Goal: Information Seeking & Learning: Learn about a topic

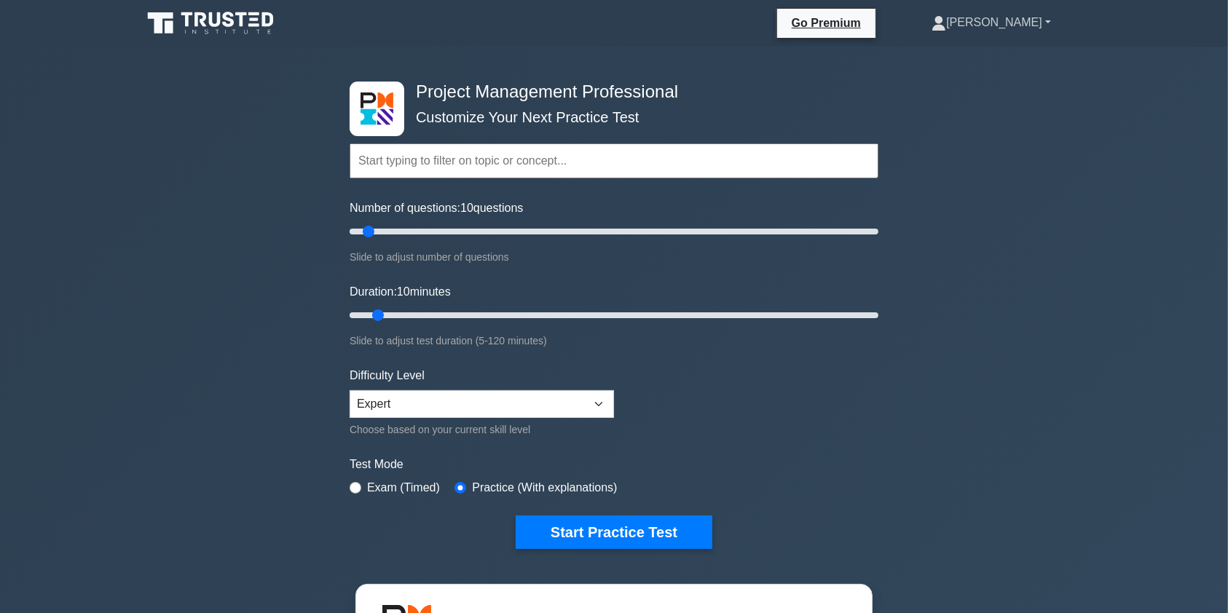
click at [1011, 17] on link "[PERSON_NAME]" at bounding box center [991, 22] width 189 height 29
click at [988, 58] on link "Profile" at bounding box center [954, 56] width 115 height 23
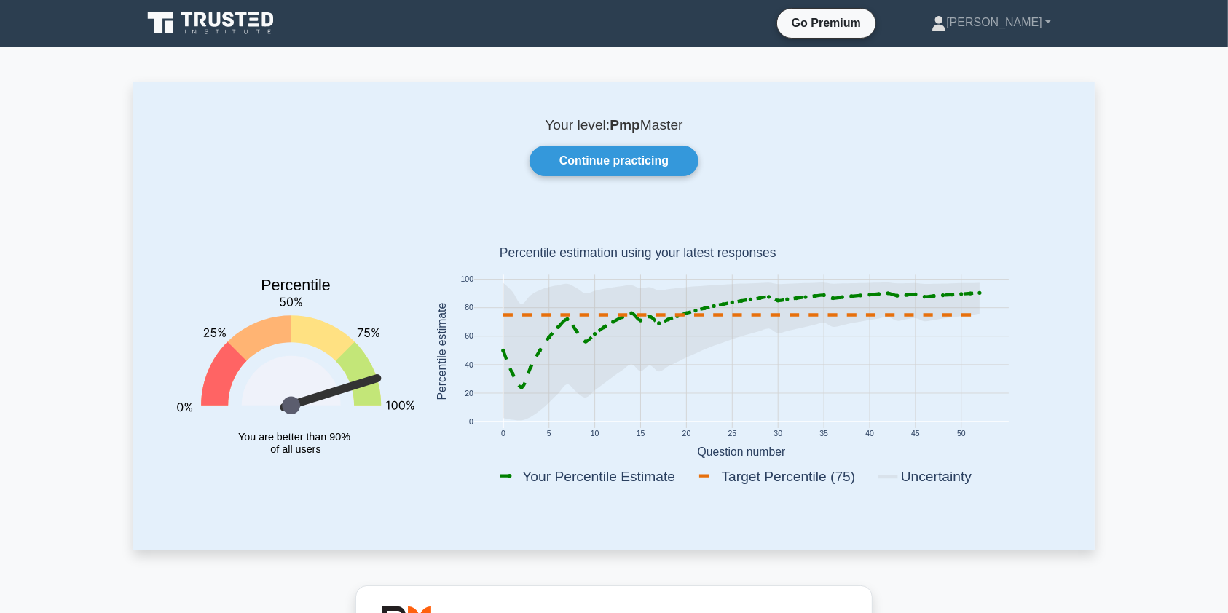
click at [243, 15] on icon at bounding box center [243, 19] width 12 height 15
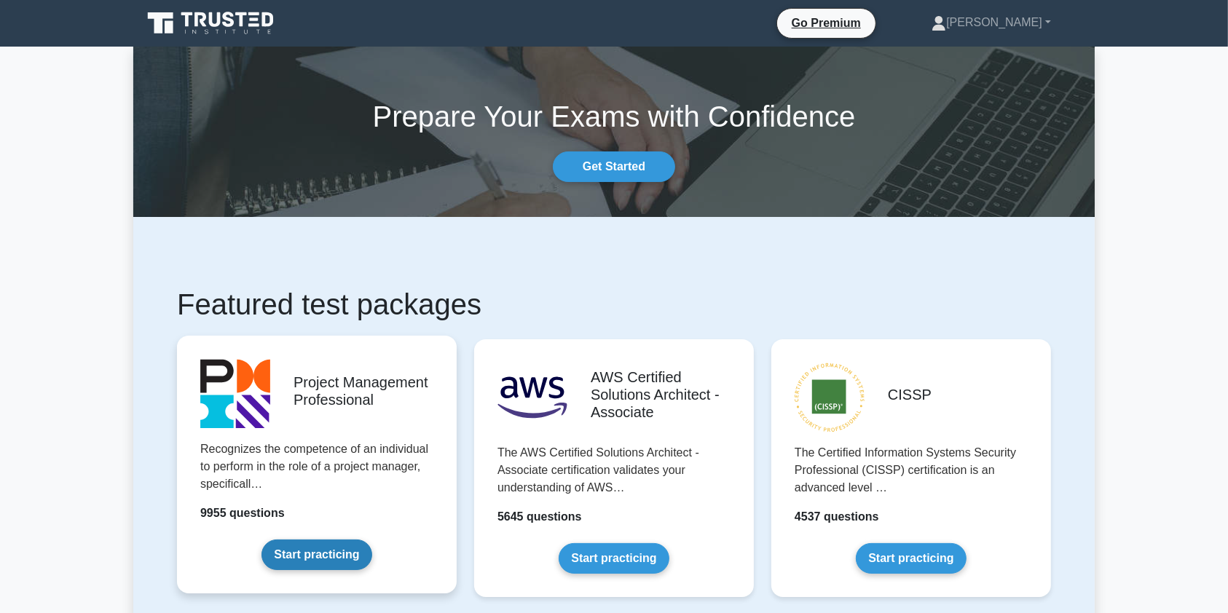
click at [332, 559] on link "Start practicing" at bounding box center [317, 555] width 110 height 31
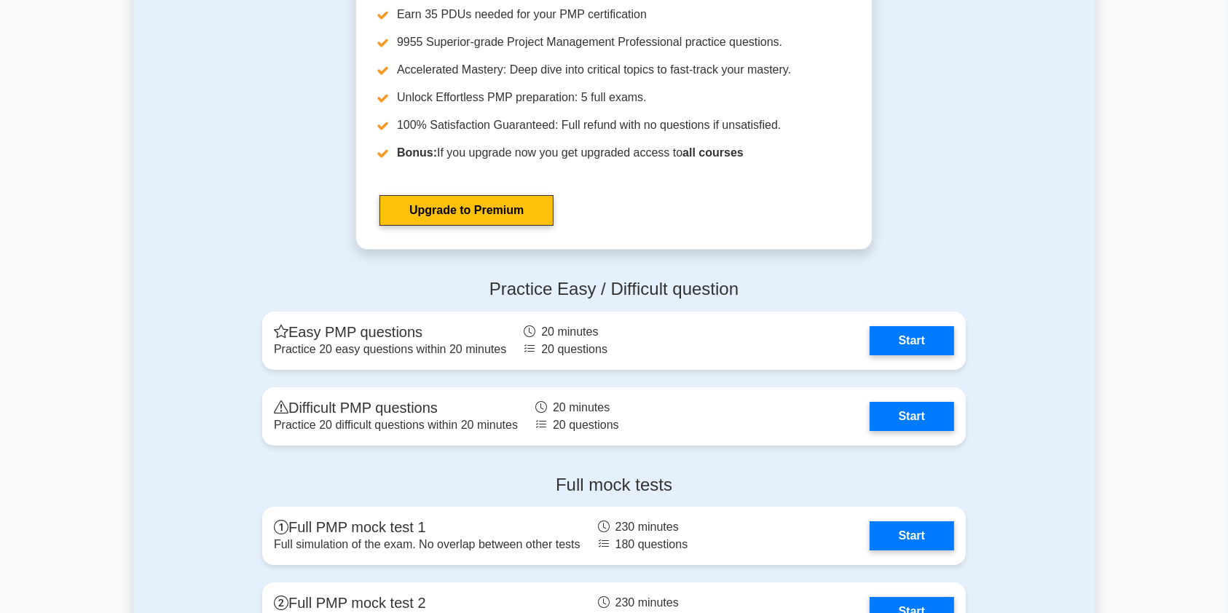
scroll to position [5393, 0]
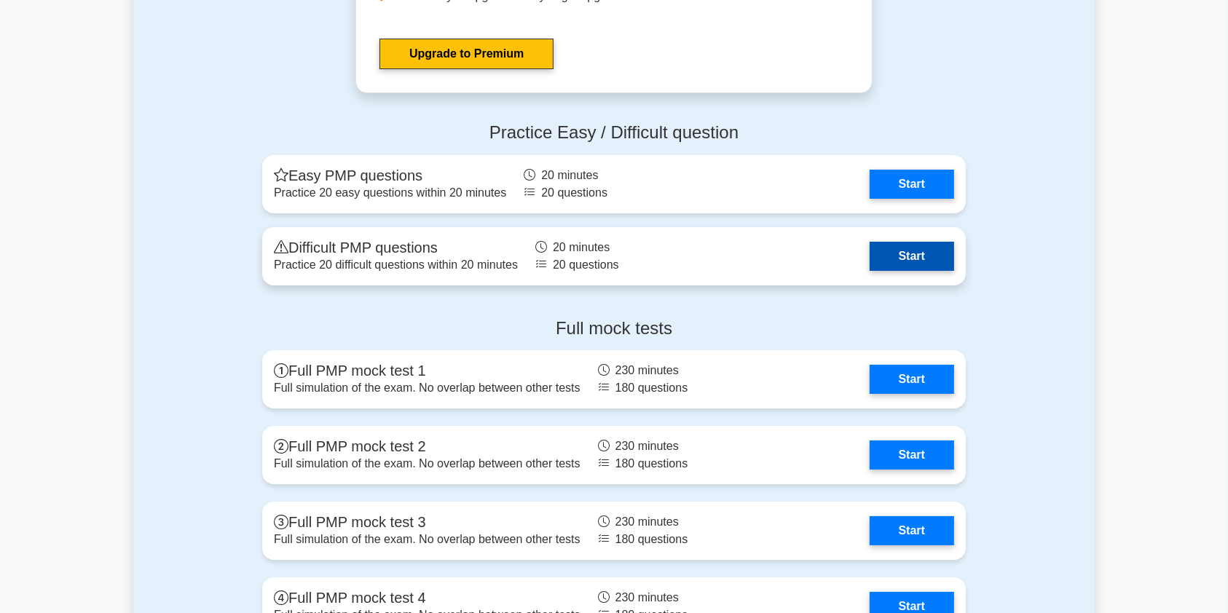
click at [917, 248] on link "Start" at bounding box center [912, 256] width 84 height 29
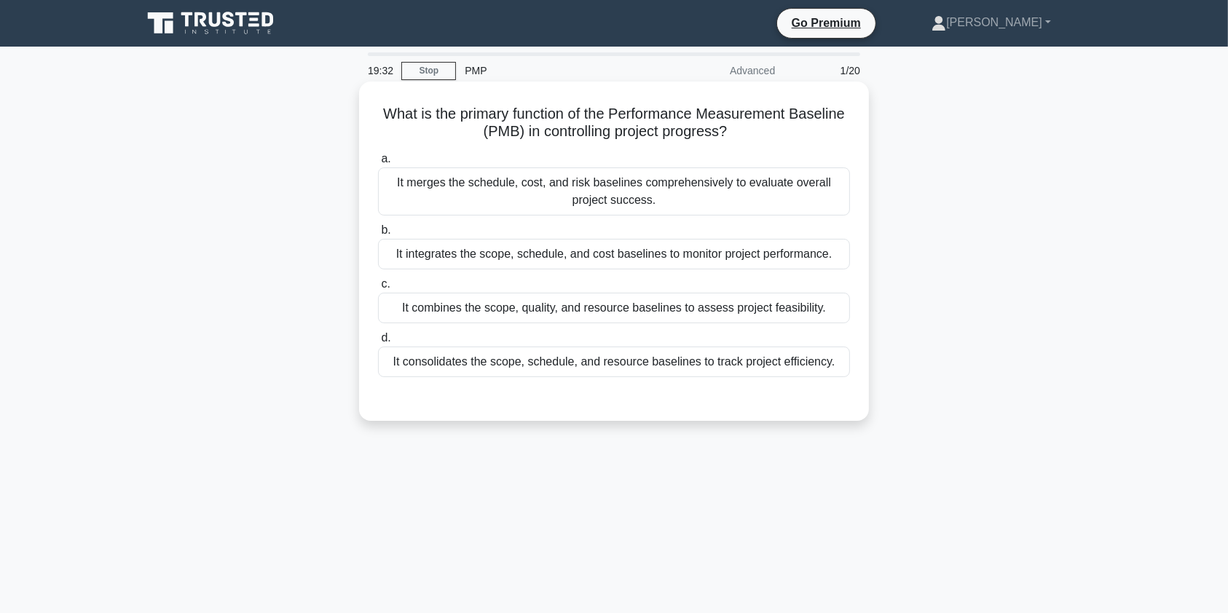
click at [467, 256] on div "It integrates the scope, schedule, and cost baselines to monitor project perfor…" at bounding box center [614, 254] width 472 height 31
click at [378, 235] on input "b. It integrates the scope, schedule, and cost baselines to monitor project per…" at bounding box center [378, 230] width 0 height 9
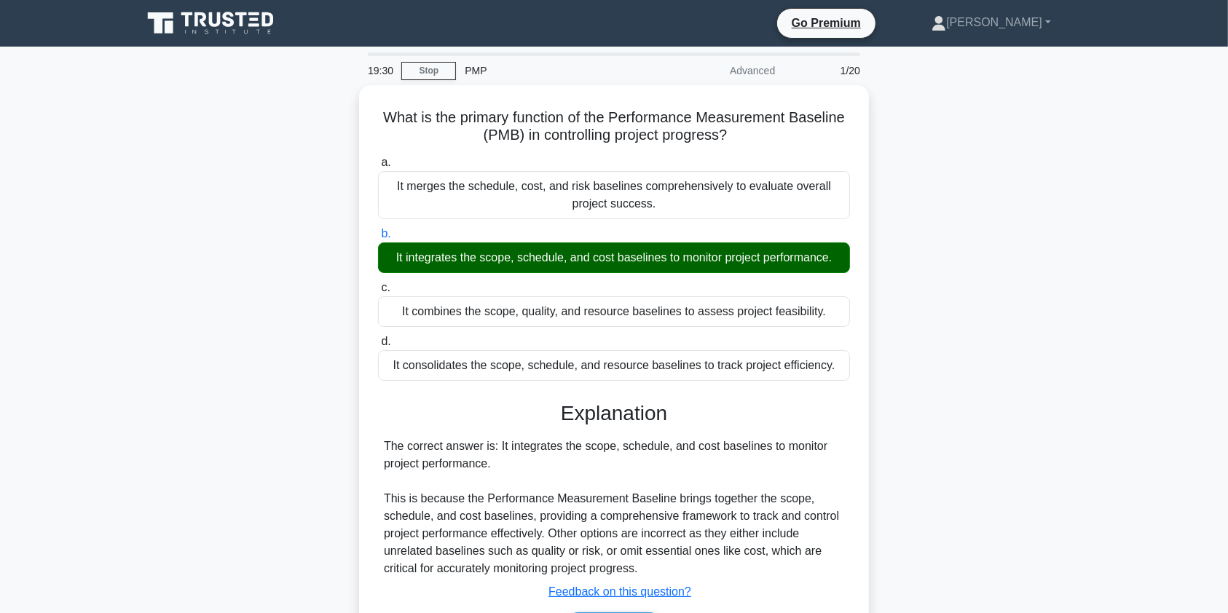
scroll to position [174, 0]
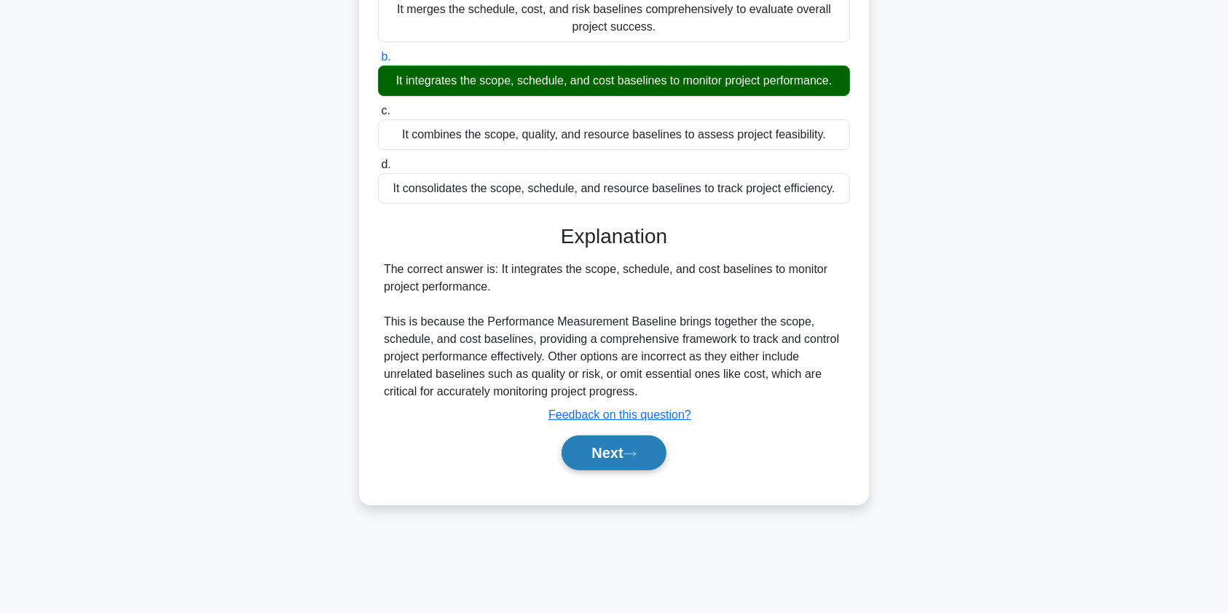
click at [618, 457] on button "Next" at bounding box center [614, 453] width 104 height 35
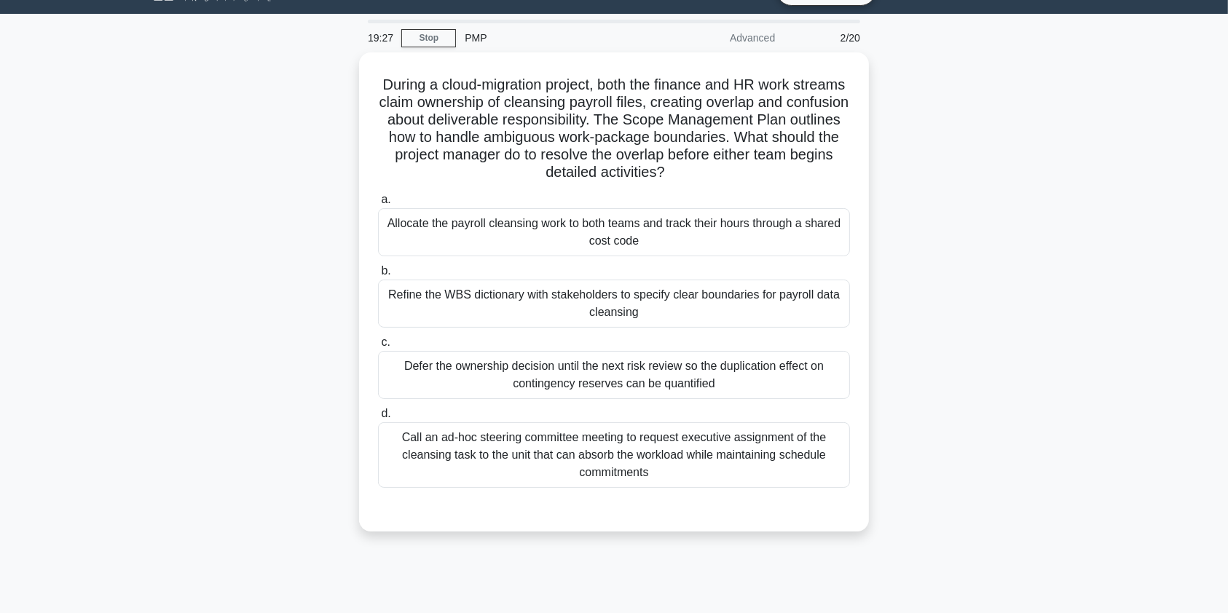
scroll to position [4, 0]
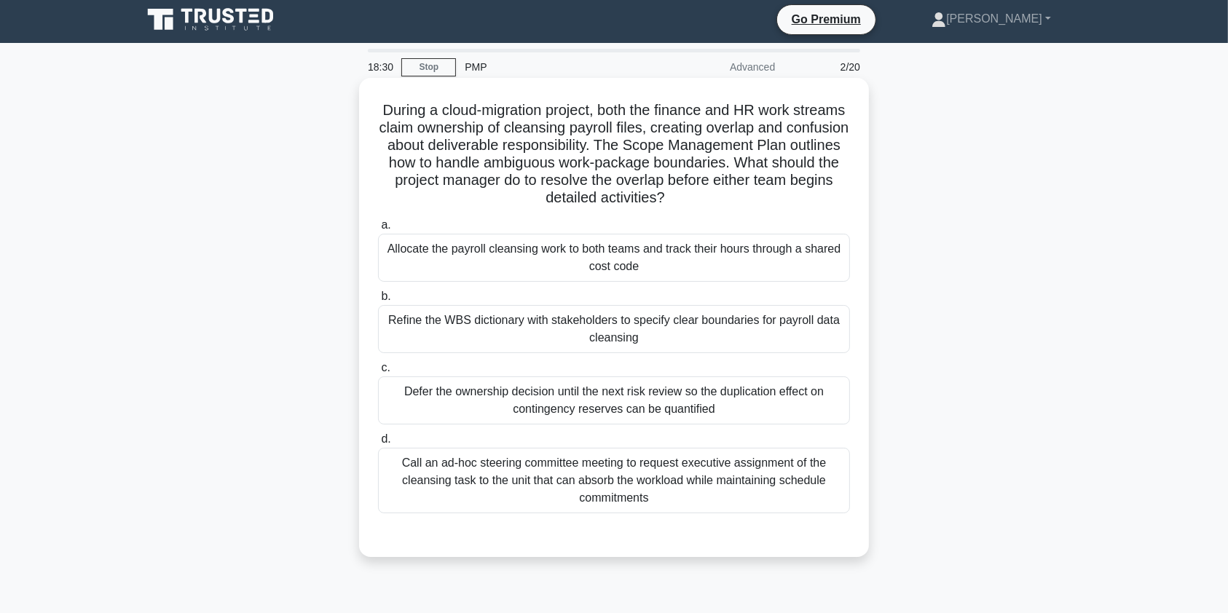
click at [716, 327] on div "Refine the WBS dictionary with stakeholders to specify clear boundaries for pay…" at bounding box center [614, 329] width 472 height 48
click at [378, 302] on input "b. Refine the WBS dictionary with stakeholders to specify clear boundaries for …" at bounding box center [378, 296] width 0 height 9
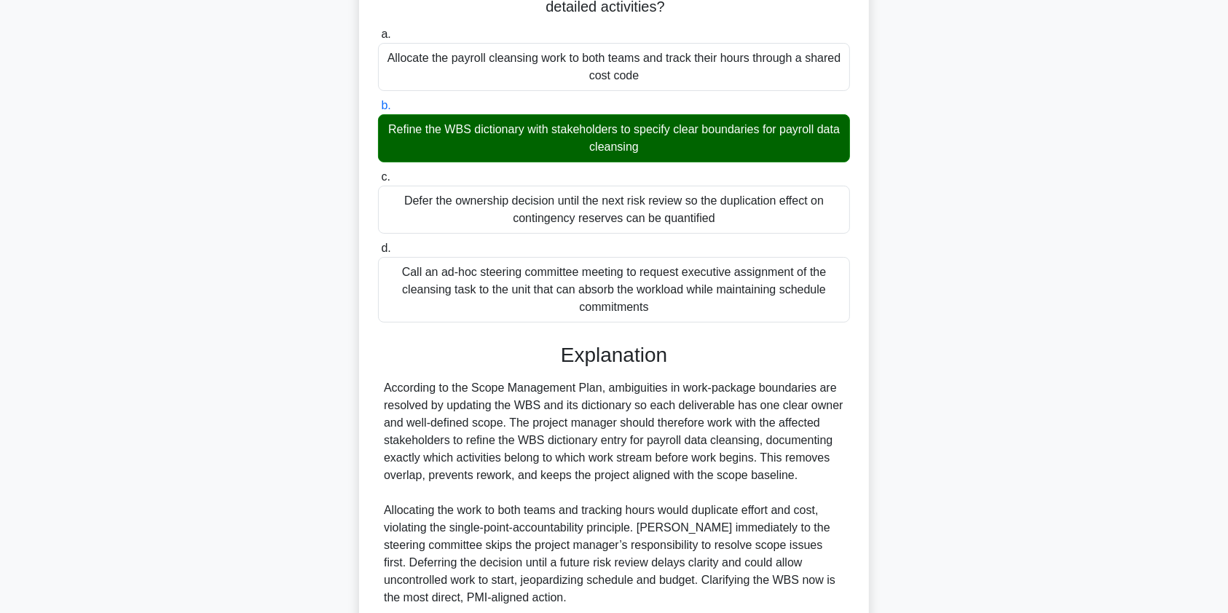
scroll to position [320, 0]
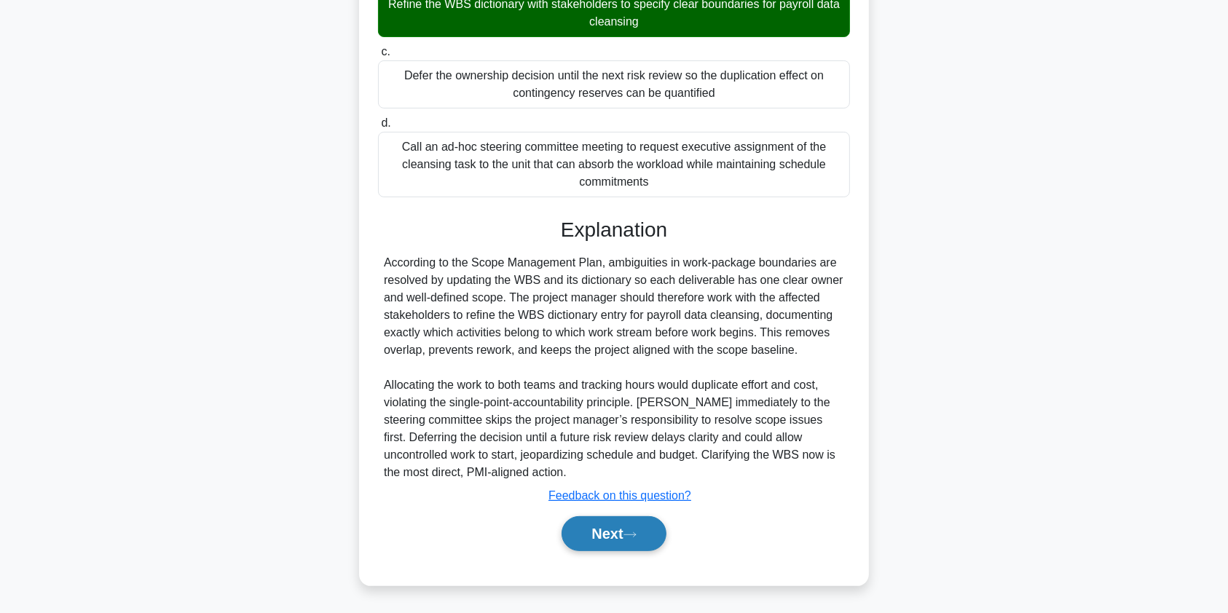
click at [594, 533] on button "Next" at bounding box center [614, 533] width 104 height 35
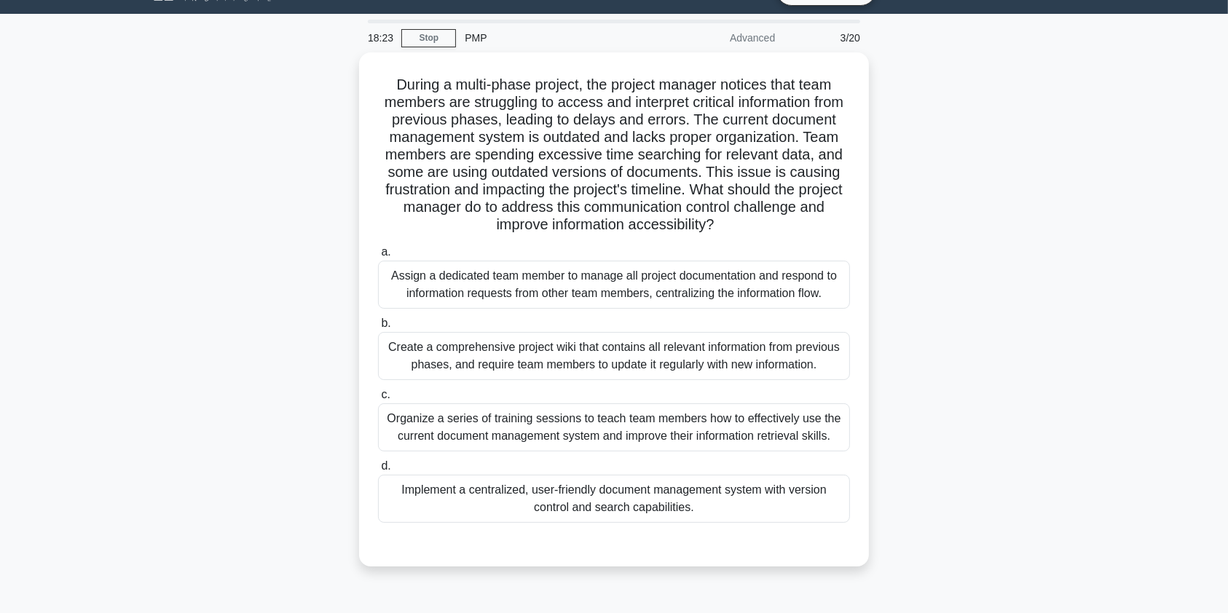
scroll to position [30, 0]
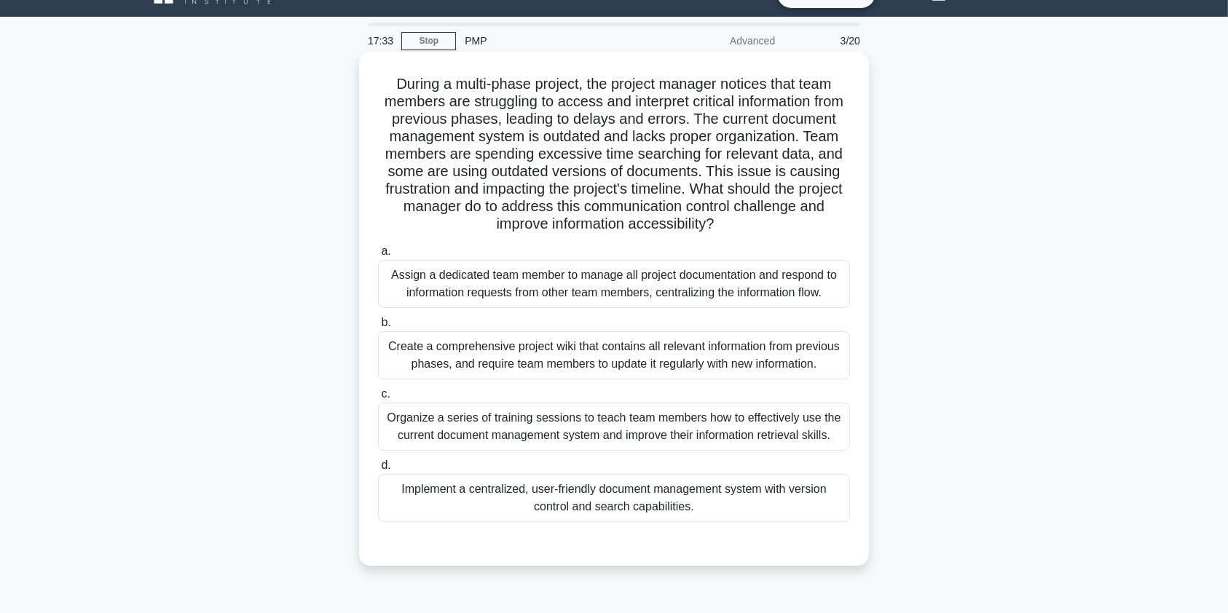
click at [533, 353] on div "Create a comprehensive project wiki that contains all relevant information from…" at bounding box center [614, 355] width 472 height 48
click at [378, 328] on input "b. Create a comprehensive project wiki that contains all relevant information f…" at bounding box center [378, 322] width 0 height 9
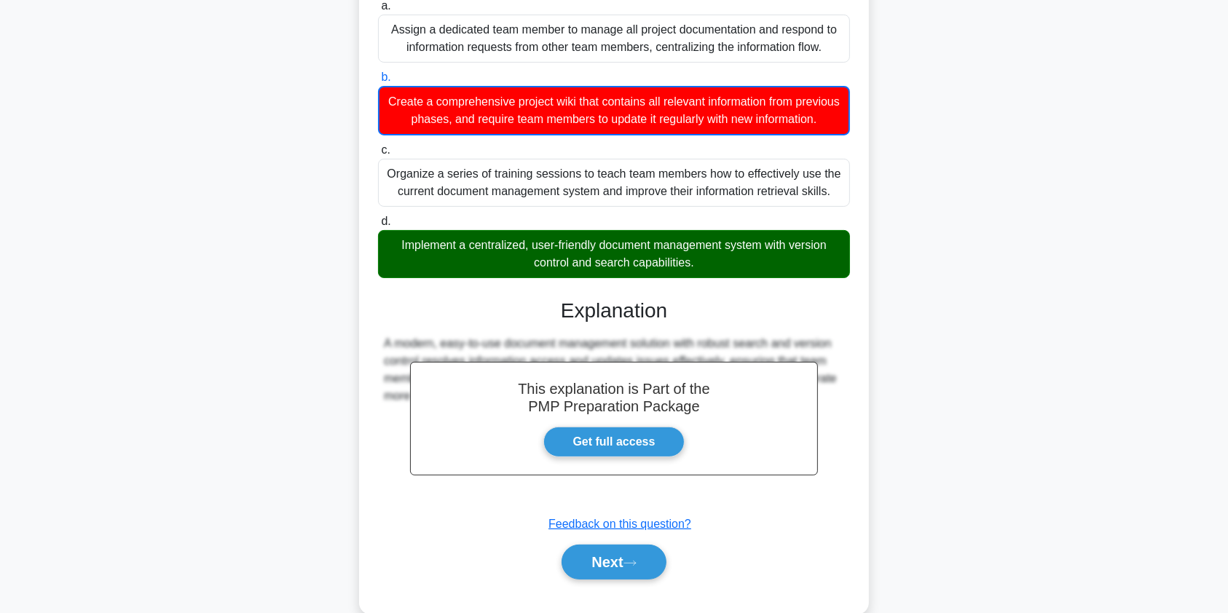
scroll to position [321, 0]
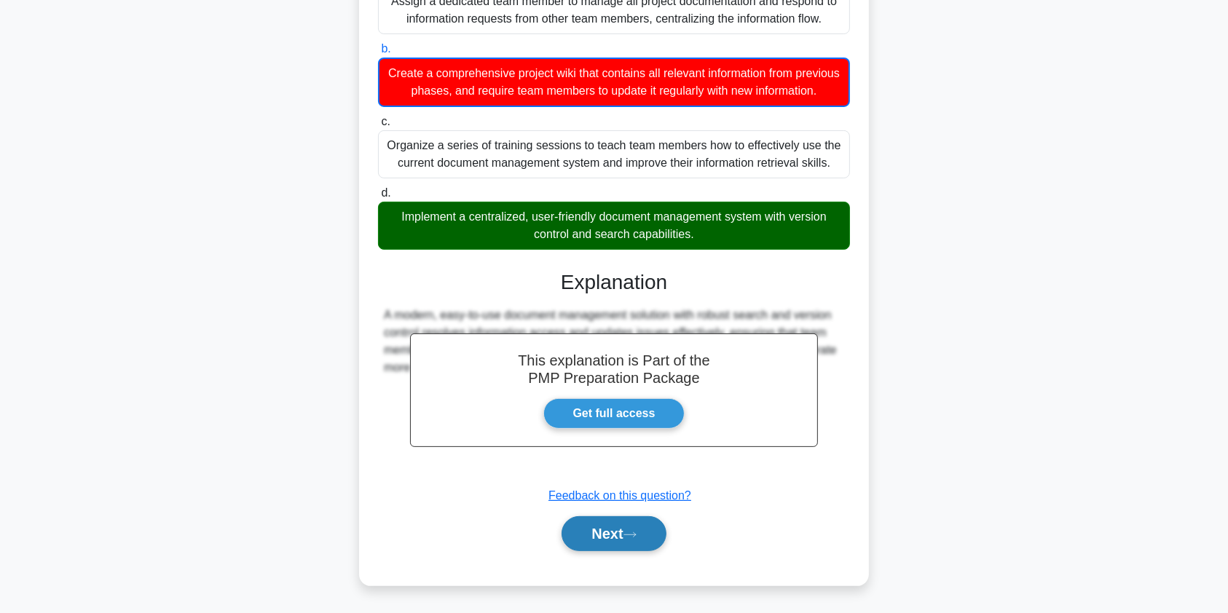
click at [613, 543] on button "Next" at bounding box center [614, 533] width 104 height 35
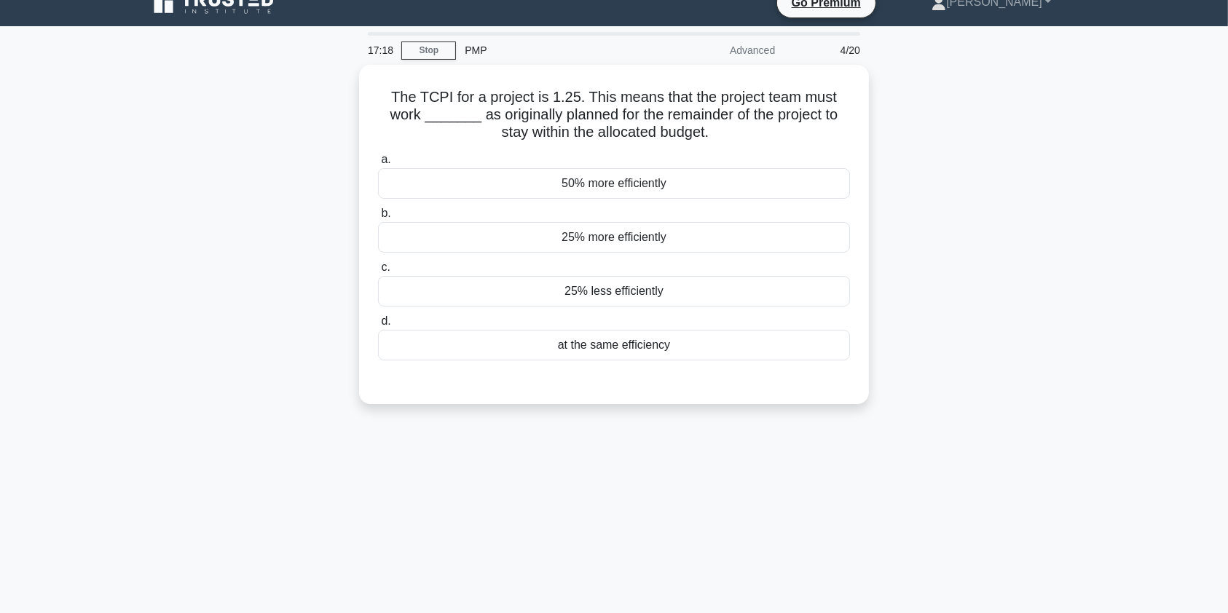
scroll to position [0, 0]
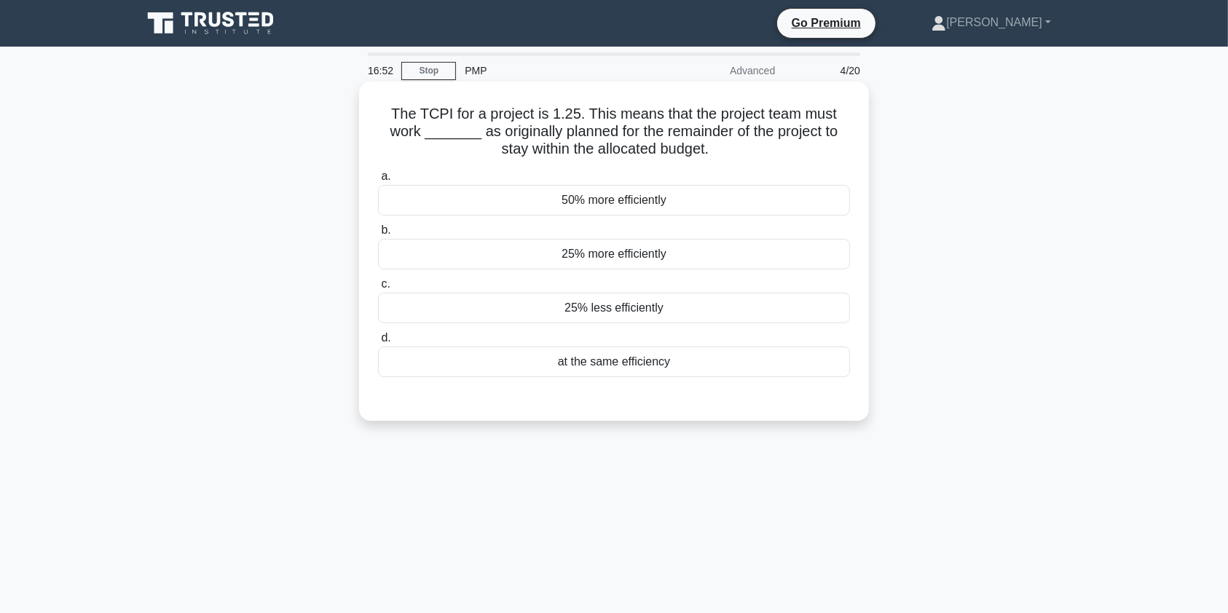
click at [662, 255] on div "25% more efficiently" at bounding box center [614, 254] width 472 height 31
click at [378, 235] on input "b. 25% more efficiently" at bounding box center [378, 230] width 0 height 9
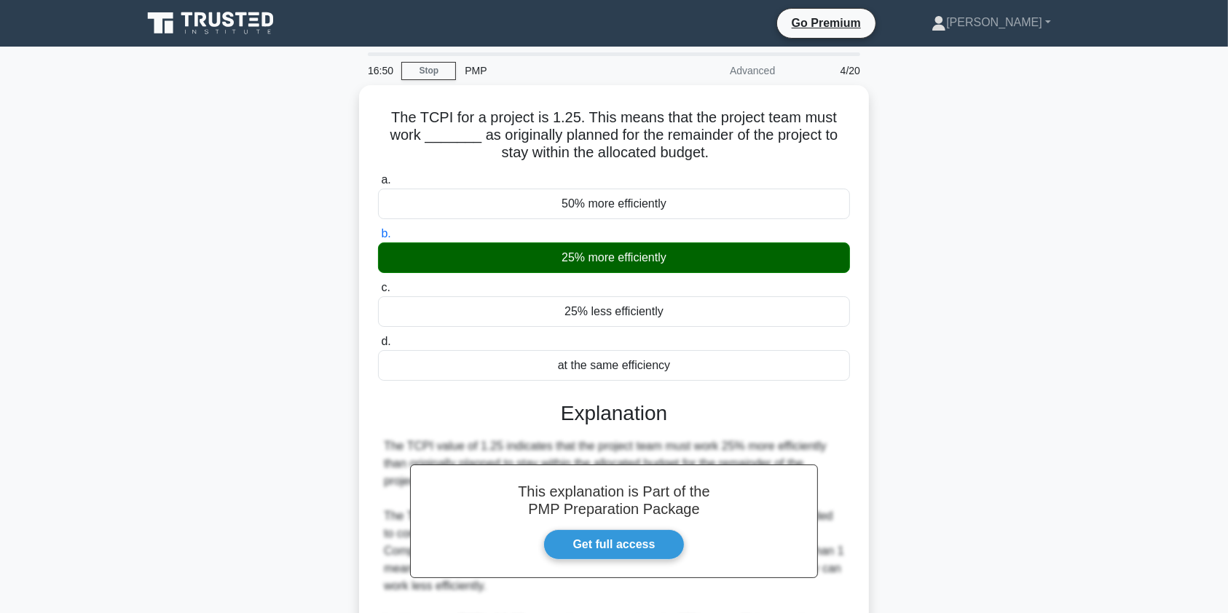
scroll to position [174, 0]
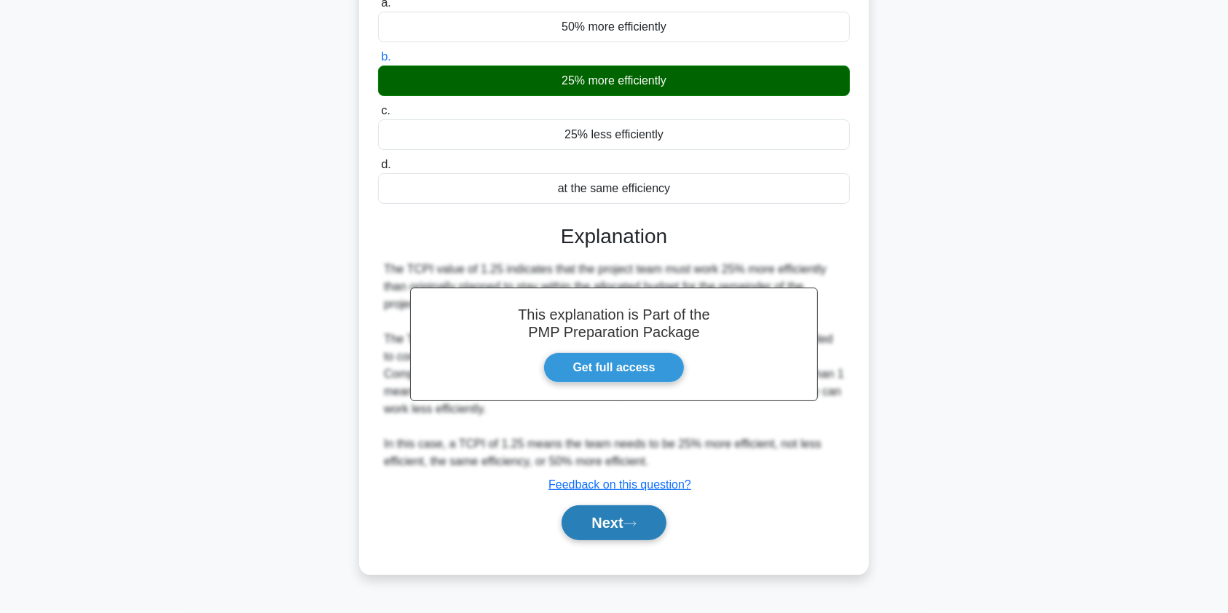
click at [625, 520] on button "Next" at bounding box center [614, 523] width 104 height 35
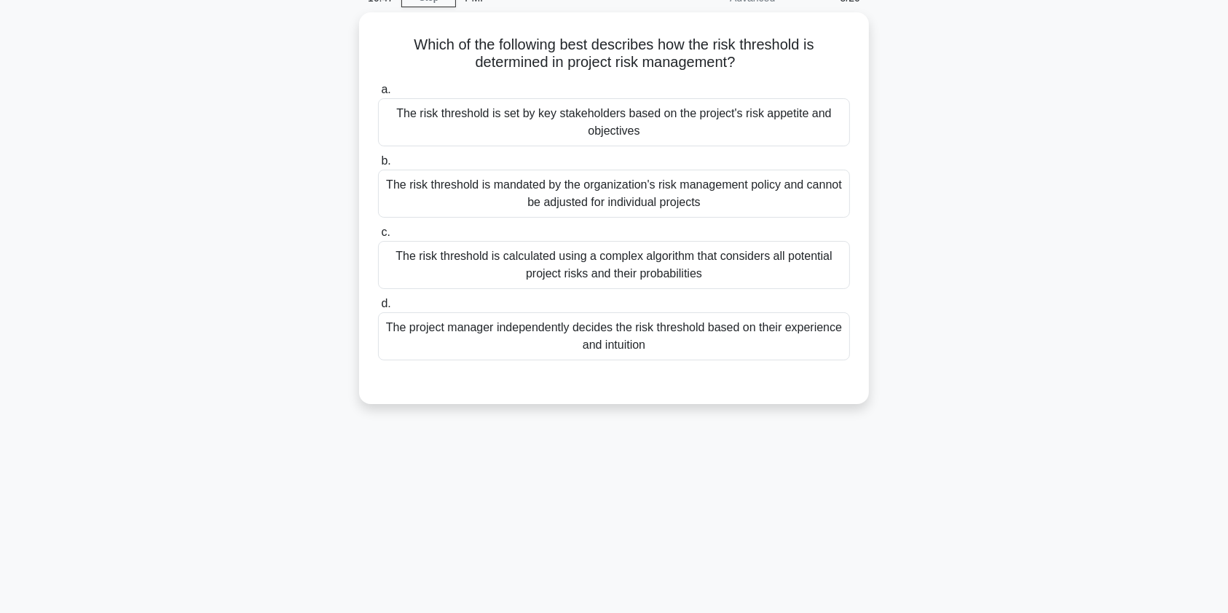
scroll to position [35, 0]
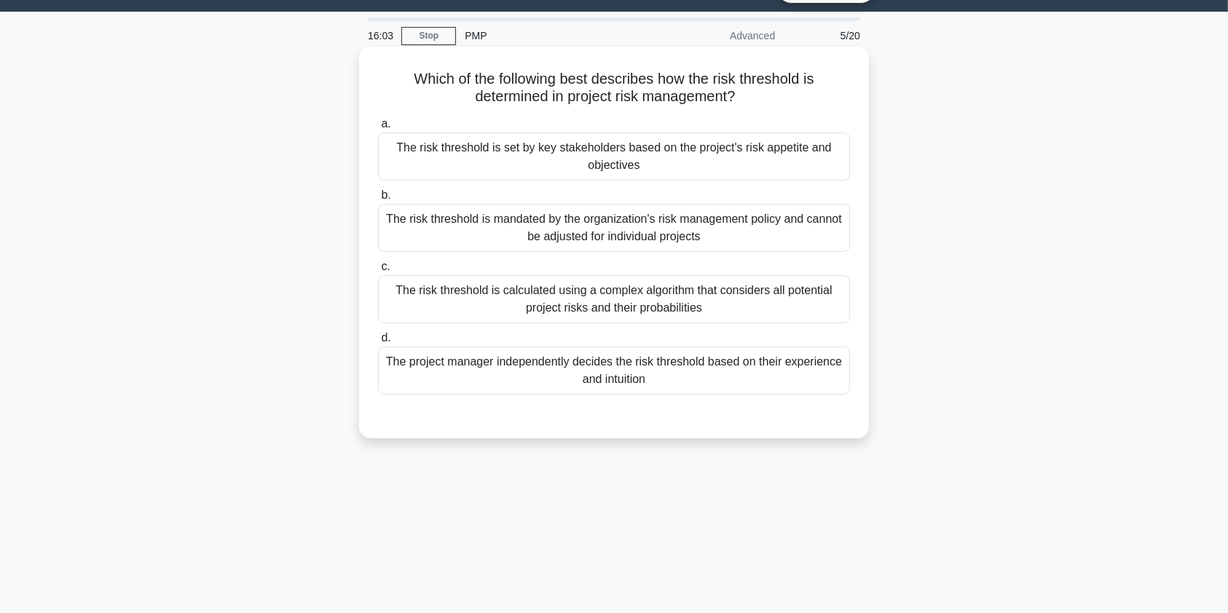
click at [772, 158] on div "The risk threshold is set by key stakeholders based on the project's risk appet…" at bounding box center [614, 157] width 472 height 48
click at [378, 129] on input "a. The risk threshold is set by key stakeholders based on the project's risk ap…" at bounding box center [378, 123] width 0 height 9
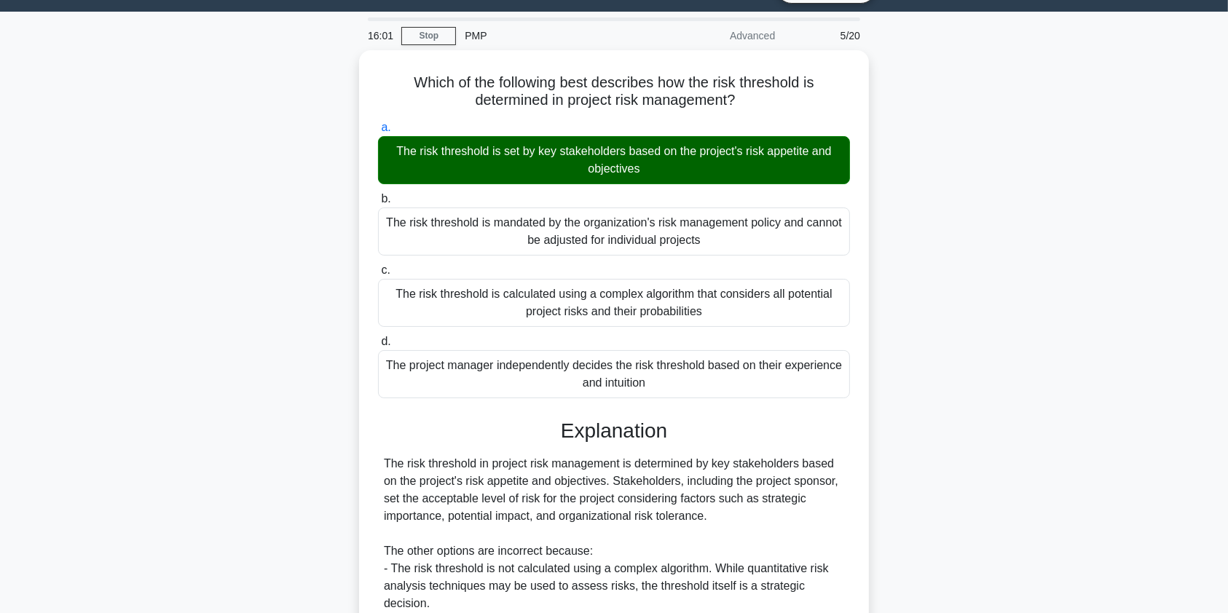
scroll to position [232, 0]
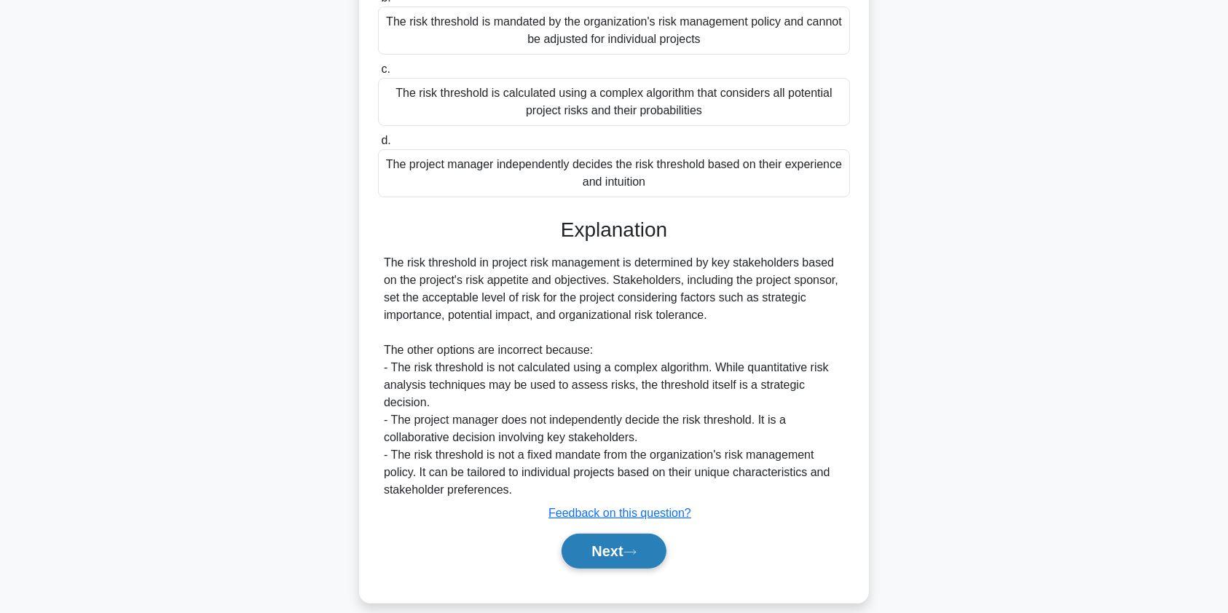
click at [594, 534] on button "Next" at bounding box center [614, 551] width 104 height 35
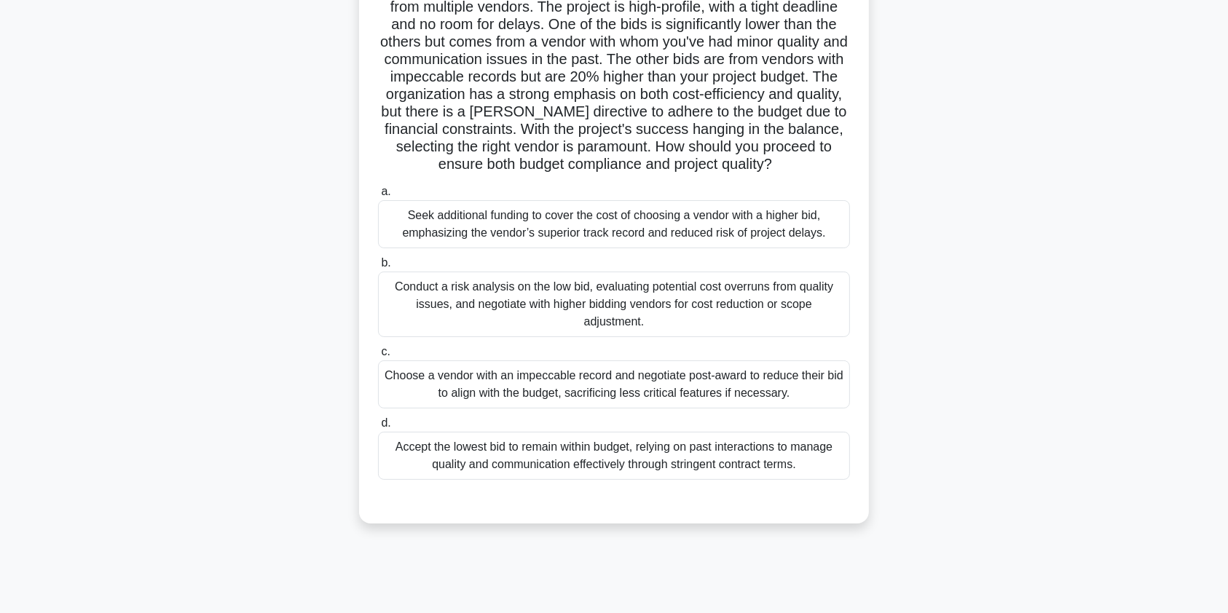
scroll to position [130, 0]
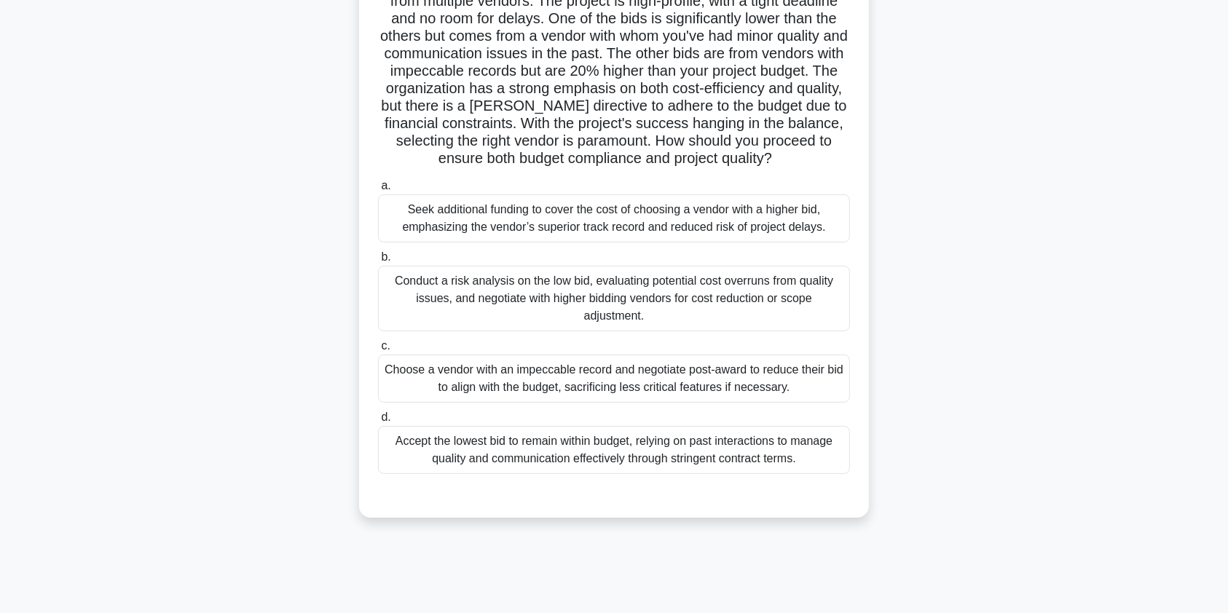
click at [765, 299] on div "Conduct a risk analysis on the low bid, evaluating potential cost overruns from…" at bounding box center [614, 299] width 472 height 66
click at [378, 262] on input "b. Conduct a risk analysis on the low bid, evaluating potential cost overruns f…" at bounding box center [378, 257] width 0 height 9
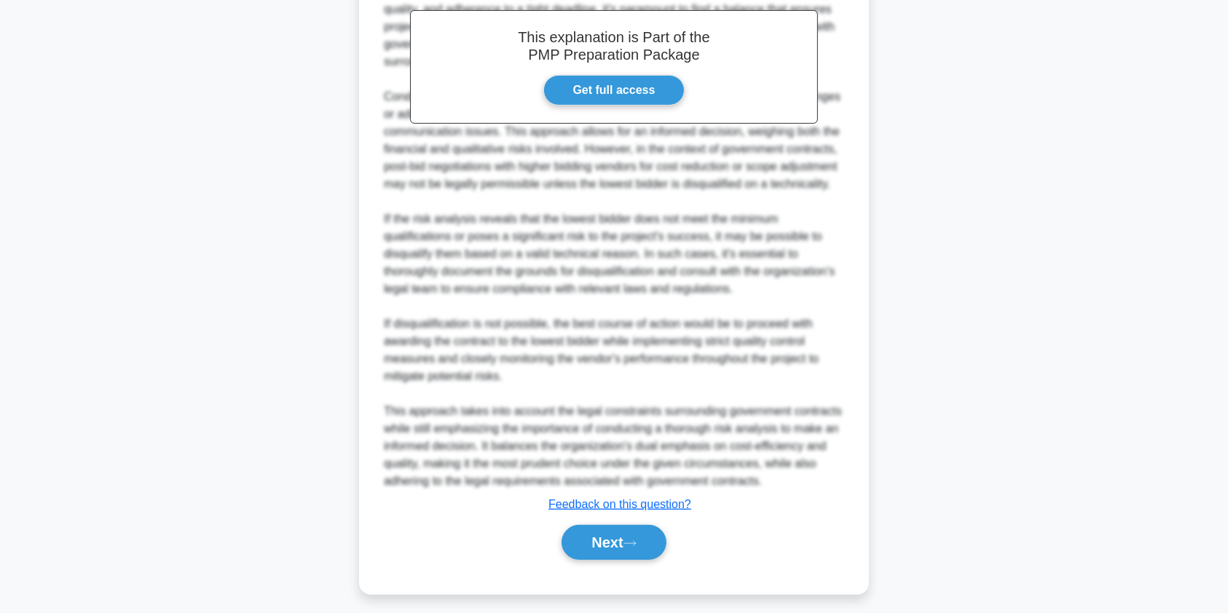
scroll to position [704, 0]
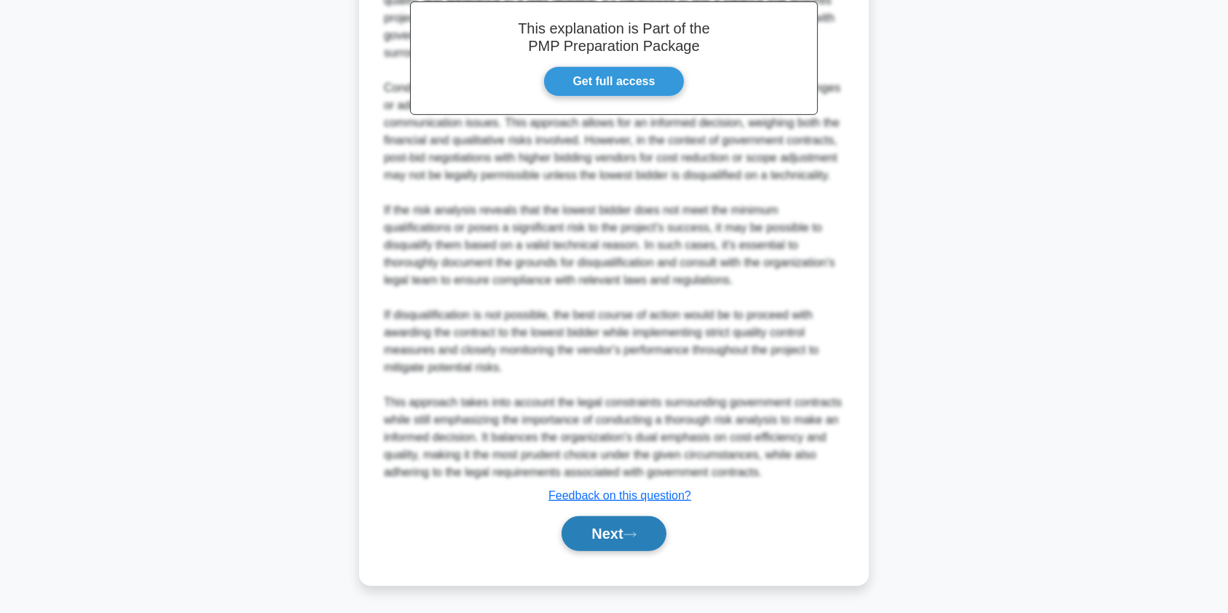
click at [599, 532] on button "Next" at bounding box center [614, 533] width 104 height 35
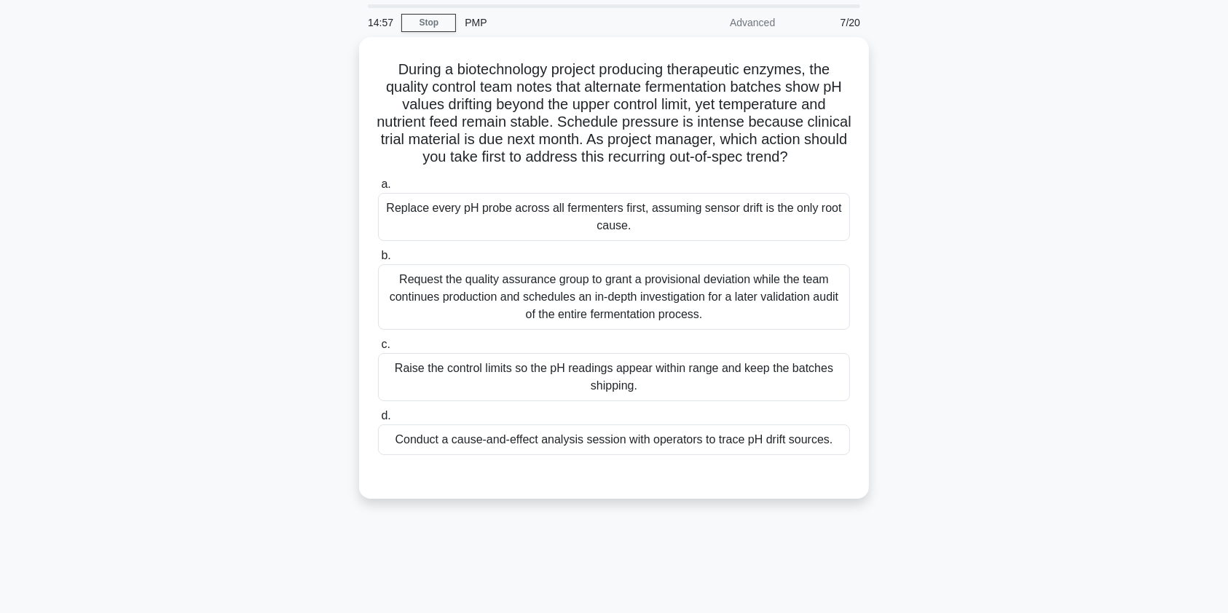
scroll to position [0, 0]
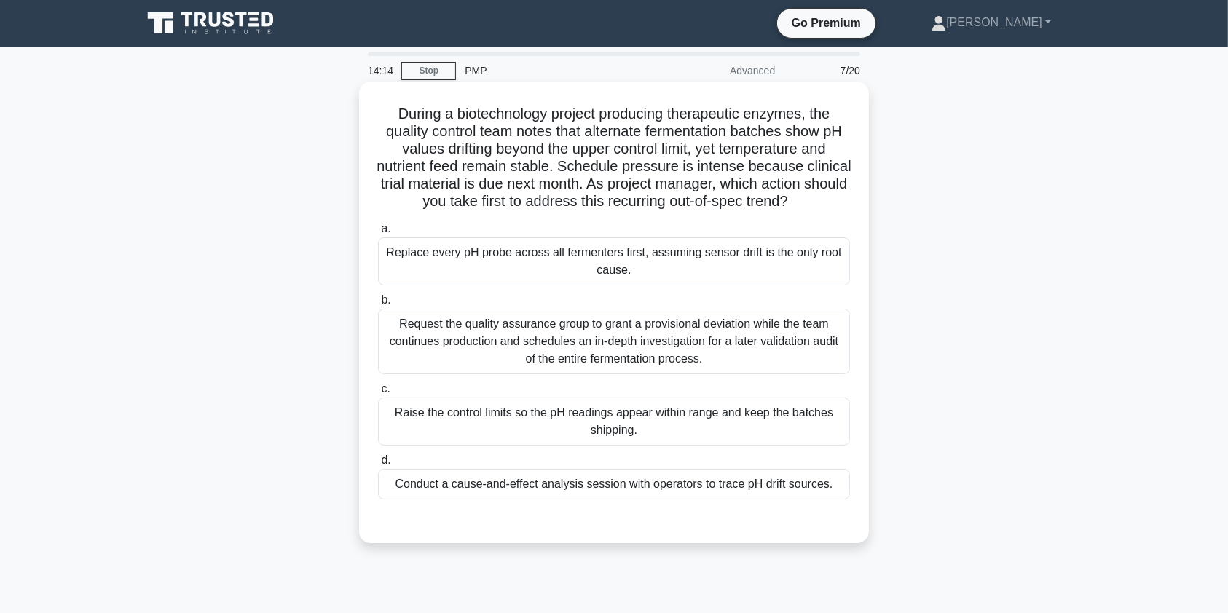
click at [625, 500] on div "Conduct a cause-and-effect analysis session with operators to trace pH drift so…" at bounding box center [614, 484] width 472 height 31
click at [378, 465] on input "d. Conduct a cause-and-effect analysis session with operators to trace pH drift…" at bounding box center [378, 460] width 0 height 9
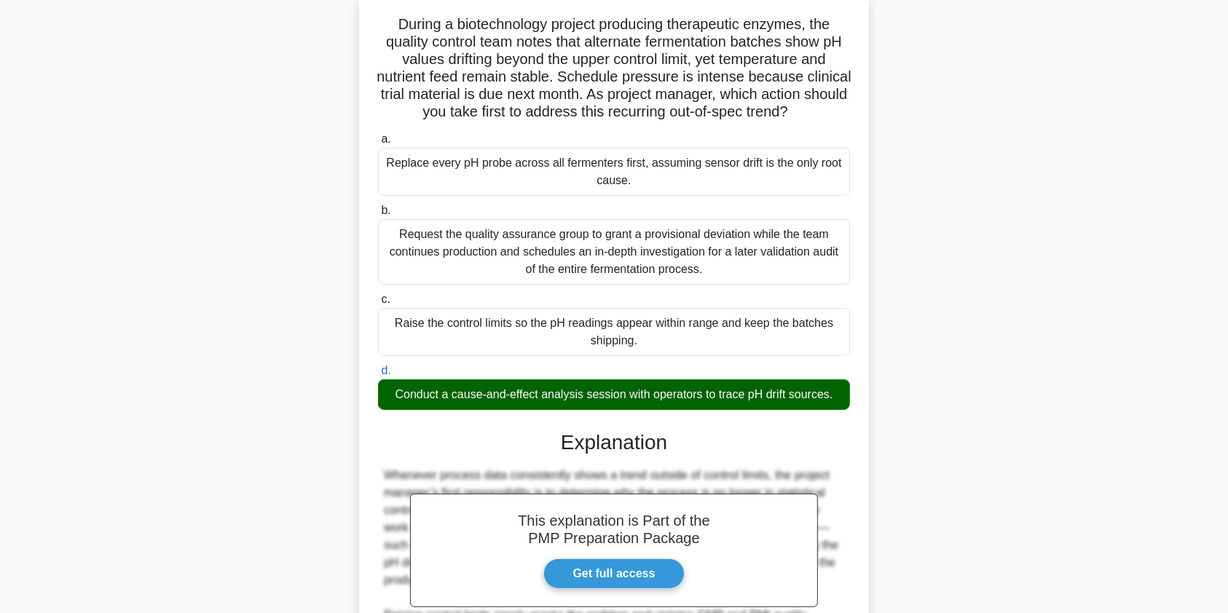
scroll to position [337, 0]
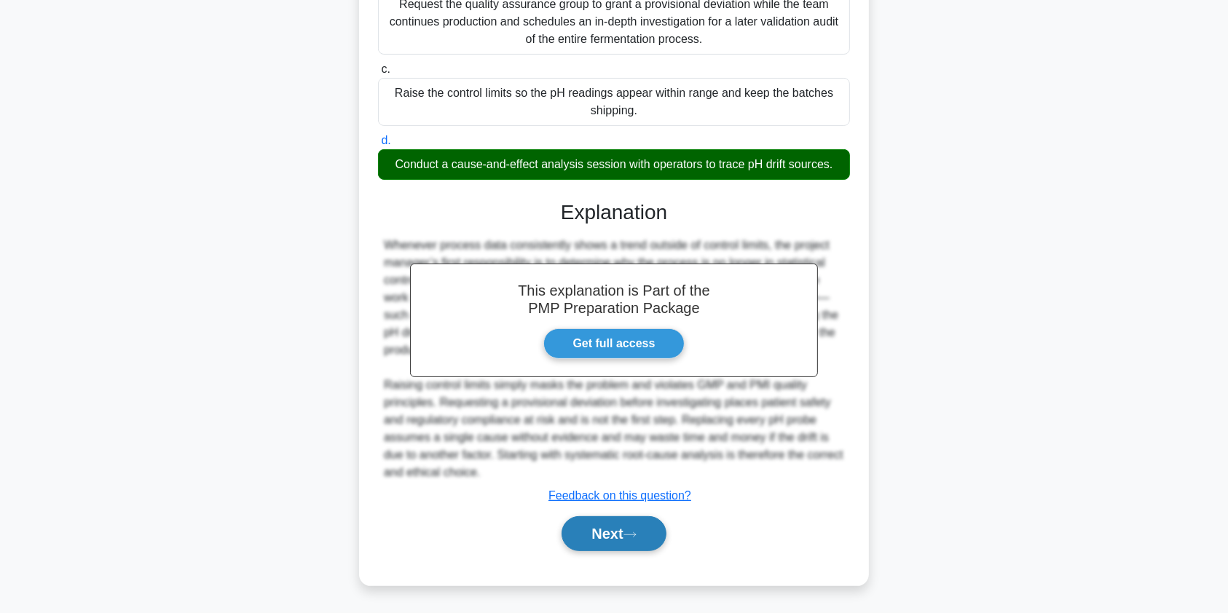
click at [618, 541] on button "Next" at bounding box center [614, 533] width 104 height 35
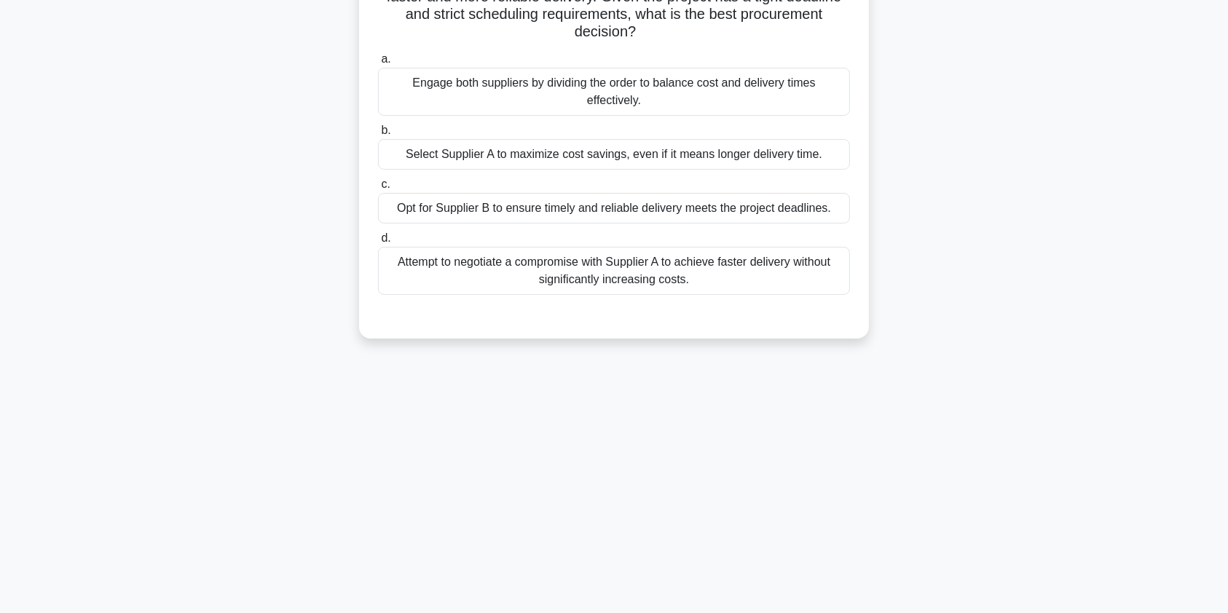
scroll to position [0, 0]
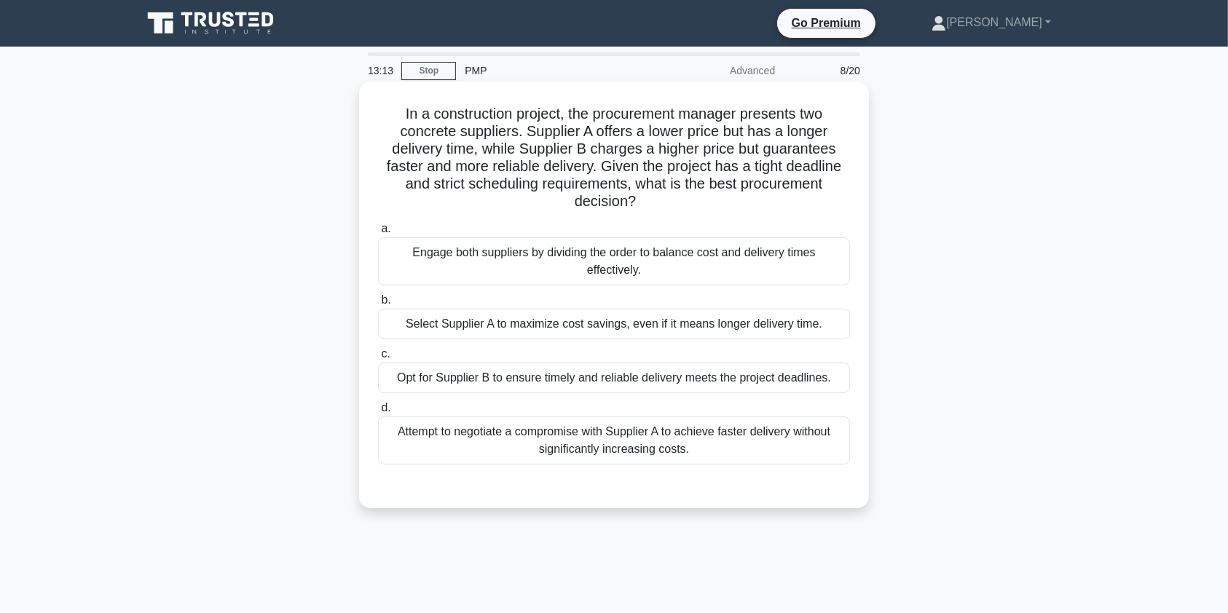
click at [752, 442] on div "Attempt to negotiate a compromise with Supplier A to achieve faster delivery wi…" at bounding box center [614, 441] width 472 height 48
click at [378, 413] on input "d. Attempt to negotiate a compromise with Supplier A to achieve faster delivery…" at bounding box center [378, 408] width 0 height 9
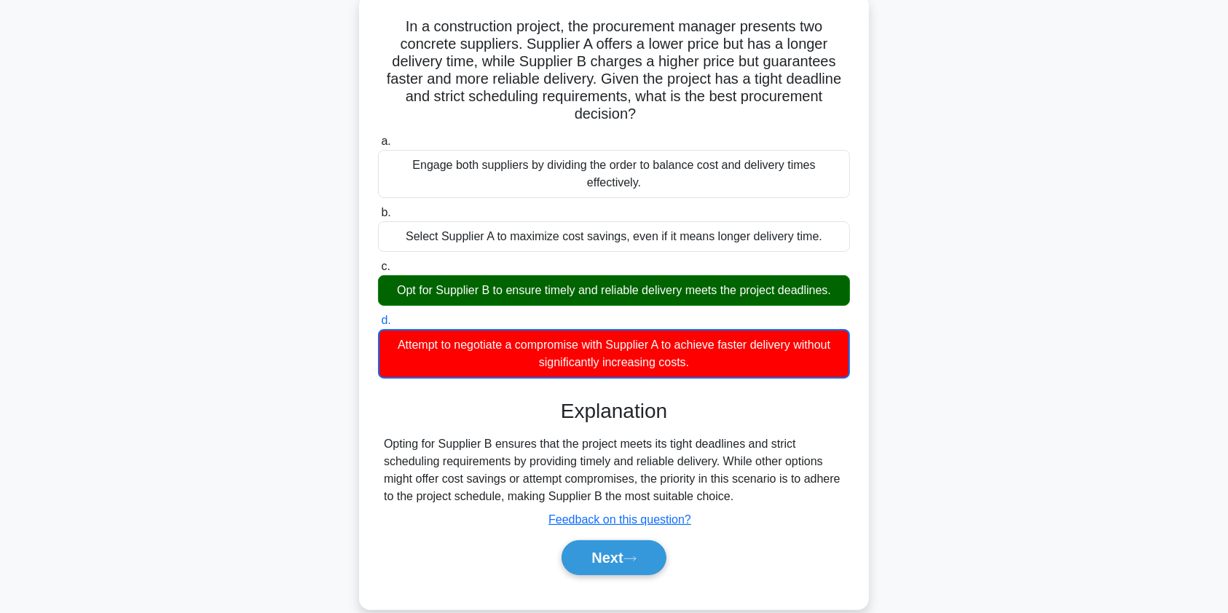
scroll to position [150, 0]
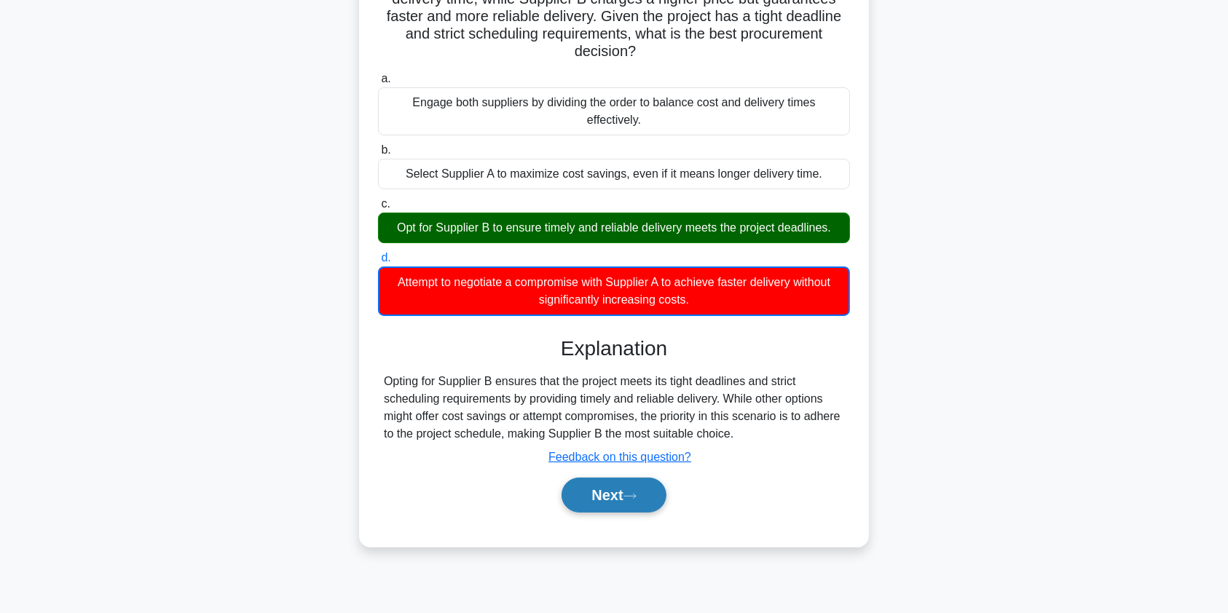
click at [589, 501] on button "Next" at bounding box center [614, 495] width 104 height 35
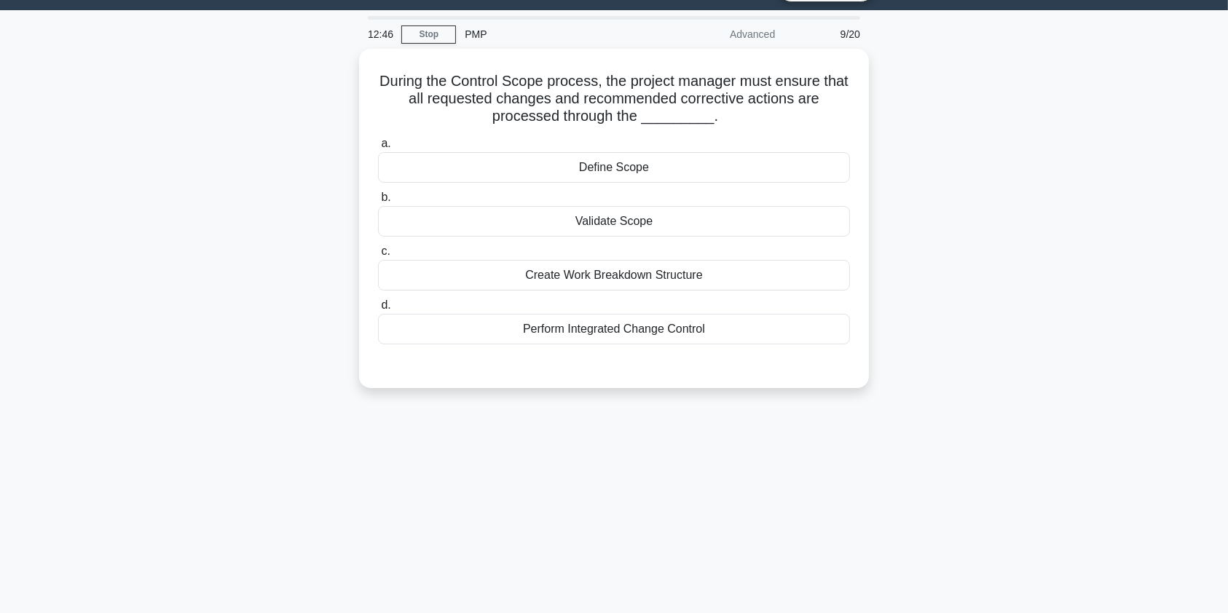
scroll to position [36, 0]
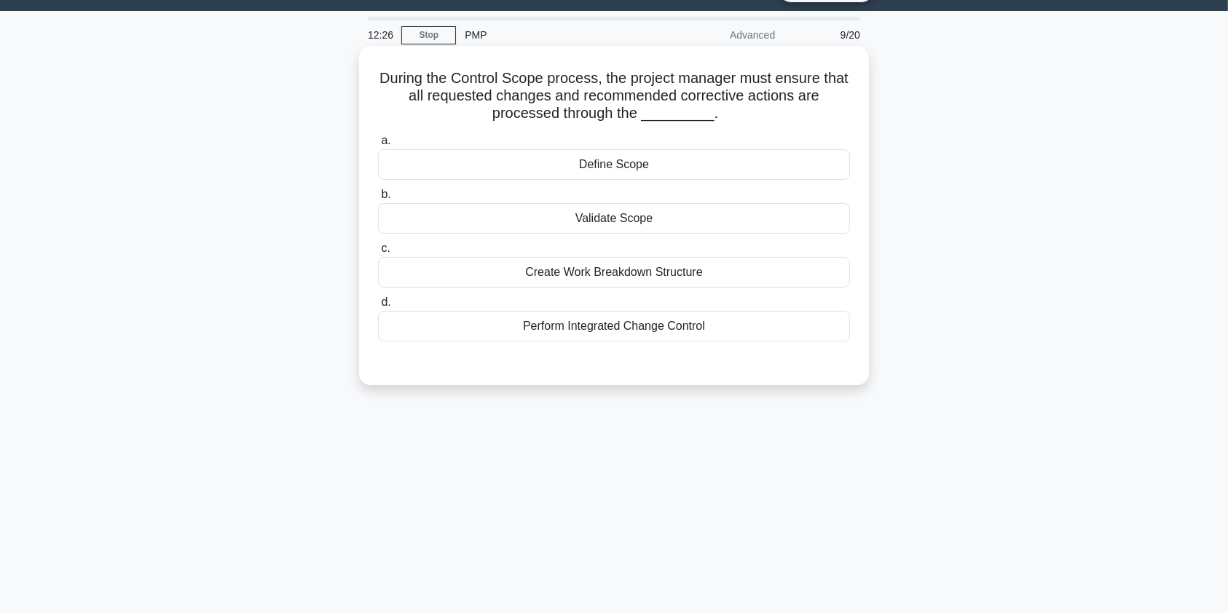
click at [641, 327] on div "Perform Integrated Change Control" at bounding box center [614, 326] width 472 height 31
click at [378, 307] on input "d. Perform Integrated Change Control" at bounding box center [378, 302] width 0 height 9
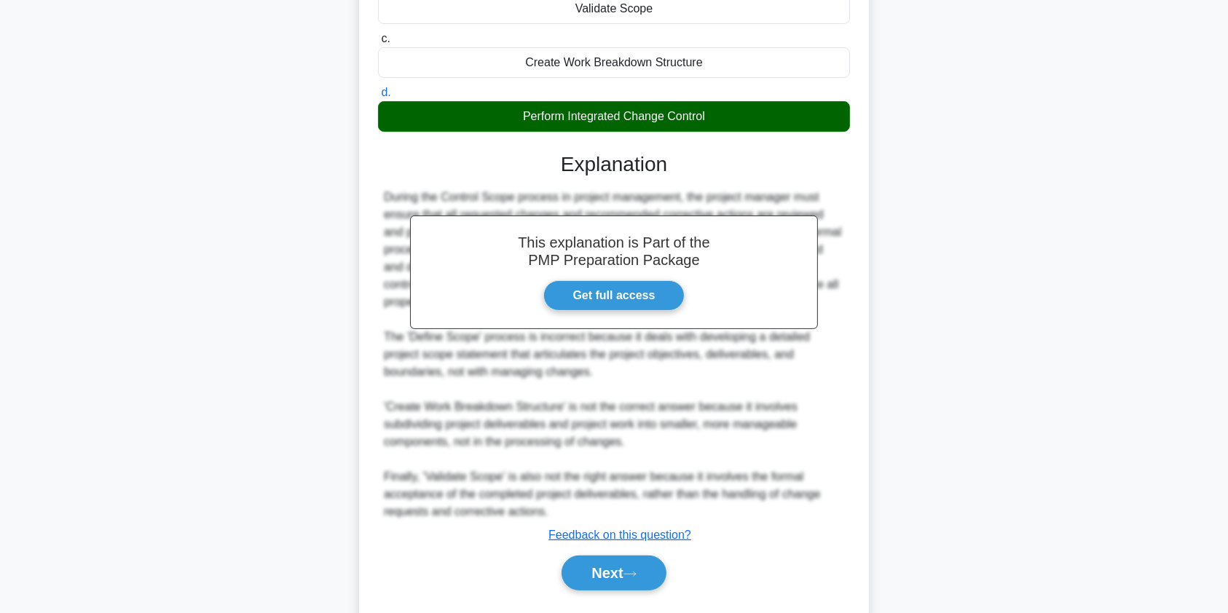
scroll to position [285, 0]
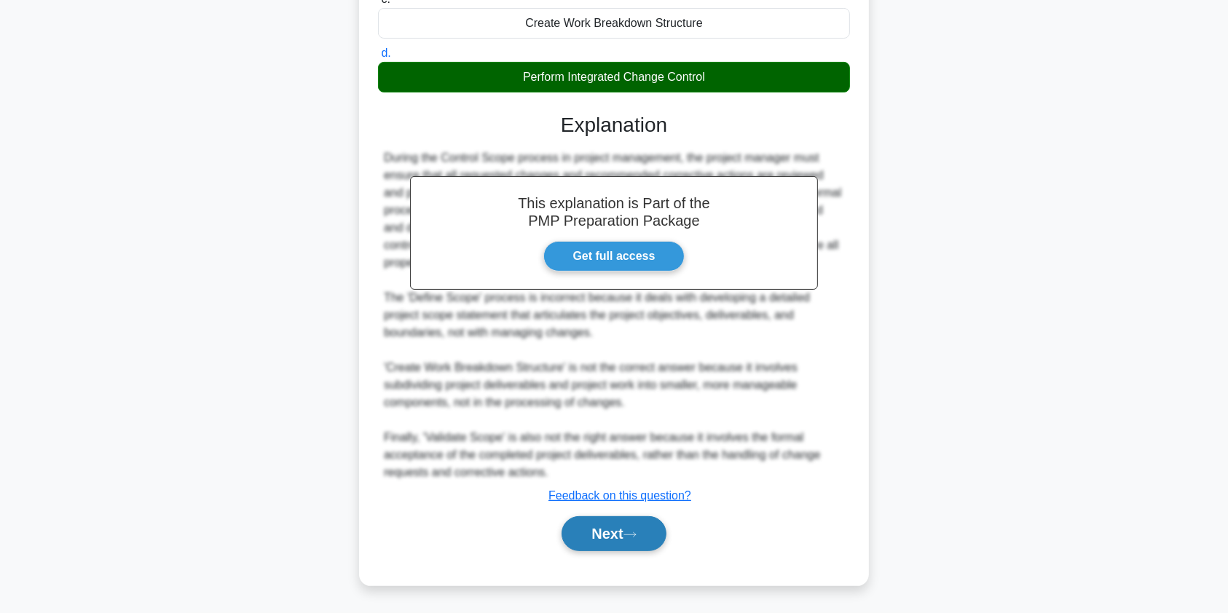
click at [592, 538] on button "Next" at bounding box center [614, 533] width 104 height 35
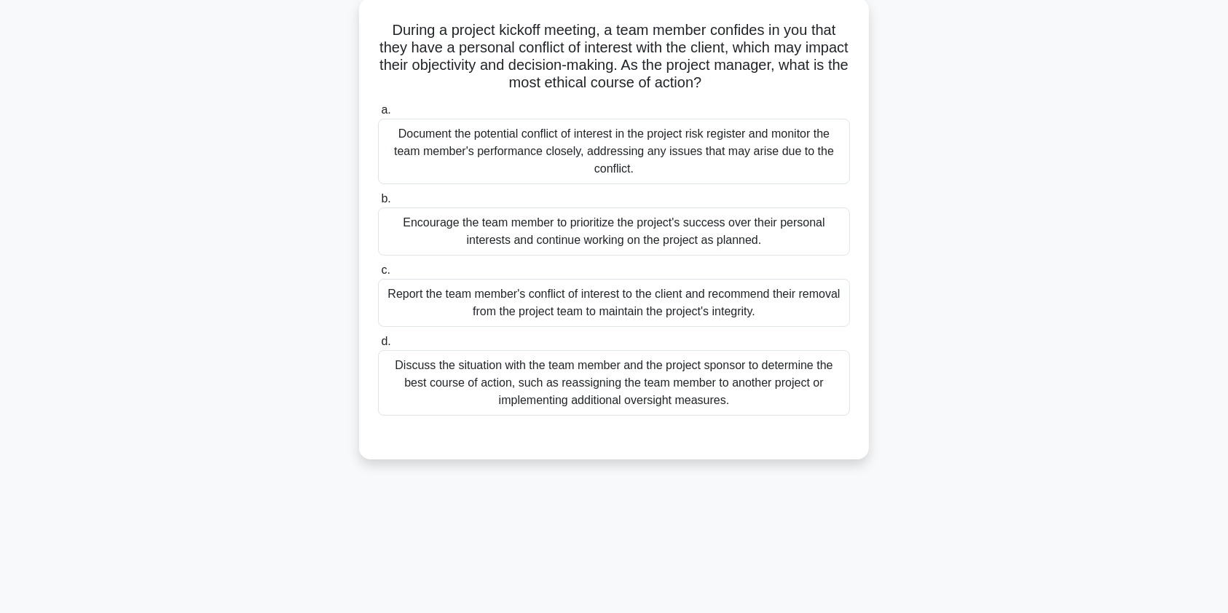
scroll to position [0, 0]
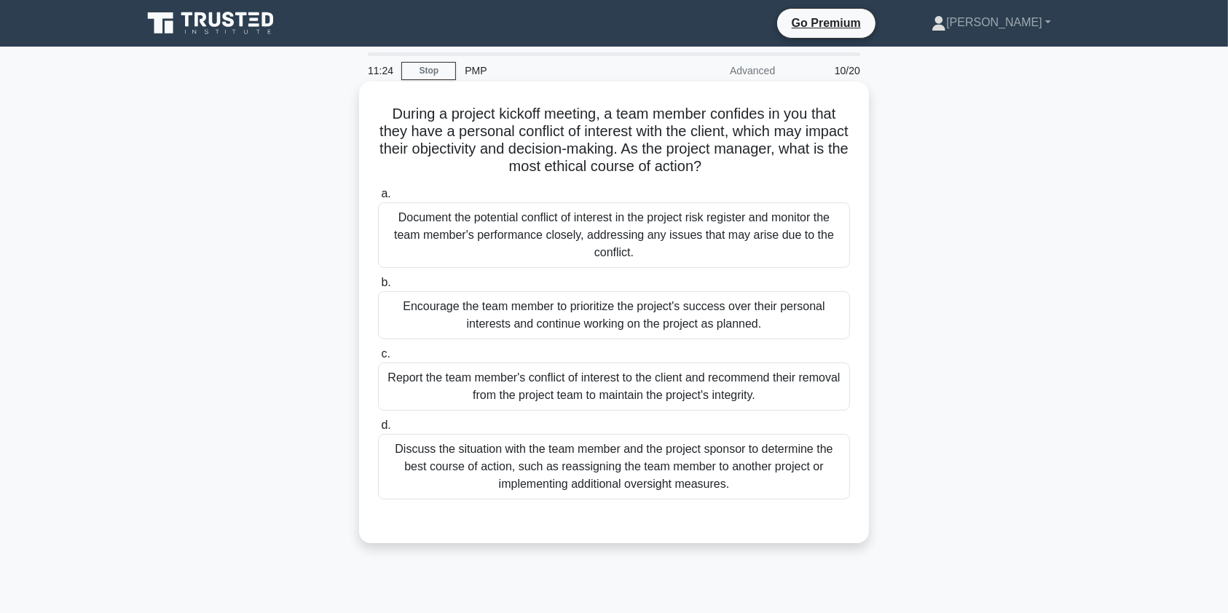
click at [728, 392] on div "Report the team member's conflict of interest to the client and recommend their…" at bounding box center [614, 387] width 472 height 48
click at [378, 359] on input "c. Report the team member's conflict of interest to the client and recommend th…" at bounding box center [378, 354] width 0 height 9
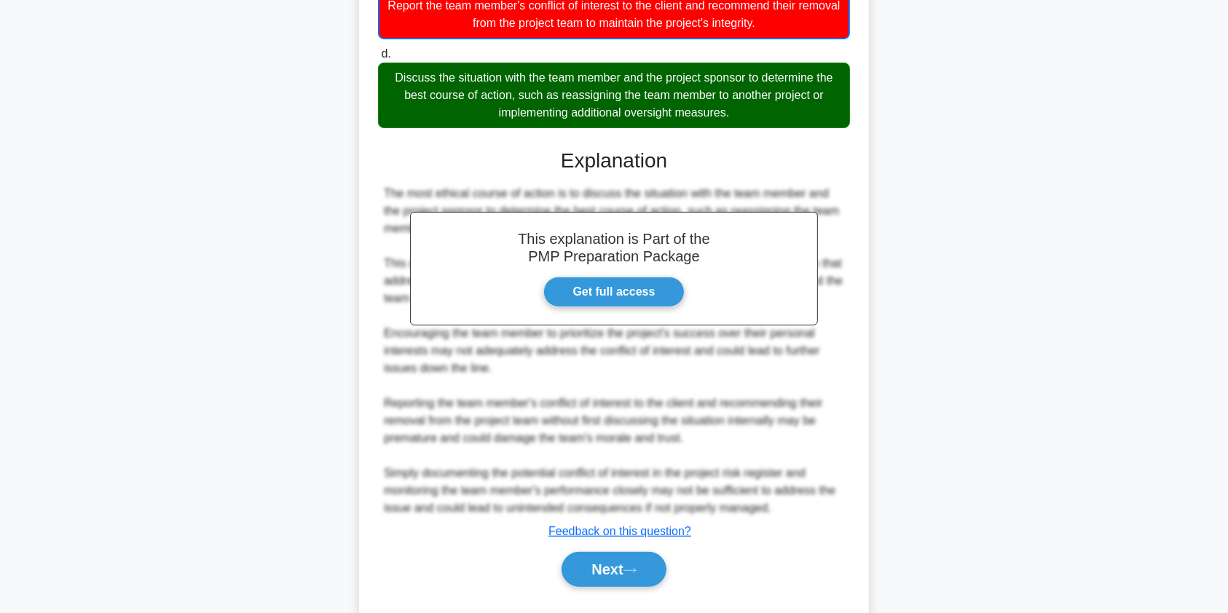
scroll to position [408, 0]
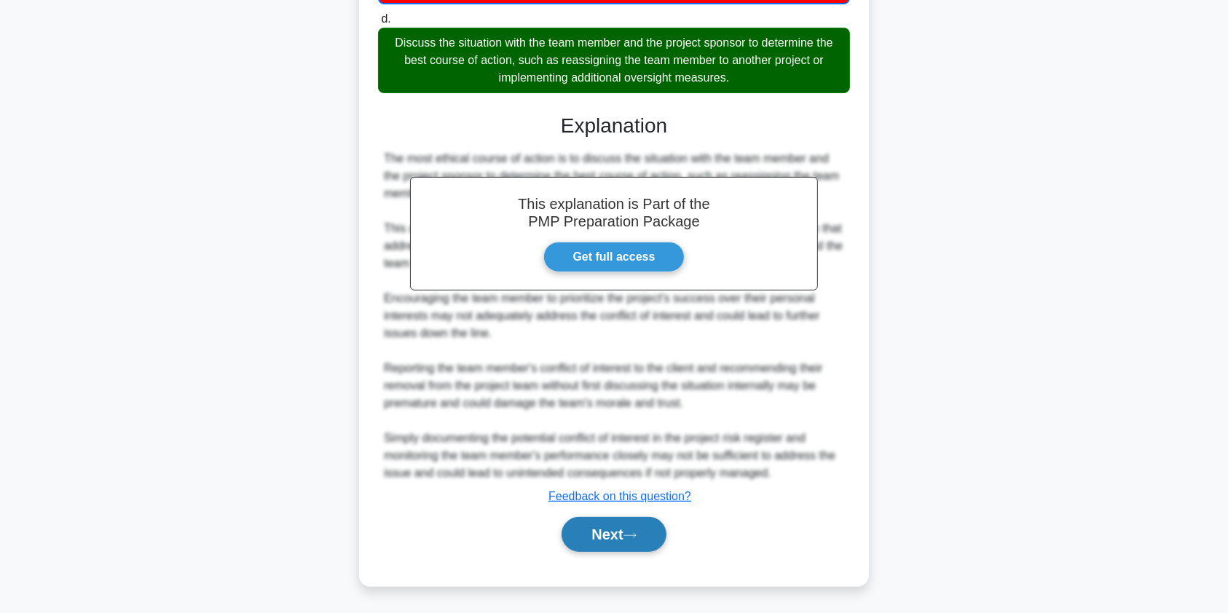
click at [594, 530] on button "Next" at bounding box center [614, 534] width 104 height 35
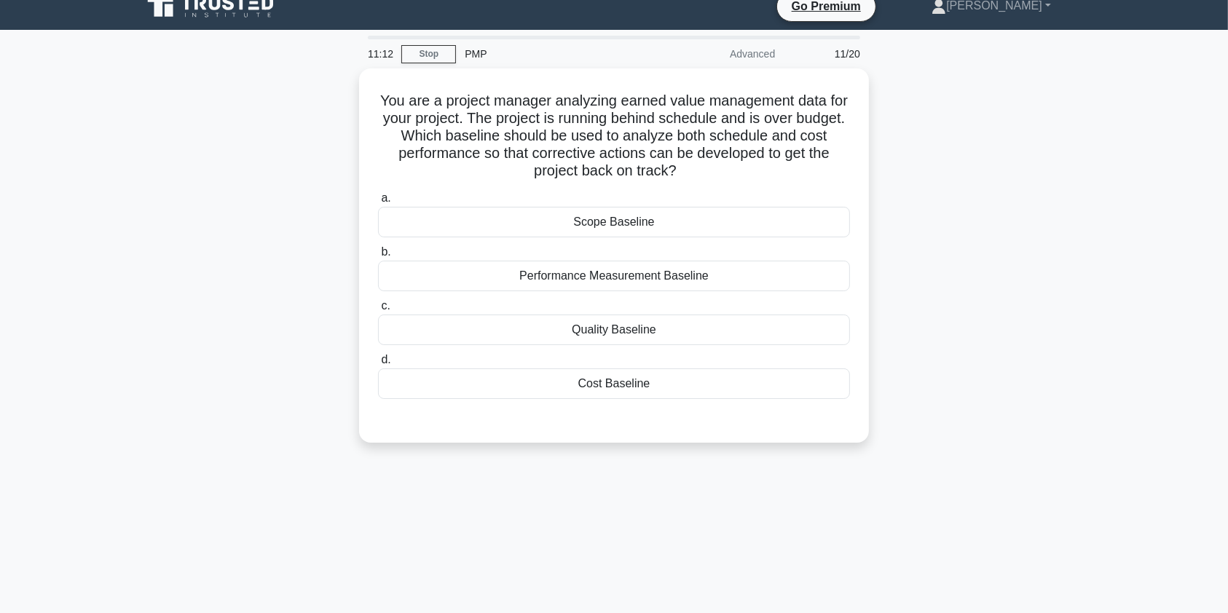
scroll to position [0, 0]
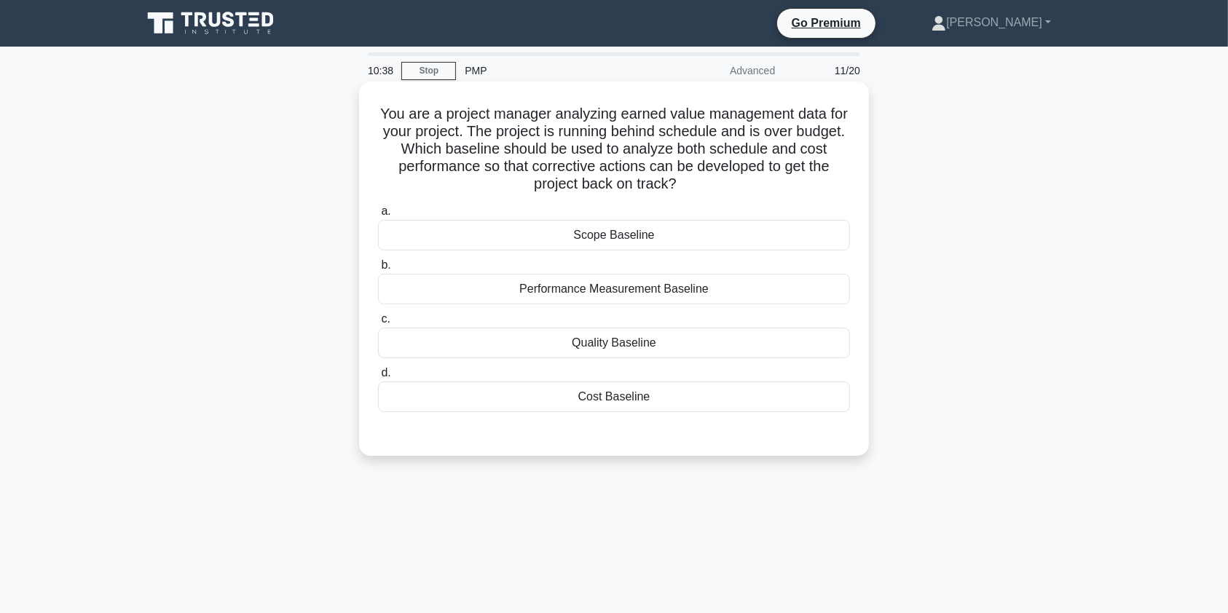
click at [810, 290] on div "Performance Measurement Baseline" at bounding box center [614, 289] width 472 height 31
click at [378, 270] on input "b. Performance Measurement Baseline" at bounding box center [378, 265] width 0 height 9
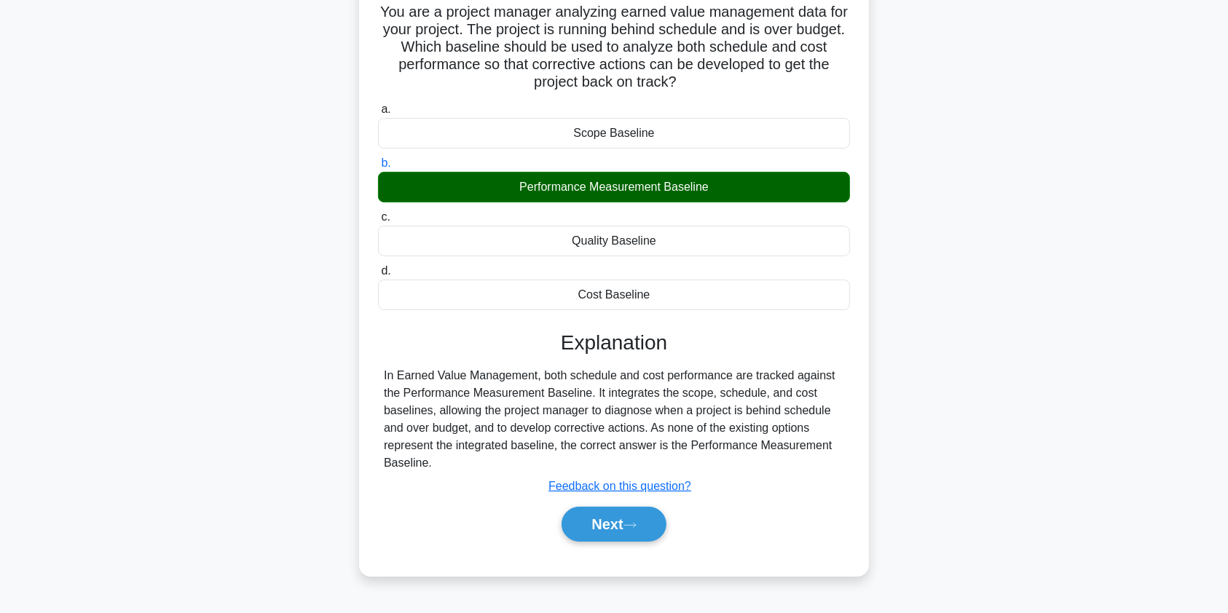
scroll to position [174, 0]
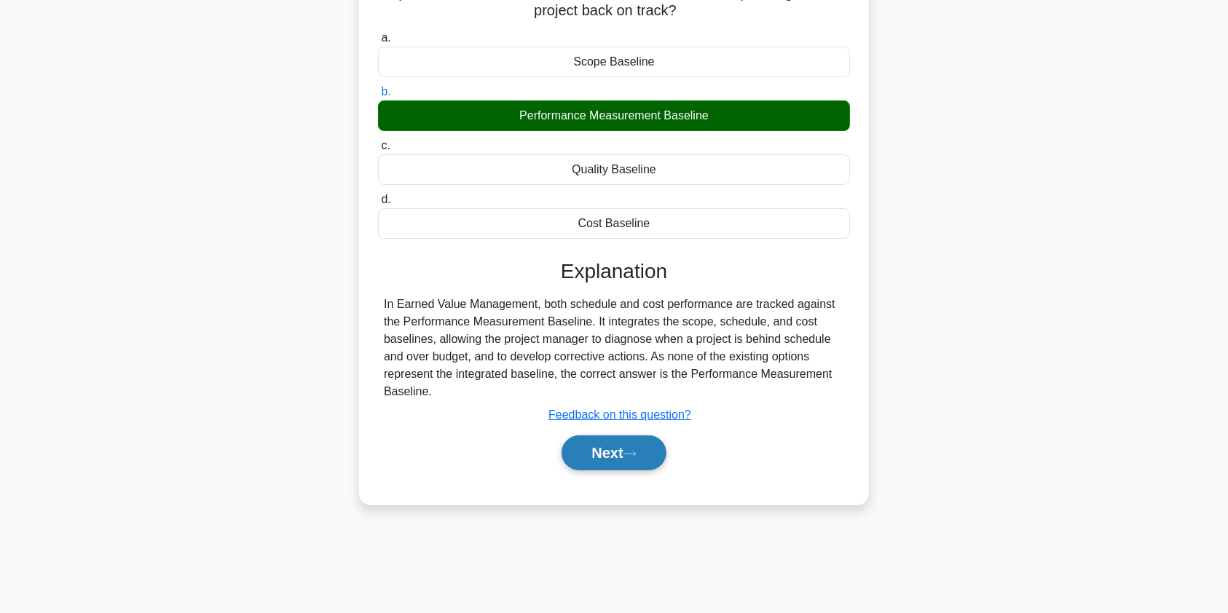
click at [621, 452] on button "Next" at bounding box center [614, 453] width 104 height 35
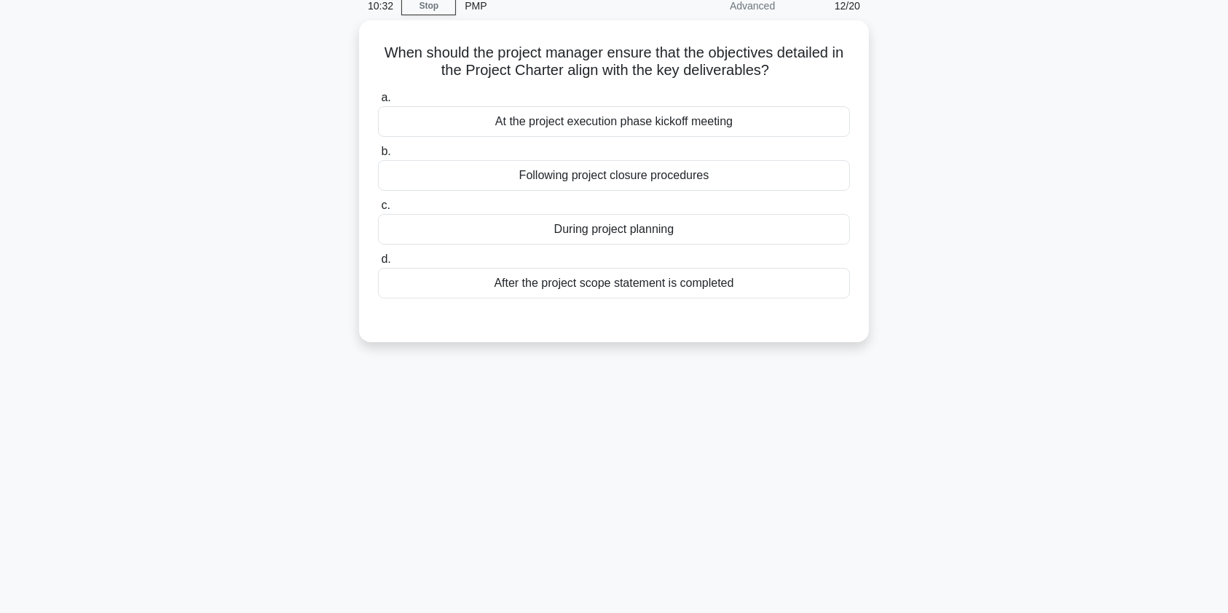
scroll to position [0, 0]
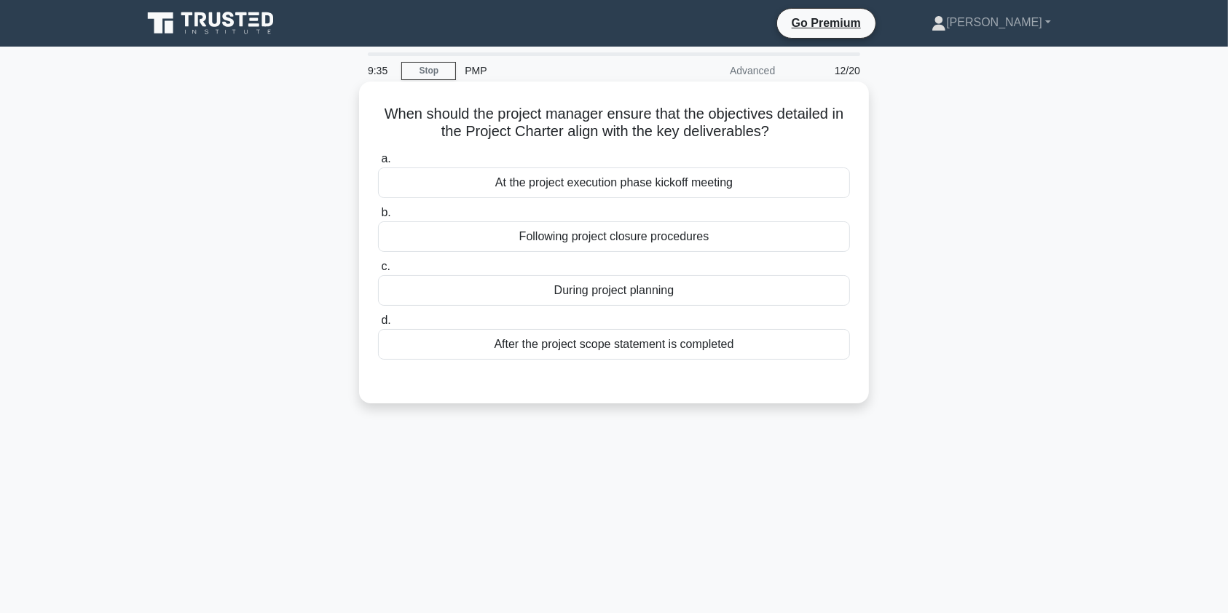
click at [709, 344] on div "After the project scope statement is completed" at bounding box center [614, 344] width 472 height 31
click at [378, 326] on input "d. After the project scope statement is completed" at bounding box center [378, 320] width 0 height 9
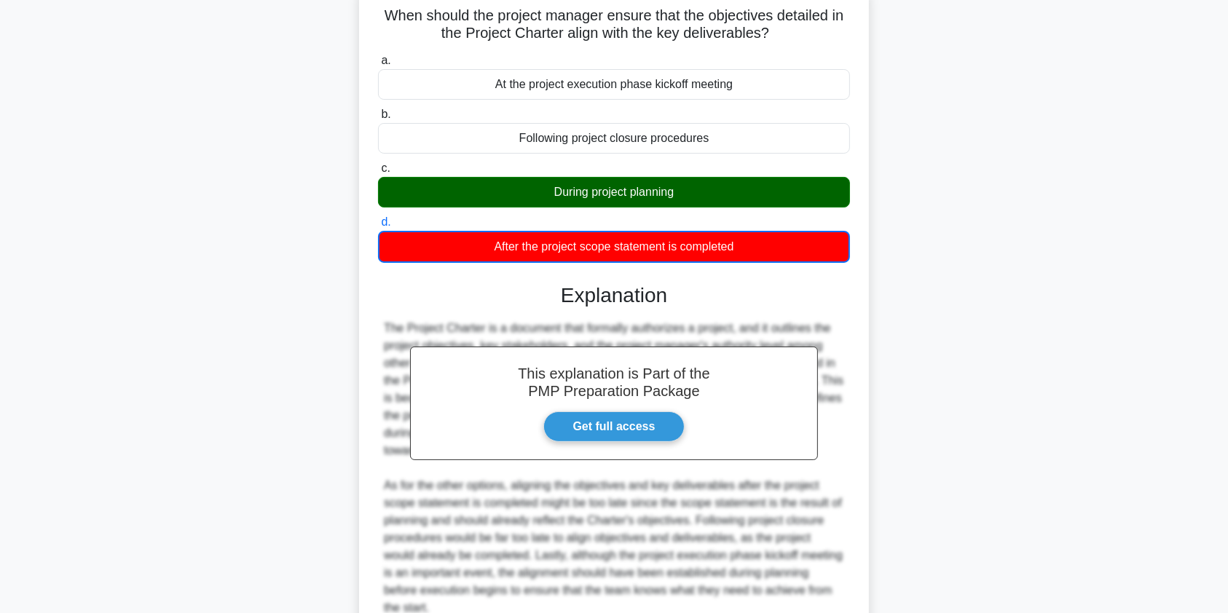
scroll to position [233, 0]
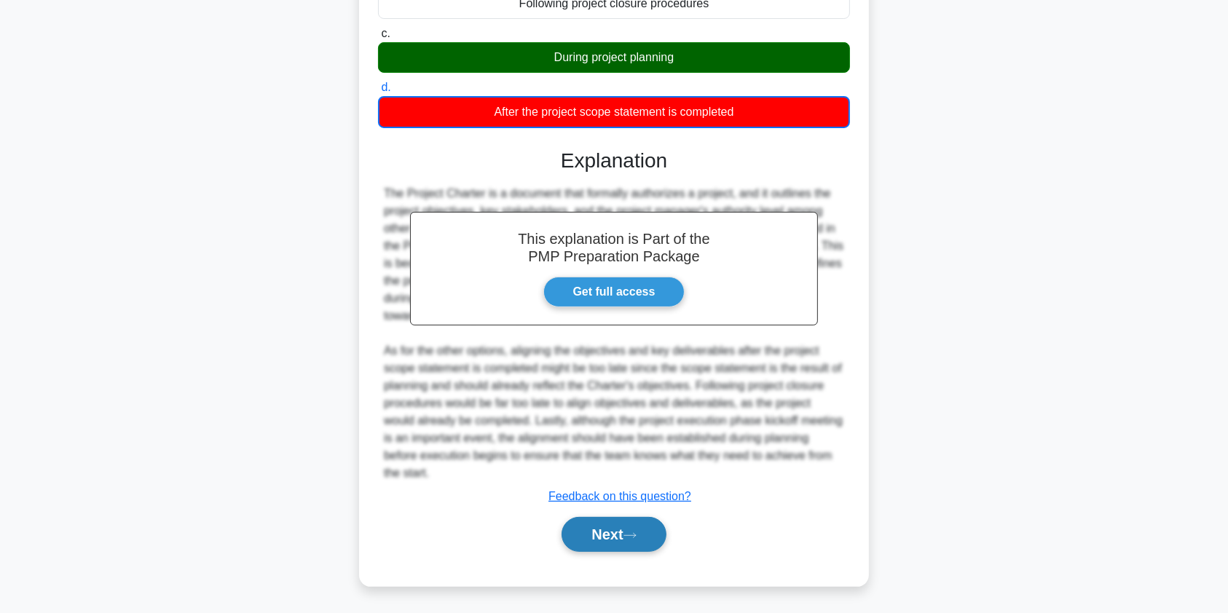
click at [601, 530] on button "Next" at bounding box center [614, 534] width 104 height 35
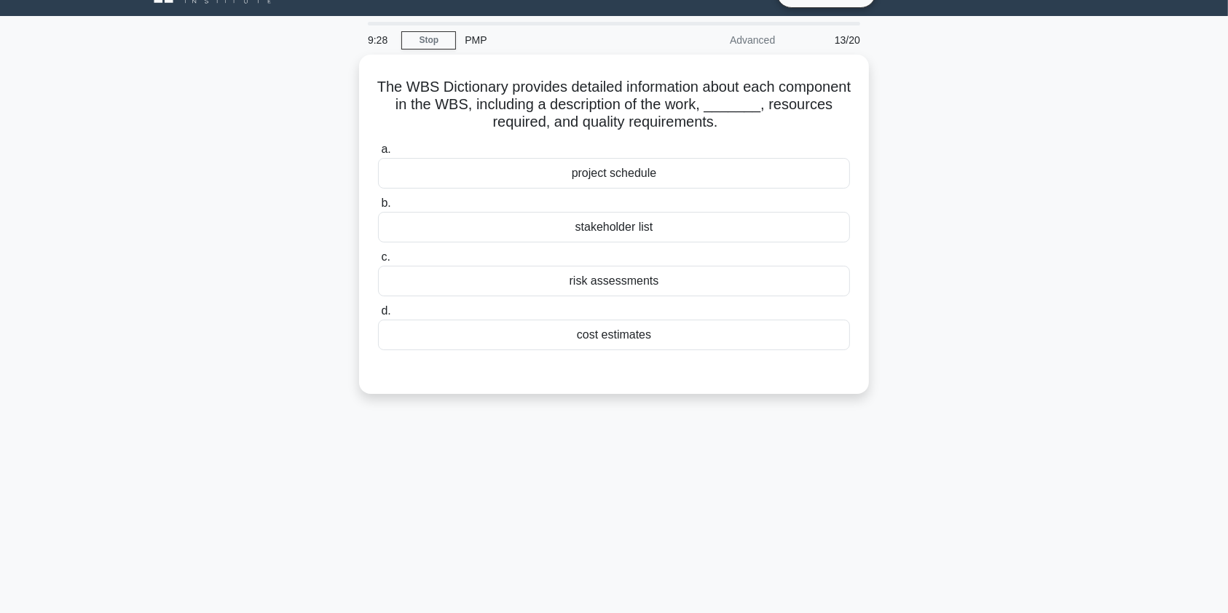
scroll to position [0, 0]
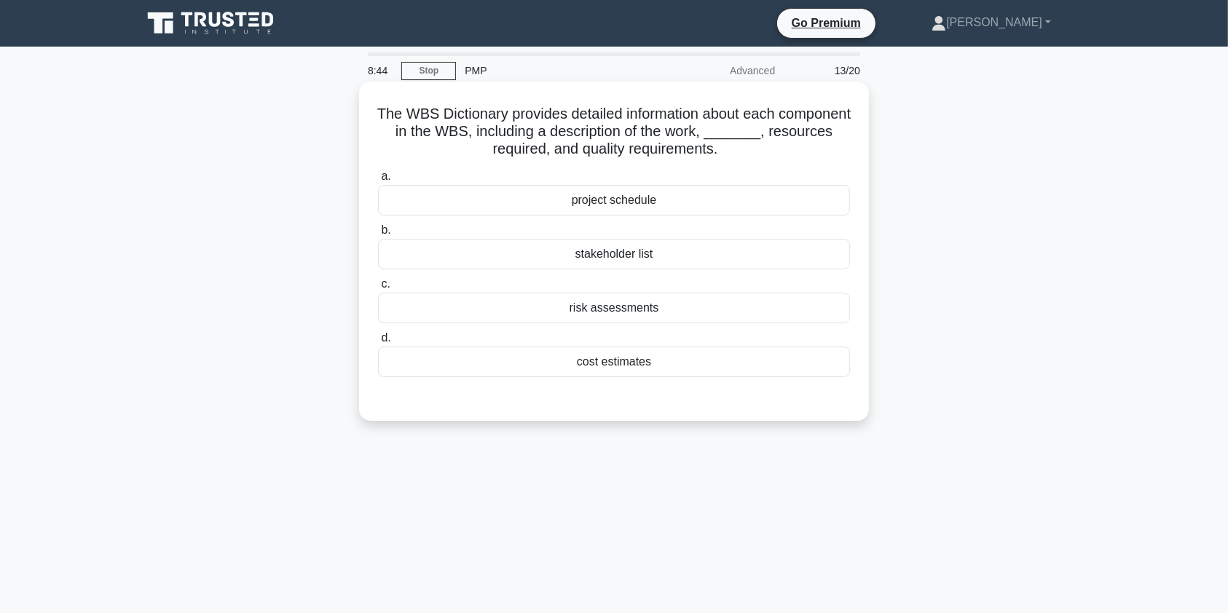
click at [661, 307] on div "risk assessments" at bounding box center [614, 308] width 472 height 31
click at [378, 289] on input "c. risk assessments" at bounding box center [378, 284] width 0 height 9
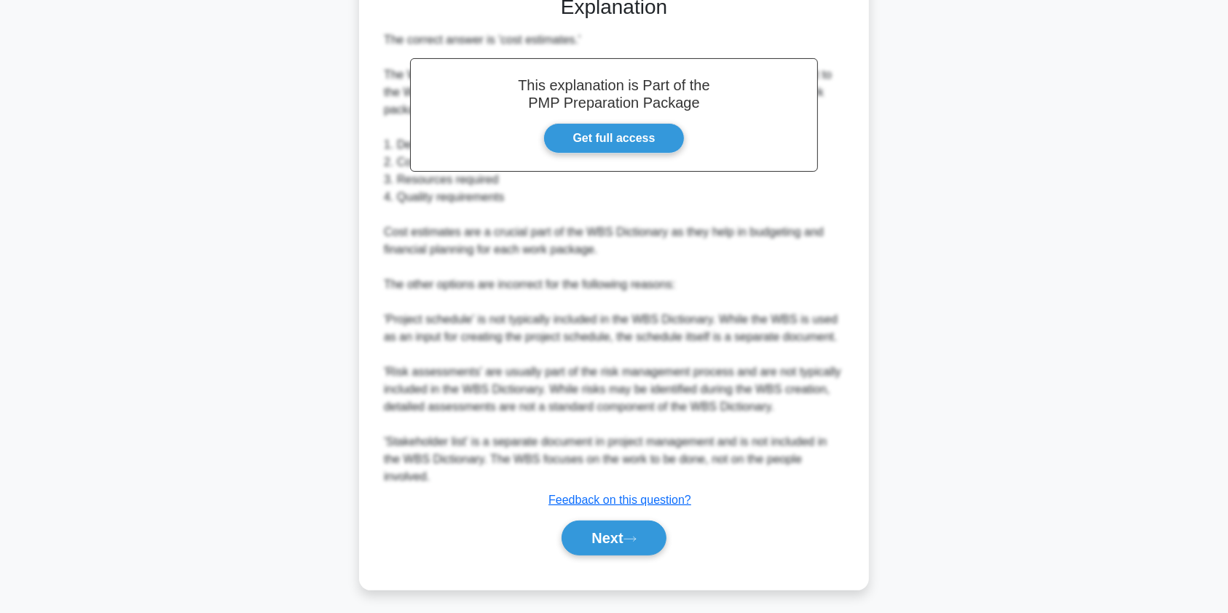
scroll to position [408, 0]
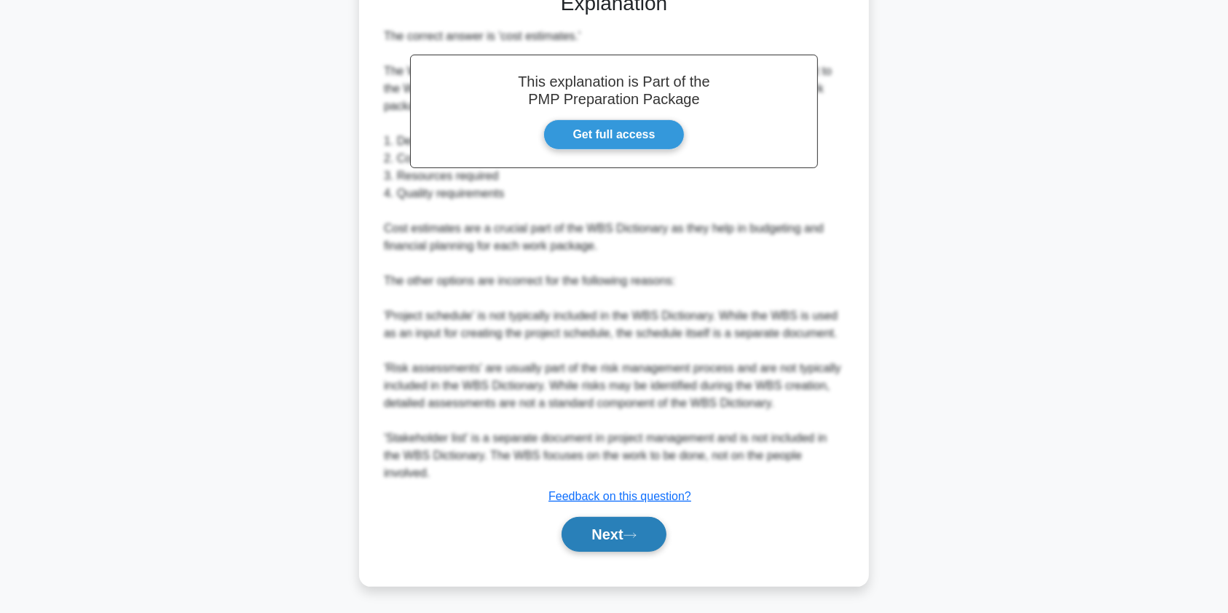
click at [616, 537] on button "Next" at bounding box center [614, 534] width 104 height 35
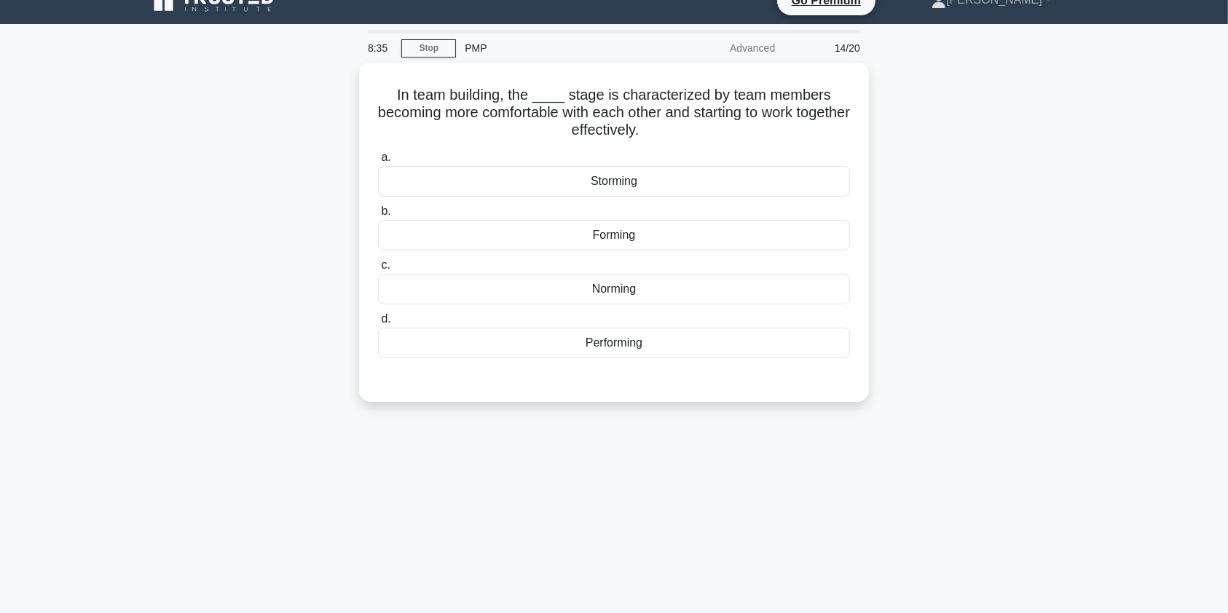
scroll to position [12, 0]
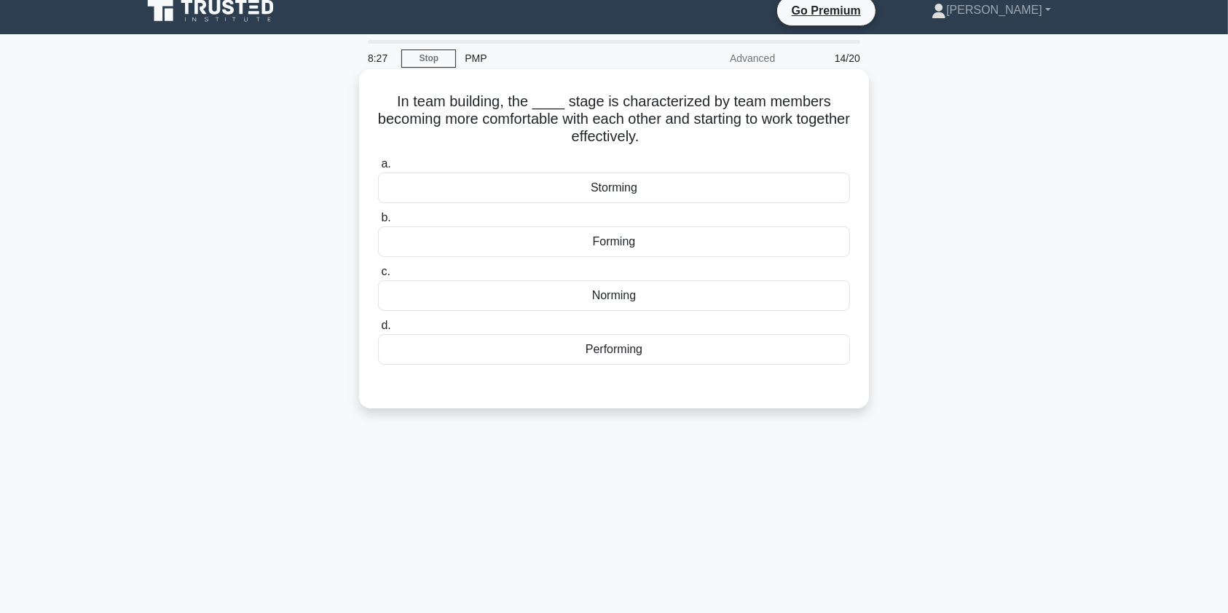
click at [661, 295] on div "Norming" at bounding box center [614, 295] width 472 height 31
click at [378, 277] on input "c. Norming" at bounding box center [378, 271] width 0 height 9
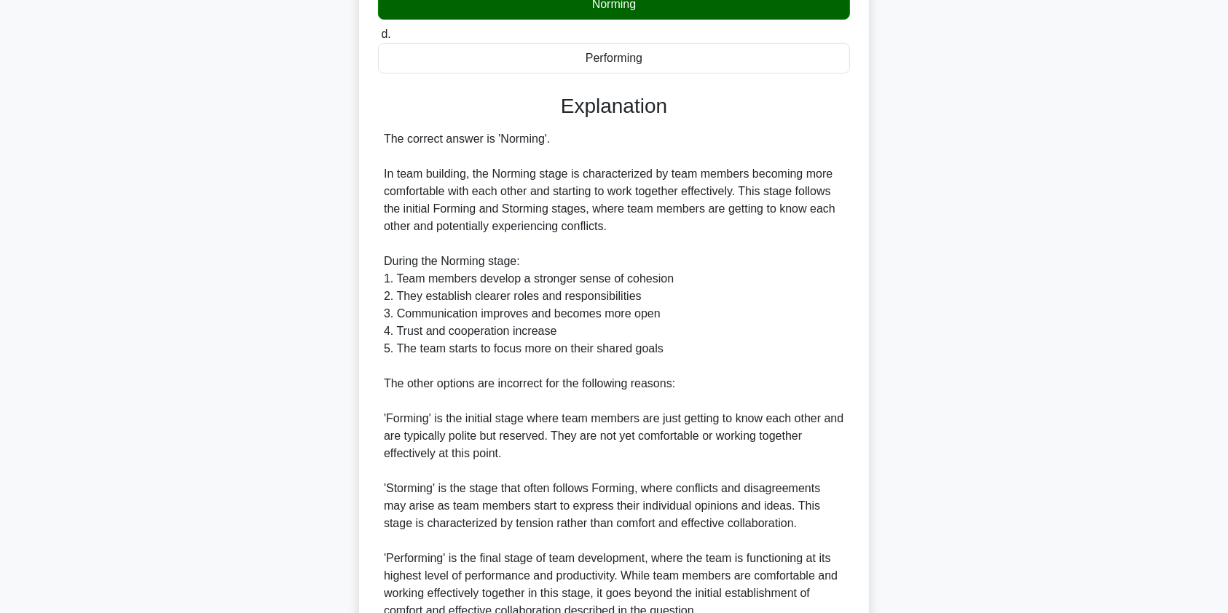
scroll to position [442, 0]
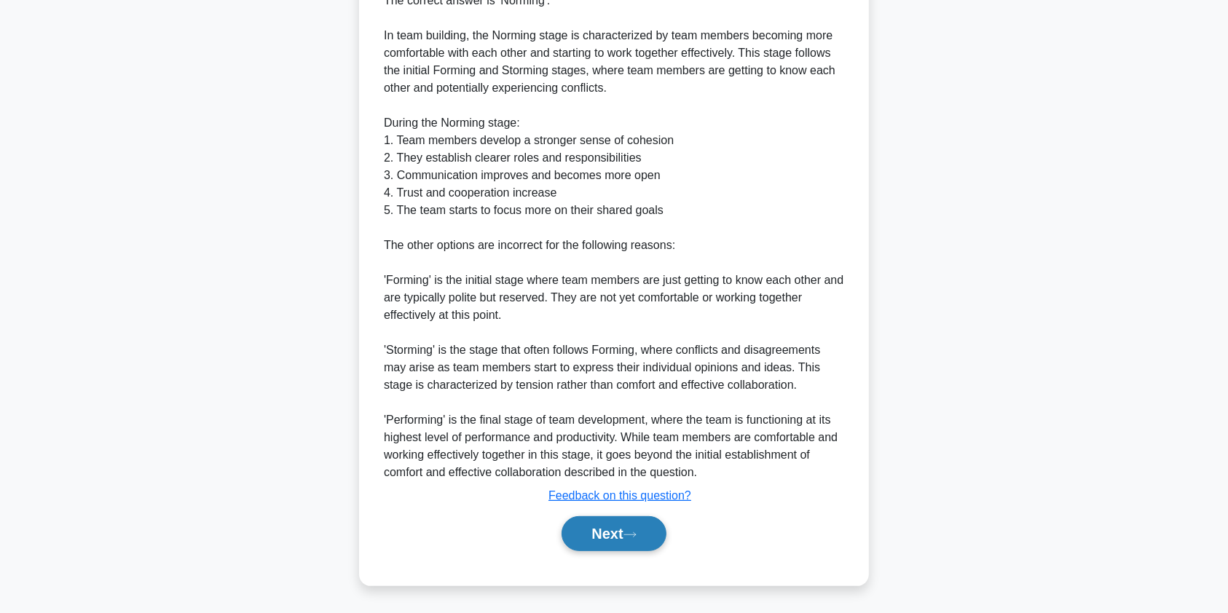
click at [616, 533] on button "Next" at bounding box center [614, 533] width 104 height 35
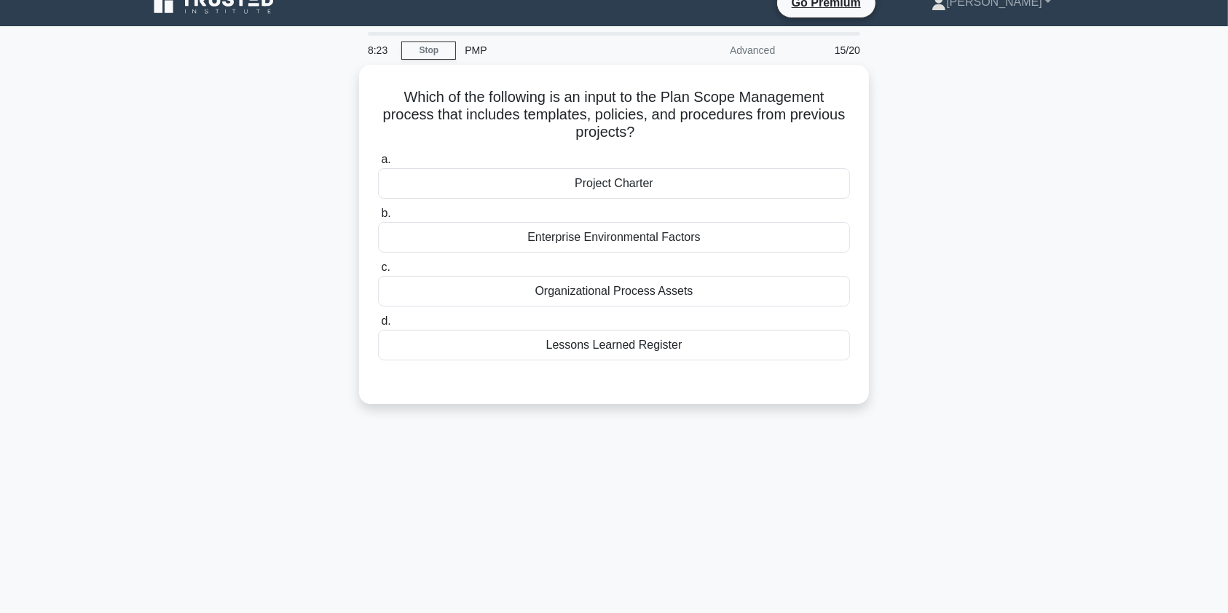
scroll to position [0, 0]
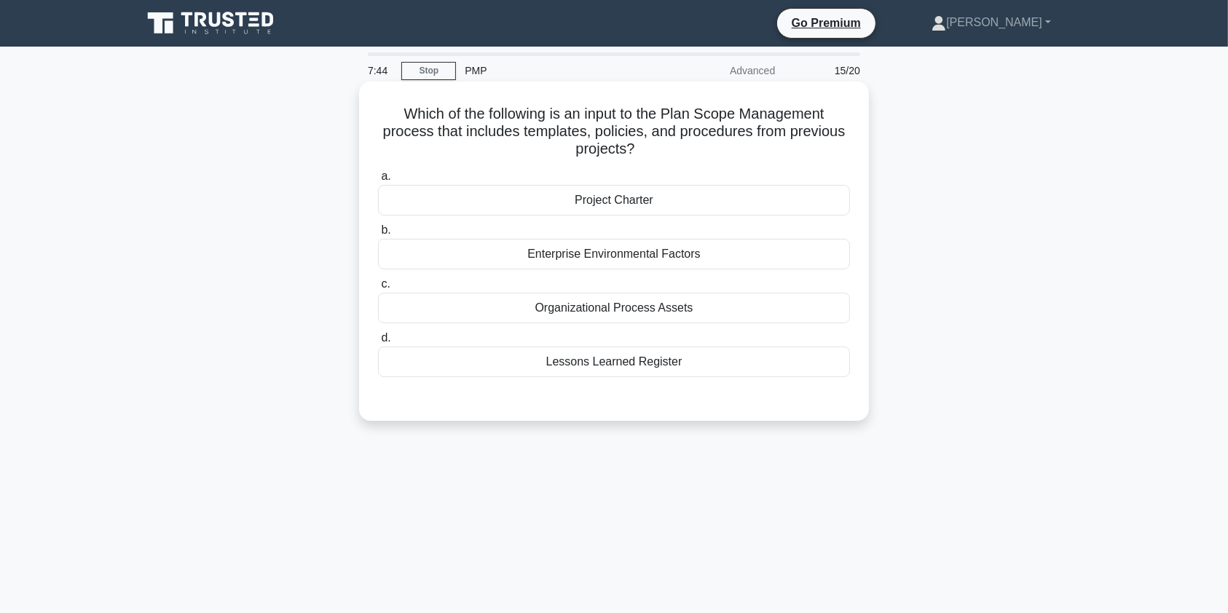
click at [656, 369] on div "Lessons Learned Register" at bounding box center [614, 362] width 472 height 31
click at [378, 343] on input "d. Lessons Learned Register" at bounding box center [378, 338] width 0 height 9
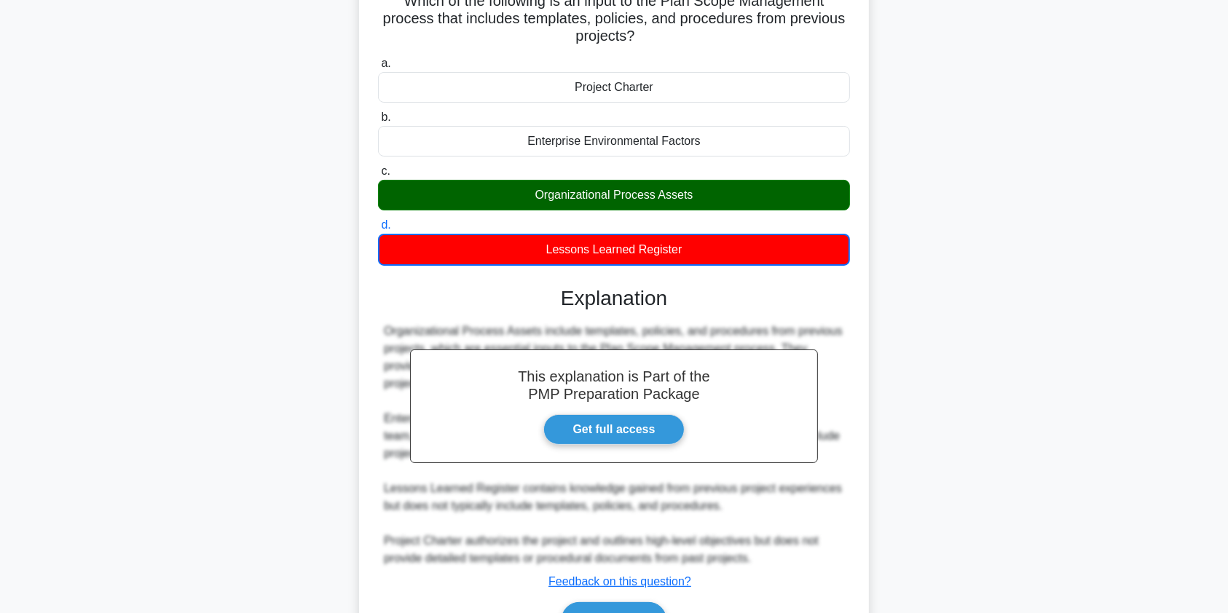
scroll to position [198, 0]
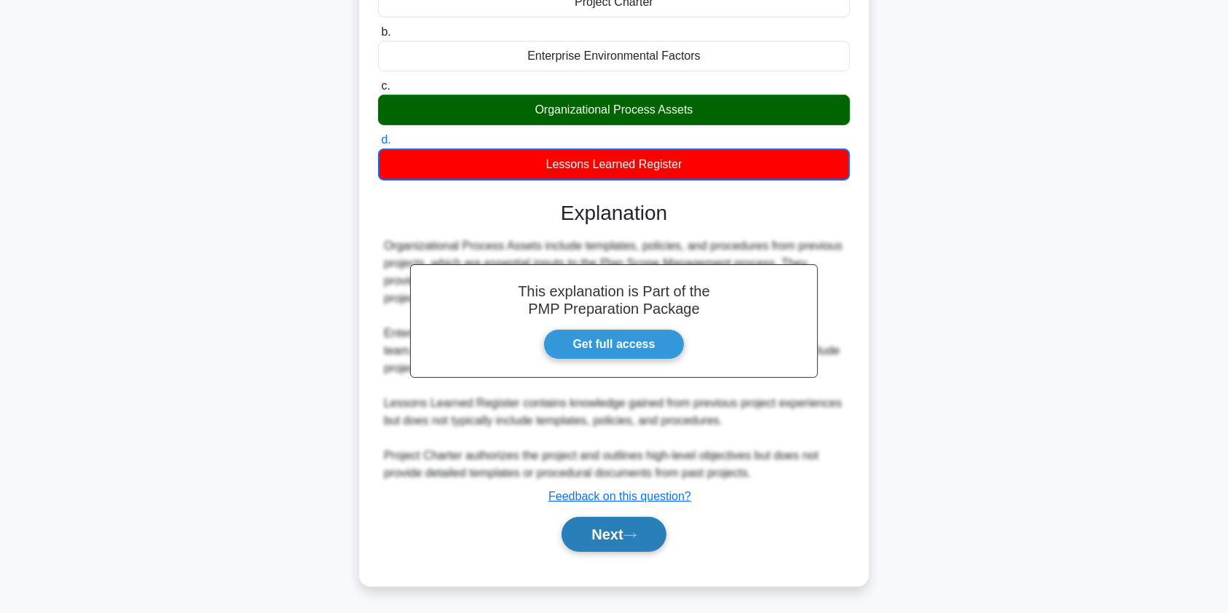
click at [616, 541] on button "Next" at bounding box center [614, 534] width 104 height 35
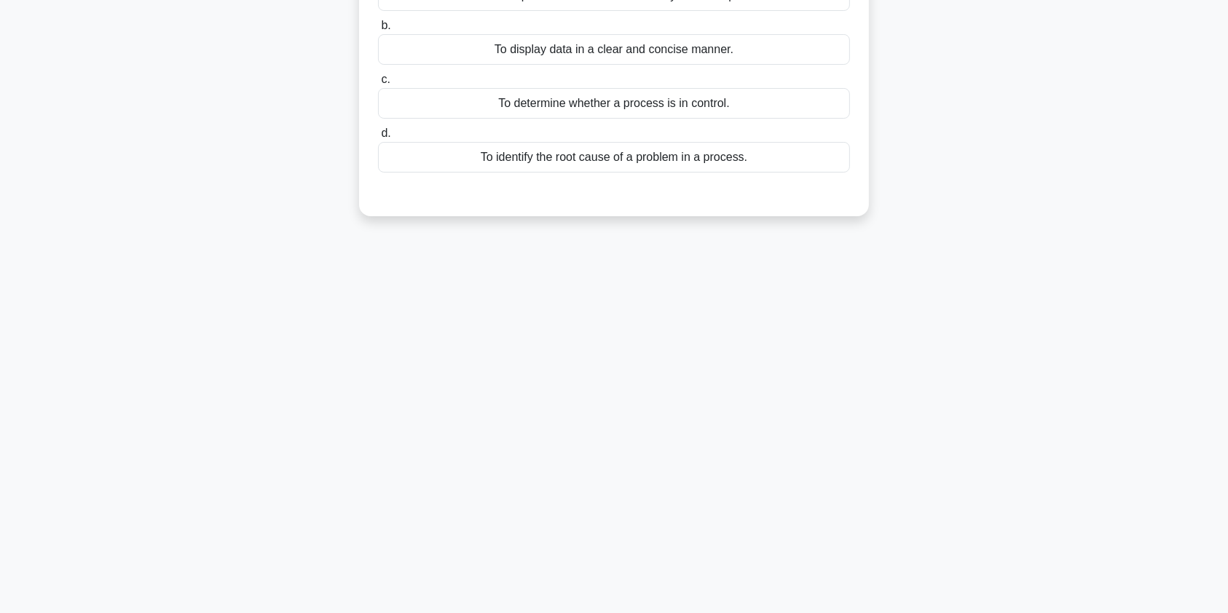
scroll to position [0, 0]
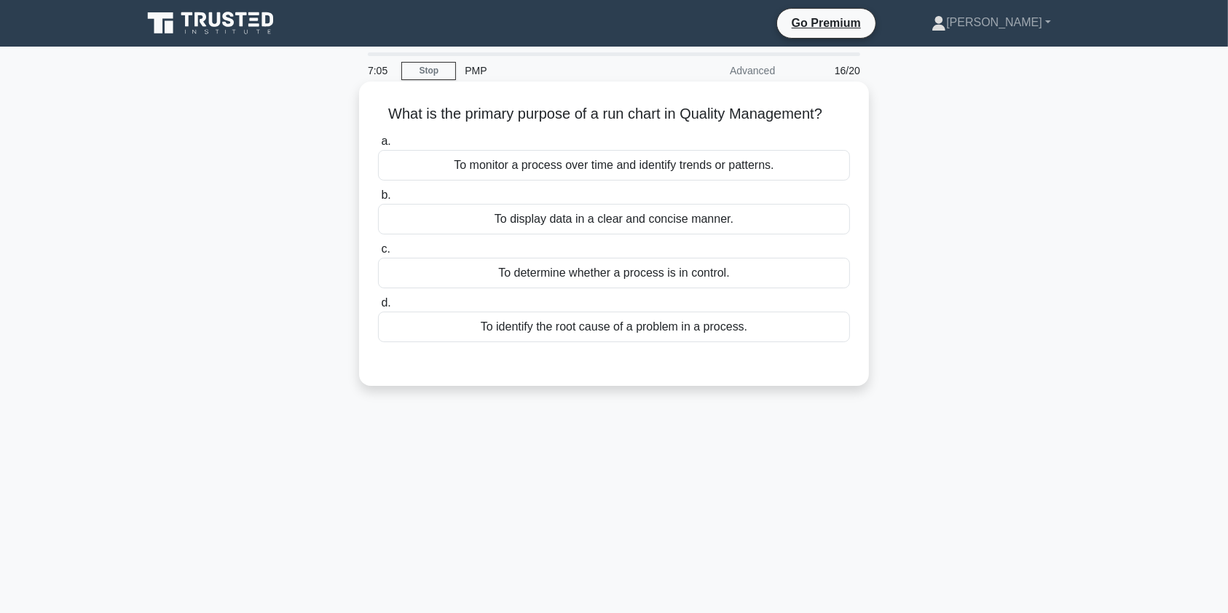
click at [740, 165] on div "To monitor a process over time and identify trends or patterns." at bounding box center [614, 165] width 472 height 31
click at [378, 146] on input "a. To monitor a process over time and identify trends or patterns." at bounding box center [378, 141] width 0 height 9
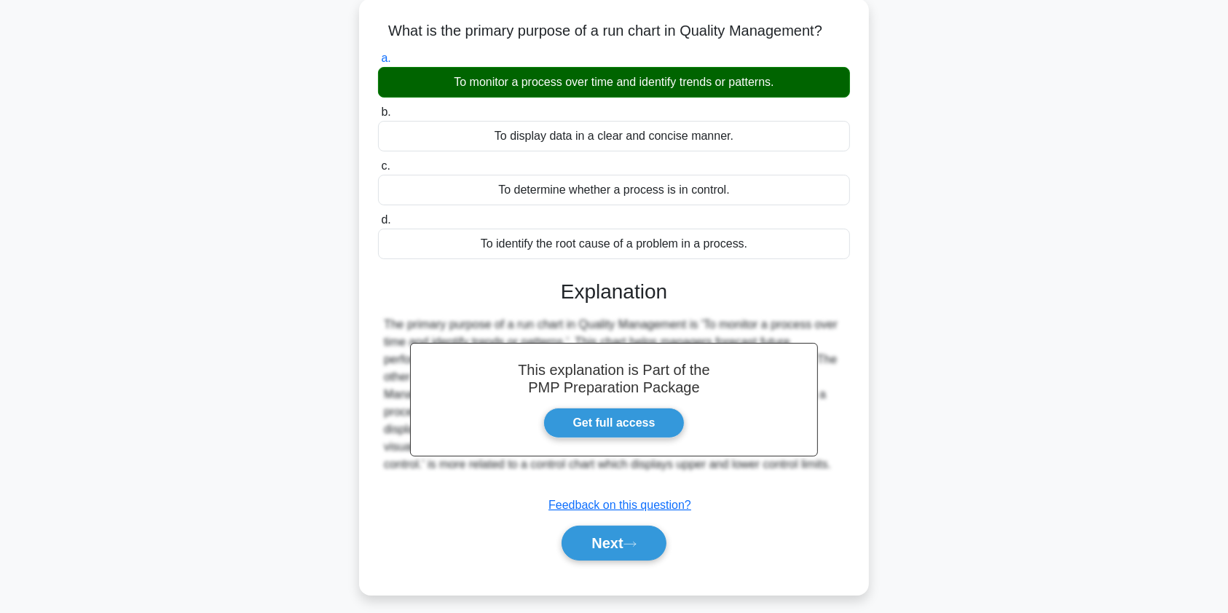
scroll to position [174, 0]
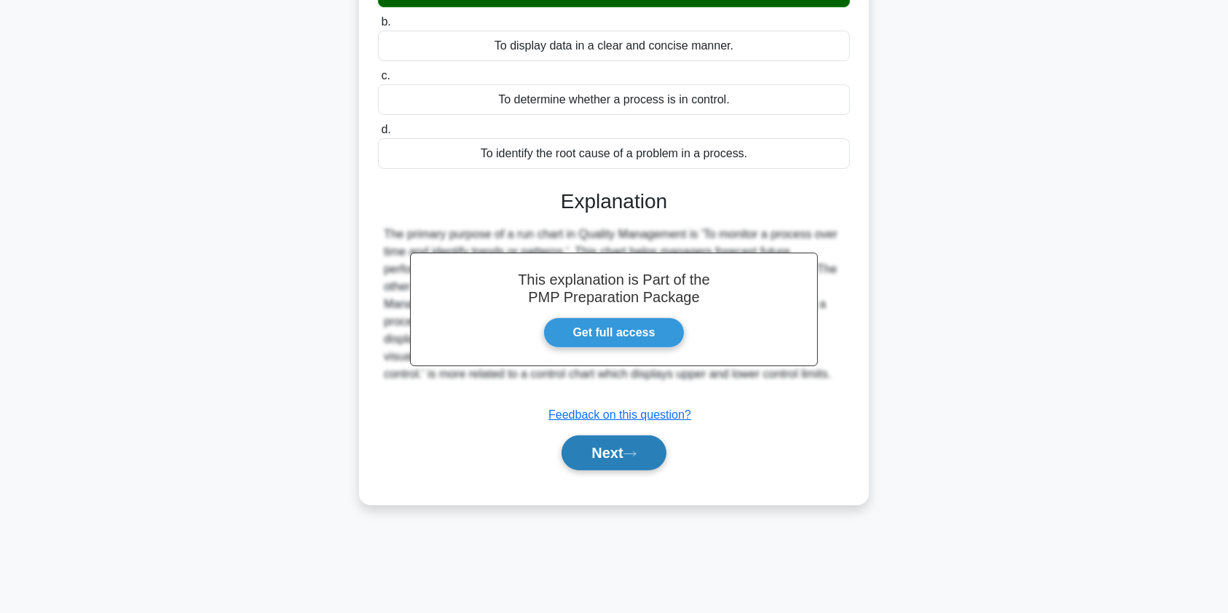
click at [616, 452] on button "Next" at bounding box center [614, 453] width 104 height 35
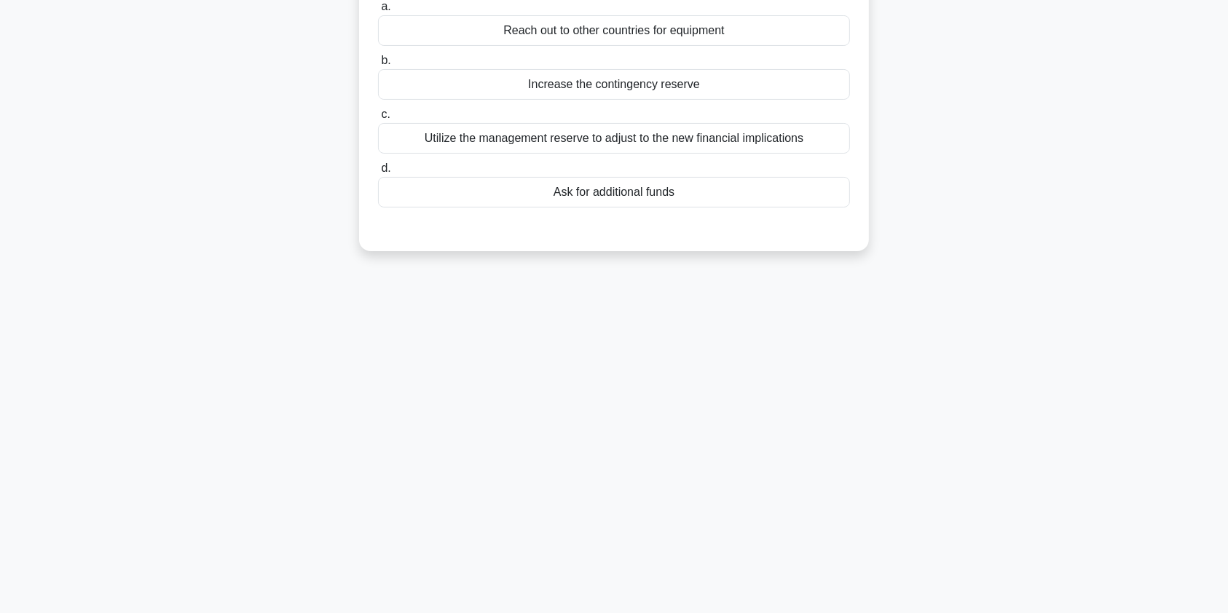
scroll to position [0, 0]
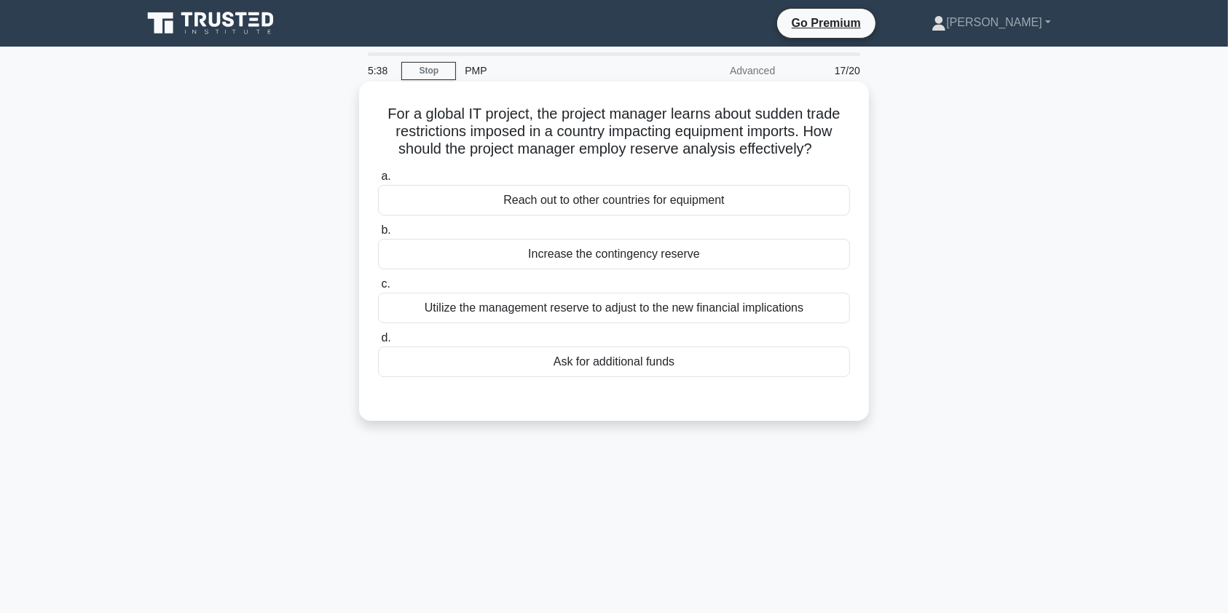
click at [693, 259] on div "Increase the contingency reserve" at bounding box center [614, 254] width 472 height 31
click at [378, 235] on input "b. Increase the contingency reserve" at bounding box center [378, 230] width 0 height 9
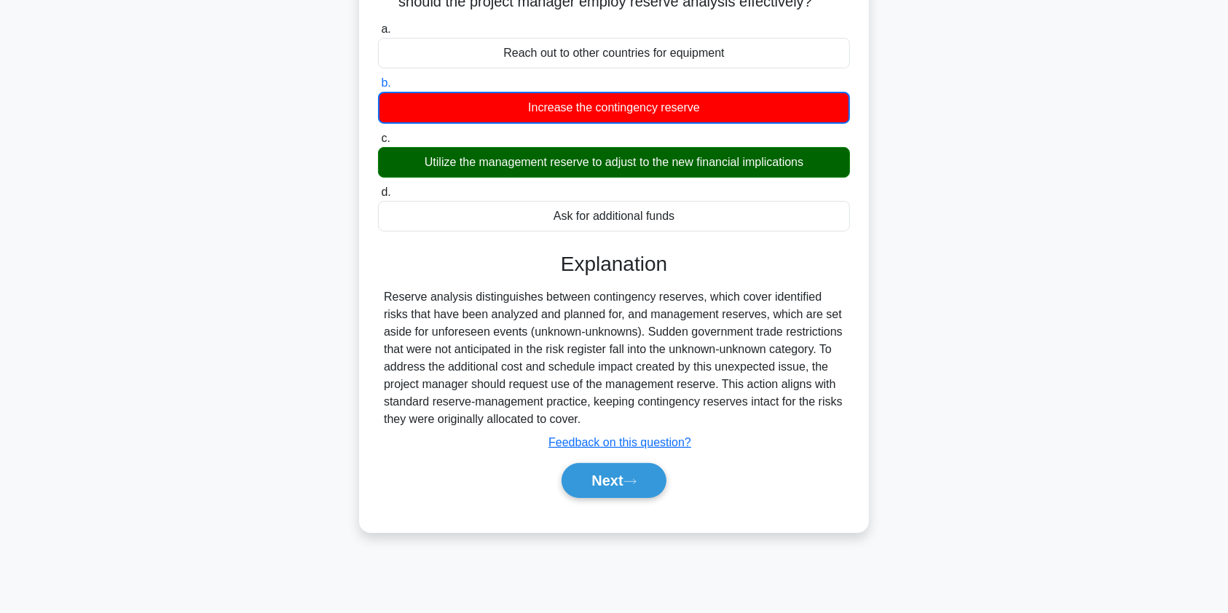
scroll to position [174, 0]
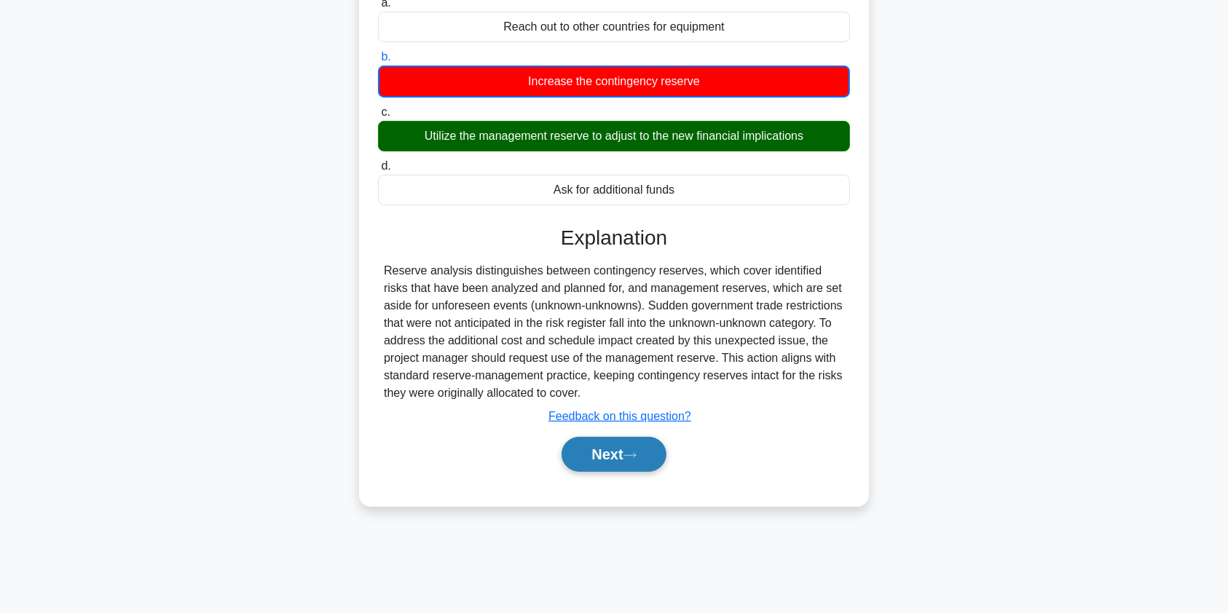
click at [613, 457] on button "Next" at bounding box center [614, 454] width 104 height 35
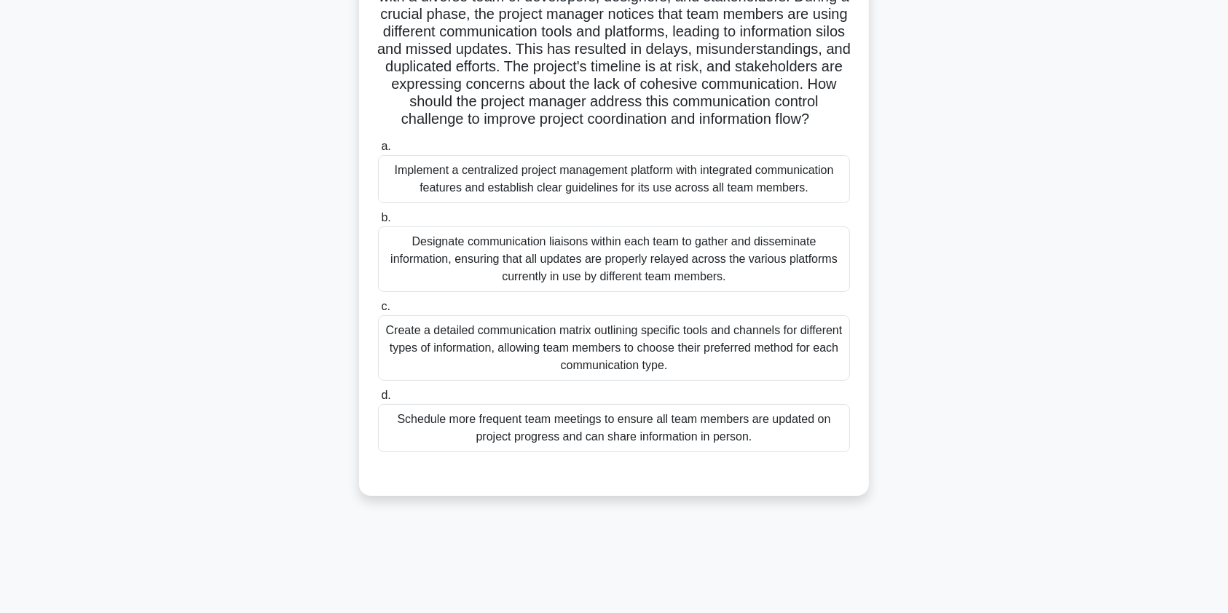
scroll to position [138, 0]
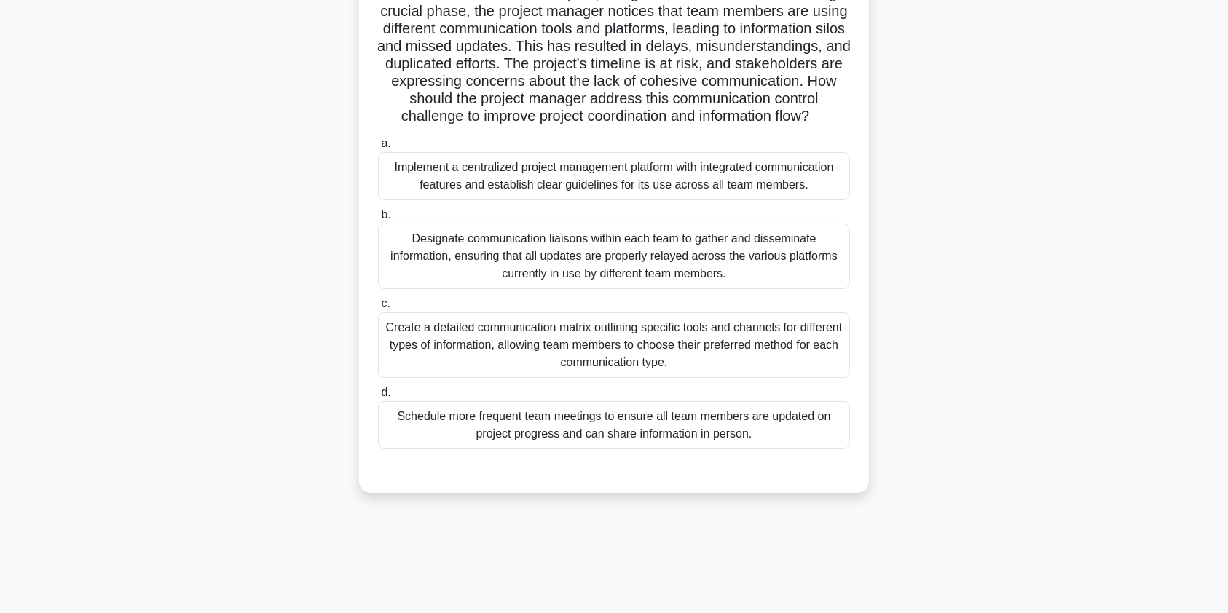
click at [666, 188] on div "Implement a centralized project management platform with integrated communicati…" at bounding box center [614, 176] width 472 height 48
click at [378, 149] on input "a. Implement a centralized project management platform with integrated communic…" at bounding box center [378, 143] width 0 height 9
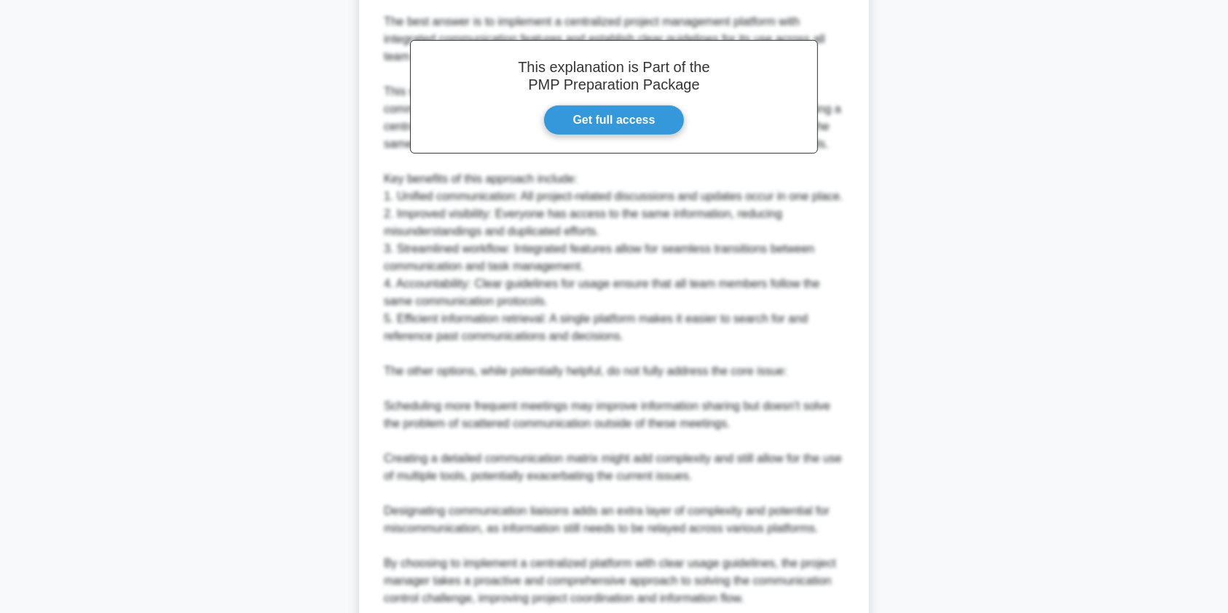
scroll to position [792, 0]
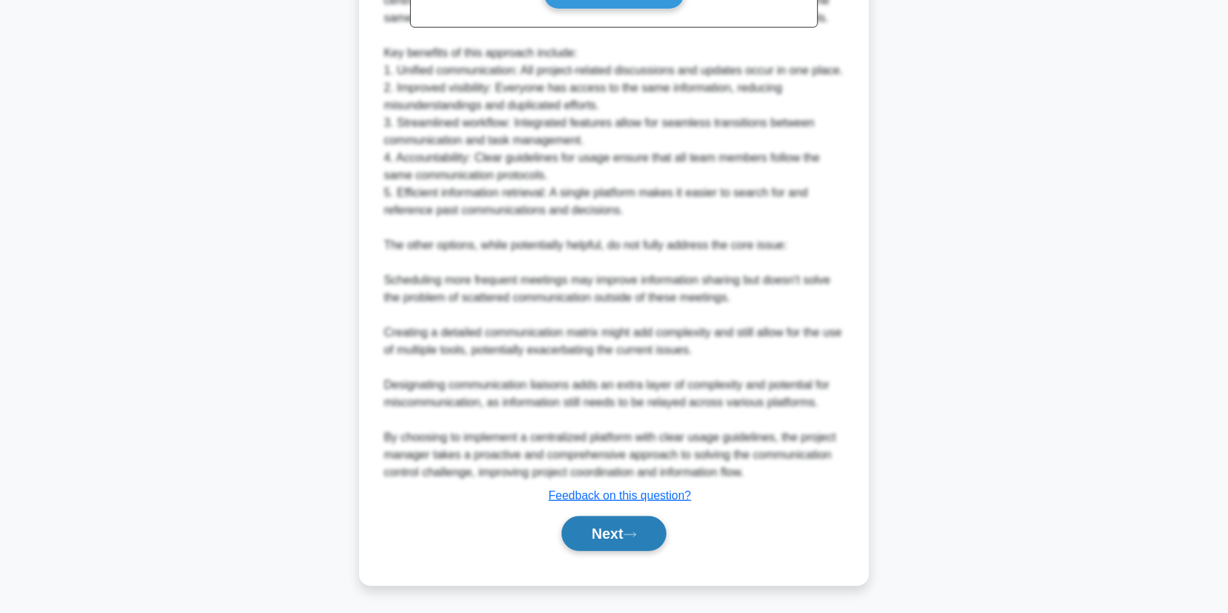
click at [618, 538] on button "Next" at bounding box center [614, 533] width 104 height 35
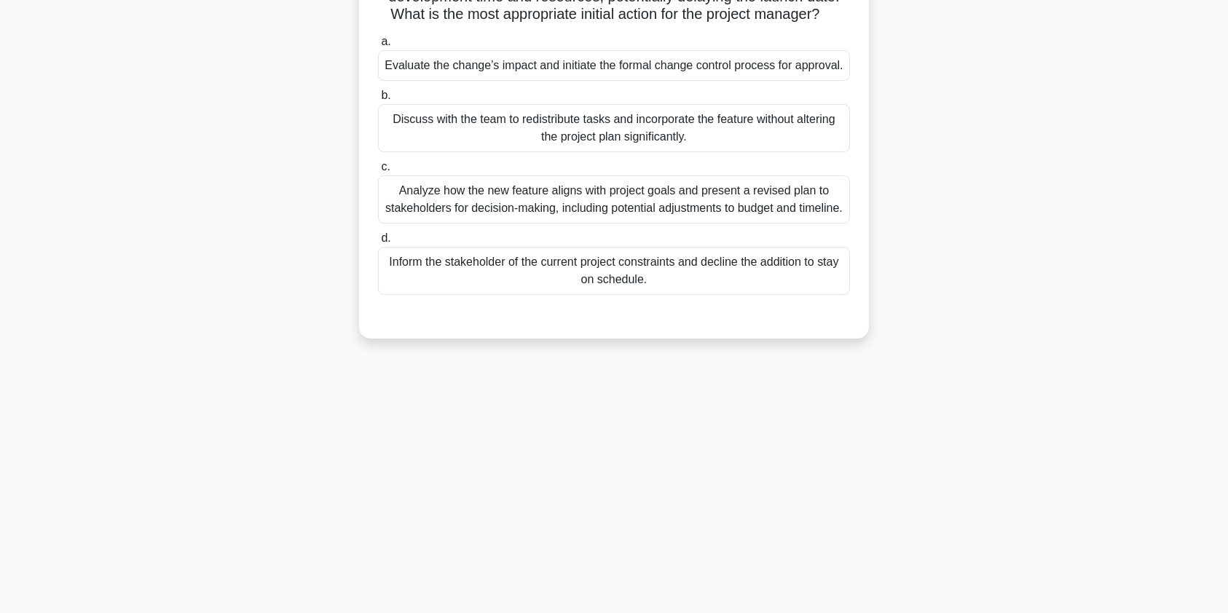
scroll to position [0, 0]
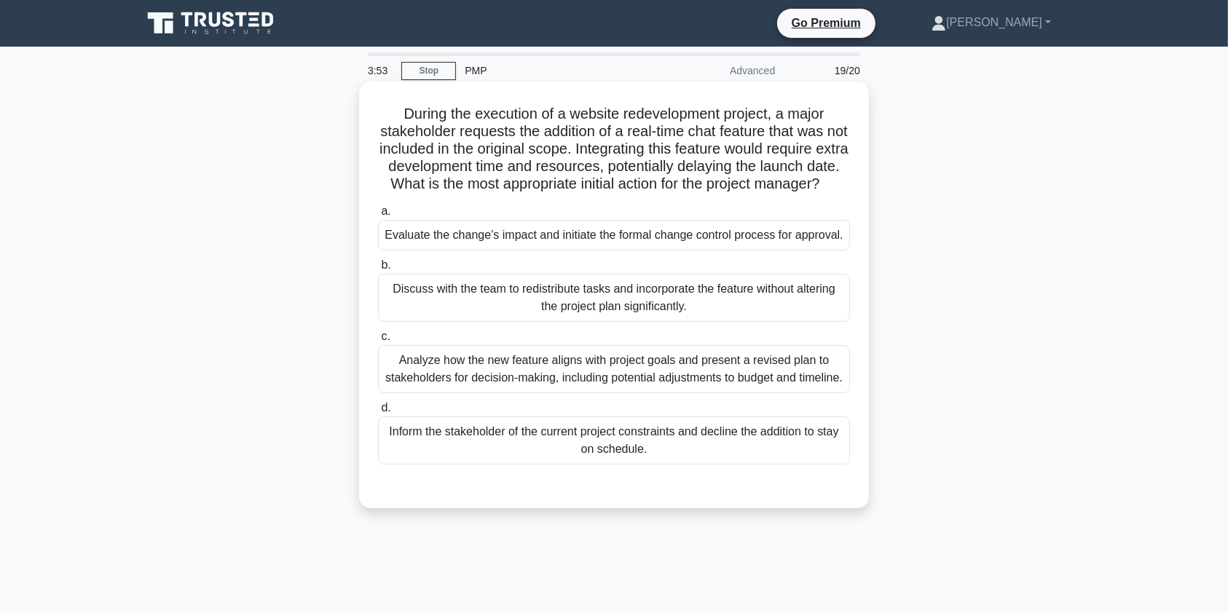
click at [704, 251] on div "Evaluate the change’s impact and initiate the formal change control process for…" at bounding box center [614, 235] width 472 height 31
click at [378, 216] on input "a. Evaluate the change’s impact and initiate the formal change control process …" at bounding box center [378, 211] width 0 height 9
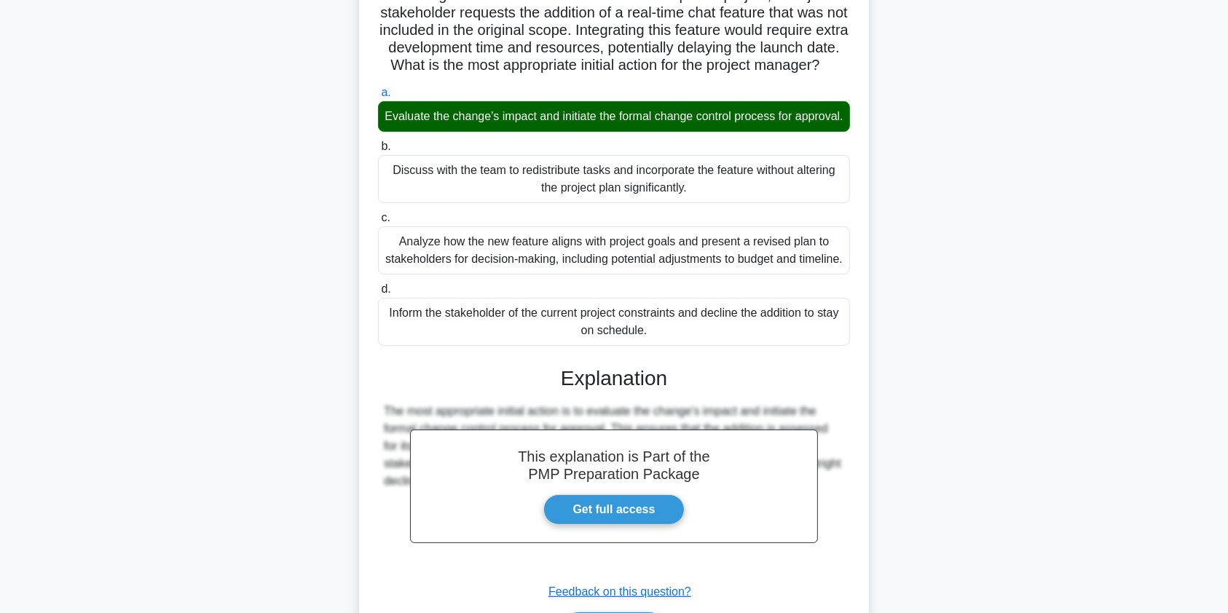
scroll to position [267, 0]
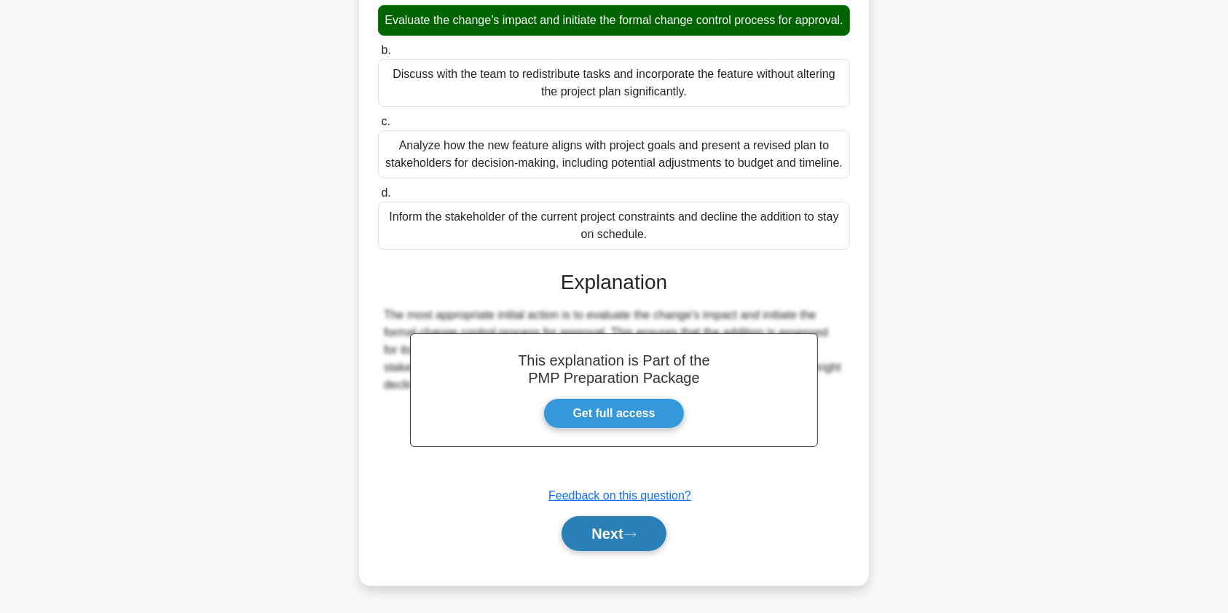
click at [600, 538] on button "Next" at bounding box center [614, 533] width 104 height 35
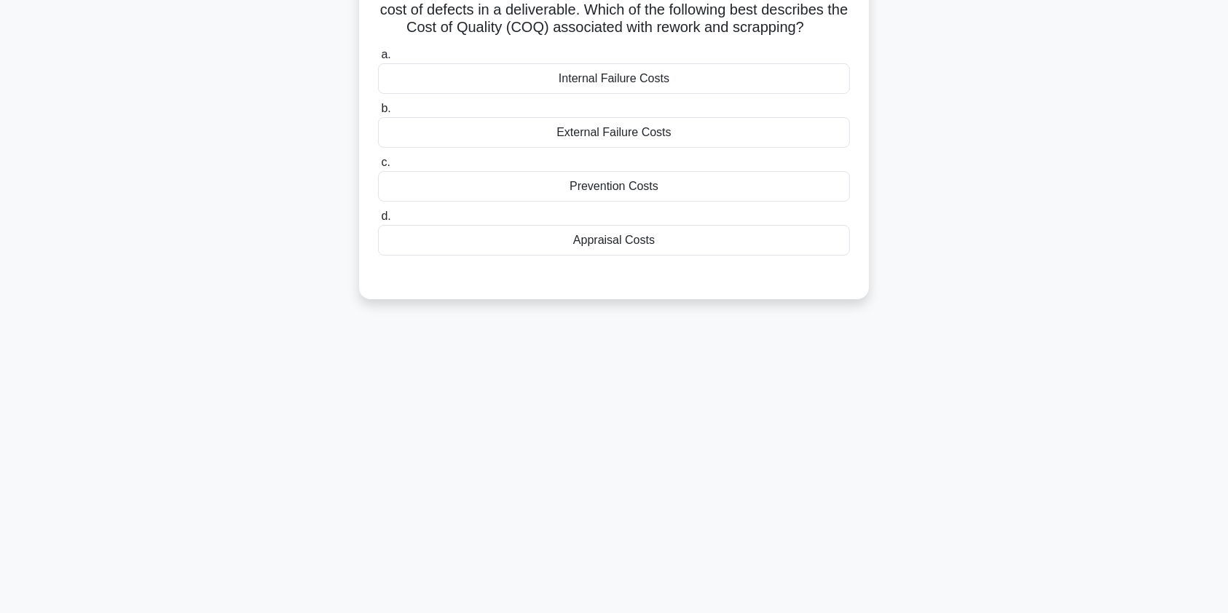
scroll to position [0, 0]
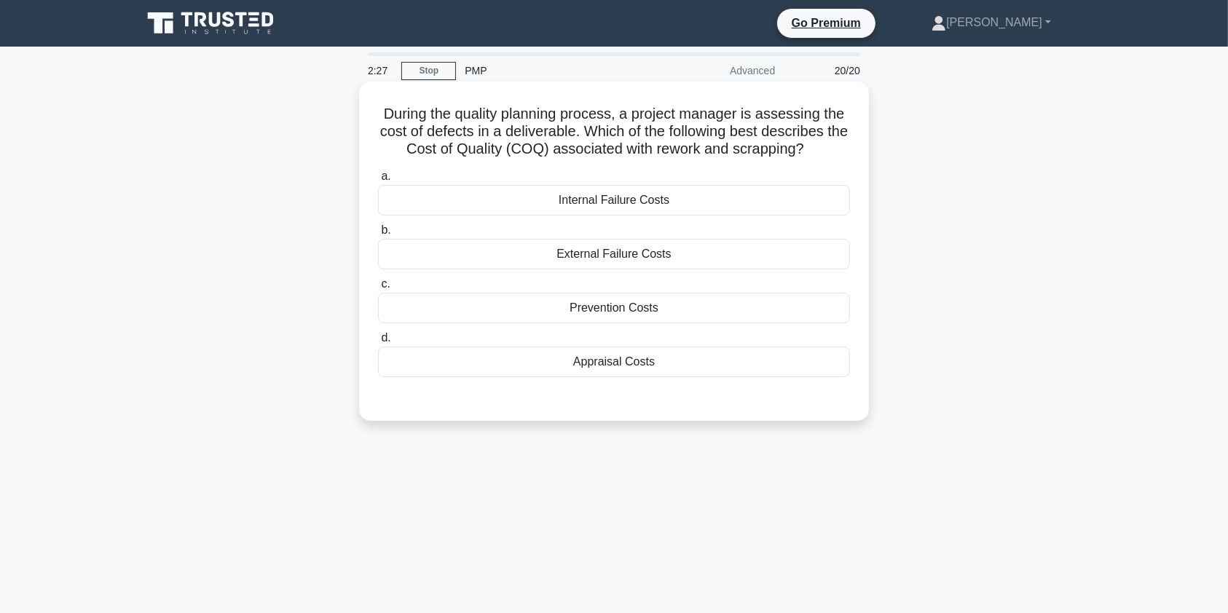
click at [697, 364] on div "Appraisal Costs" at bounding box center [614, 362] width 472 height 31
click at [378, 343] on input "d. Appraisal Costs" at bounding box center [378, 338] width 0 height 9
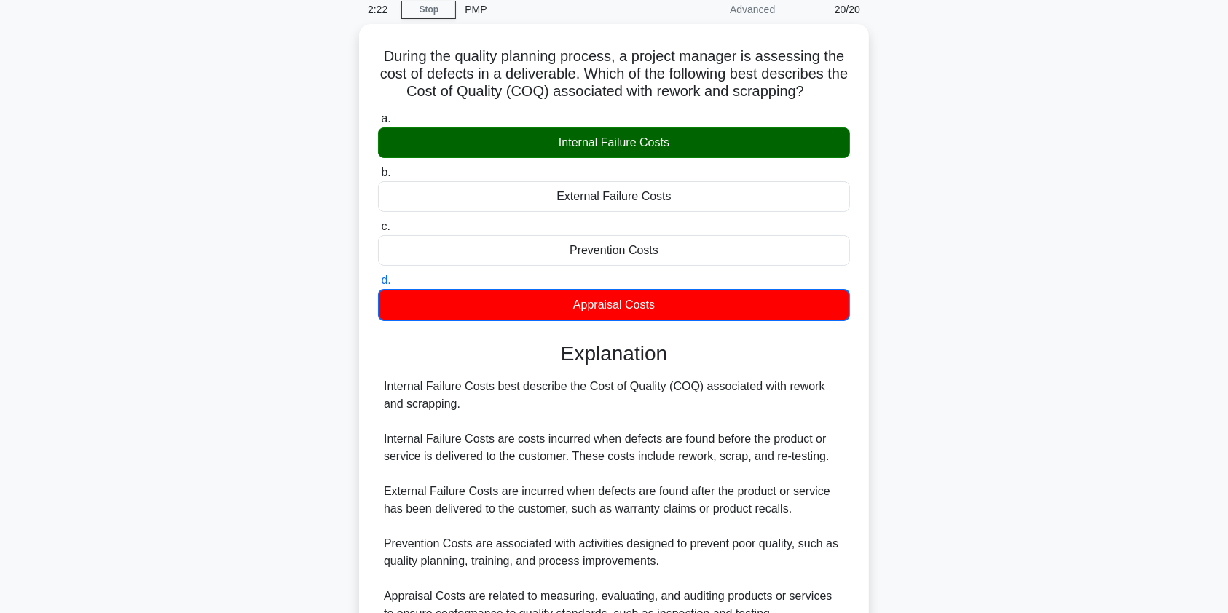
scroll to position [198, 0]
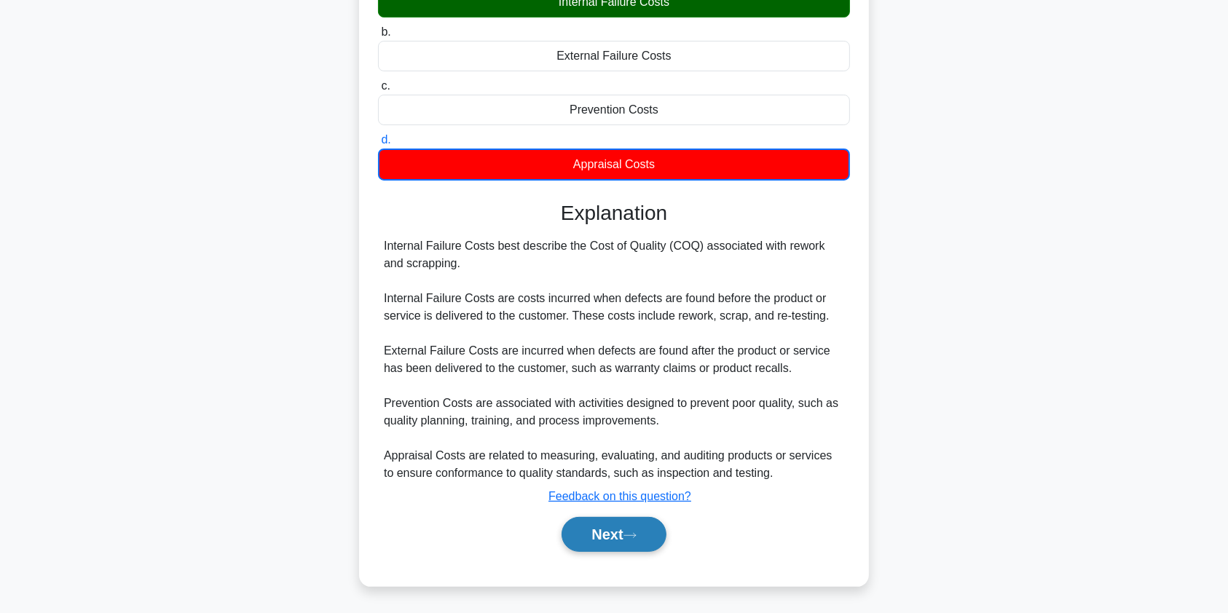
click at [618, 535] on button "Next" at bounding box center [614, 534] width 104 height 35
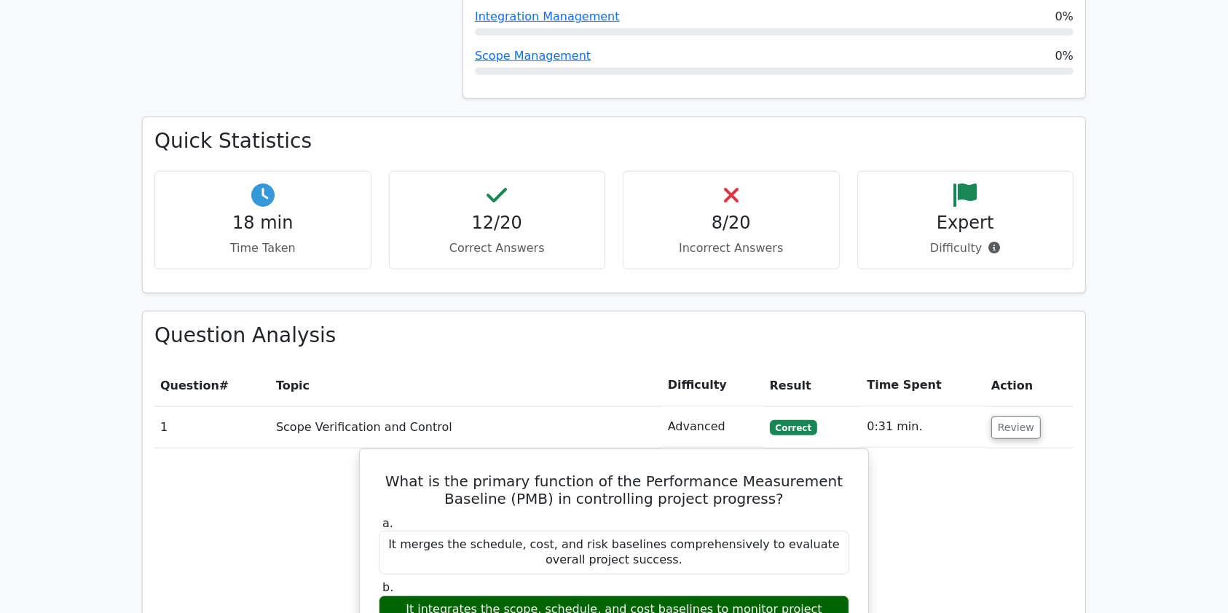
scroll to position [1206, 0]
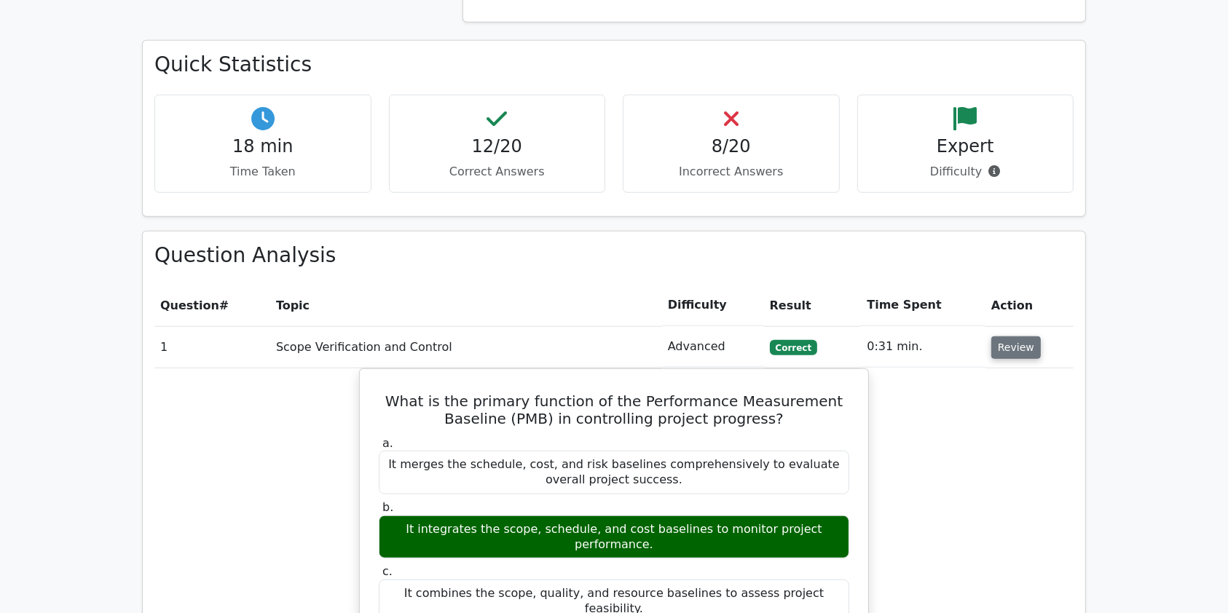
click at [1025, 337] on button "Review" at bounding box center [1016, 348] width 50 height 23
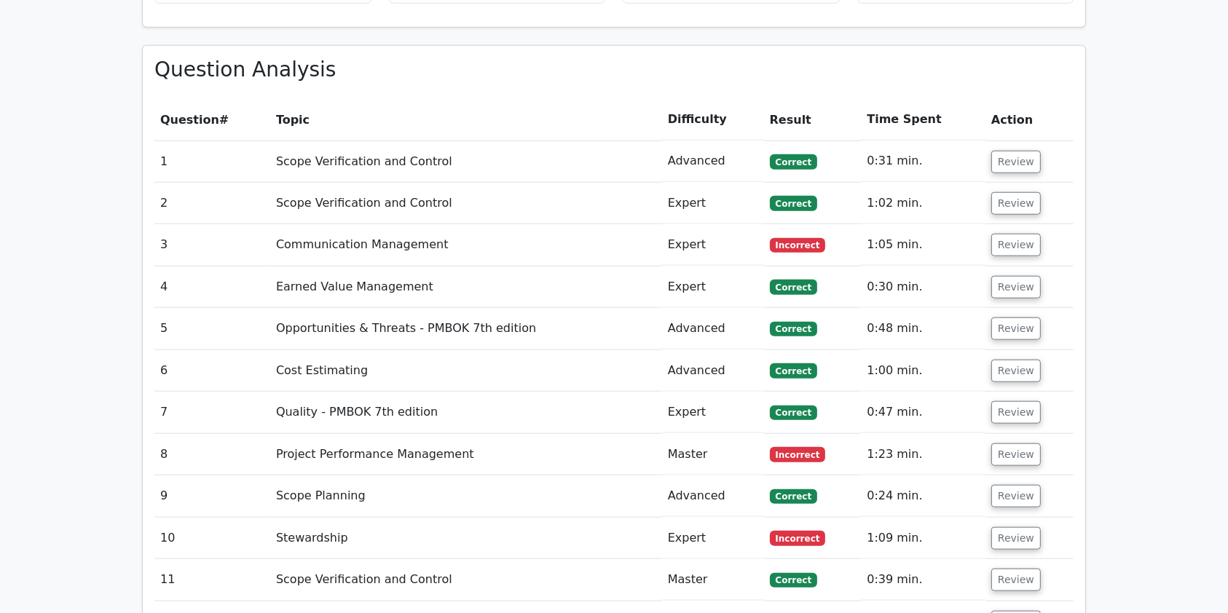
scroll to position [1345, 0]
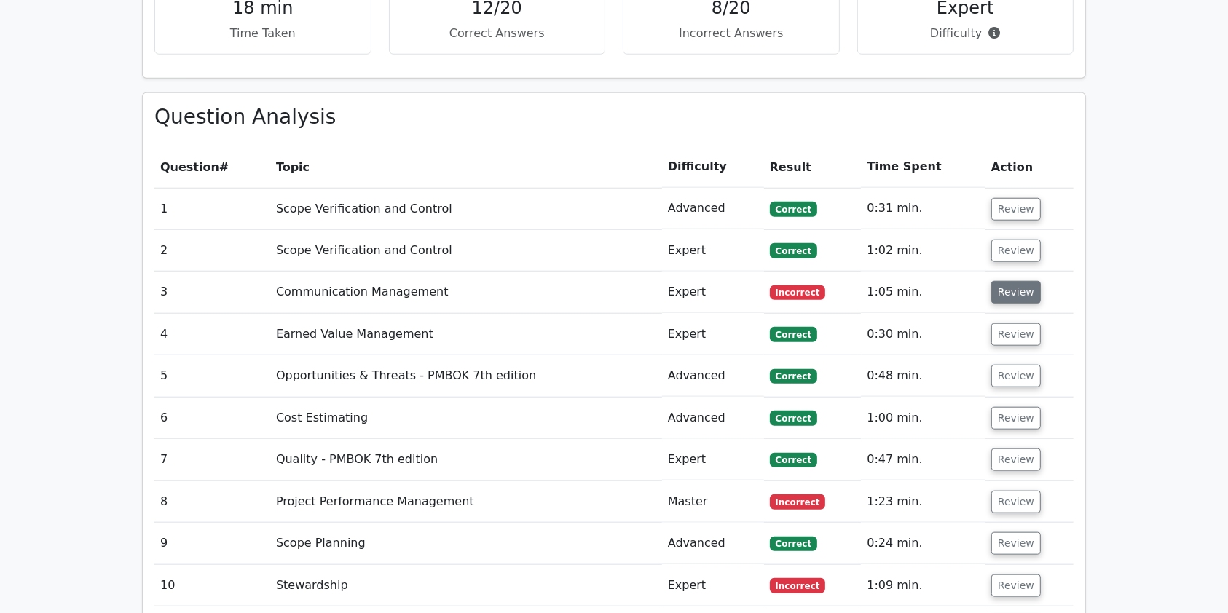
click at [1009, 281] on button "Review" at bounding box center [1016, 292] width 50 height 23
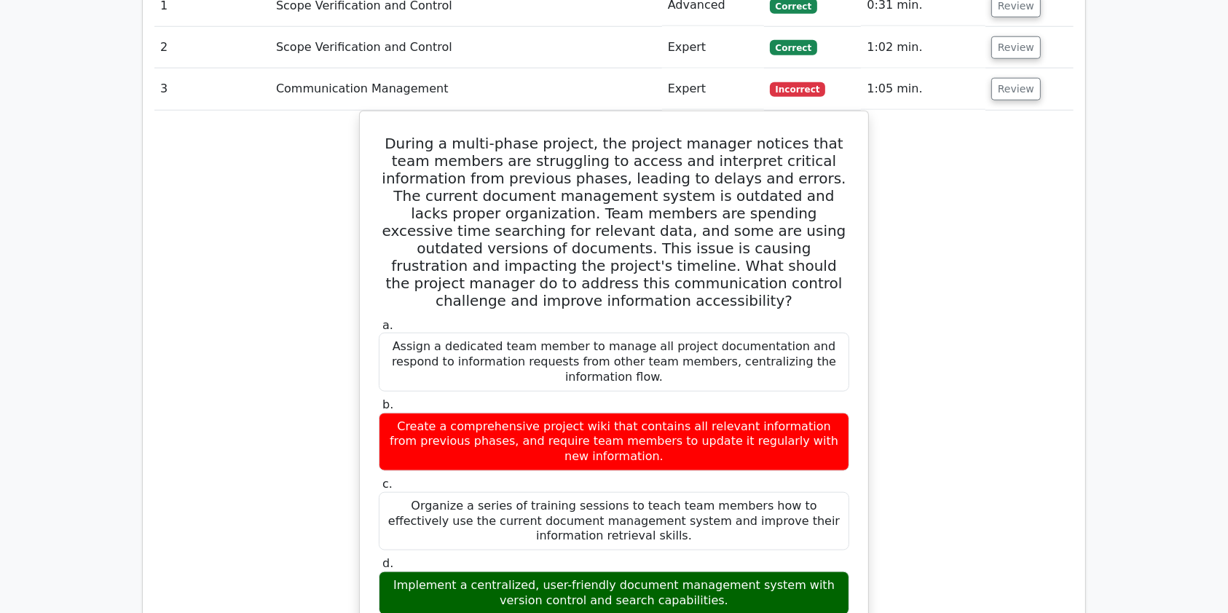
scroll to position [1561, 0]
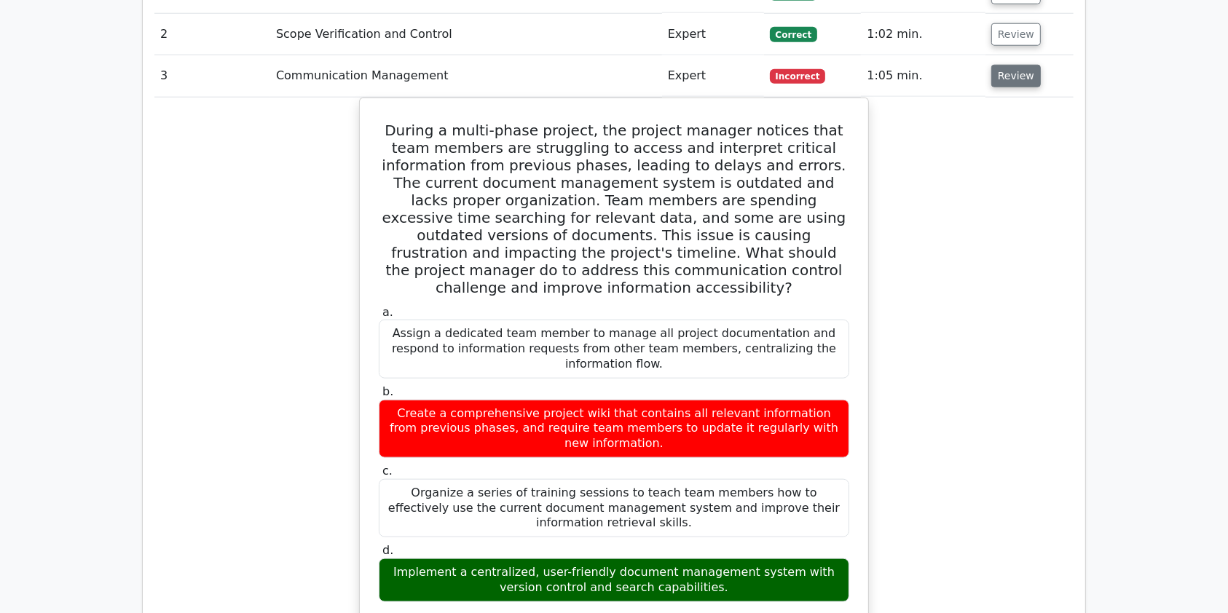
click at [999, 65] on button "Review" at bounding box center [1016, 76] width 50 height 23
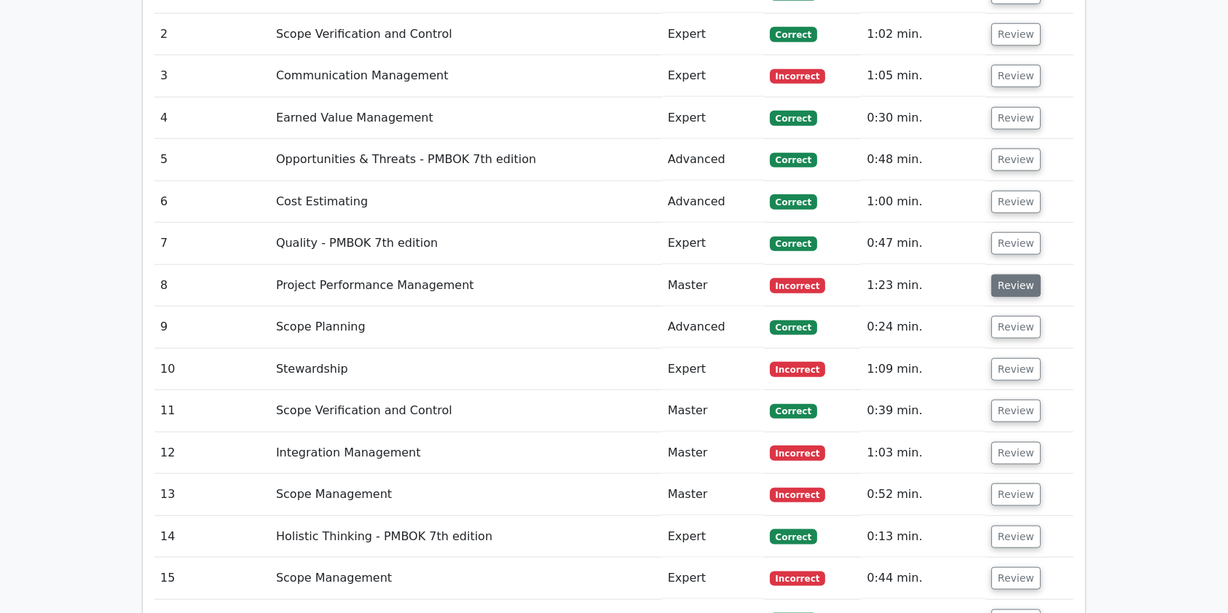
click at [1024, 275] on button "Review" at bounding box center [1016, 286] width 50 height 23
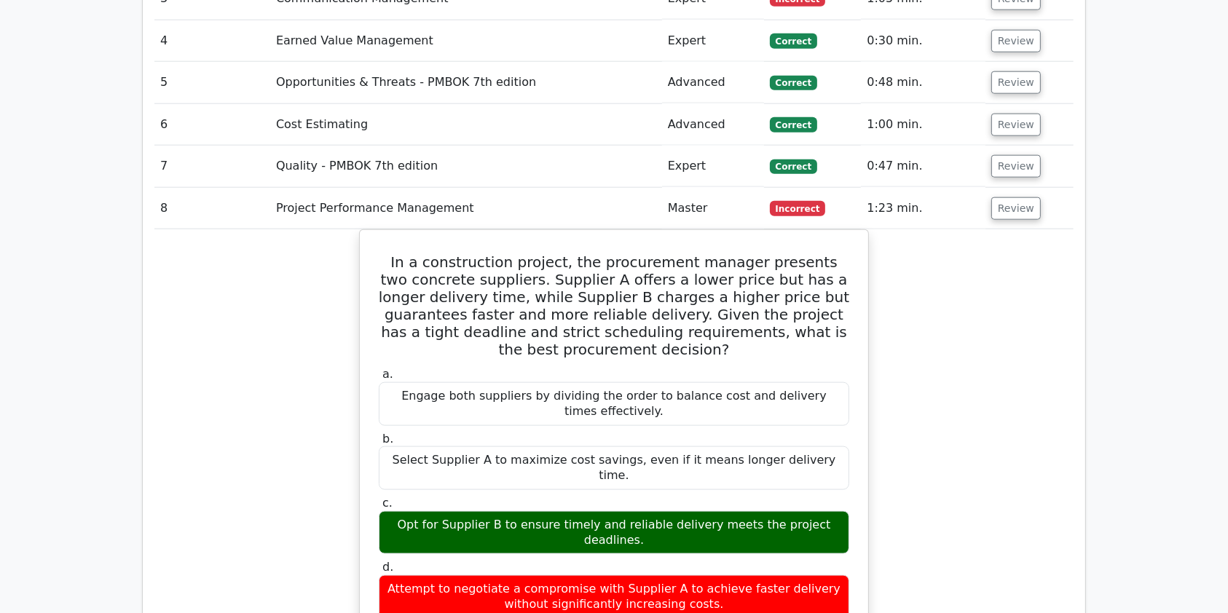
scroll to position [1707, 0]
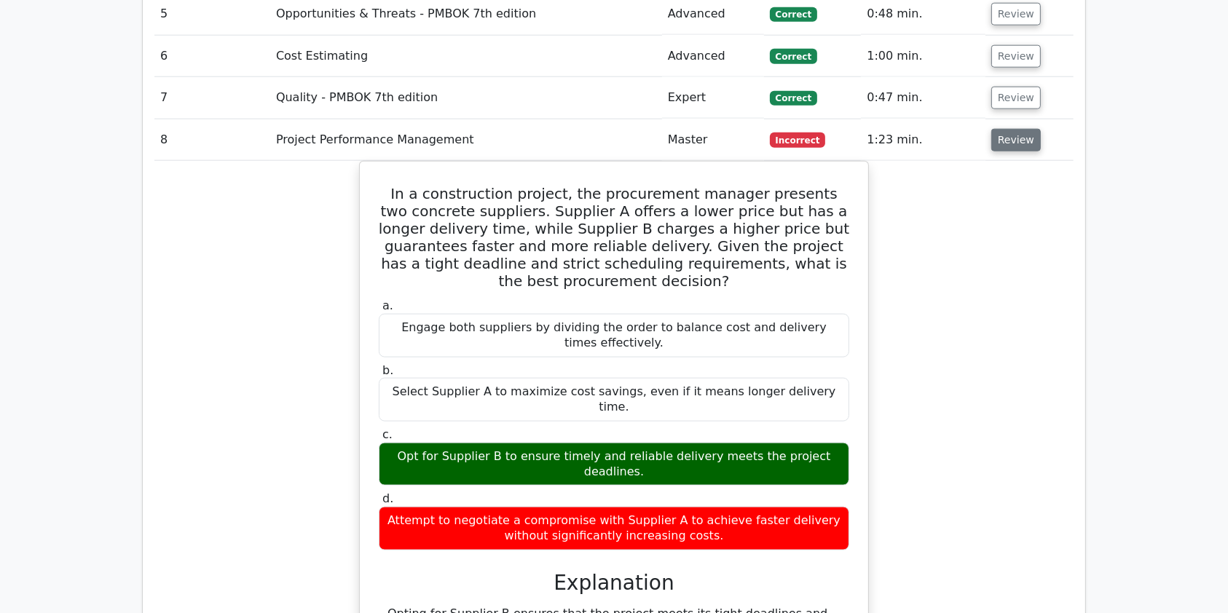
click at [1006, 129] on button "Review" at bounding box center [1016, 140] width 50 height 23
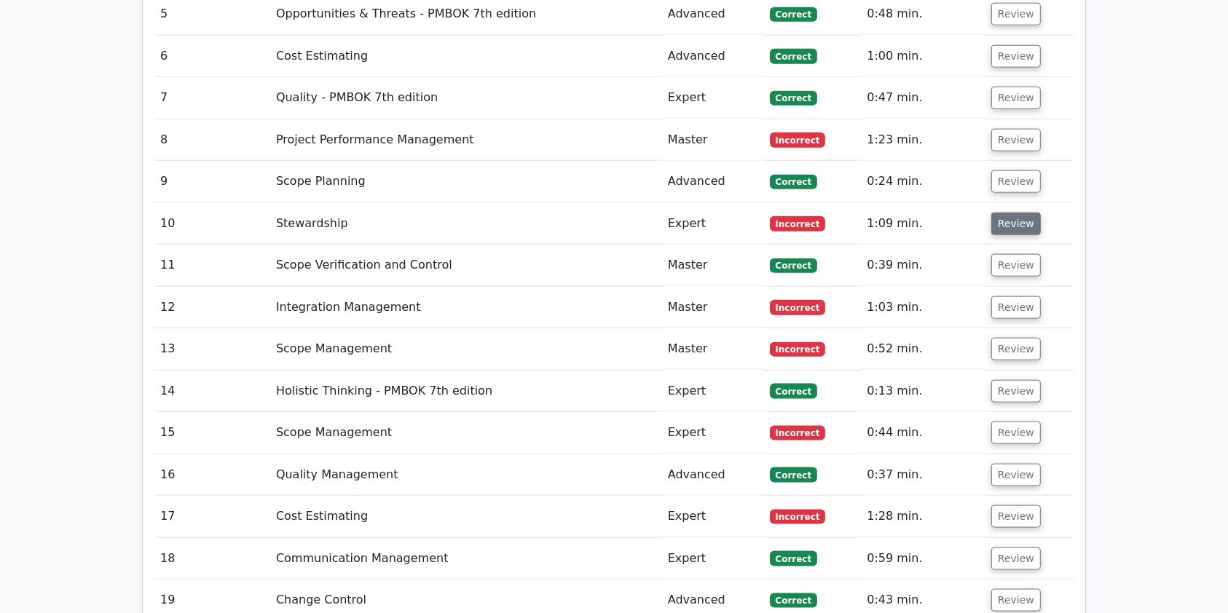
click at [1014, 213] on button "Review" at bounding box center [1016, 224] width 50 height 23
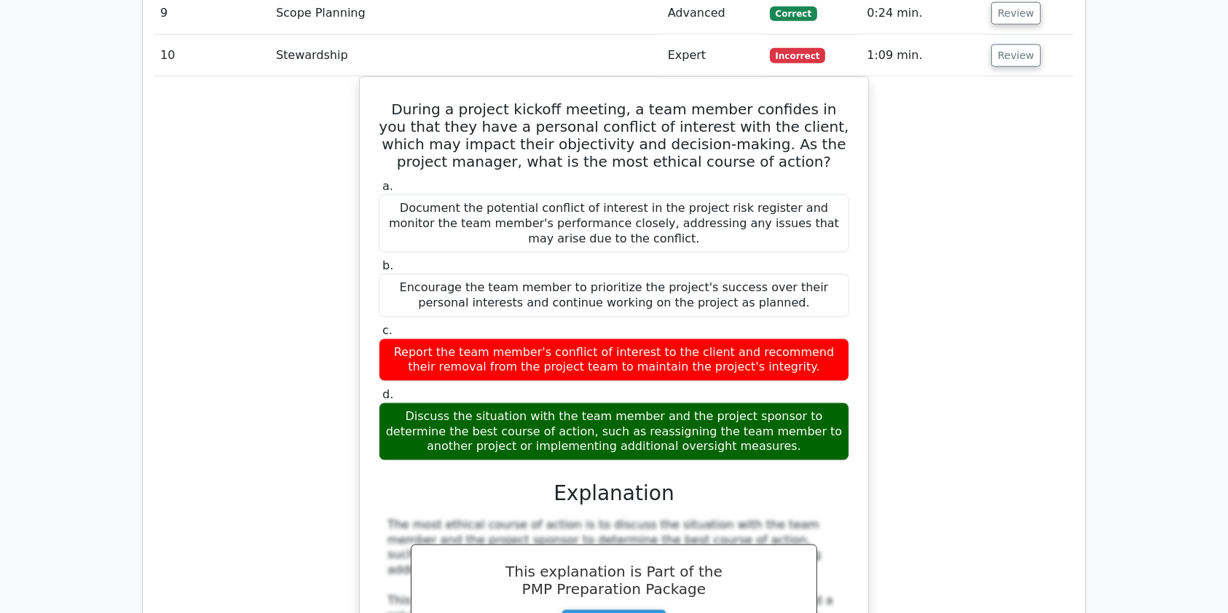
scroll to position [1857, 0]
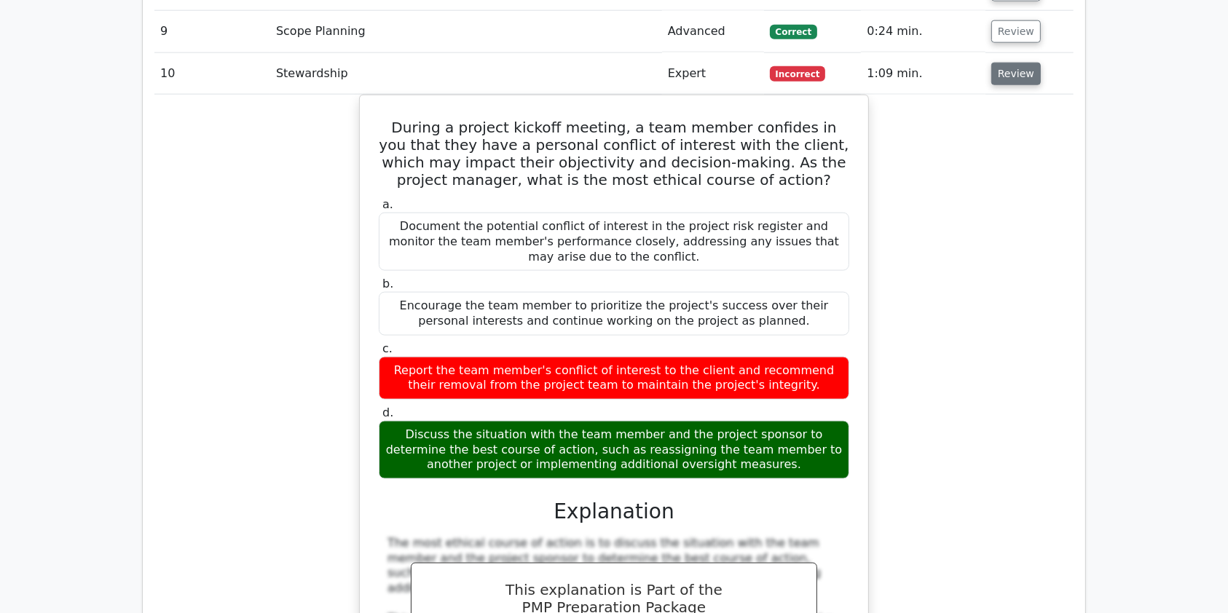
click at [1007, 63] on button "Review" at bounding box center [1016, 74] width 50 height 23
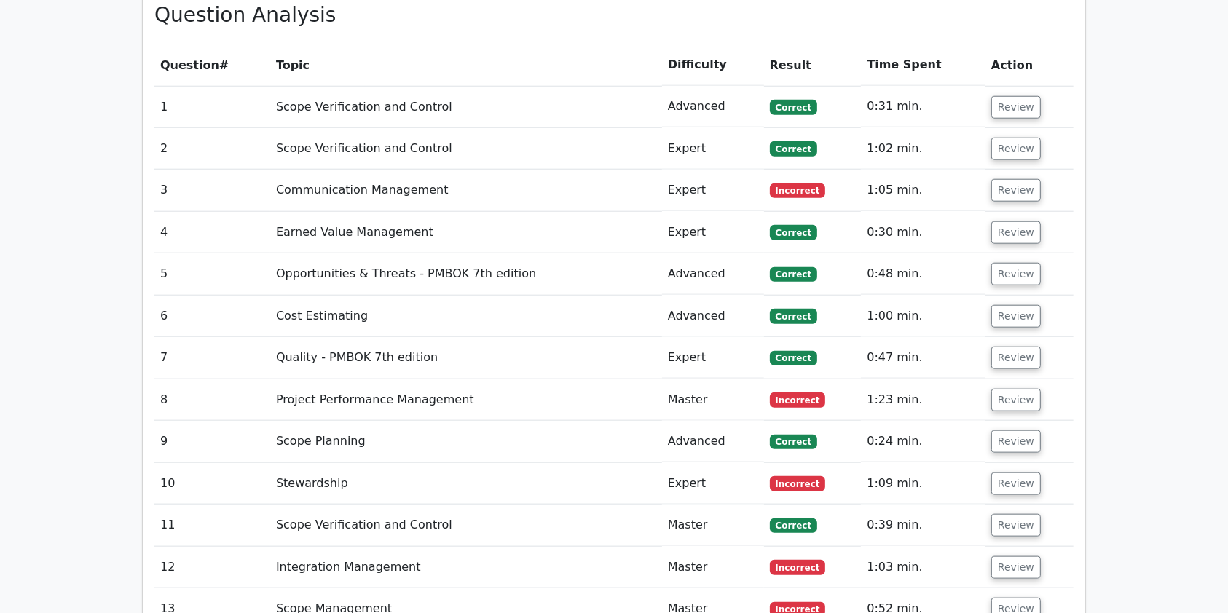
scroll to position [1434, 0]
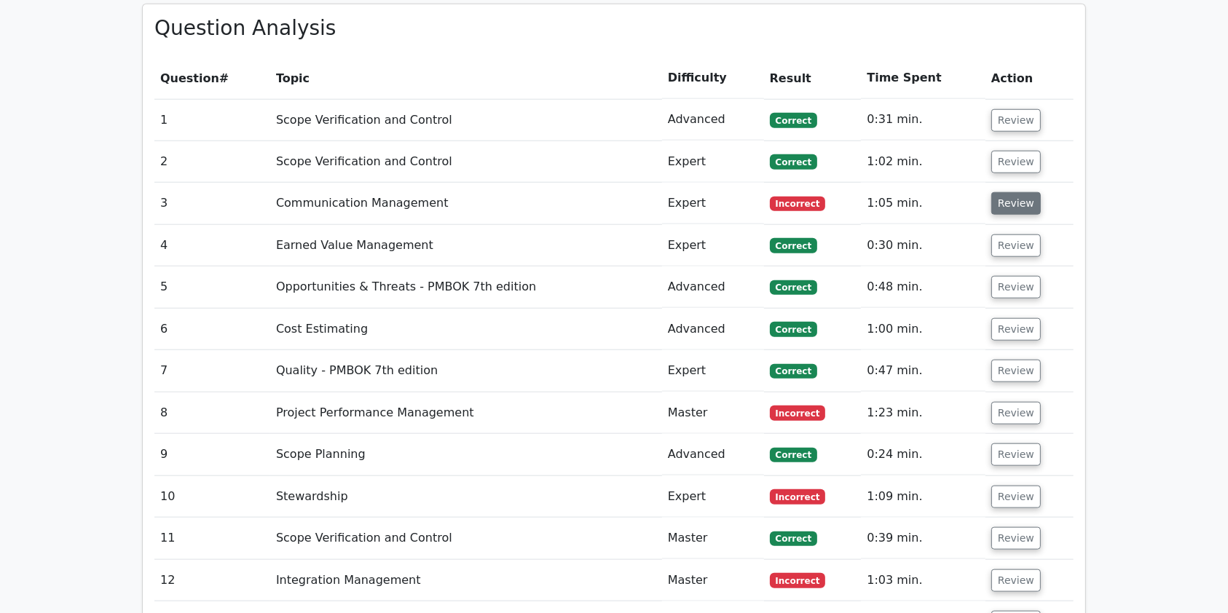
click at [1017, 192] on button "Review" at bounding box center [1016, 203] width 50 height 23
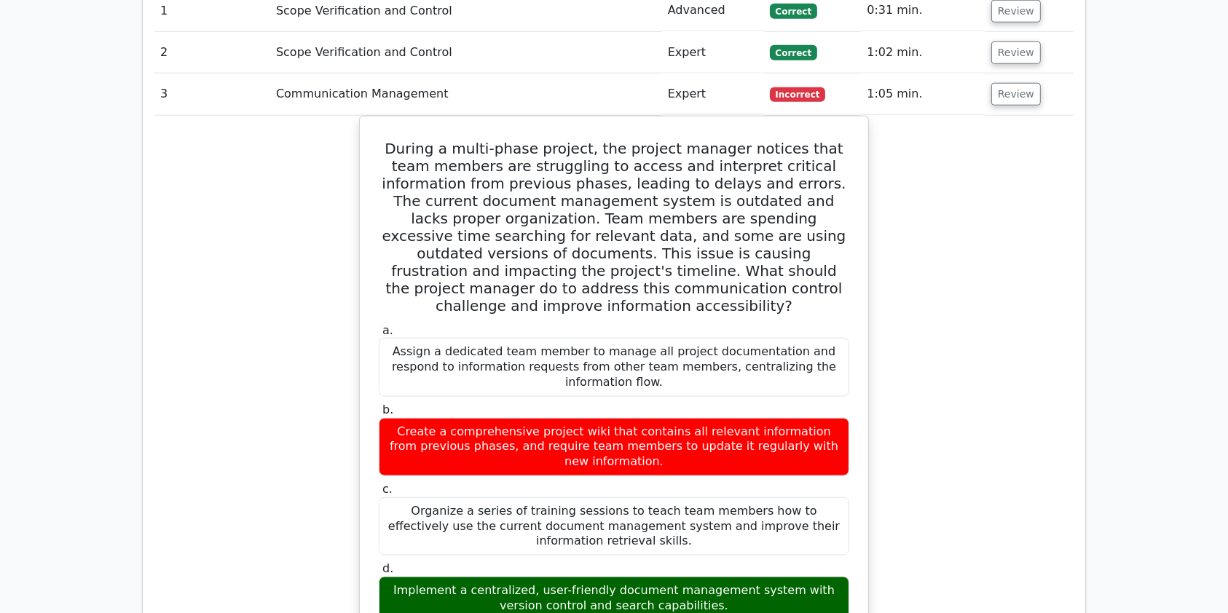
scroll to position [1550, 0]
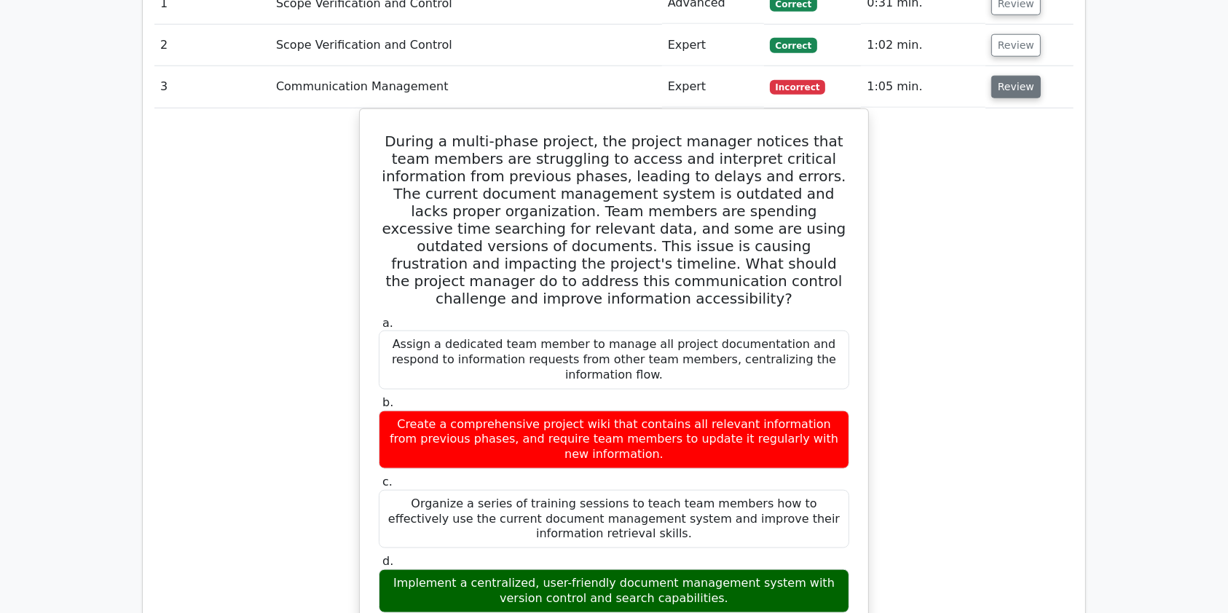
click at [1020, 76] on button "Review" at bounding box center [1016, 87] width 50 height 23
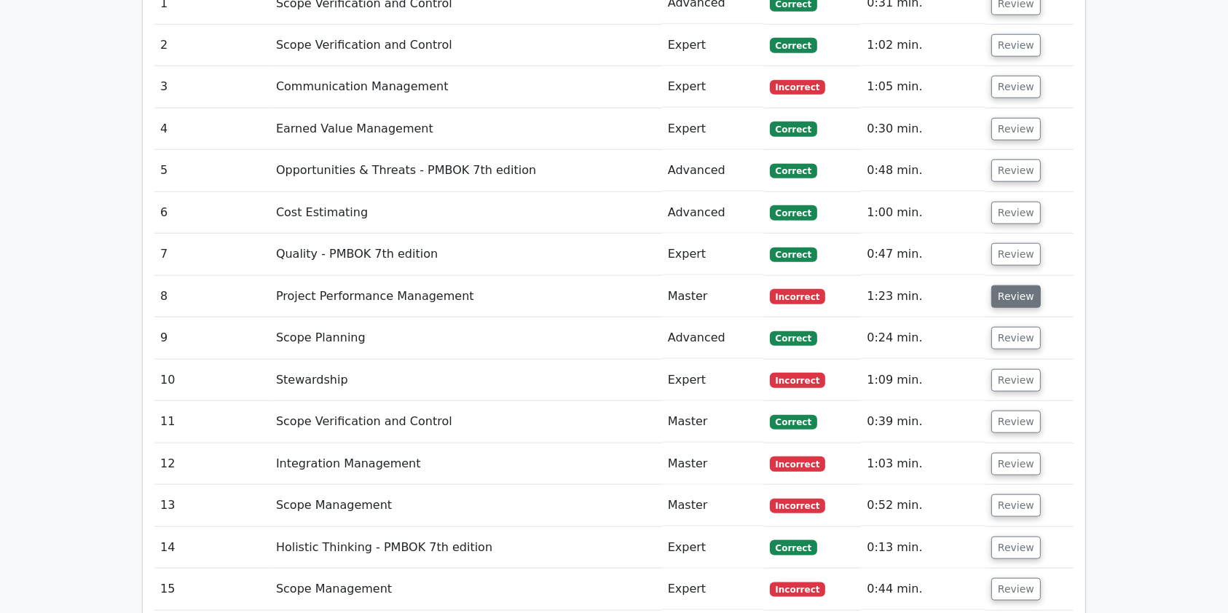
click at [1020, 286] on button "Review" at bounding box center [1016, 297] width 50 height 23
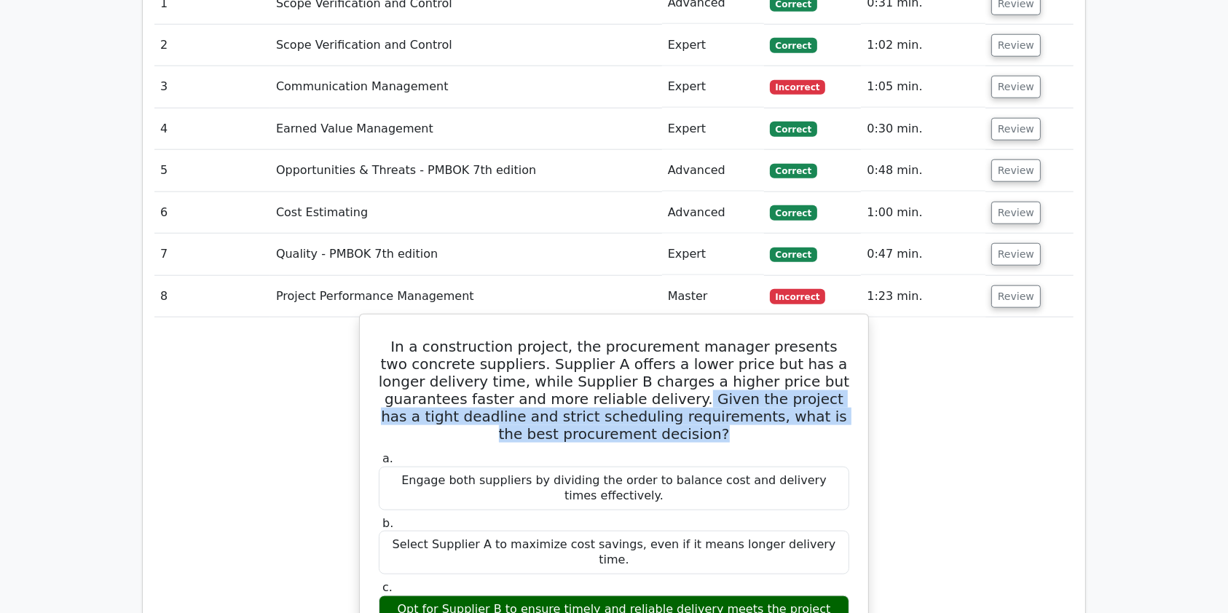
drag, startPoint x: 598, startPoint y: 343, endPoint x: 651, endPoint y: 383, distance: 66.6
click at [651, 383] on h5 "In a construction project, the procurement manager presents two concrete suppli…" at bounding box center [613, 390] width 473 height 105
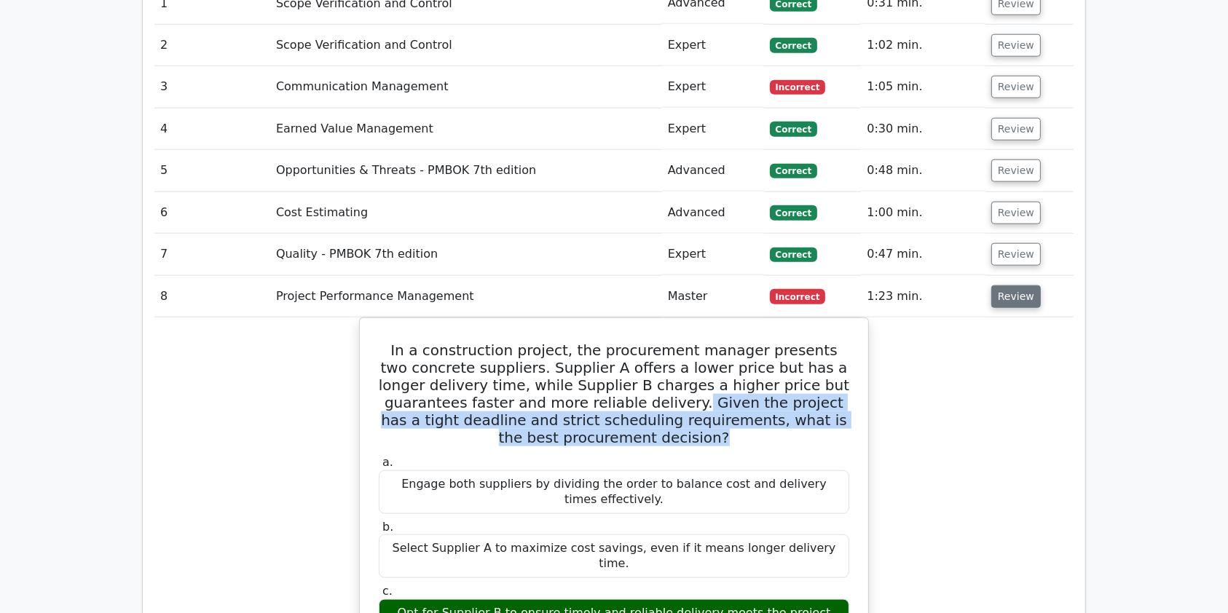
click at [1011, 286] on button "Review" at bounding box center [1016, 297] width 50 height 23
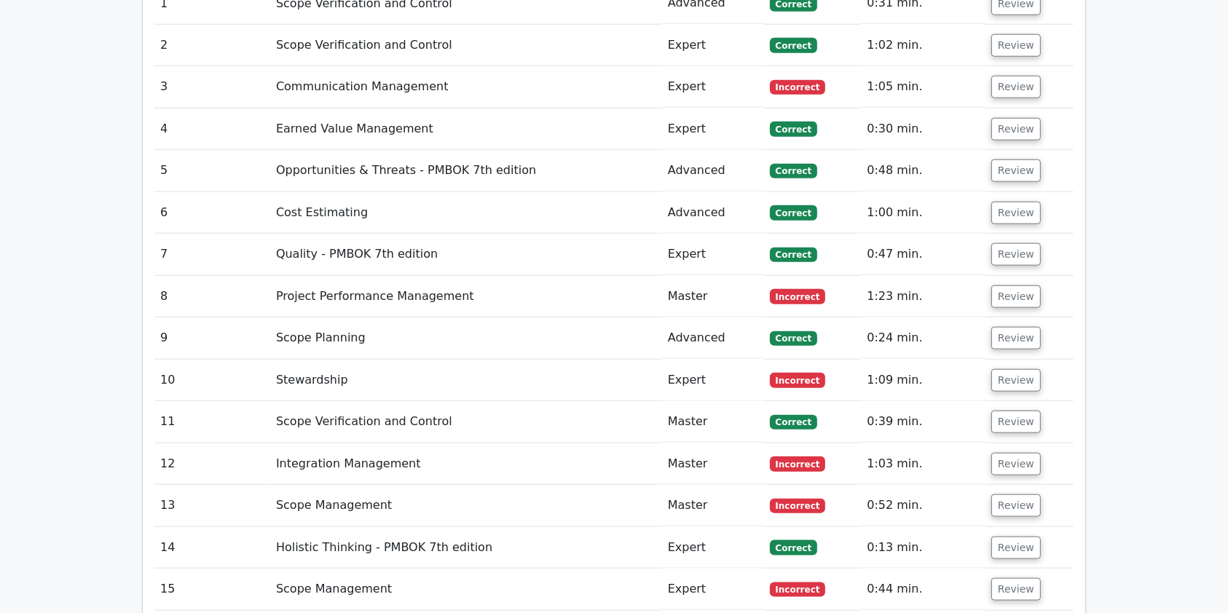
click at [1025, 360] on td "Review" at bounding box center [1030, 381] width 88 height 42
click at [1022, 360] on td "Review" at bounding box center [1030, 381] width 88 height 42
click at [1018, 369] on button "Review" at bounding box center [1016, 380] width 50 height 23
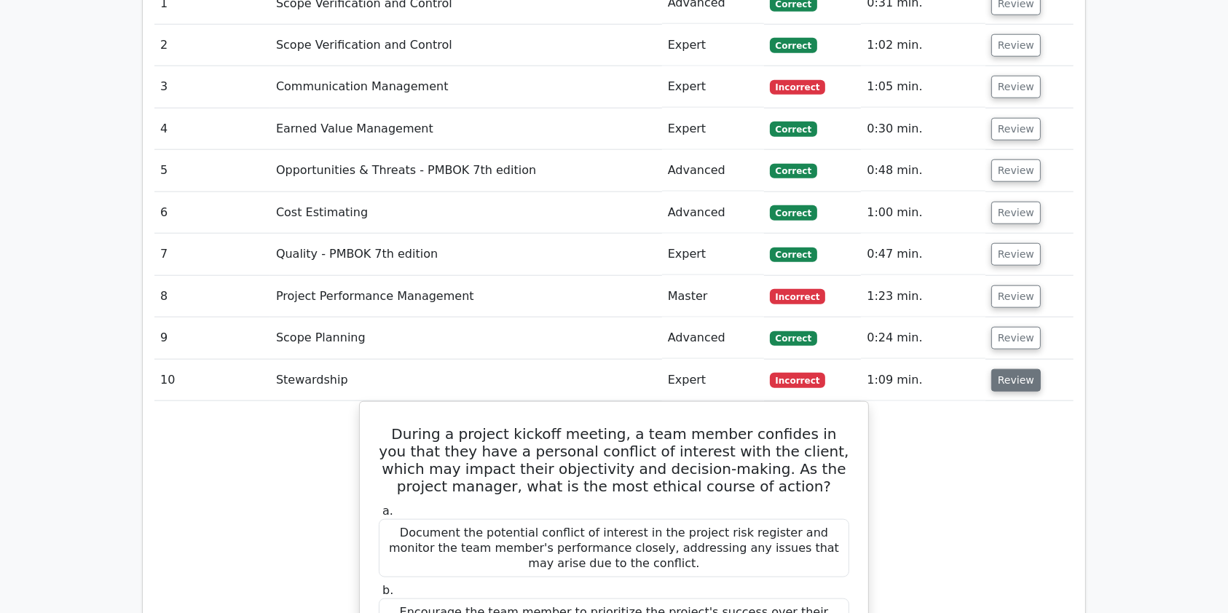
click at [1018, 369] on button "Review" at bounding box center [1016, 380] width 50 height 23
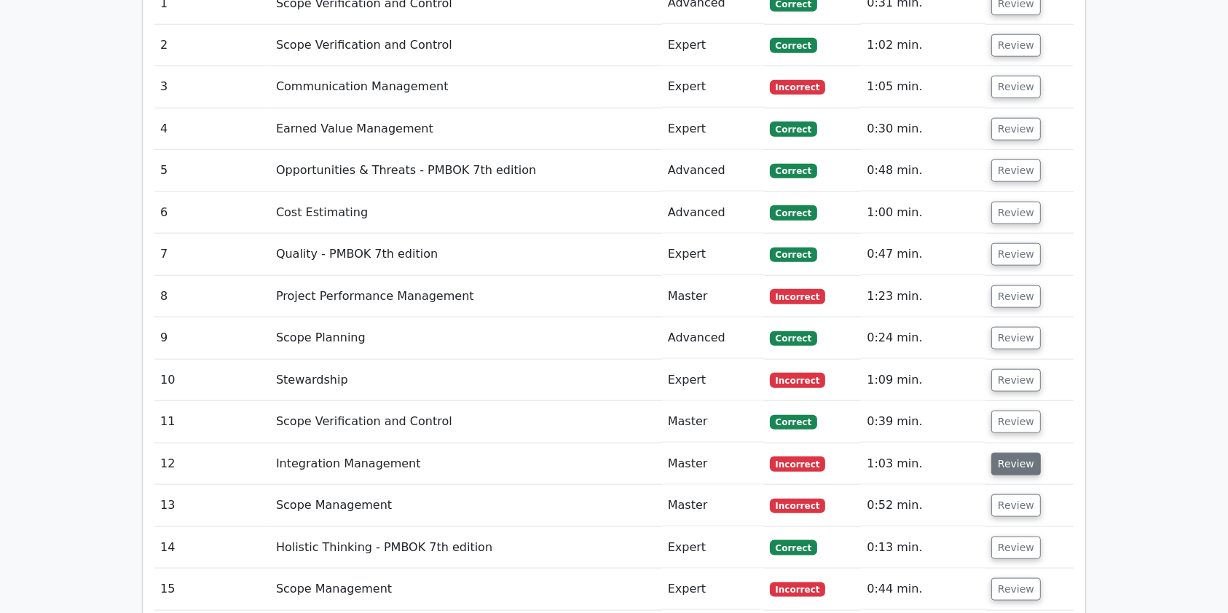
click at [1020, 453] on button "Review" at bounding box center [1016, 464] width 50 height 23
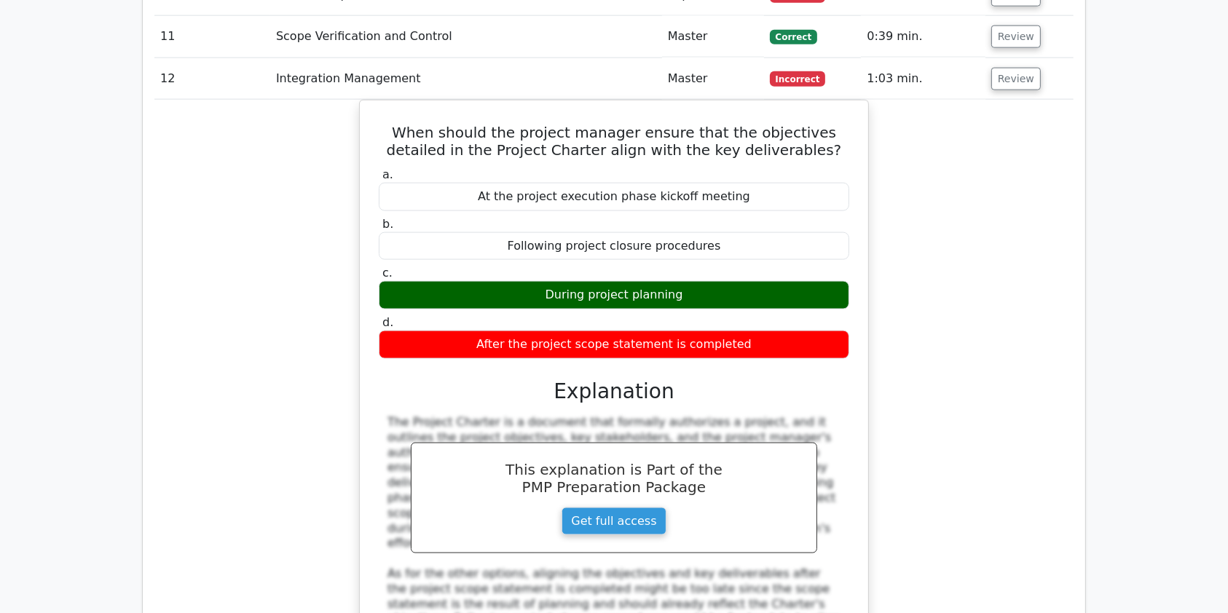
scroll to position [1968, 0]
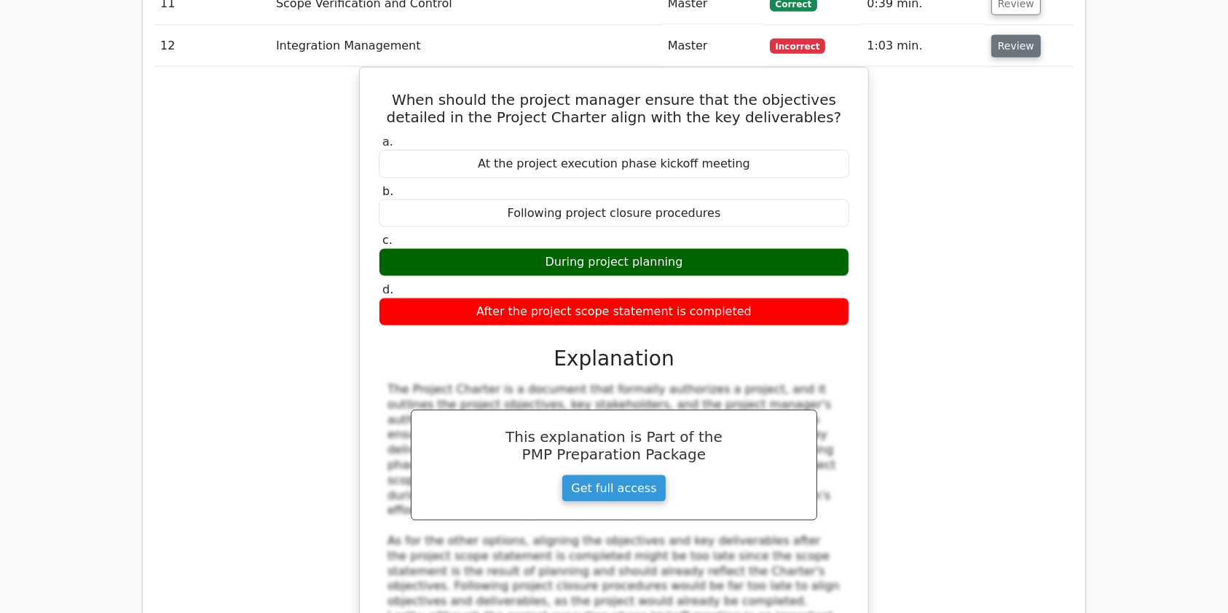
click at [1015, 35] on button "Review" at bounding box center [1016, 46] width 50 height 23
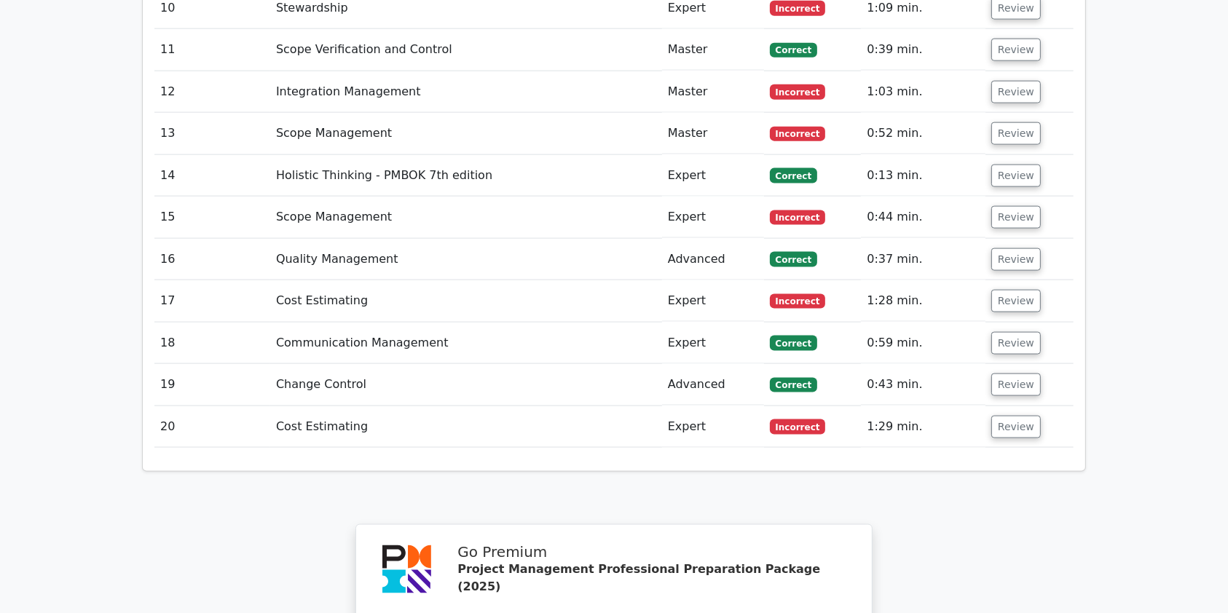
scroll to position [1909, 0]
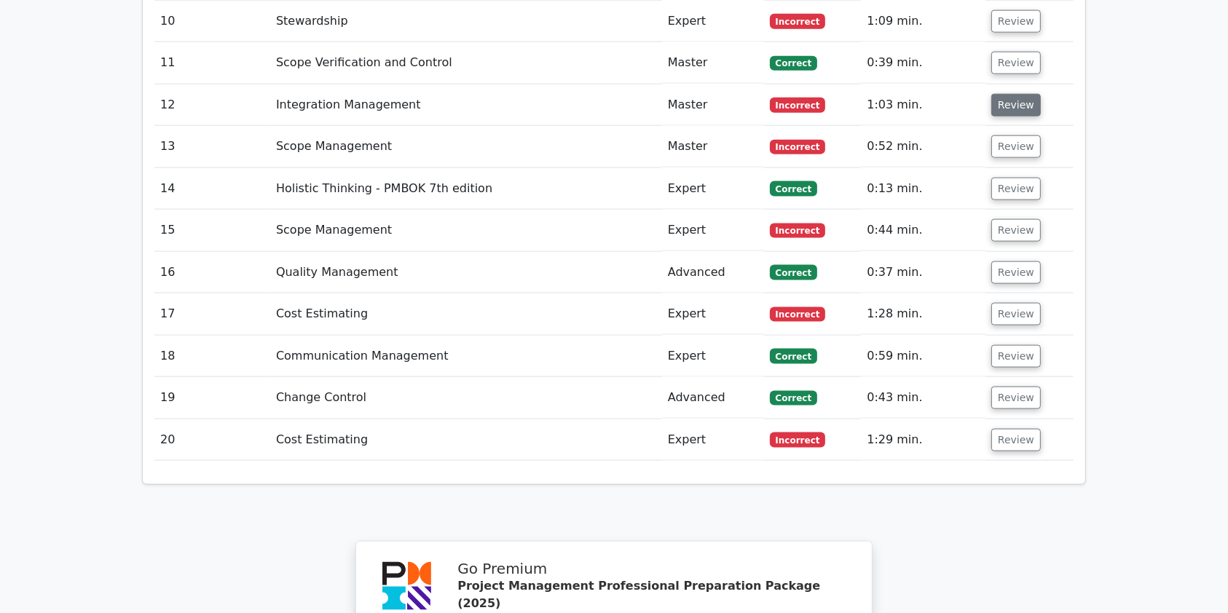
click at [1008, 94] on button "Review" at bounding box center [1016, 105] width 50 height 23
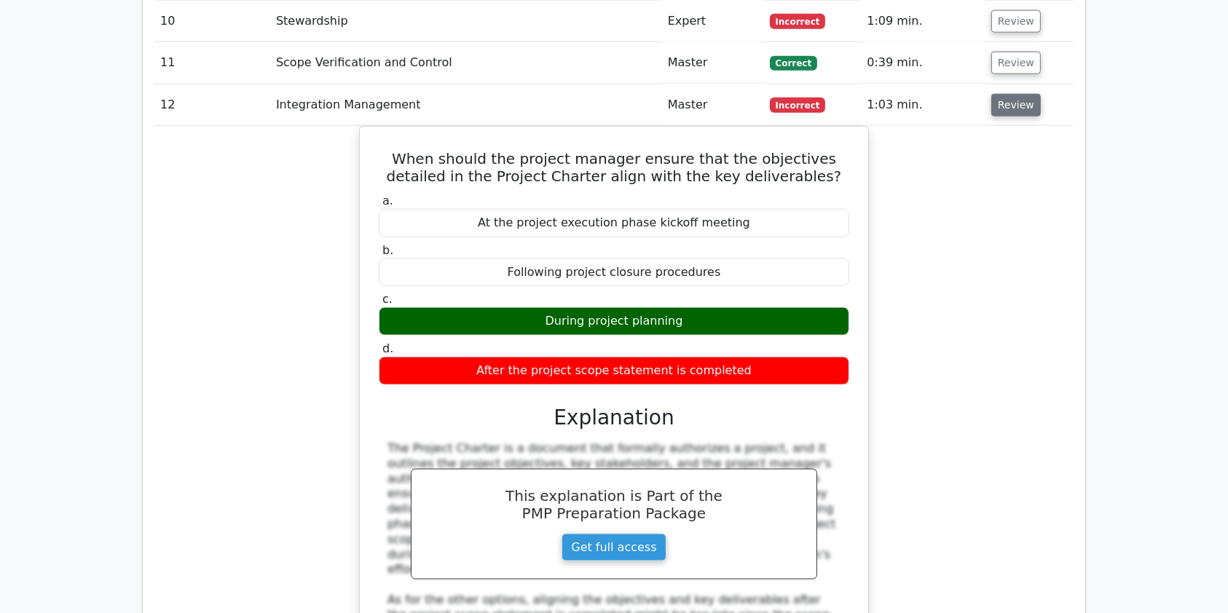
click at [1008, 94] on button "Review" at bounding box center [1016, 105] width 50 height 23
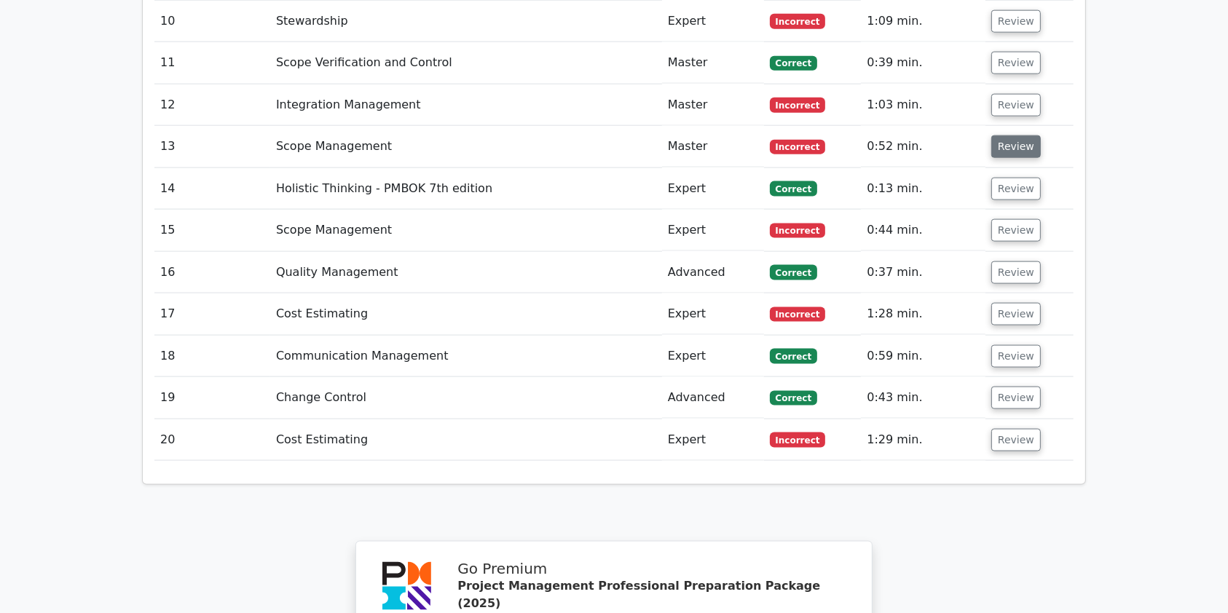
click at [1013, 135] on button "Review" at bounding box center [1016, 146] width 50 height 23
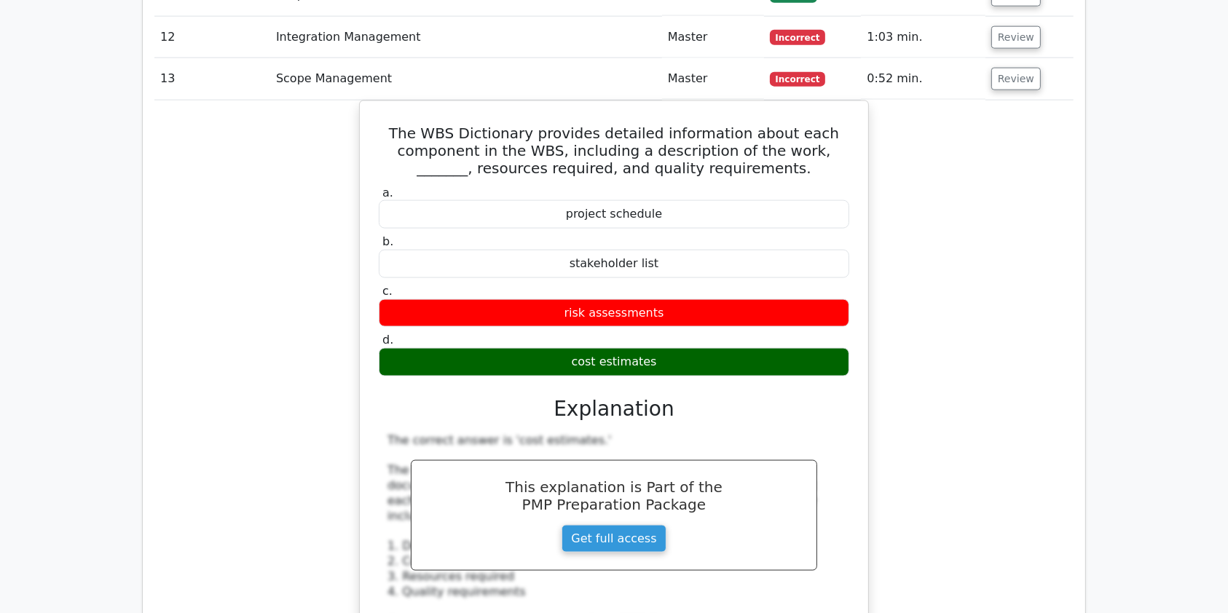
scroll to position [1985, 0]
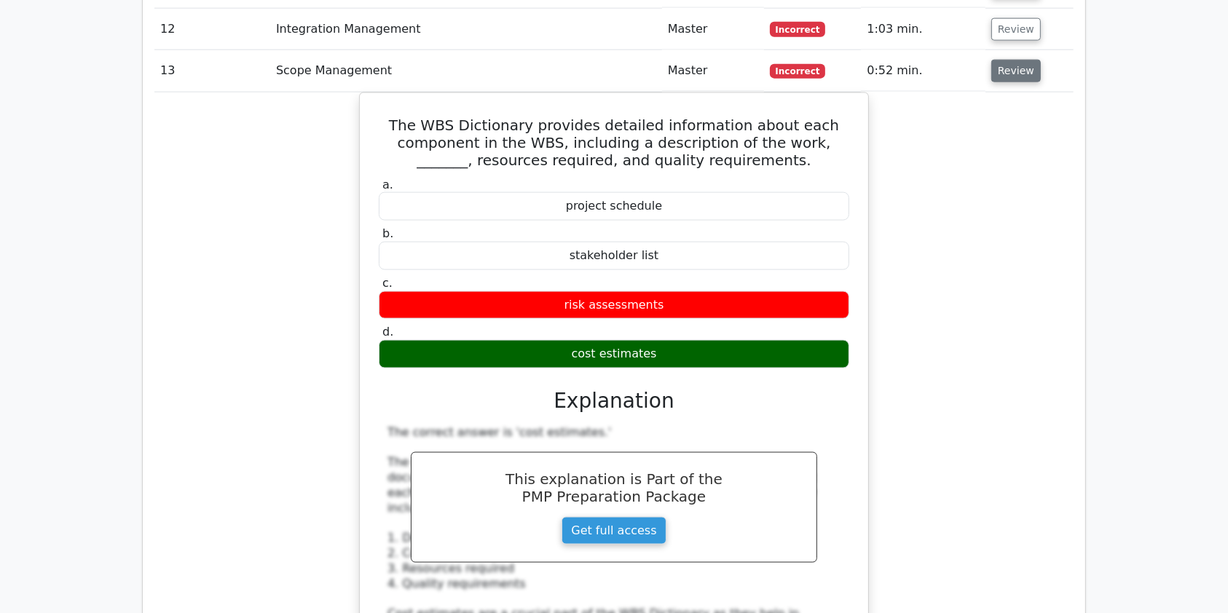
click at [1015, 60] on button "Review" at bounding box center [1016, 71] width 50 height 23
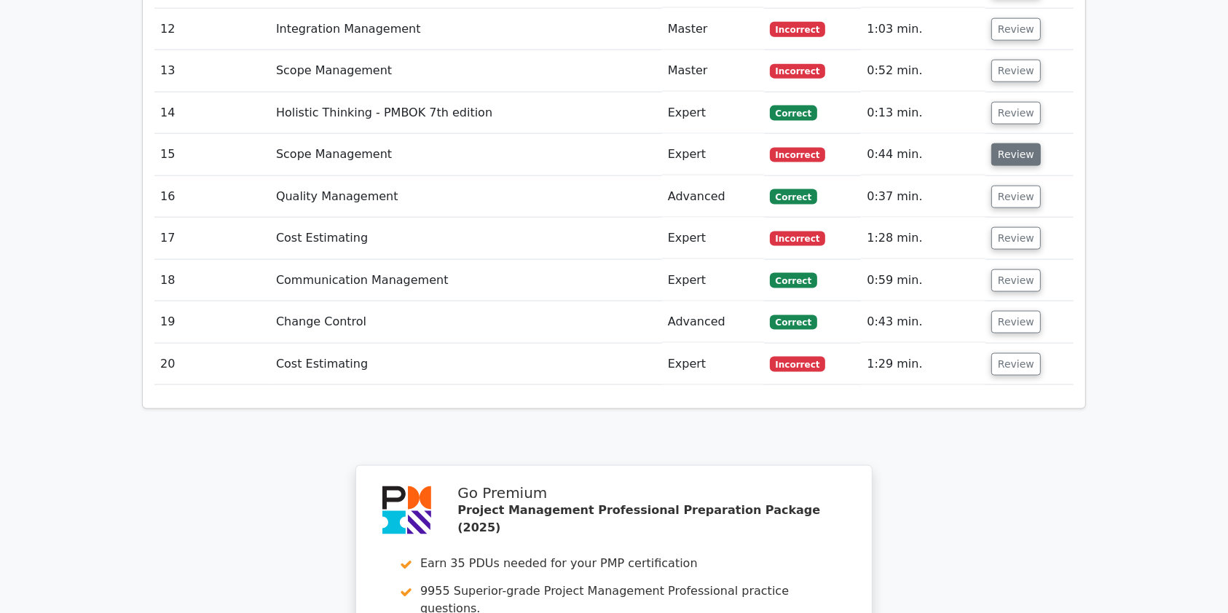
click at [1005, 144] on button "Review" at bounding box center [1016, 155] width 50 height 23
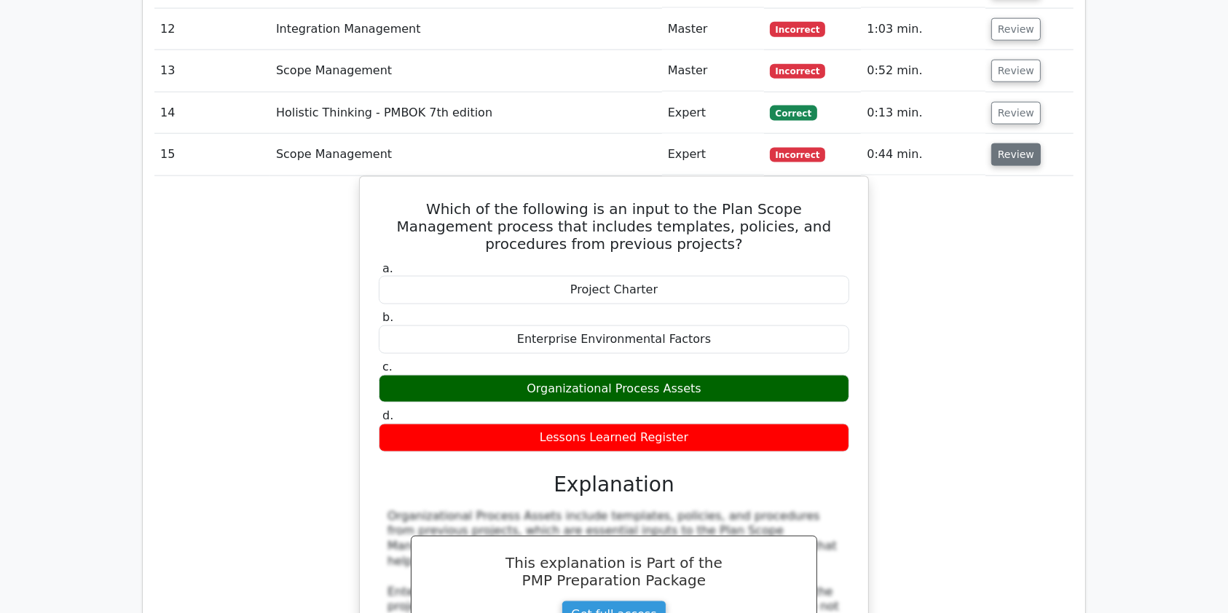
click at [997, 144] on button "Review" at bounding box center [1016, 155] width 50 height 23
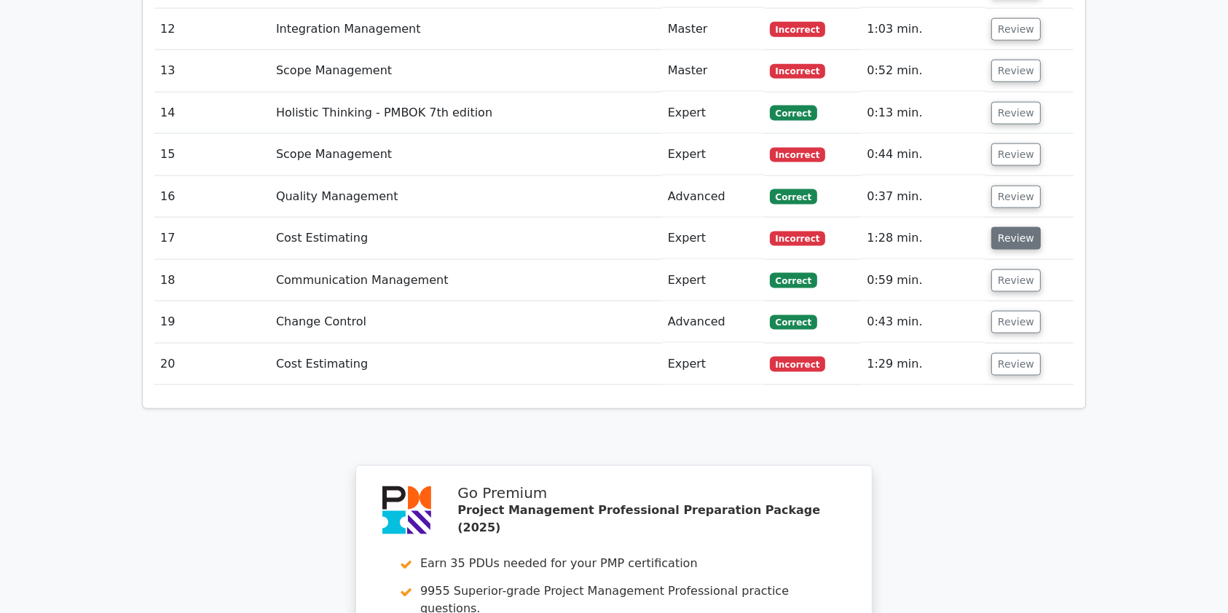
click at [1002, 227] on button "Review" at bounding box center [1016, 238] width 50 height 23
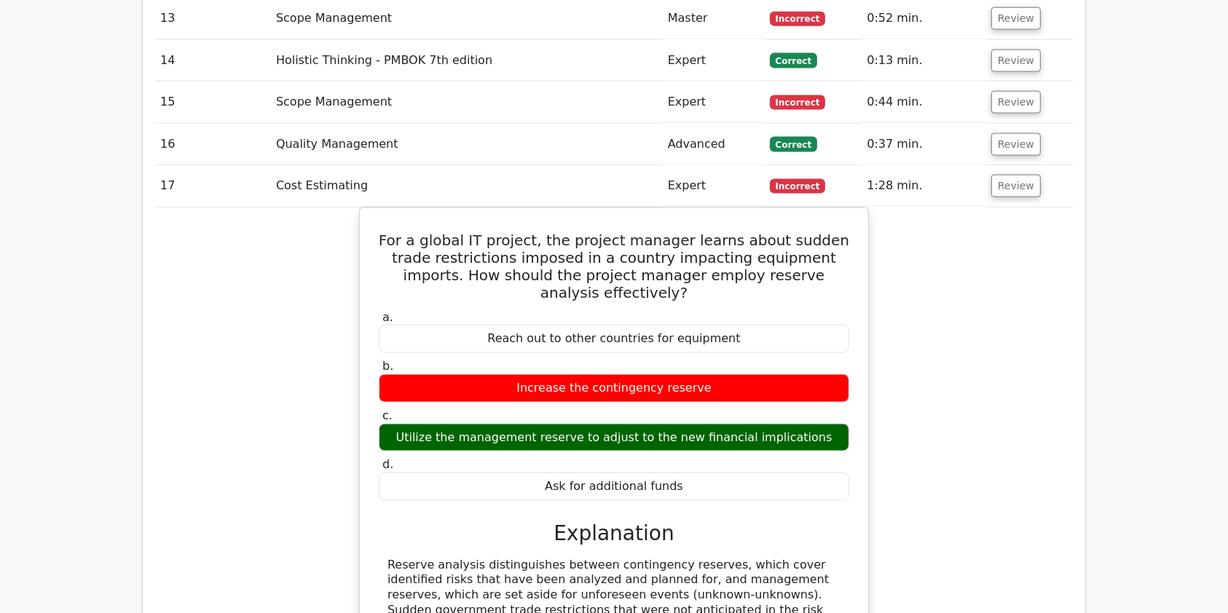
scroll to position [2037, 0]
click at [1013, 175] on button "Review" at bounding box center [1016, 186] width 50 height 23
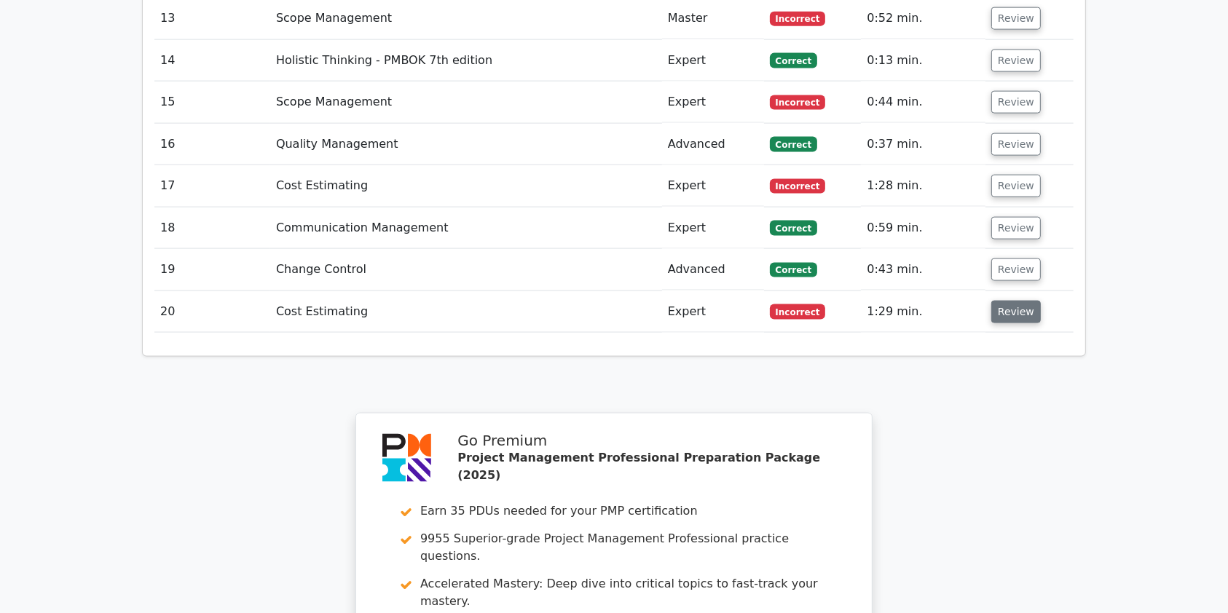
click at [1002, 301] on button "Review" at bounding box center [1016, 312] width 50 height 23
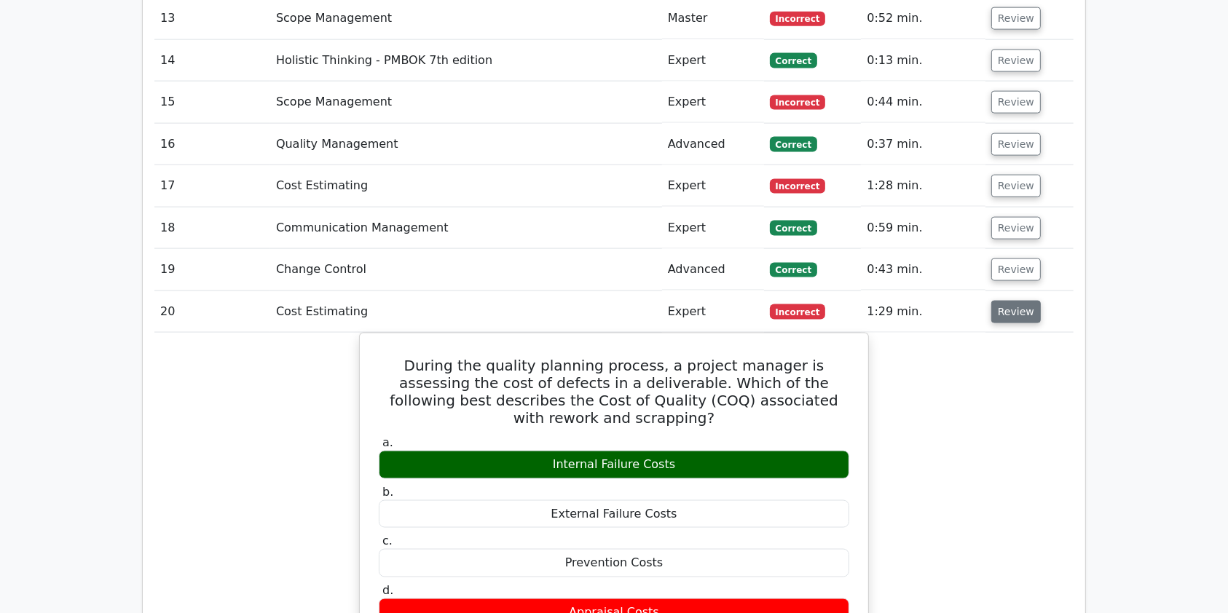
click at [1002, 301] on button "Review" at bounding box center [1016, 312] width 50 height 23
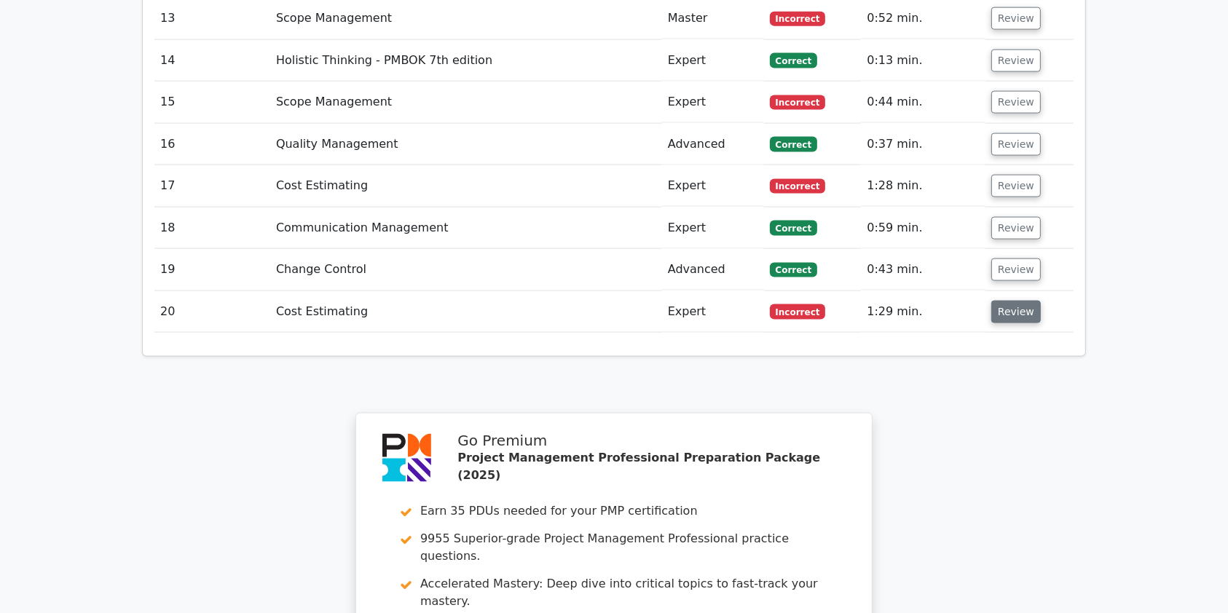
click at [1002, 301] on button "Review" at bounding box center [1016, 312] width 50 height 23
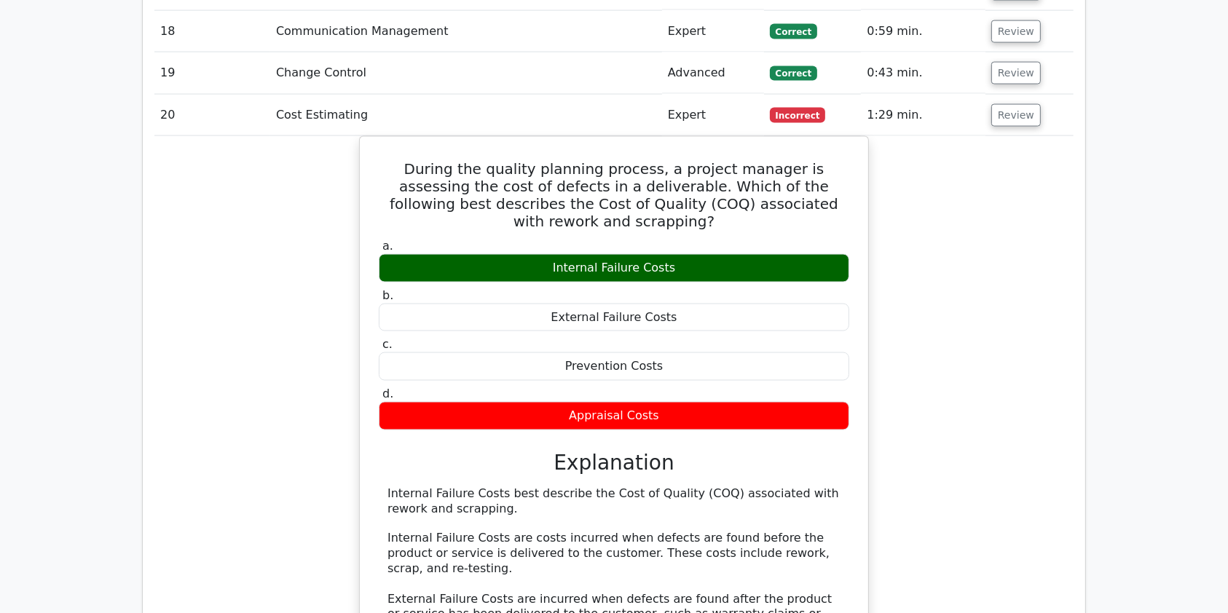
scroll to position [2201, 0]
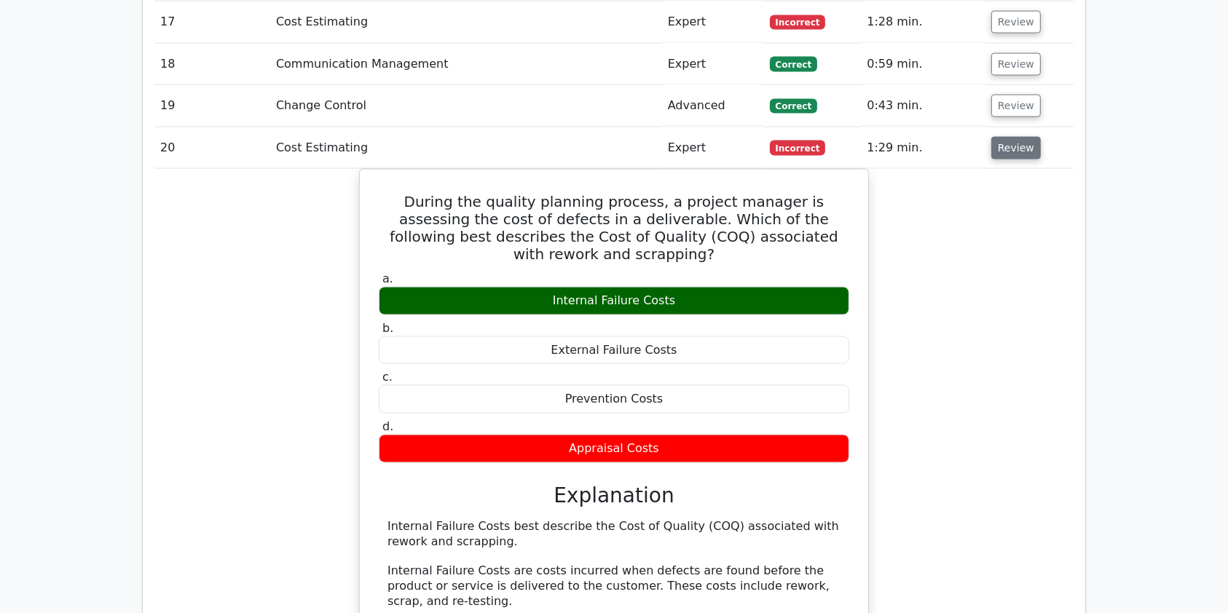
click at [1015, 137] on button "Review" at bounding box center [1016, 148] width 50 height 23
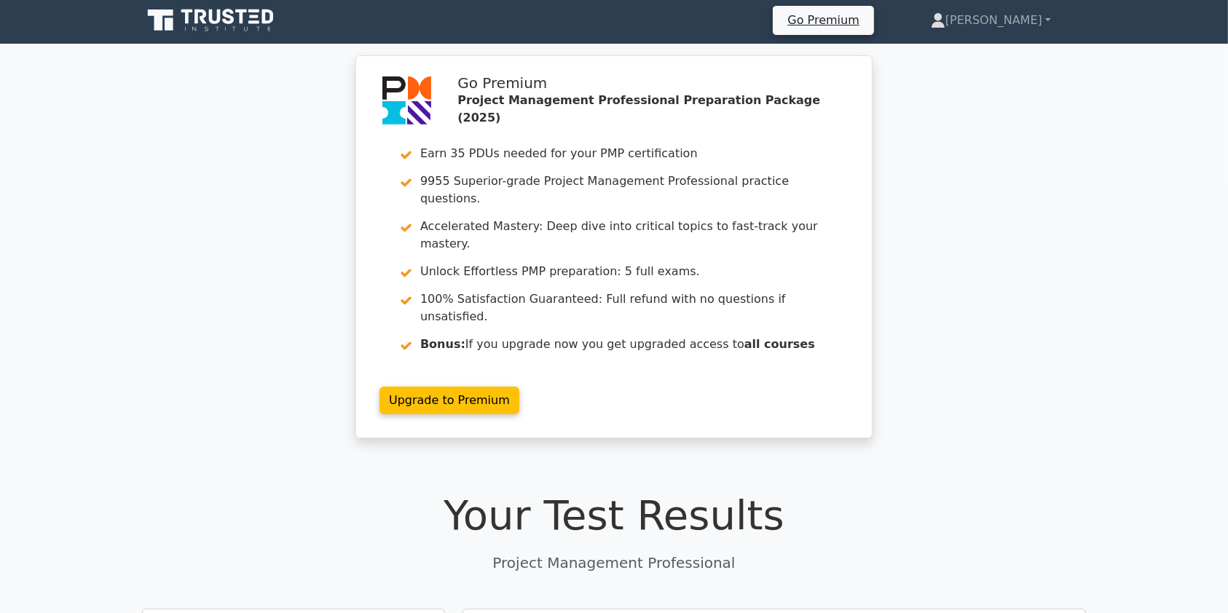
scroll to position [0, 0]
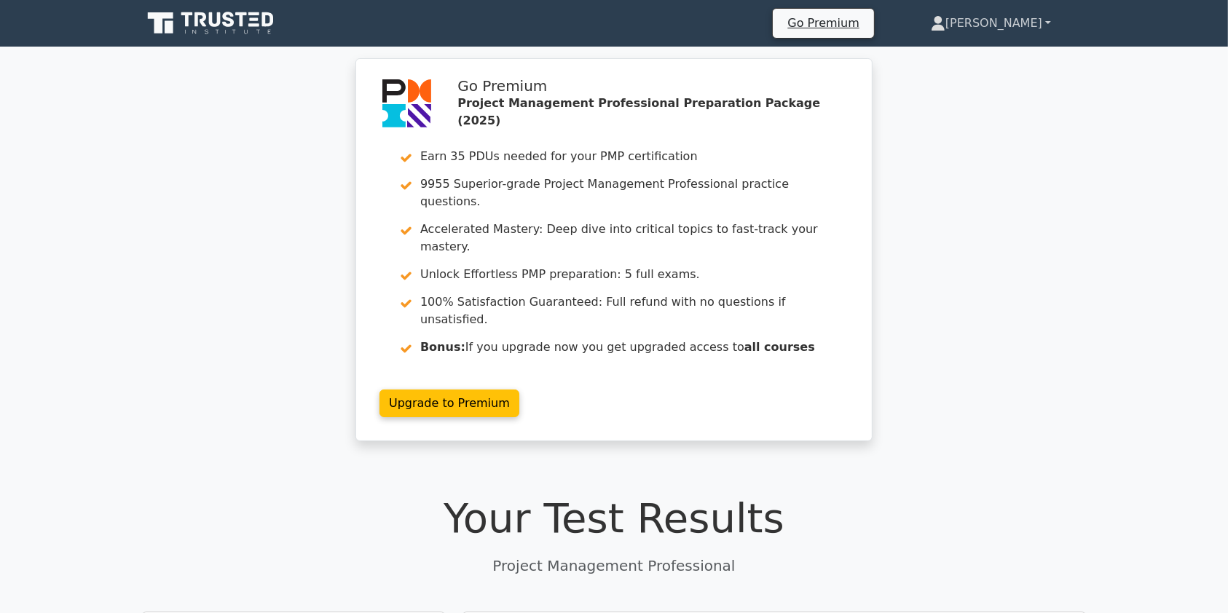
click at [1020, 21] on link "[PERSON_NAME]" at bounding box center [991, 23] width 190 height 29
click at [983, 56] on link "Profile" at bounding box center [954, 57] width 115 height 23
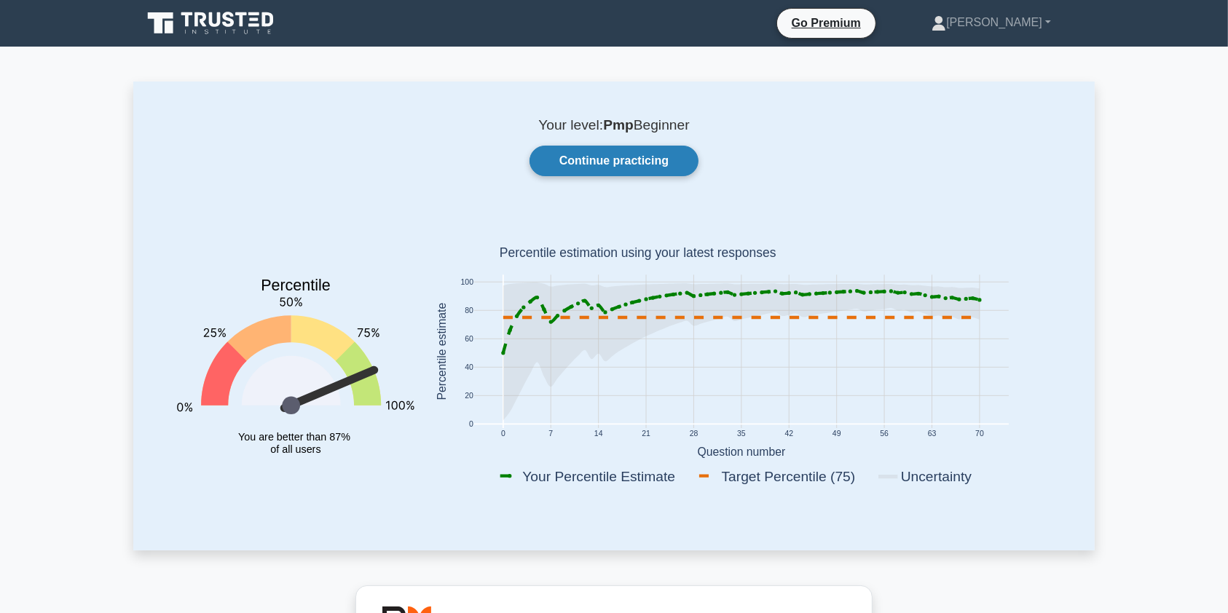
click at [618, 160] on link "Continue practicing" at bounding box center [614, 161] width 169 height 31
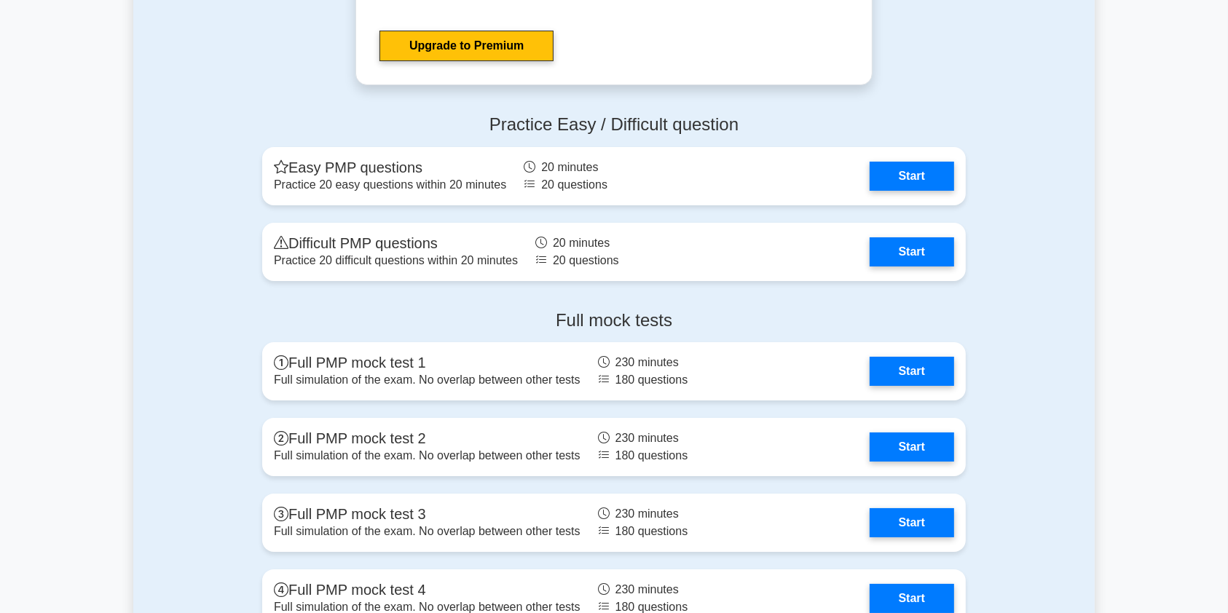
scroll to position [5416, 0]
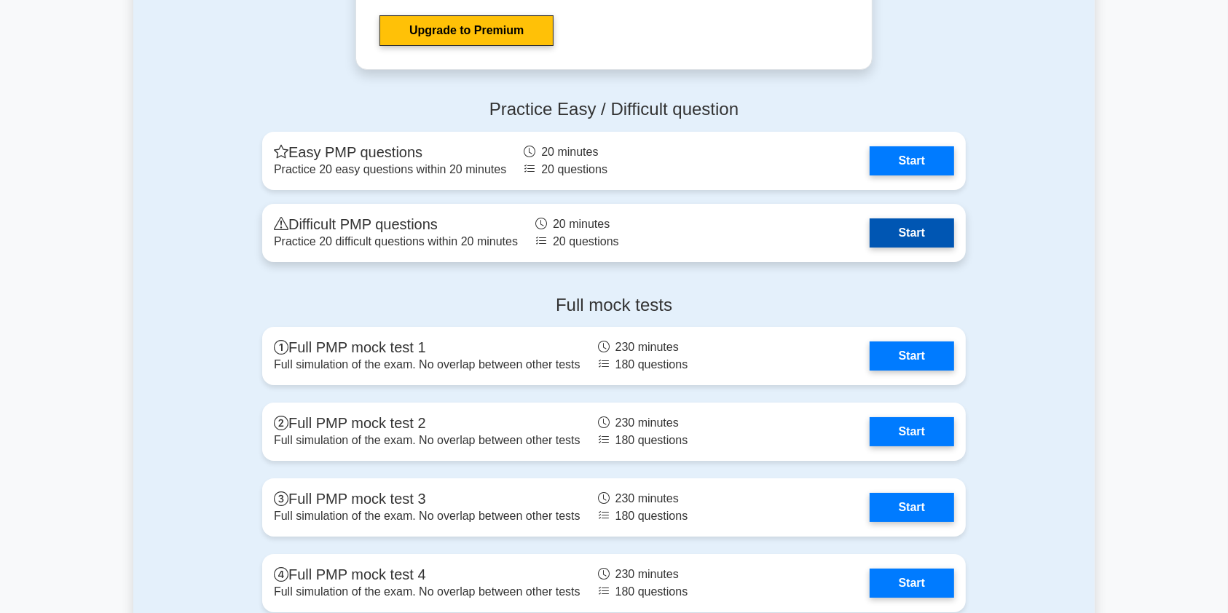
click at [904, 231] on link "Start" at bounding box center [912, 233] width 84 height 29
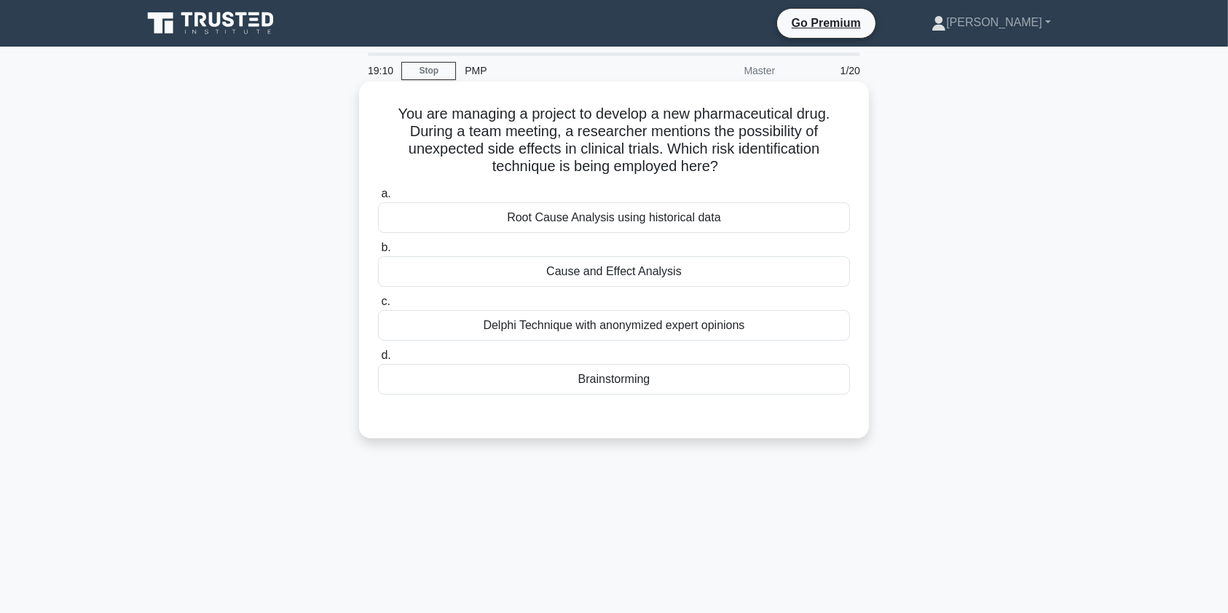
click at [573, 324] on div "Delphi Technique with anonymized expert opinions" at bounding box center [614, 325] width 472 height 31
click at [378, 307] on input "c. Delphi Technique with anonymized expert opinions" at bounding box center [378, 301] width 0 height 9
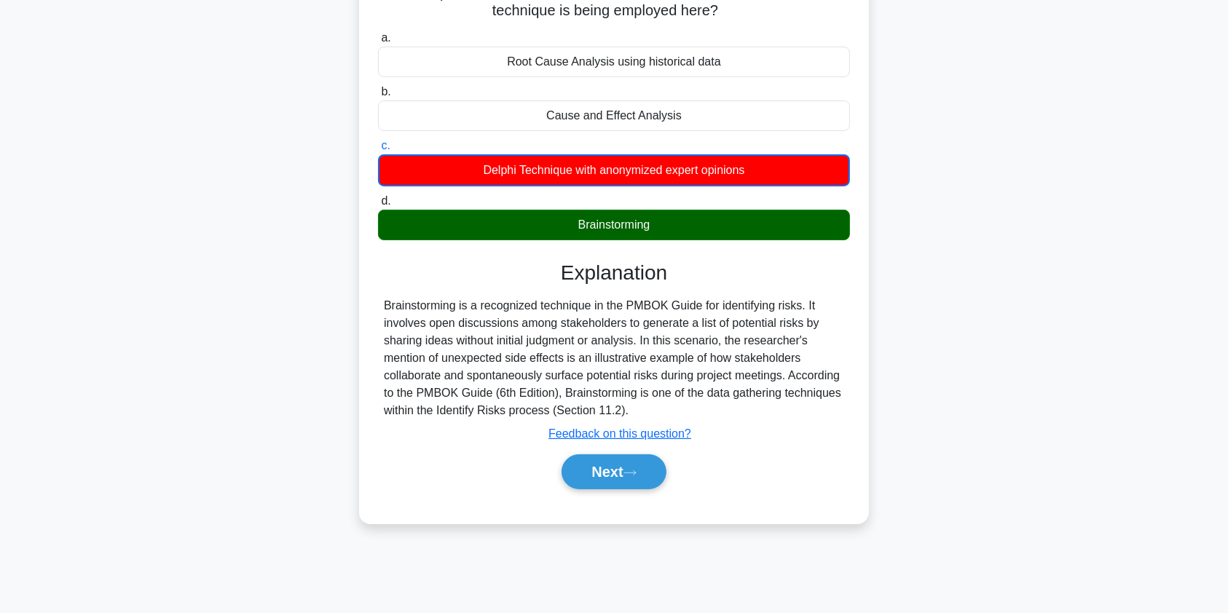
scroll to position [174, 0]
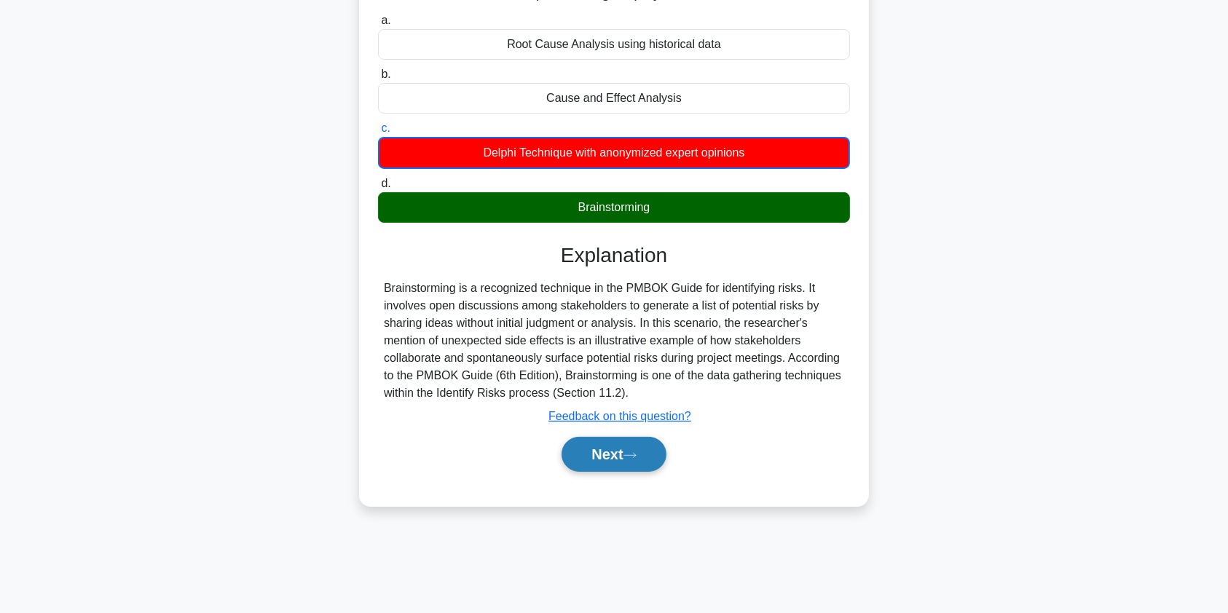
click at [597, 454] on button "Next" at bounding box center [614, 454] width 104 height 35
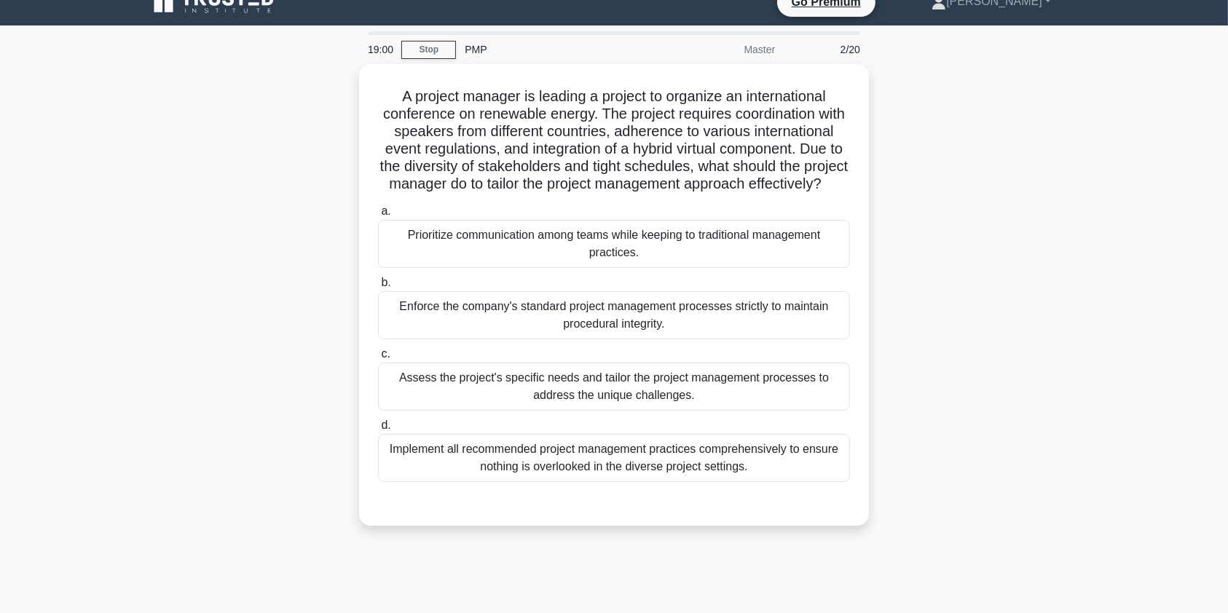
scroll to position [17, 0]
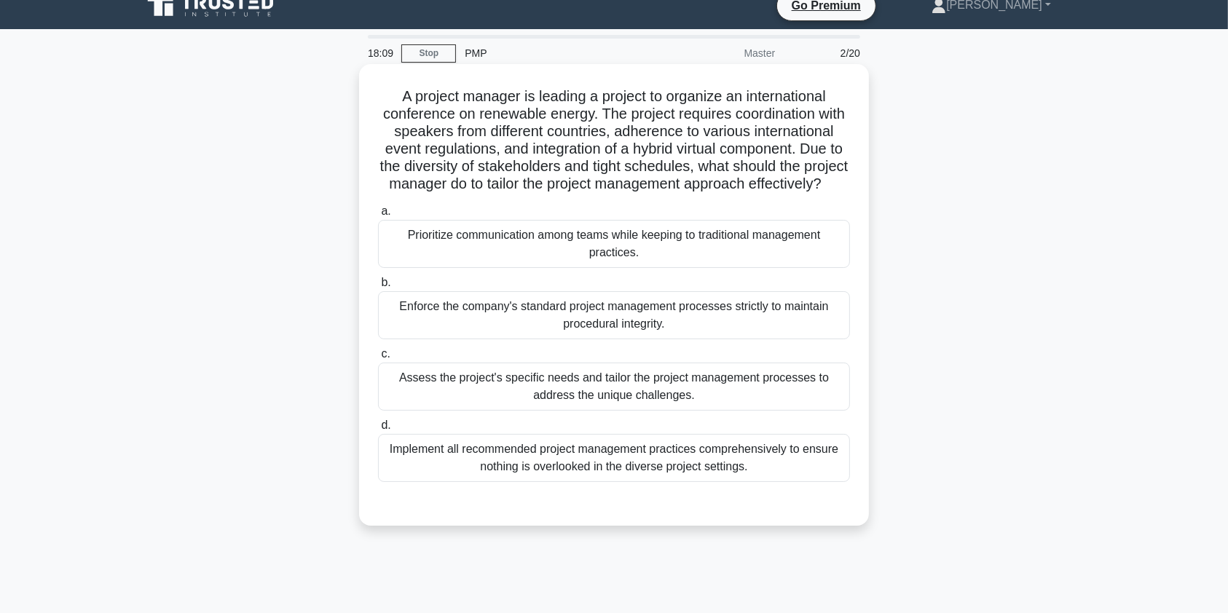
click at [600, 404] on div "Assess the project's specific needs and tailor the project management processes…" at bounding box center [614, 387] width 472 height 48
click at [378, 359] on input "c. Assess the project's specific needs and tailor the project management proces…" at bounding box center [378, 354] width 0 height 9
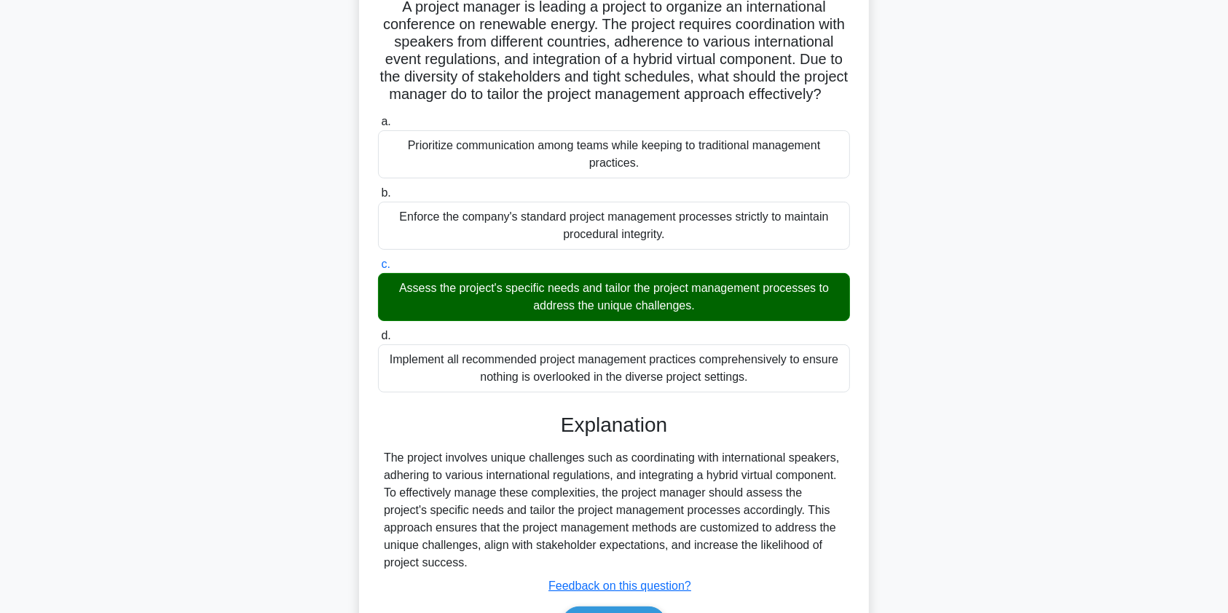
scroll to position [215, 0]
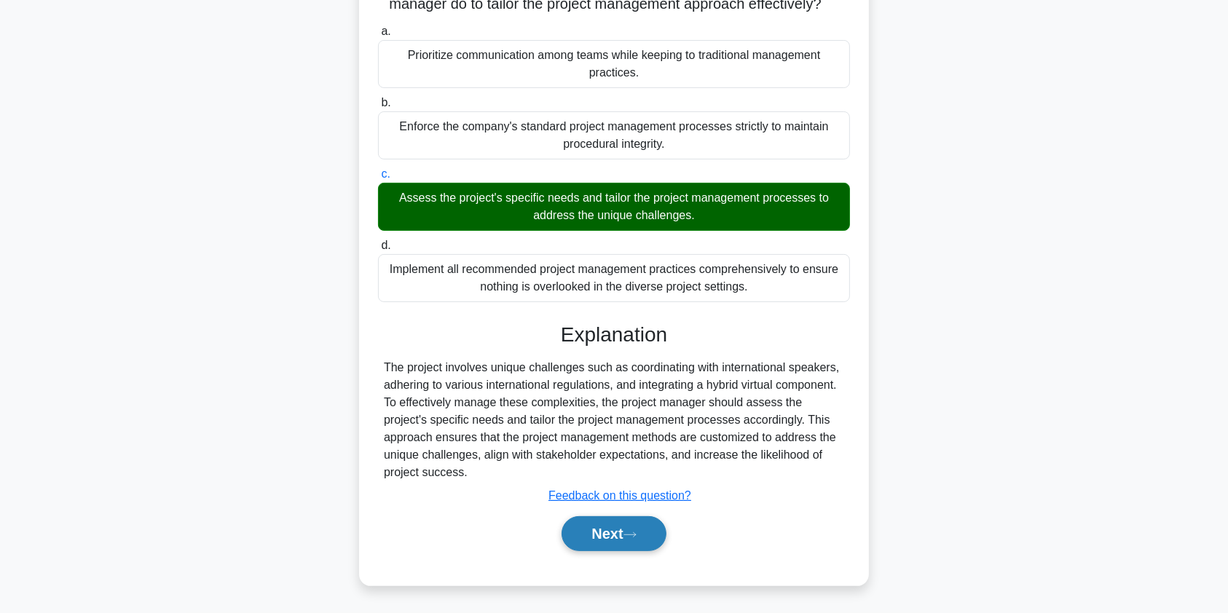
click at [616, 533] on button "Next" at bounding box center [614, 533] width 104 height 35
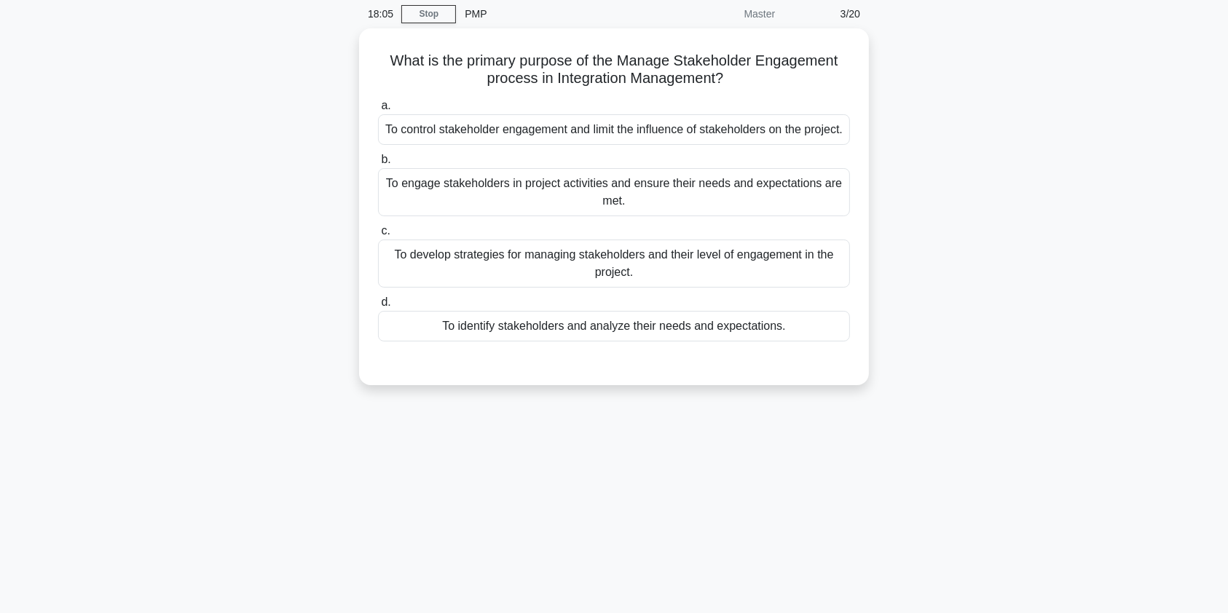
scroll to position [0, 0]
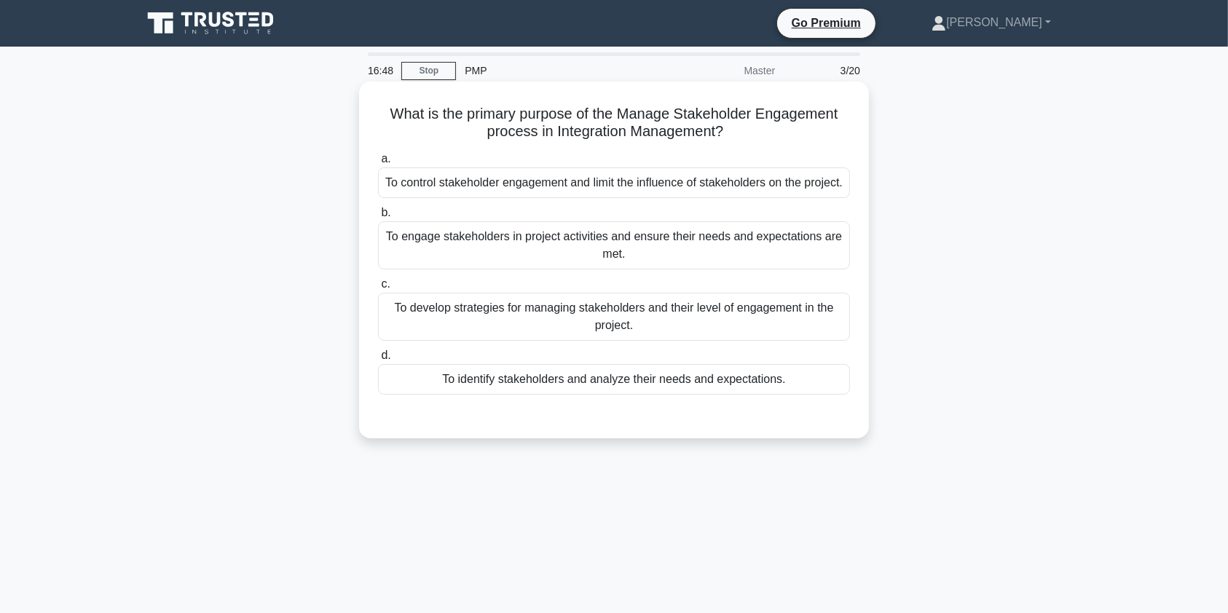
click at [707, 326] on div "To develop strategies for managing stakeholders and their level of engagement i…" at bounding box center [614, 317] width 472 height 48
click at [378, 289] on input "c. To develop strategies for managing stakeholders and their level of engagemen…" at bounding box center [378, 284] width 0 height 9
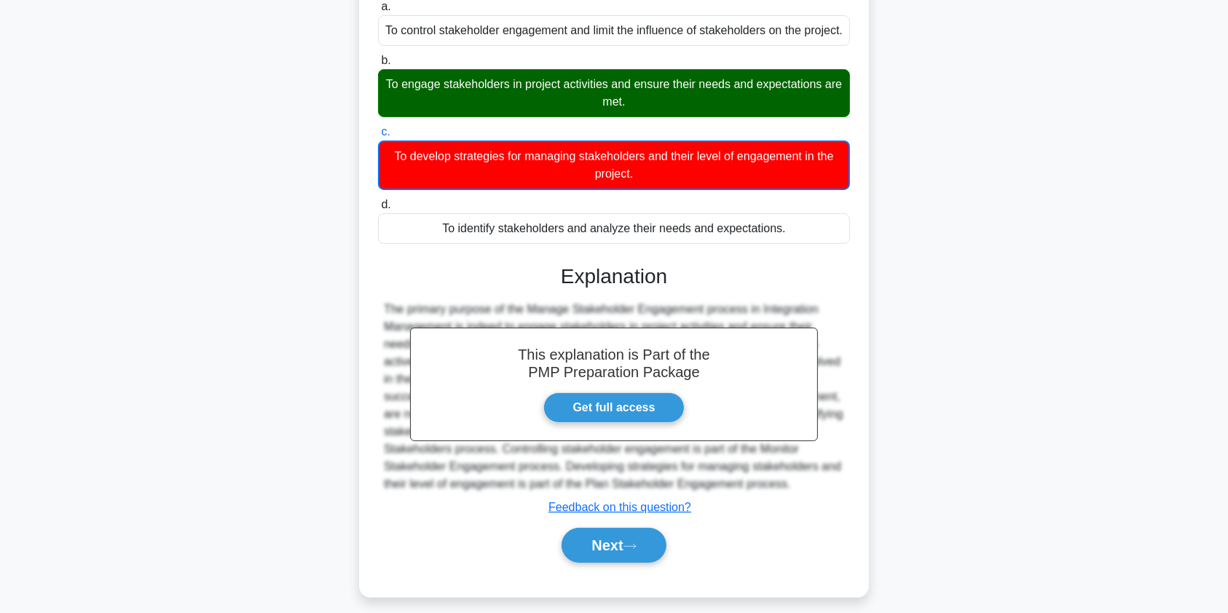
scroll to position [181, 0]
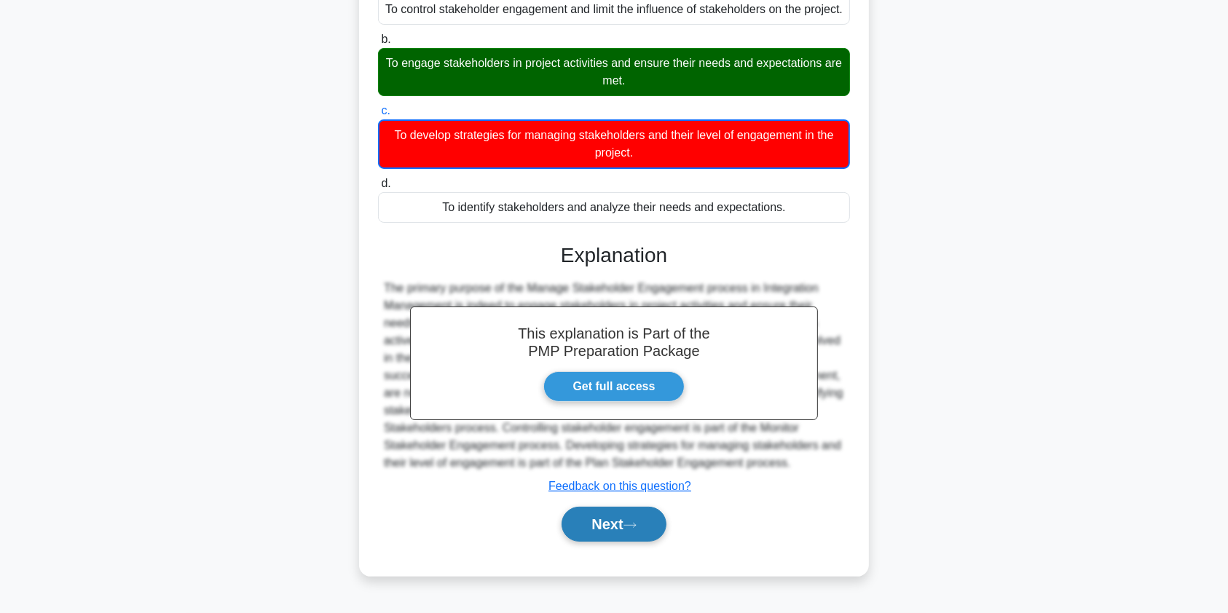
click at [633, 530] on icon at bounding box center [630, 526] width 13 height 8
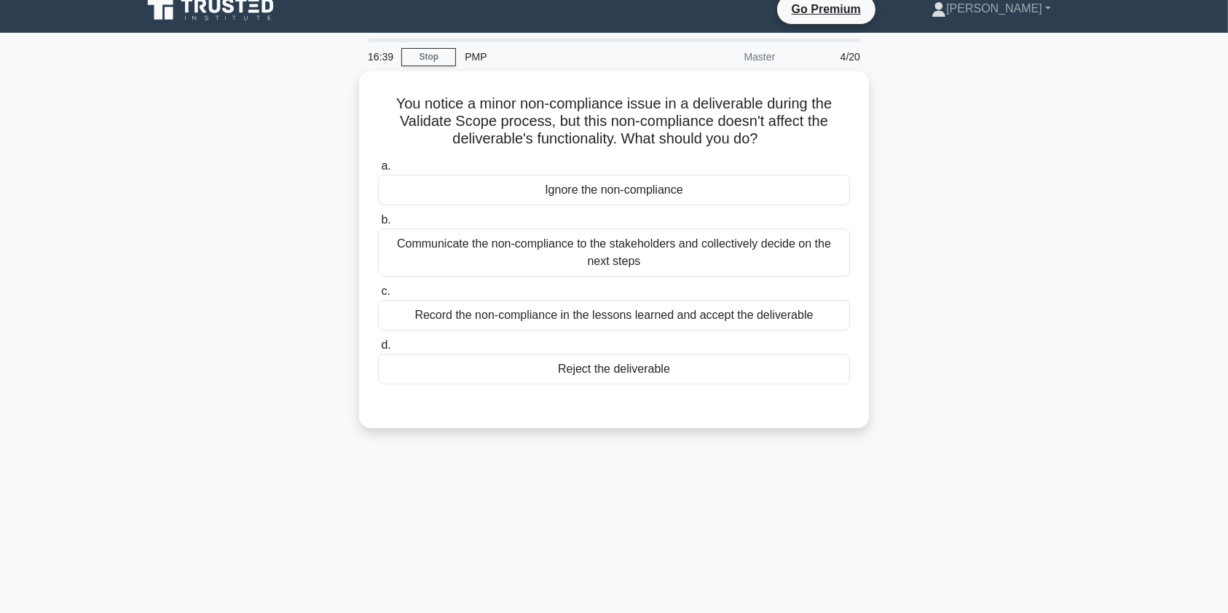
scroll to position [10, 0]
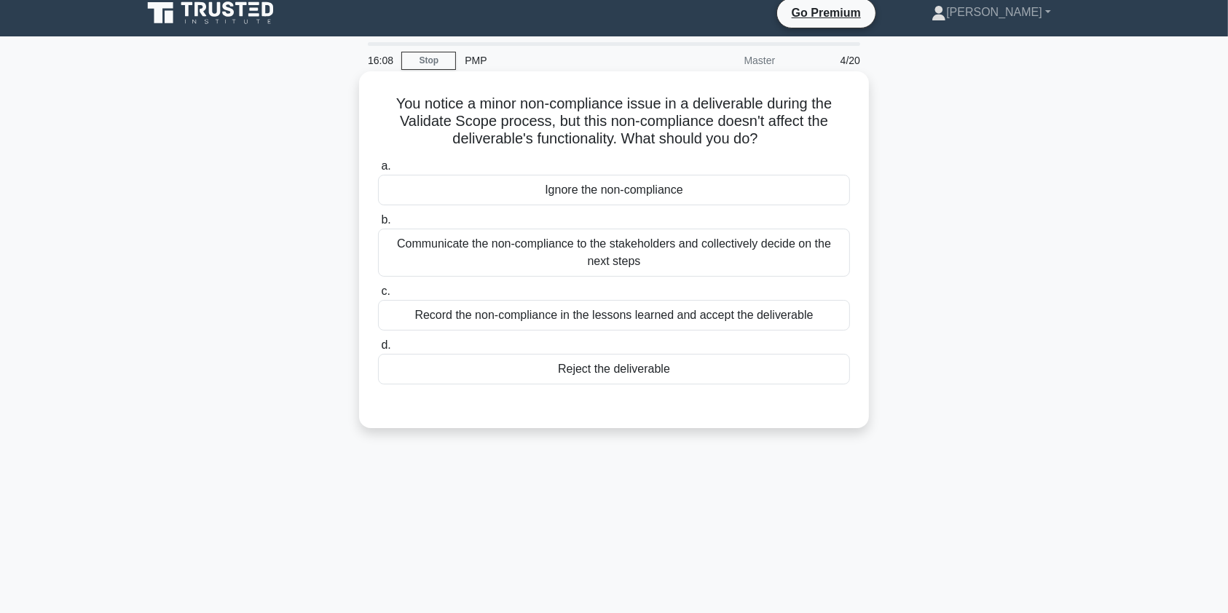
click at [747, 263] on div "Communicate the non-compliance to the stakeholders and collectively decide on t…" at bounding box center [614, 253] width 472 height 48
click at [378, 225] on input "b. Communicate the non-compliance to the stakeholders and collectively decide o…" at bounding box center [378, 220] width 0 height 9
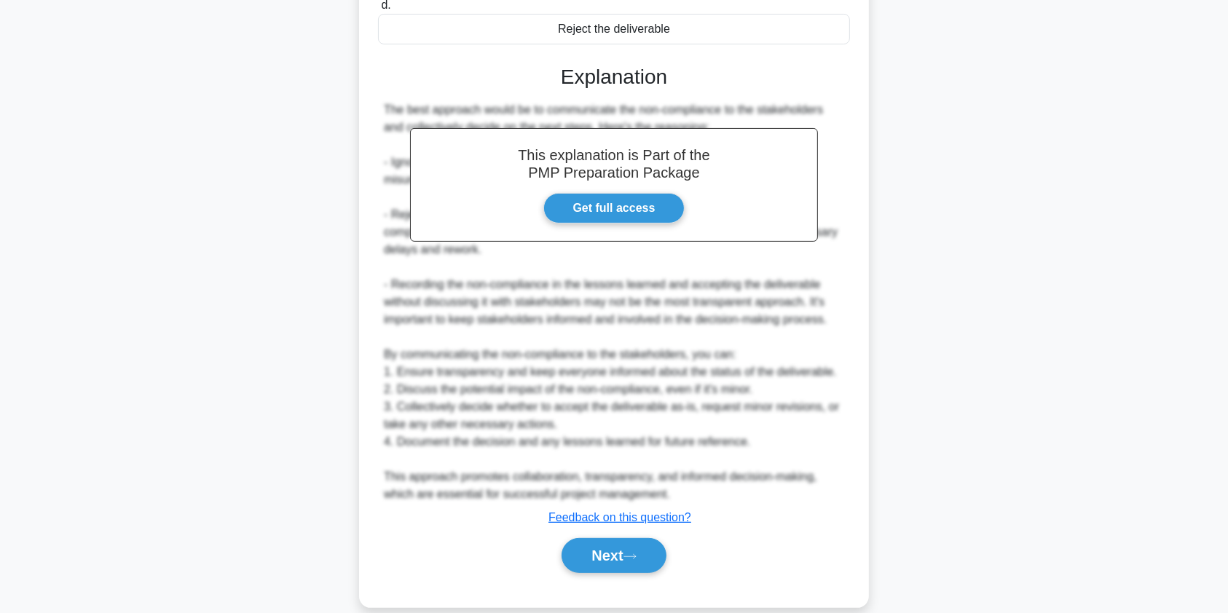
scroll to position [367, 0]
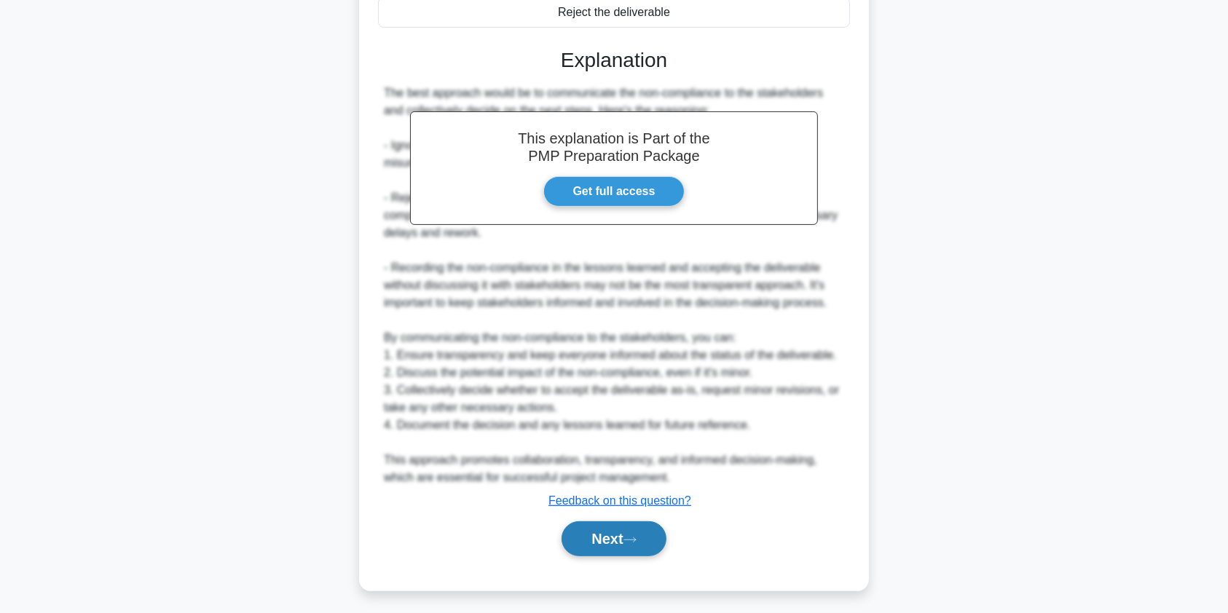
click at [621, 544] on button "Next" at bounding box center [614, 539] width 104 height 35
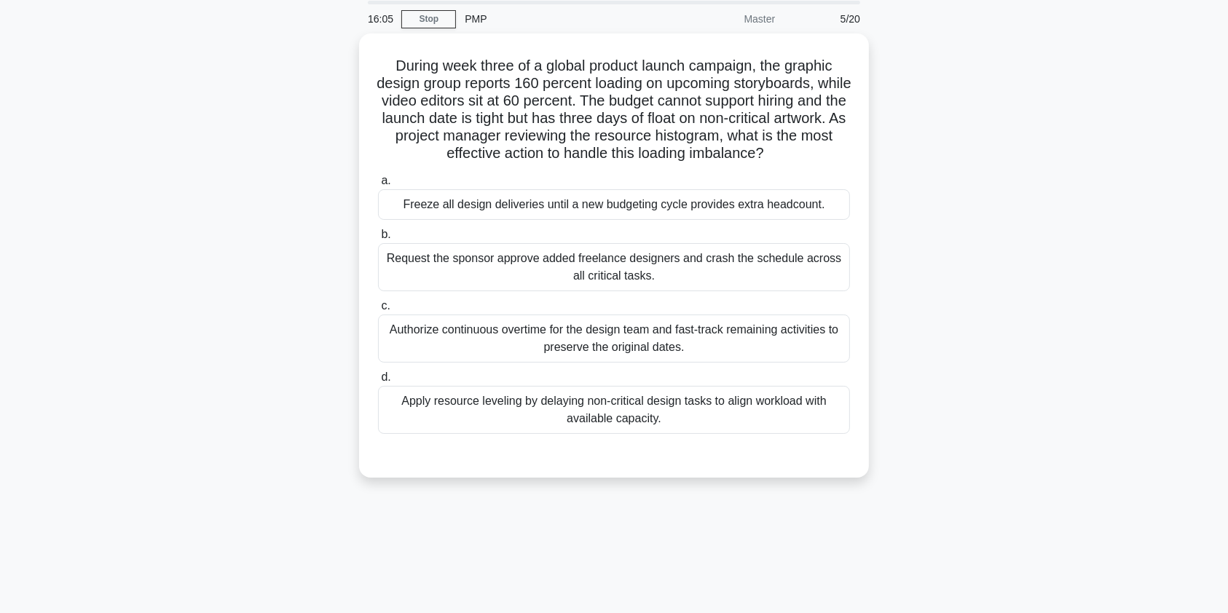
scroll to position [47, 0]
click at [650, 417] on div "Apply resource leveling by delaying non-critical design tasks to align workload…" at bounding box center [614, 412] width 472 height 48
click at [378, 384] on input "d. Apply resource leveling by delaying non-critical design tasks to align workl…" at bounding box center [378, 378] width 0 height 9
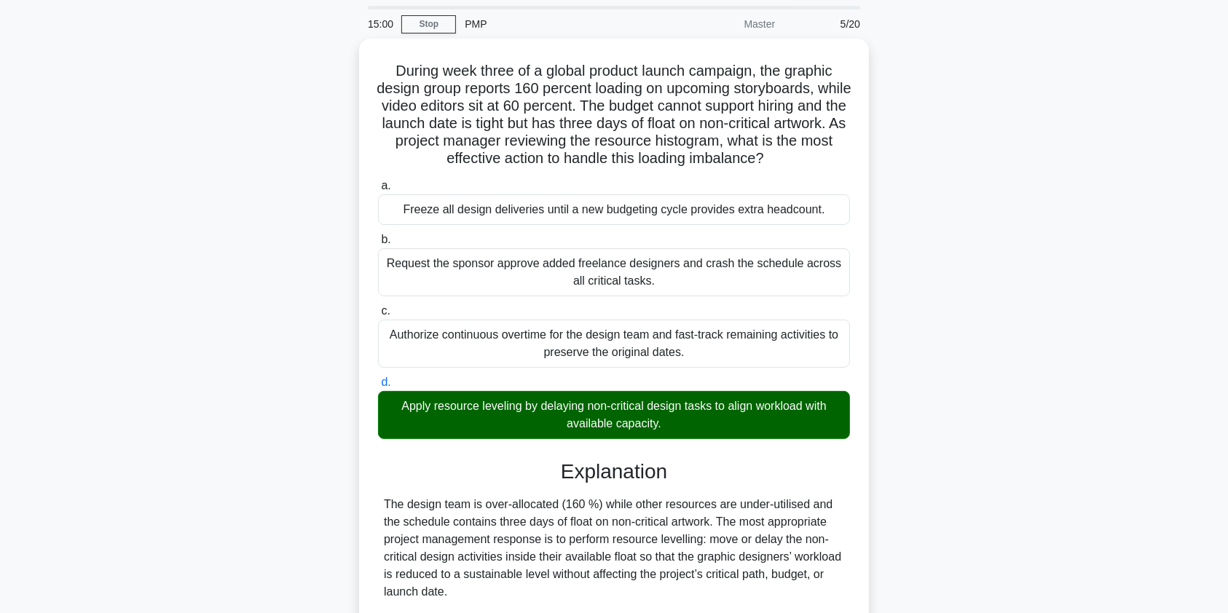
scroll to position [232, 0]
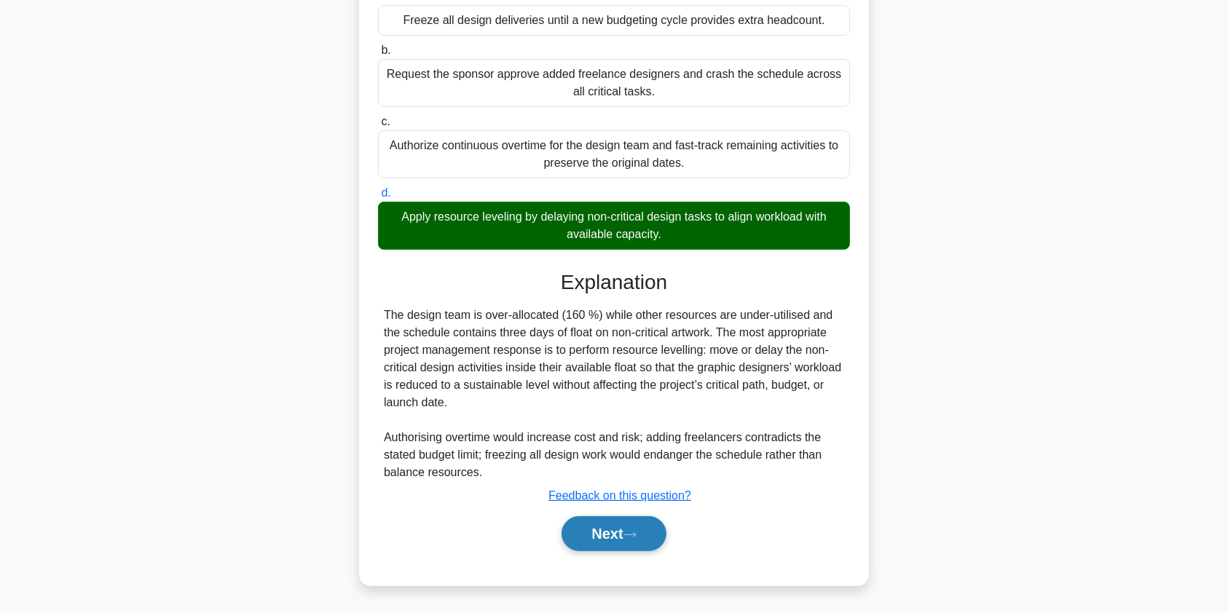
click at [618, 531] on button "Next" at bounding box center [614, 533] width 104 height 35
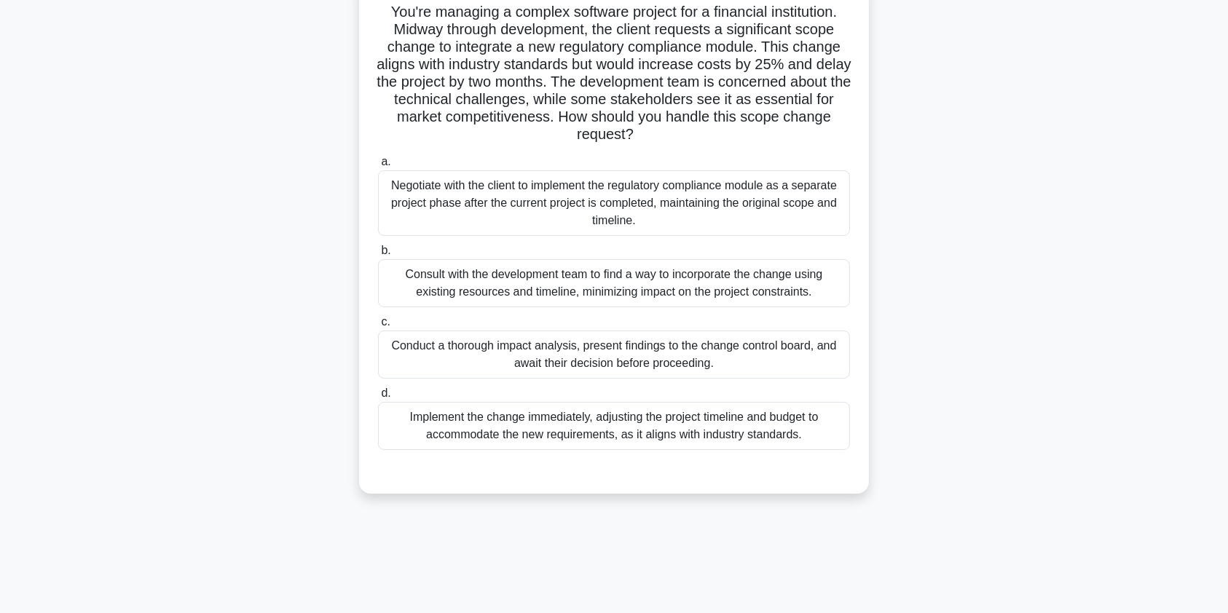
scroll to position [174, 0]
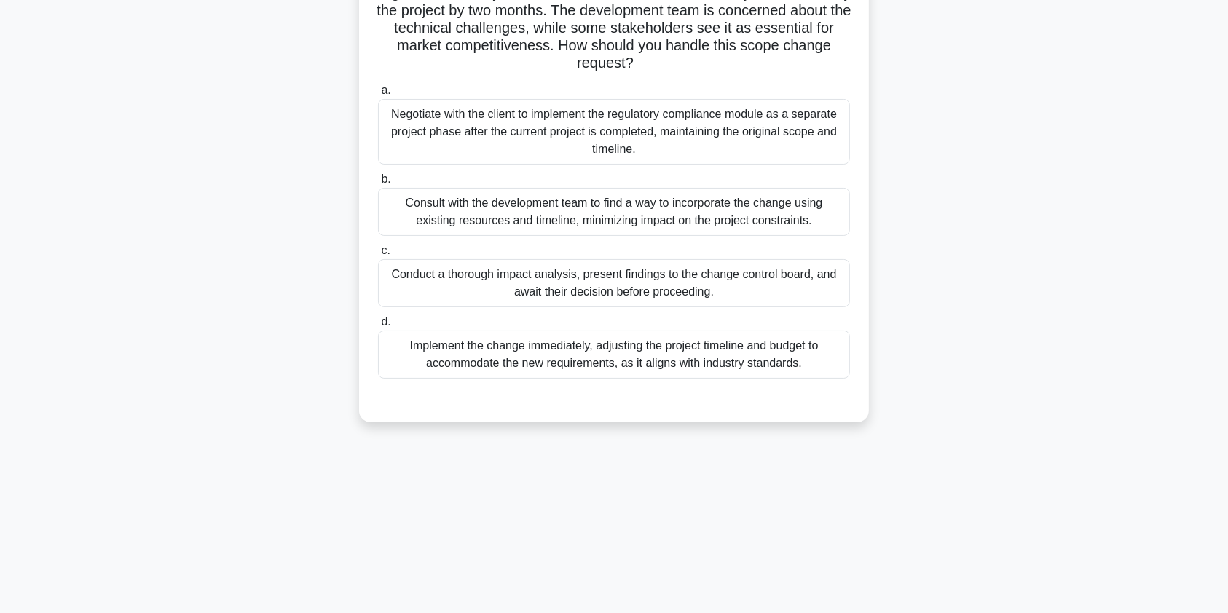
click at [670, 285] on div "Conduct a thorough impact analysis, present findings to the change control boar…" at bounding box center [614, 283] width 472 height 48
click at [378, 256] on input "c. Conduct a thorough impact analysis, present findings to the change control b…" at bounding box center [378, 250] width 0 height 9
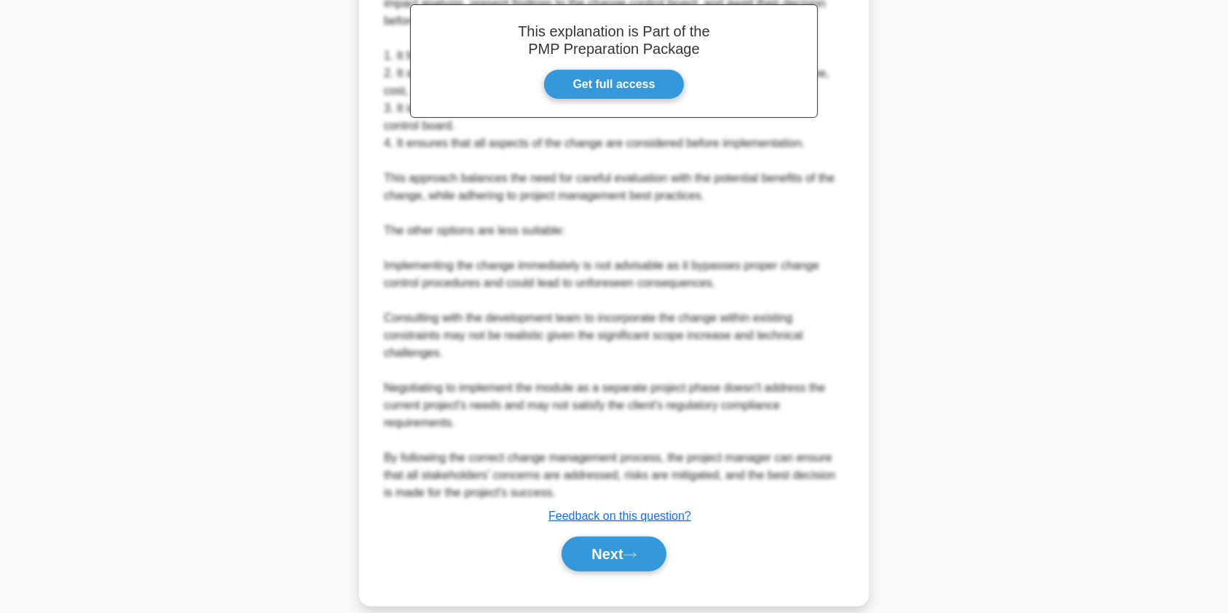
scroll to position [652, 0]
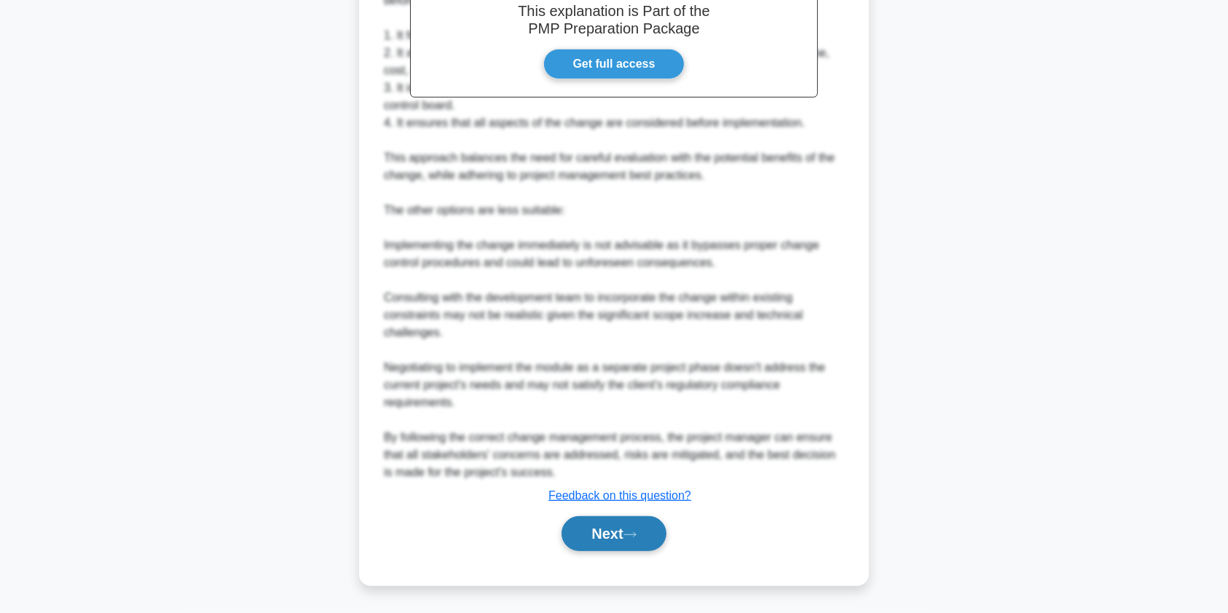
click at [614, 533] on button "Next" at bounding box center [614, 533] width 104 height 35
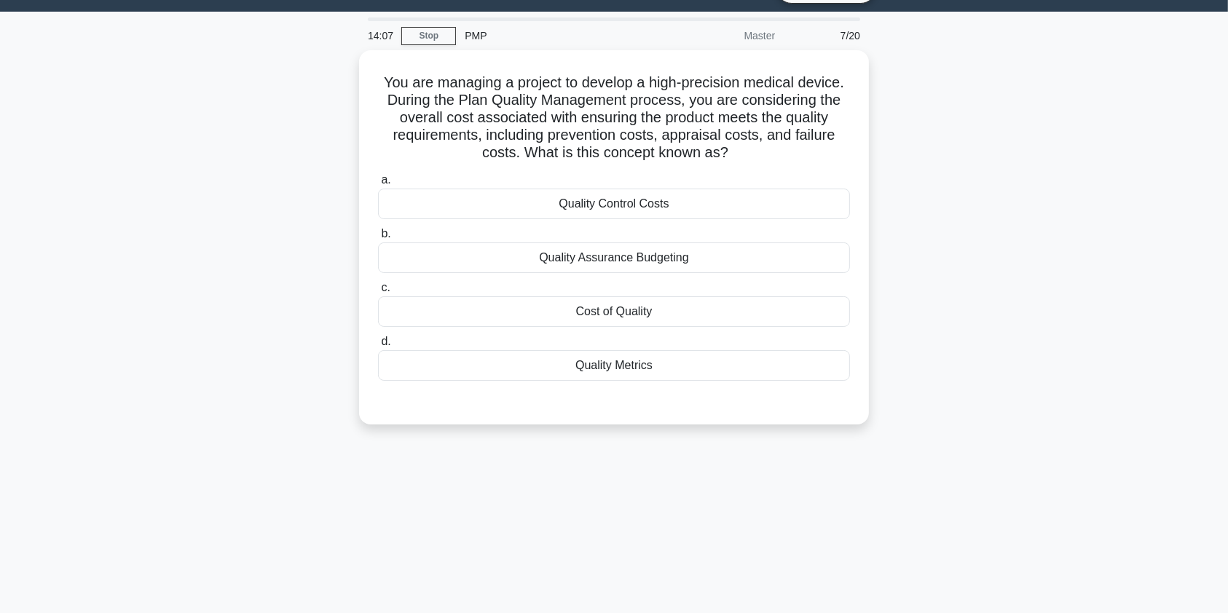
scroll to position [9, 0]
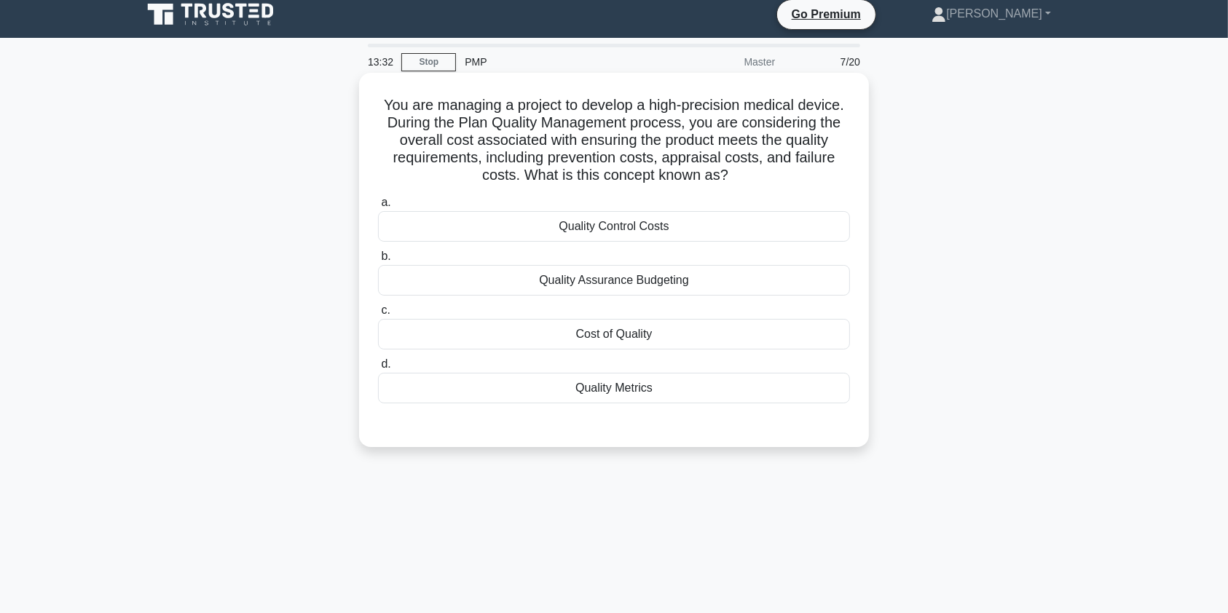
click at [705, 334] on div "Cost of Quality" at bounding box center [614, 334] width 472 height 31
click at [378, 315] on input "c. Cost of Quality" at bounding box center [378, 310] width 0 height 9
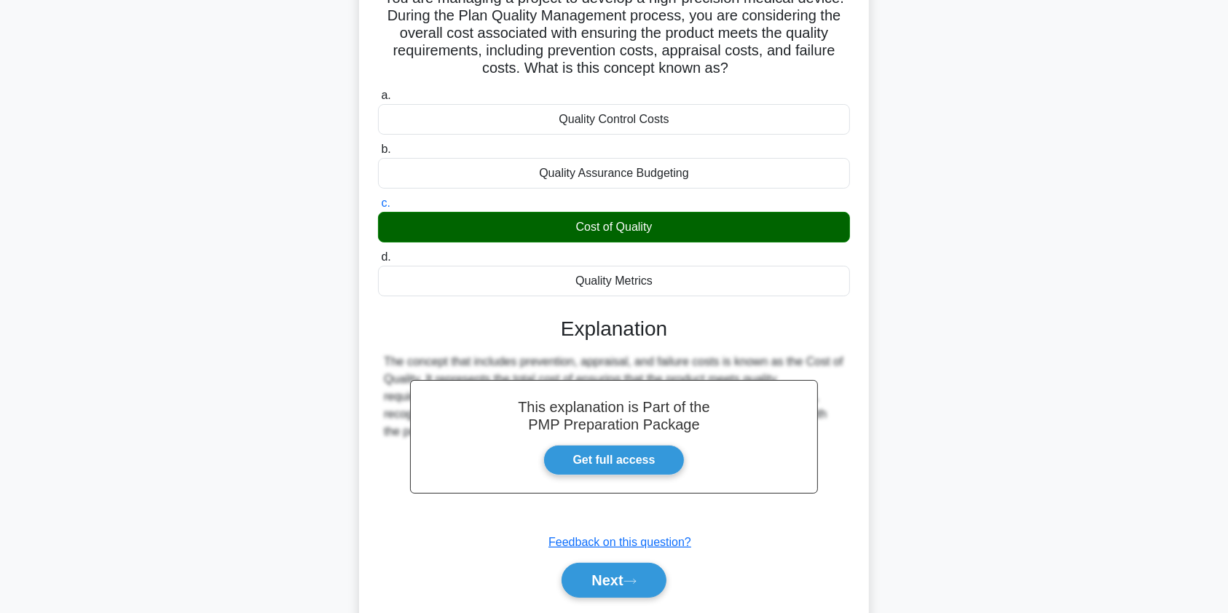
scroll to position [174, 0]
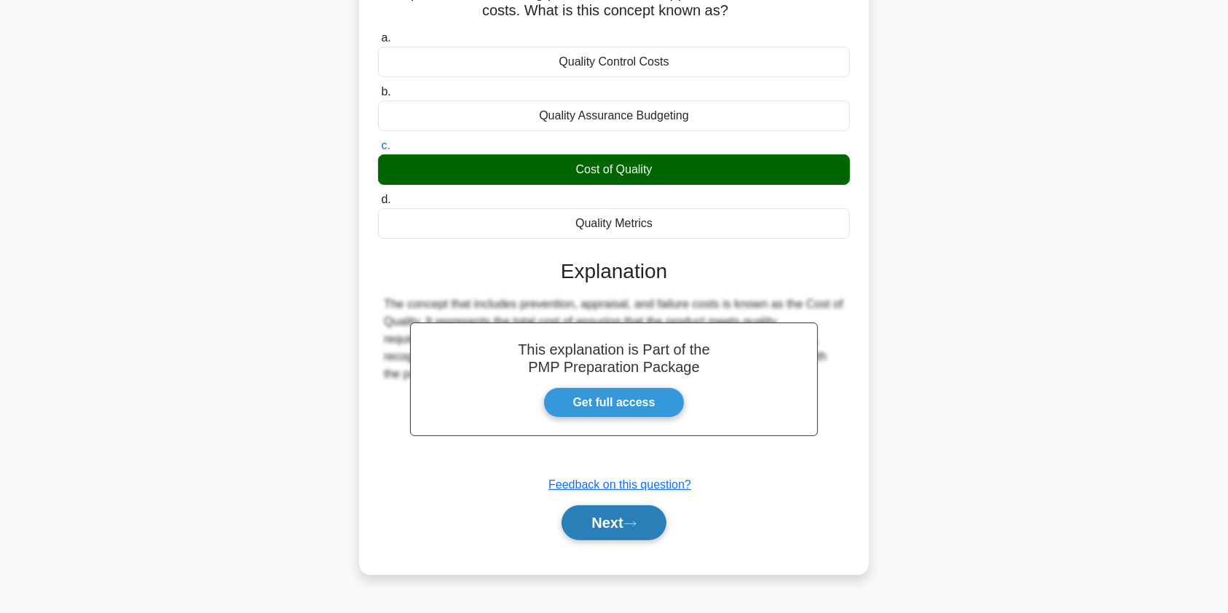
click at [610, 524] on button "Next" at bounding box center [614, 523] width 104 height 35
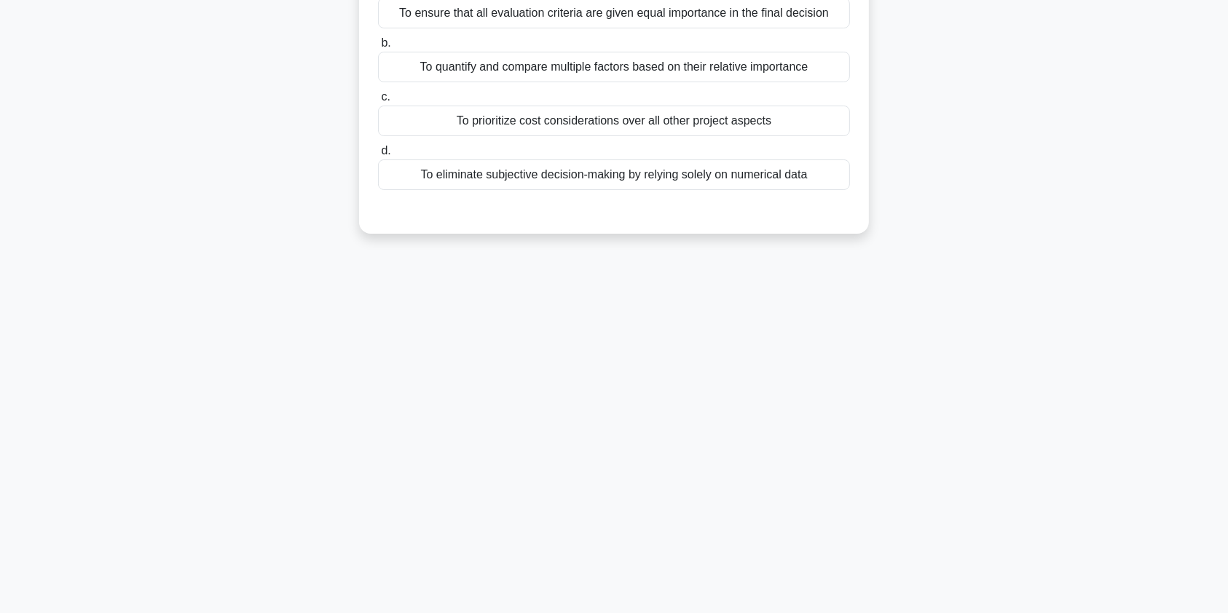
scroll to position [4, 0]
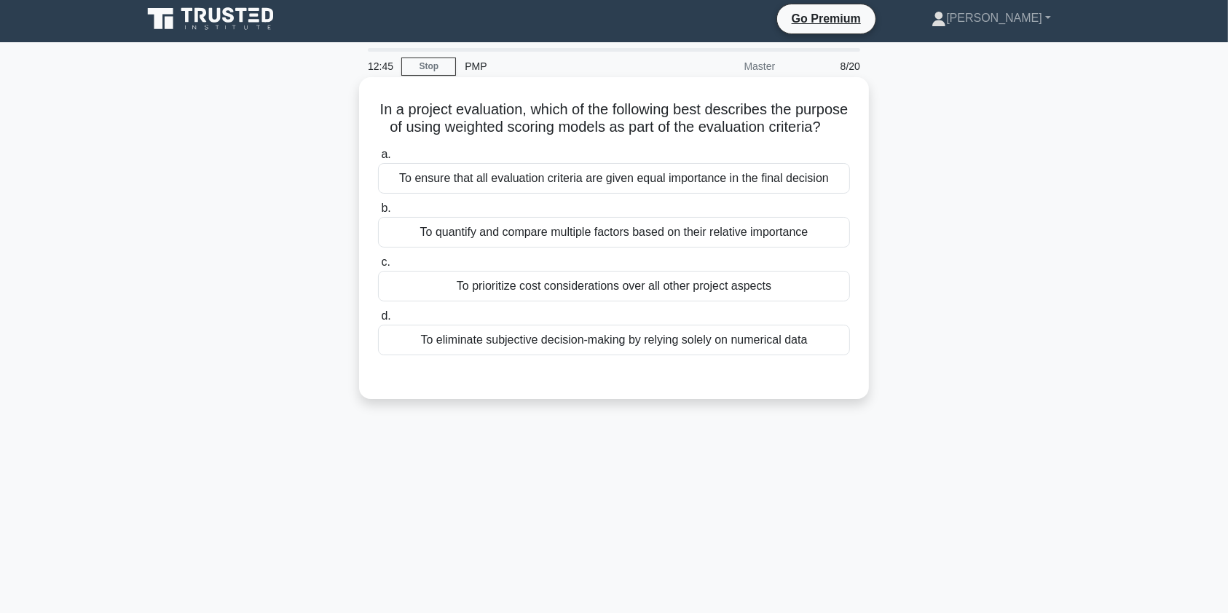
click at [530, 245] on div "To quantify and compare multiple factors based on their relative importance" at bounding box center [614, 232] width 472 height 31
click at [378, 213] on input "b. To quantify and compare multiple factors based on their relative importance" at bounding box center [378, 208] width 0 height 9
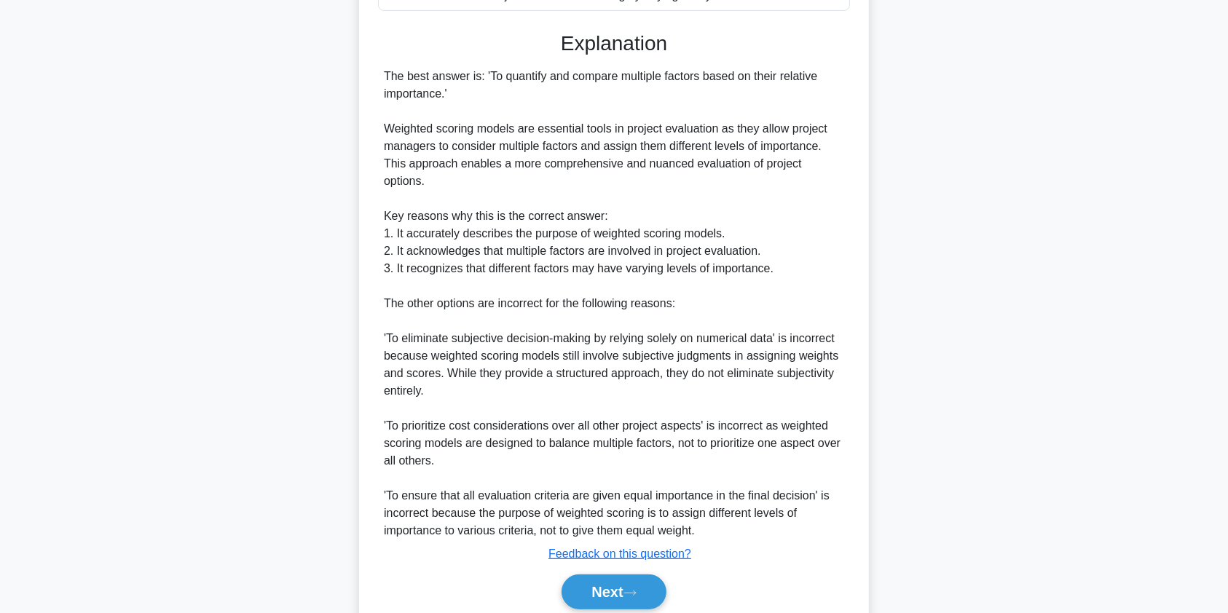
scroll to position [407, 0]
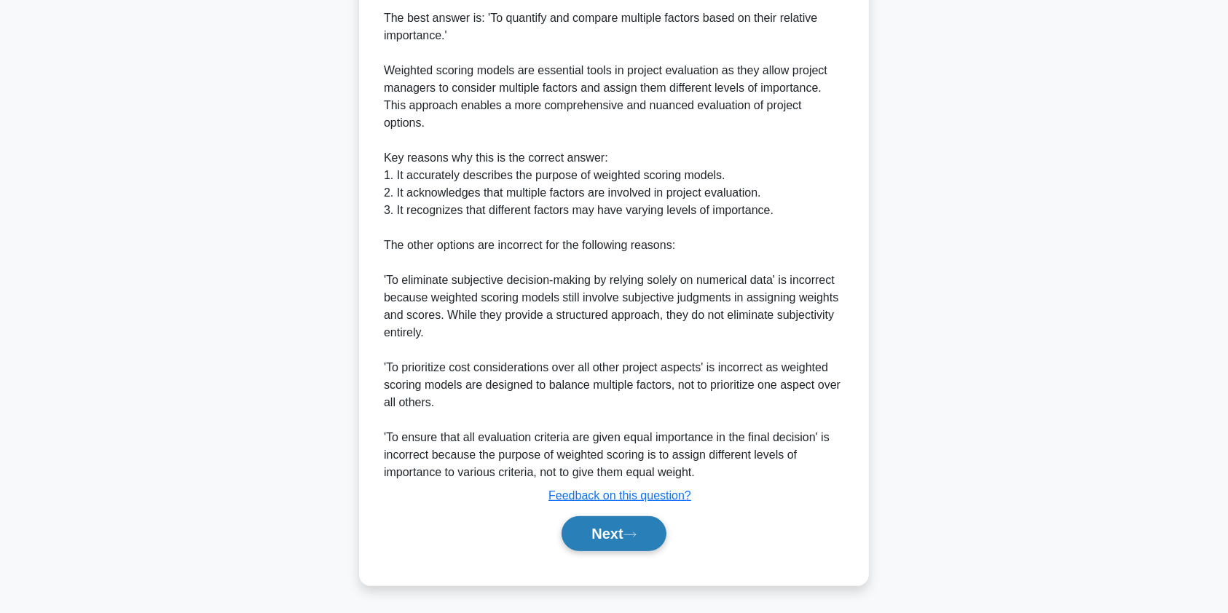
click at [625, 532] on button "Next" at bounding box center [614, 533] width 104 height 35
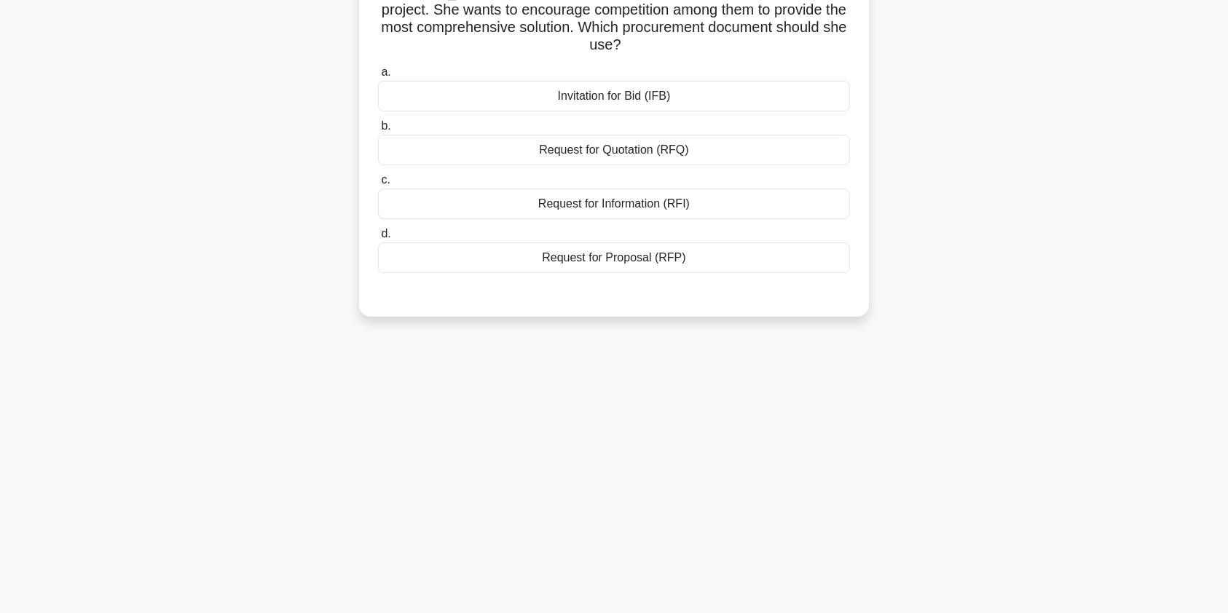
scroll to position [0, 0]
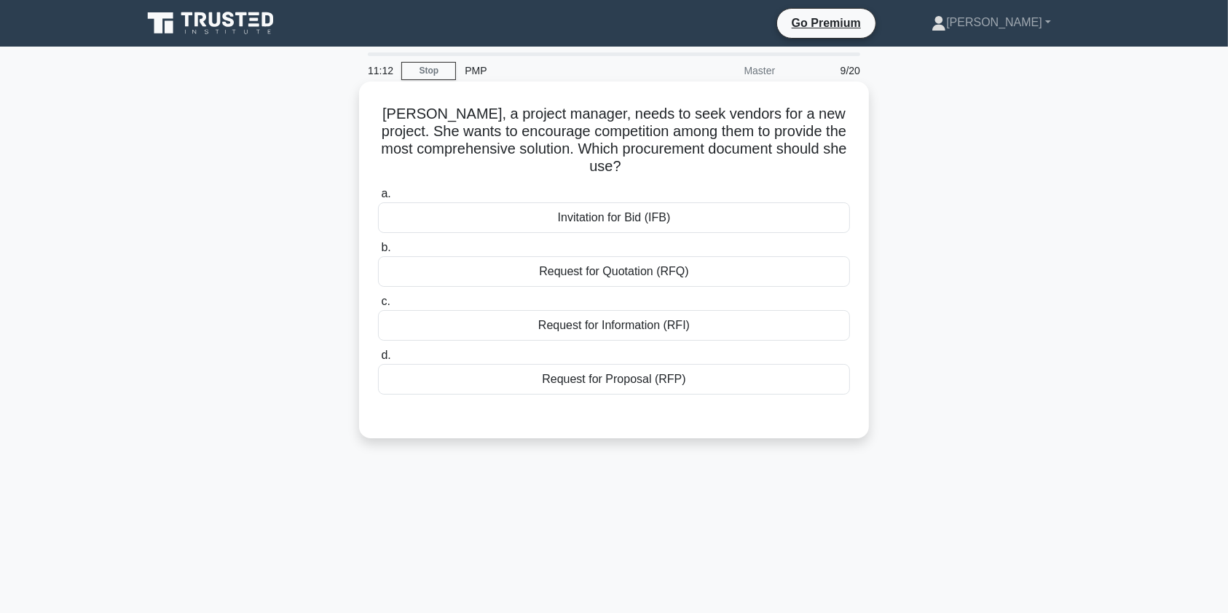
click at [723, 272] on div "Request for Quotation (RFQ)" at bounding box center [614, 271] width 472 height 31
click at [378, 253] on input "b. Request for Quotation (RFQ)" at bounding box center [378, 247] width 0 height 9
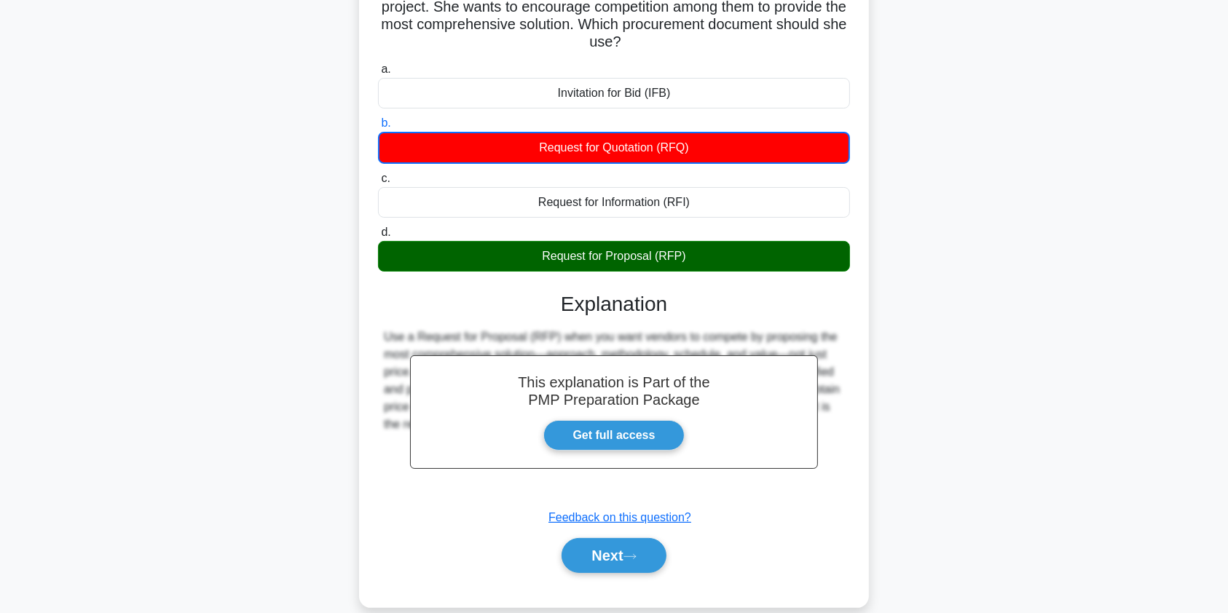
scroll to position [174, 0]
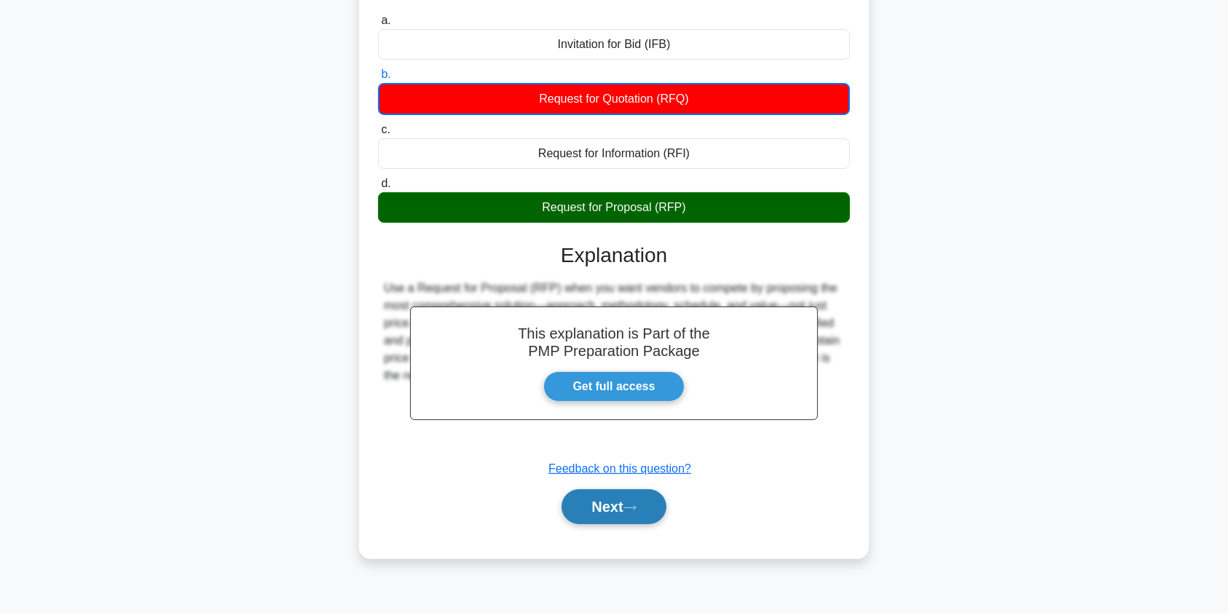
click at [605, 506] on button "Next" at bounding box center [614, 507] width 104 height 35
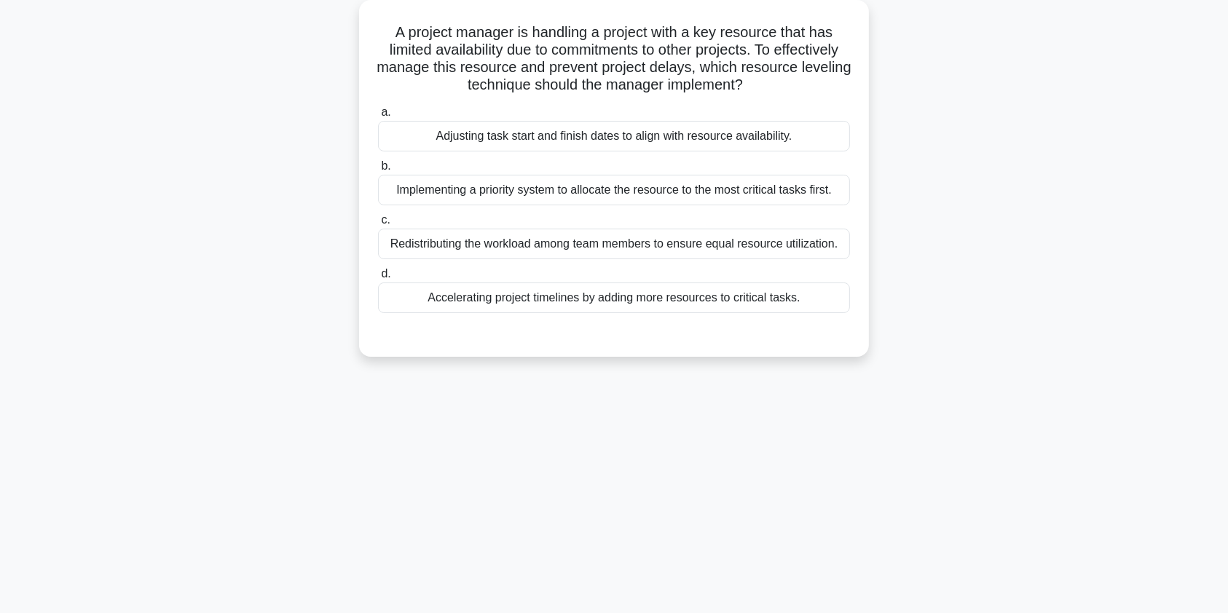
scroll to position [0, 0]
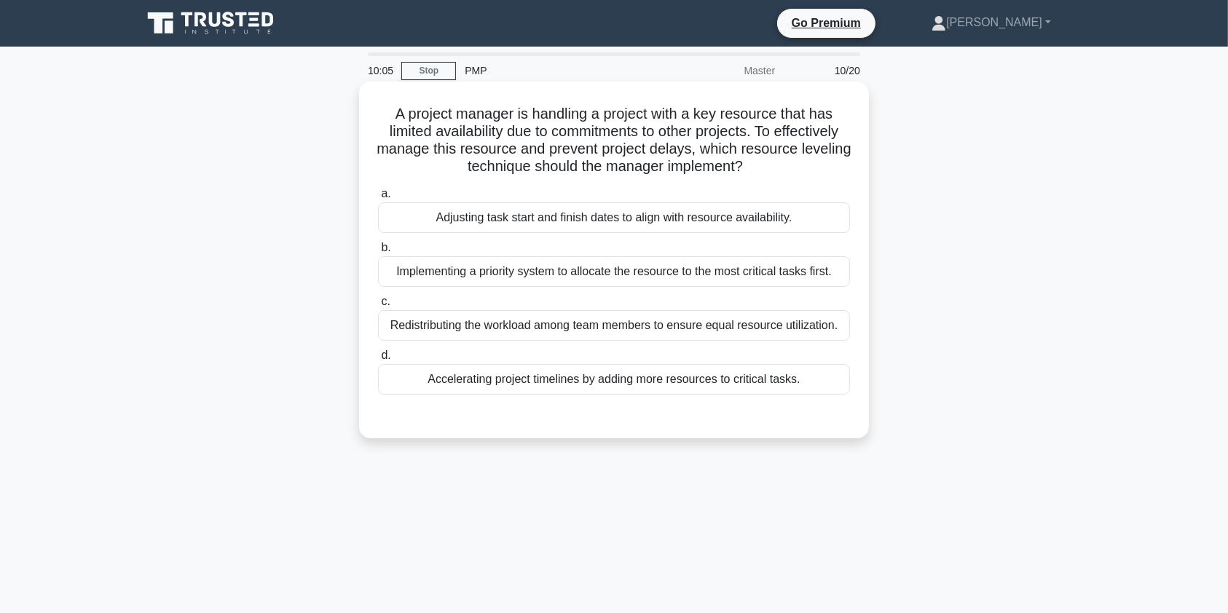
click at [476, 213] on div "Adjusting task start and finish dates to align with resource availability." at bounding box center [614, 218] width 472 height 31
click at [378, 199] on input "a. Adjusting task start and finish dates to align with resource availability." at bounding box center [378, 193] width 0 height 9
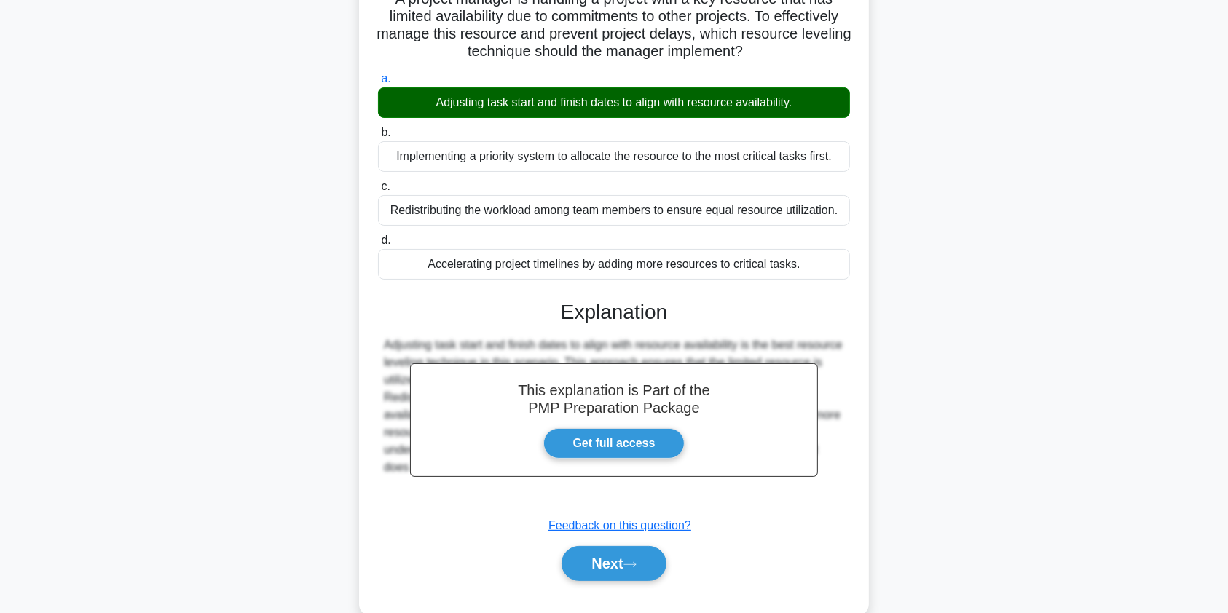
scroll to position [174, 0]
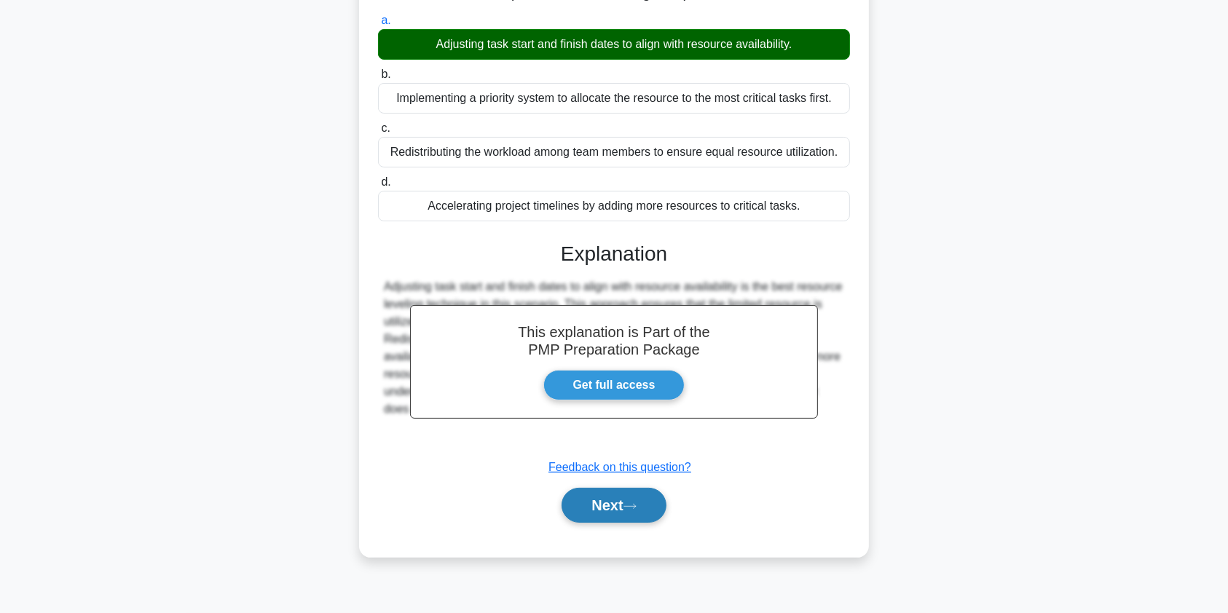
click at [625, 500] on button "Next" at bounding box center [614, 505] width 104 height 35
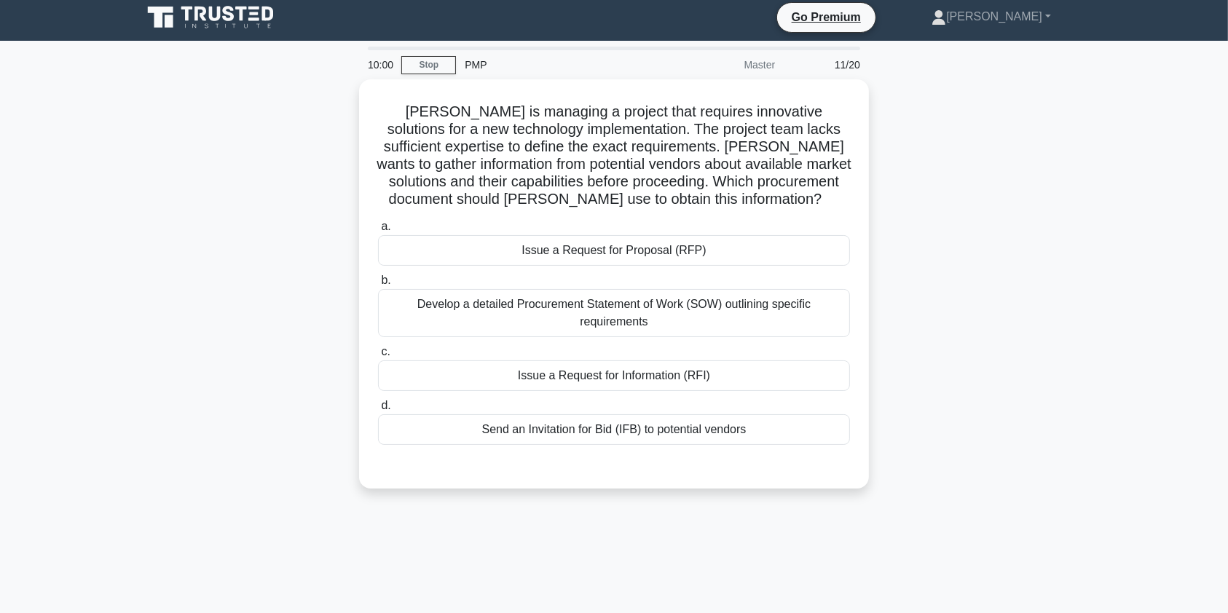
scroll to position [0, 0]
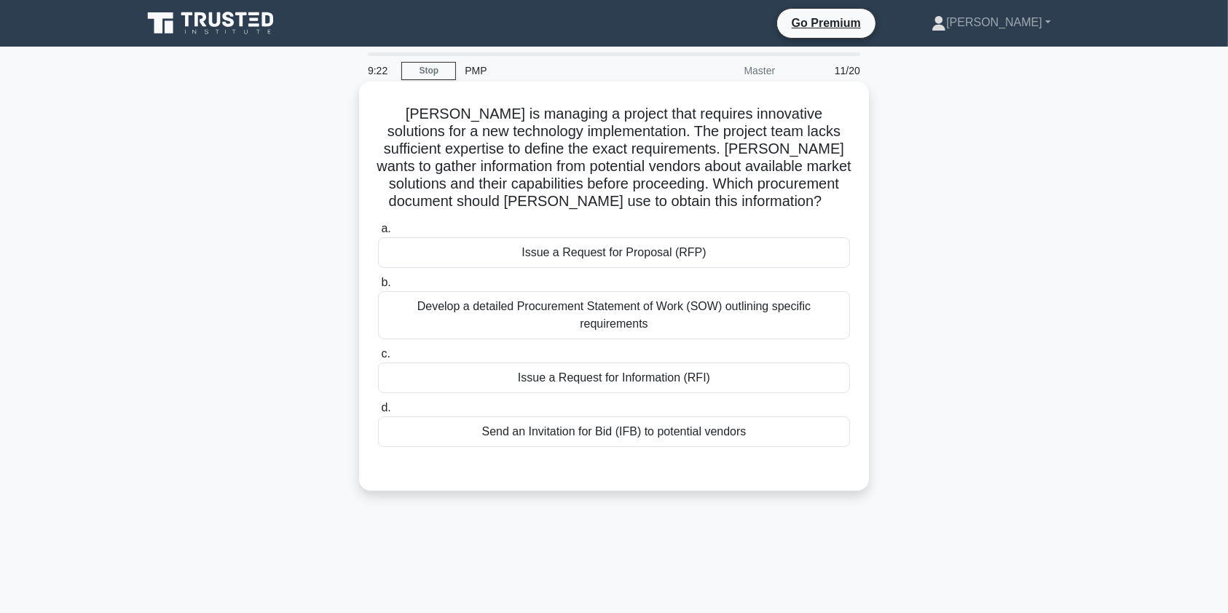
click at [750, 380] on div "Issue a Request for Information (RFI)" at bounding box center [614, 378] width 472 height 31
click at [378, 359] on input "c. Issue a Request for Information (RFI)" at bounding box center [378, 354] width 0 height 9
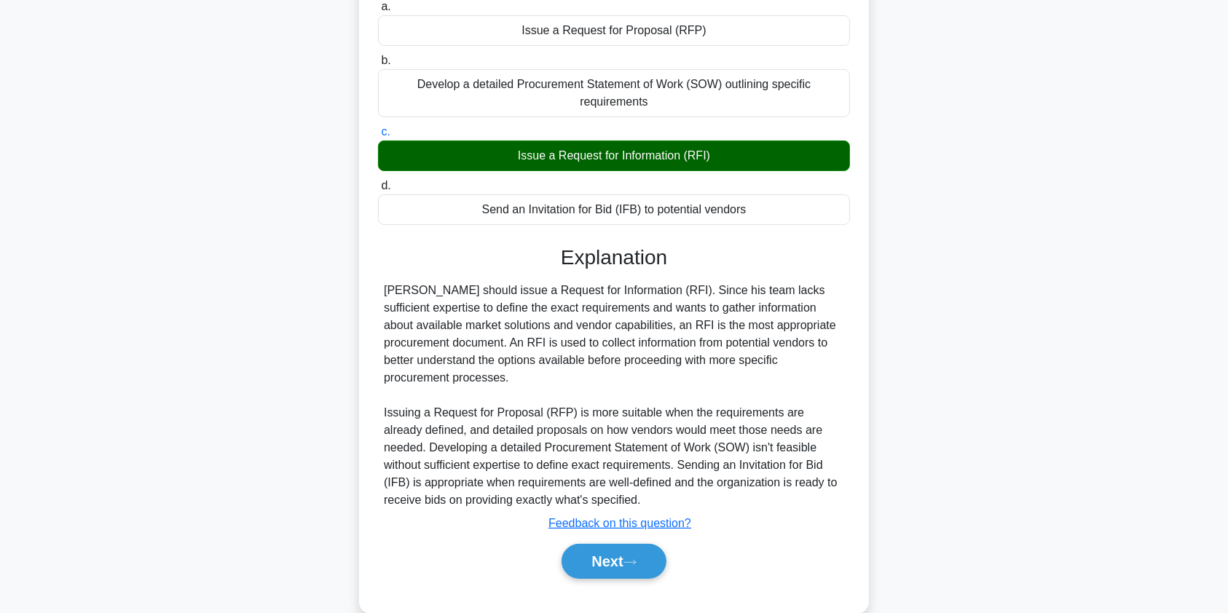
scroll to position [225, 0]
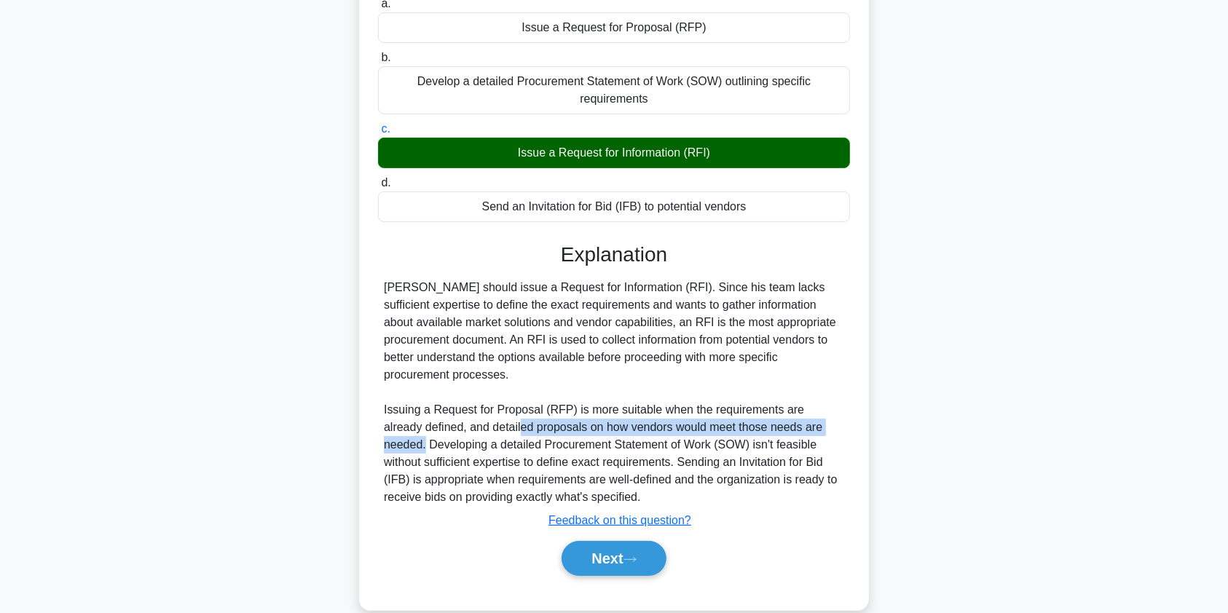
drag, startPoint x: 481, startPoint y: 428, endPoint x: 844, endPoint y: 431, distance: 362.0
click at [844, 431] on div "[PERSON_NAME] should issue a Request for Information (RFI). Since his team lack…" at bounding box center [614, 392] width 460 height 227
click at [624, 562] on button "Next" at bounding box center [614, 558] width 104 height 35
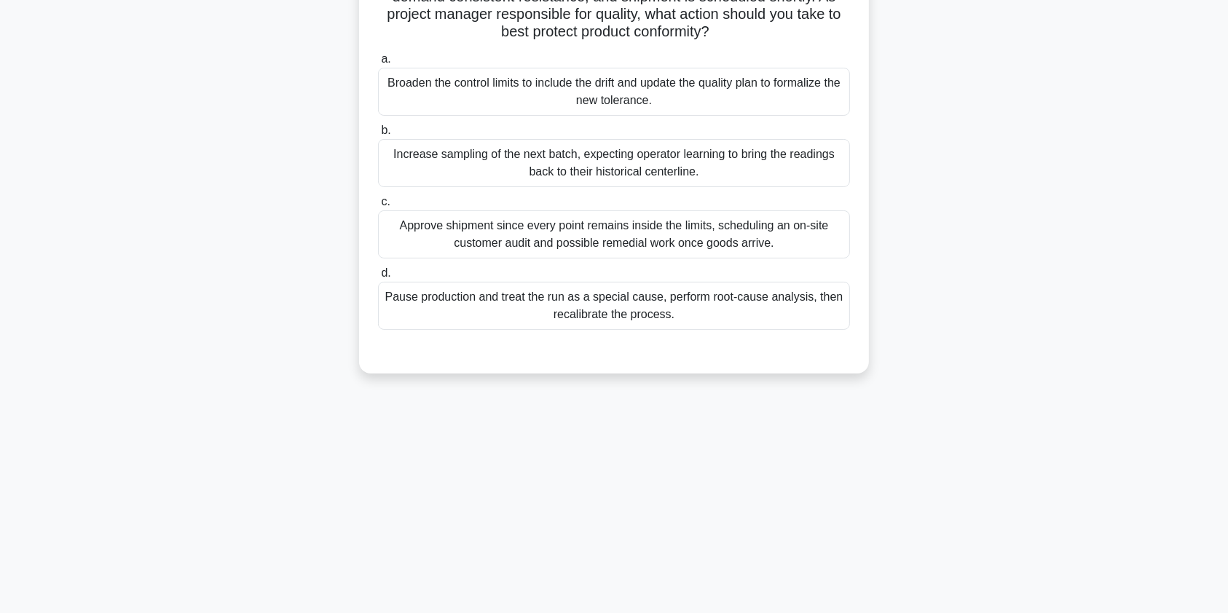
scroll to position [0, 0]
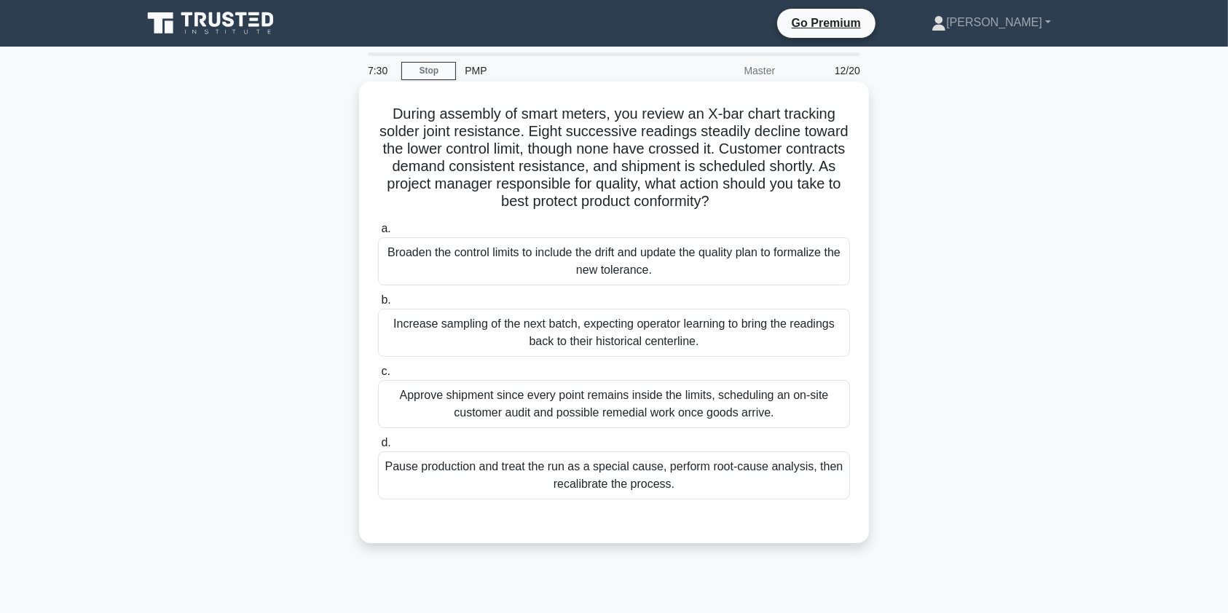
click at [569, 473] on div "Pause production and treat the run as a special cause, perform root-cause analy…" at bounding box center [614, 476] width 472 height 48
click at [378, 448] on input "d. Pause production and treat the run as a special cause, perform root-cause an…" at bounding box center [378, 443] width 0 height 9
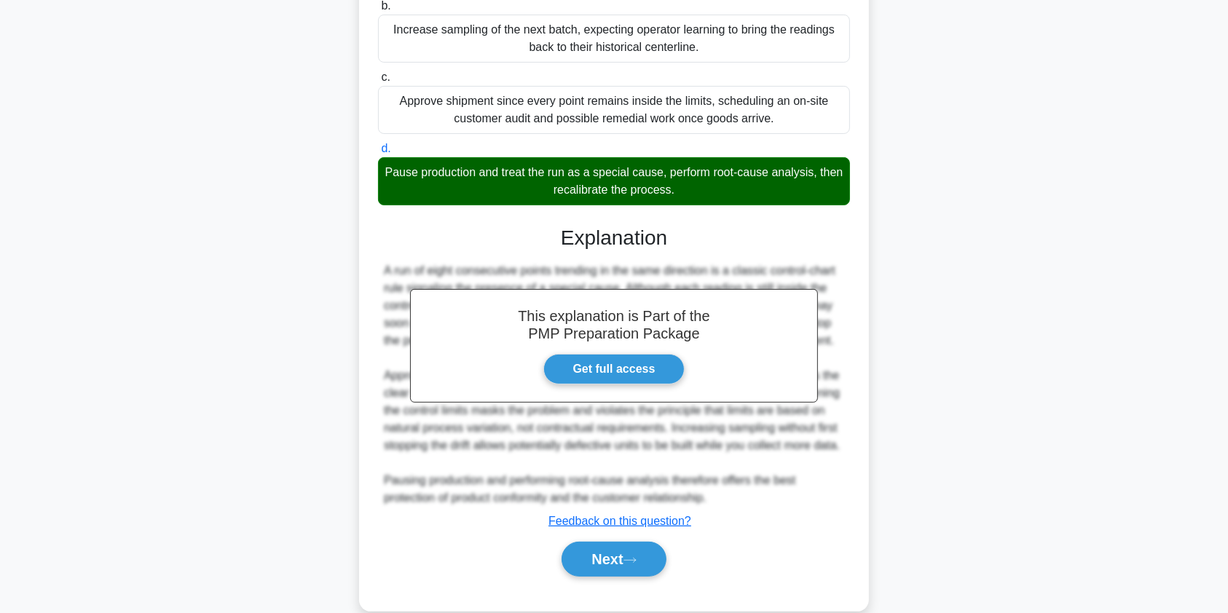
scroll to position [337, 0]
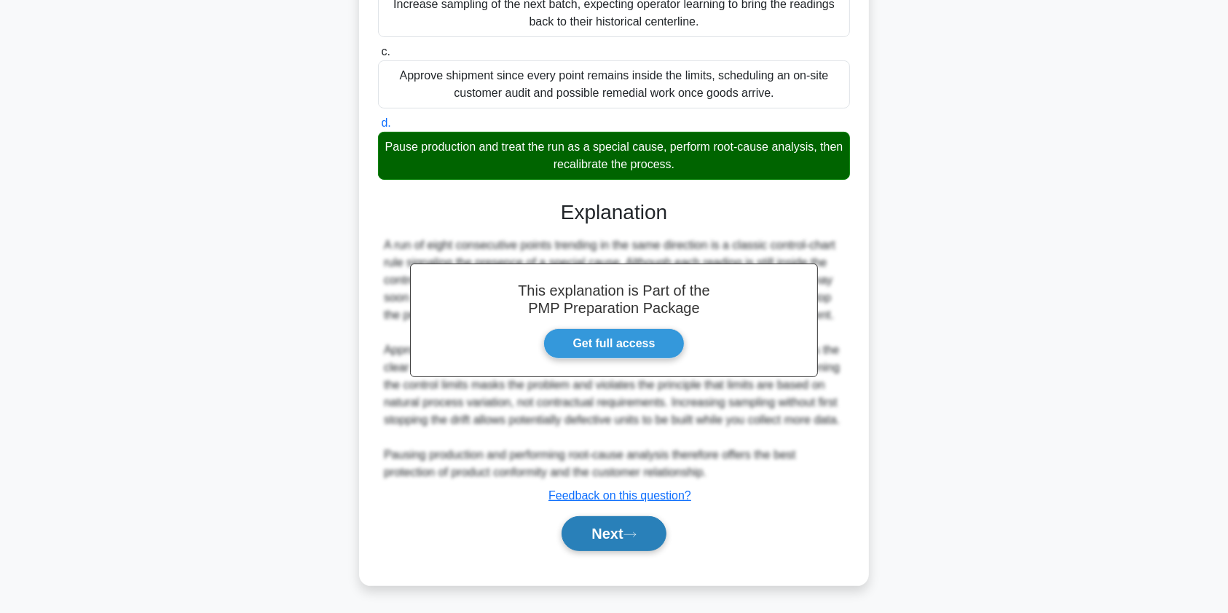
click at [608, 527] on button "Next" at bounding box center [614, 533] width 104 height 35
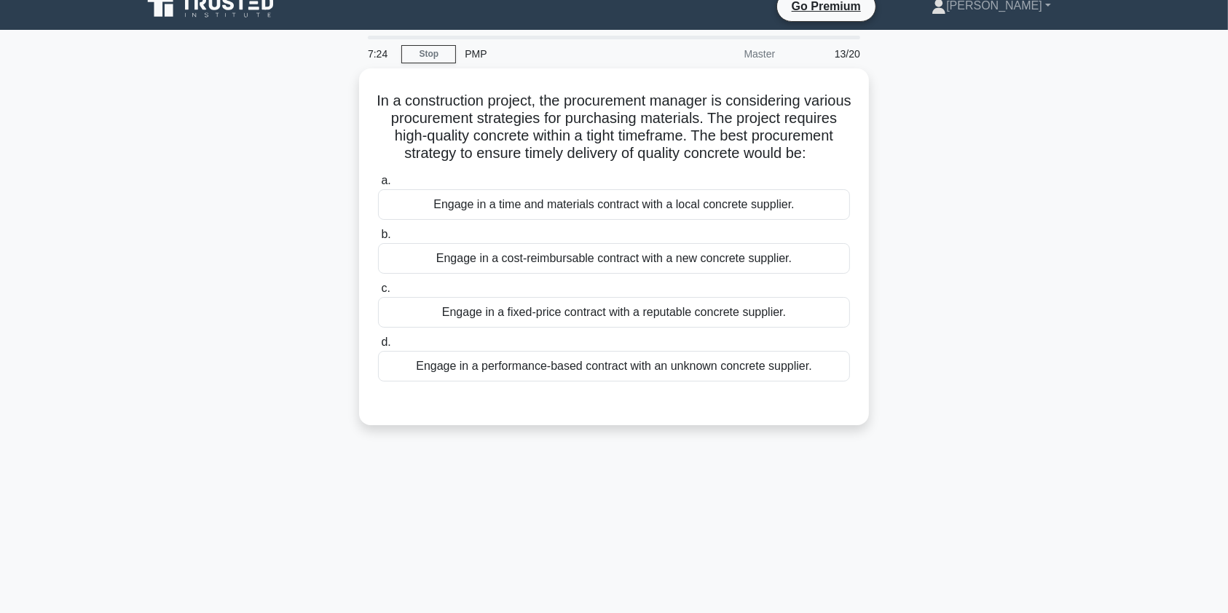
scroll to position [0, 0]
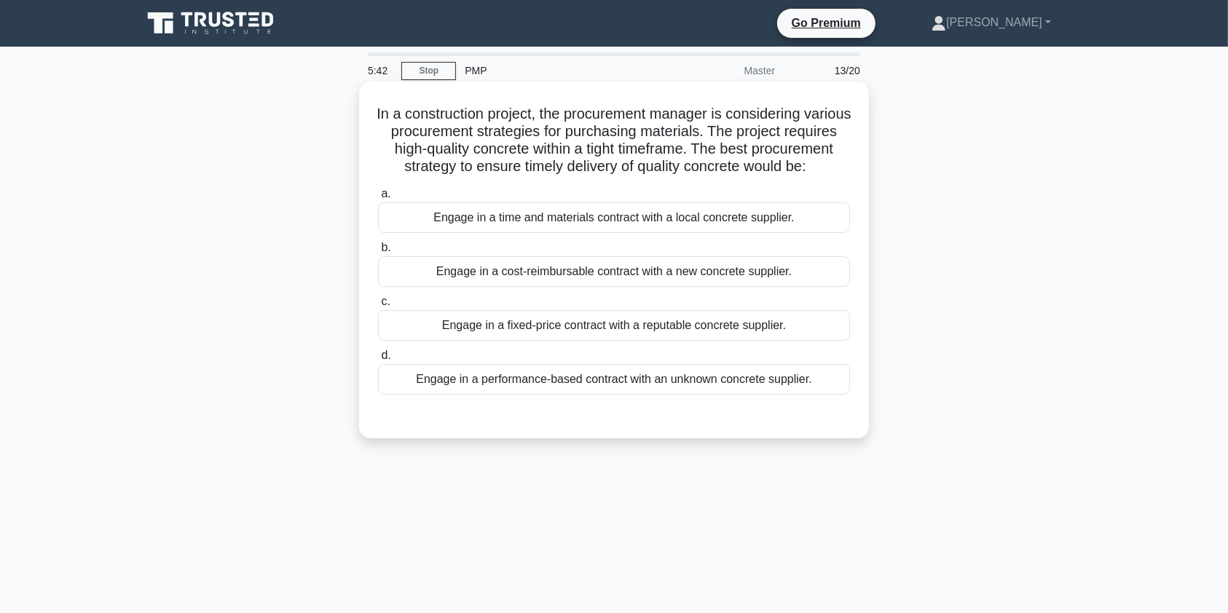
click at [719, 341] on div "Engage in a fixed-price contract with a reputable concrete supplier." at bounding box center [614, 325] width 472 height 31
click at [378, 307] on input "c. Engage in a fixed-price contract with a reputable concrete supplier." at bounding box center [378, 301] width 0 height 9
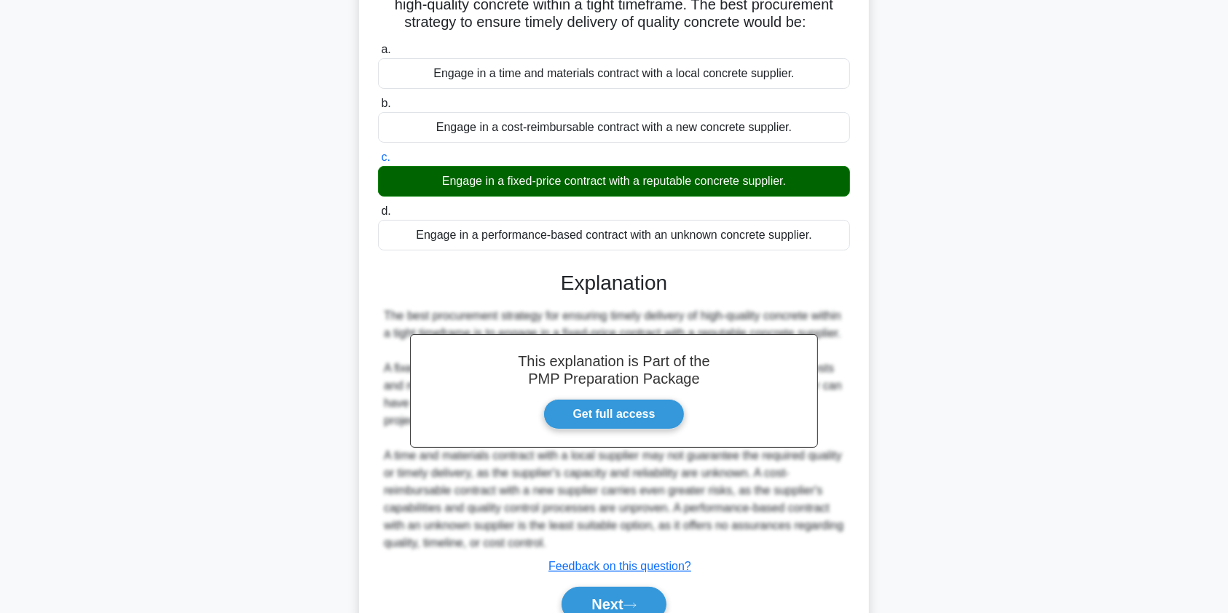
scroll to position [250, 0]
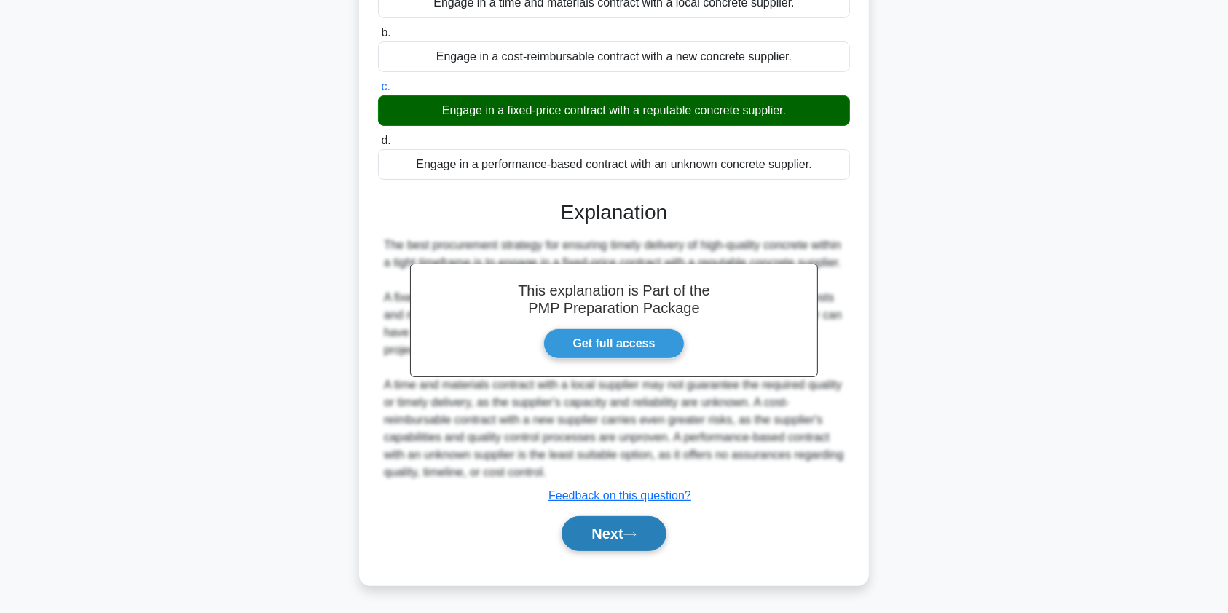
click at [628, 530] on button "Next" at bounding box center [614, 533] width 104 height 35
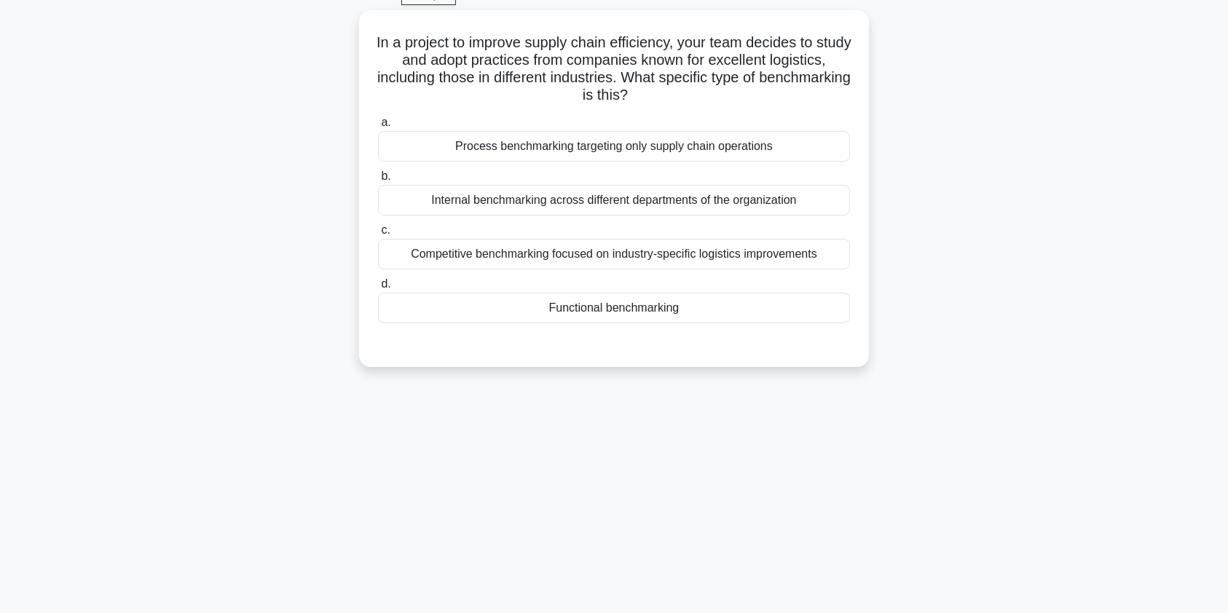
scroll to position [0, 0]
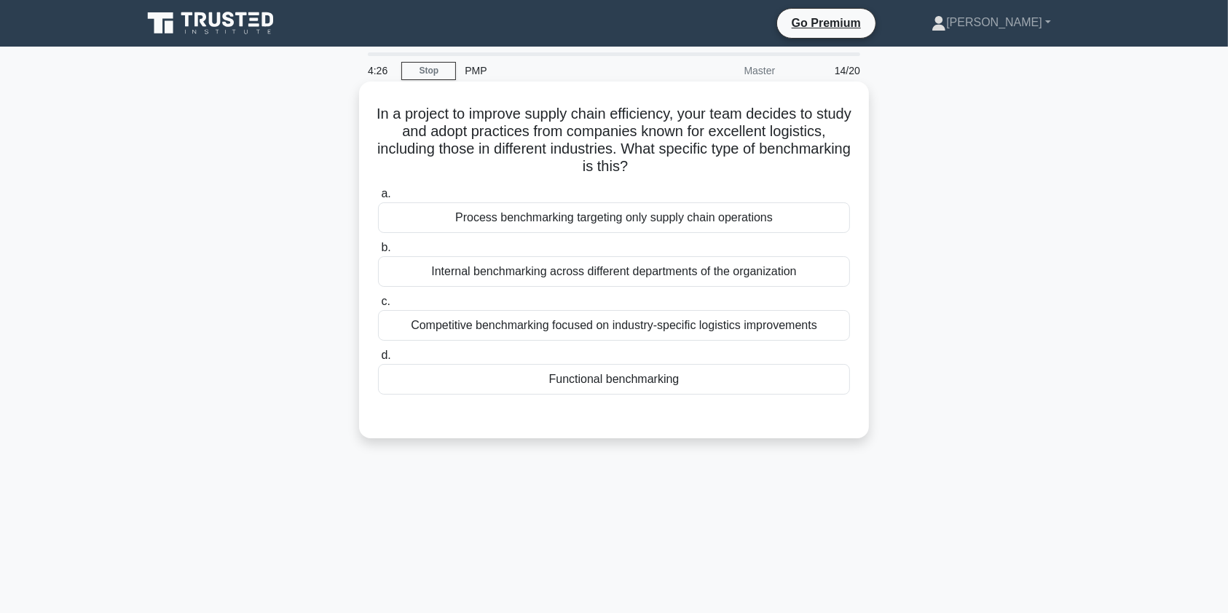
click at [683, 382] on div "Functional benchmarking" at bounding box center [614, 379] width 472 height 31
click at [378, 361] on input "d. Functional benchmarking" at bounding box center [378, 355] width 0 height 9
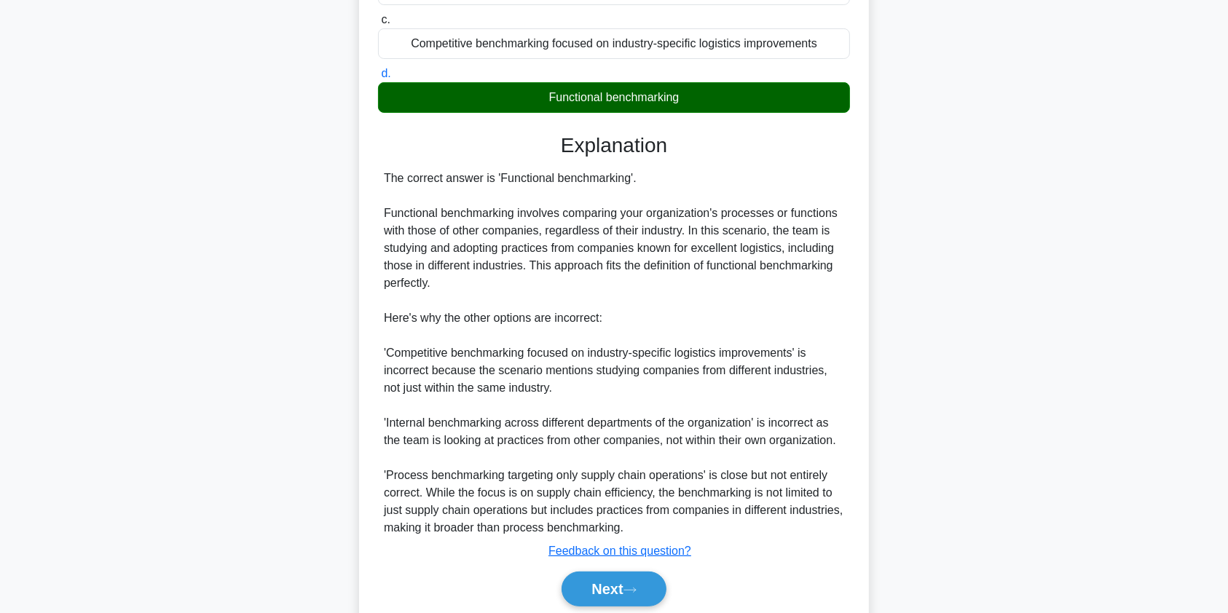
scroll to position [337, 0]
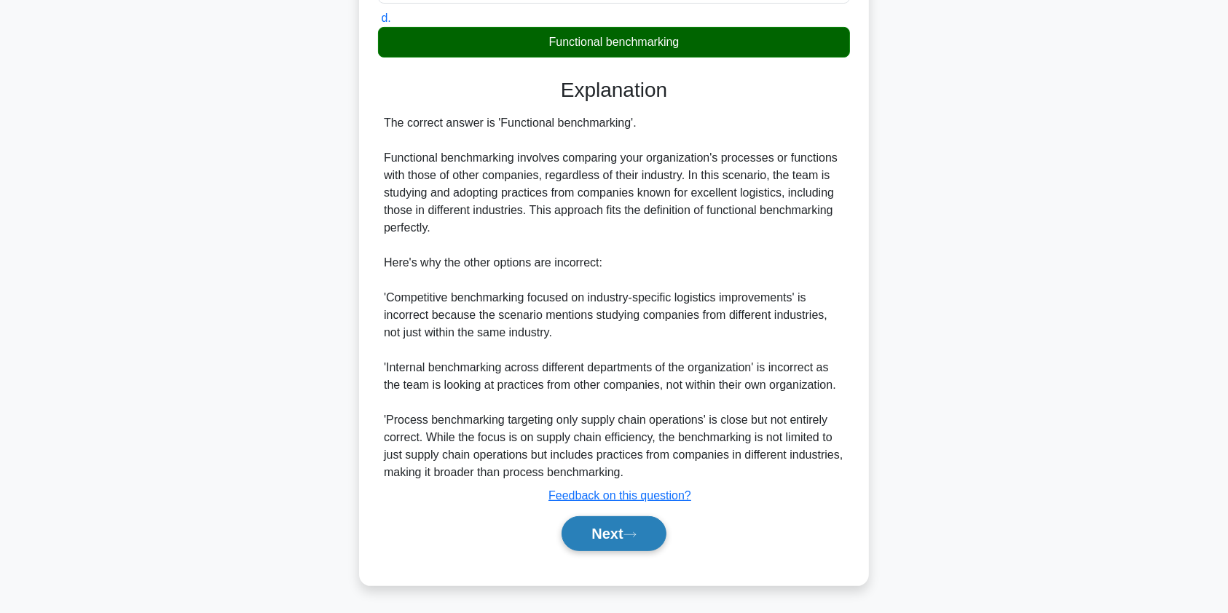
click at [624, 545] on button "Next" at bounding box center [614, 533] width 104 height 35
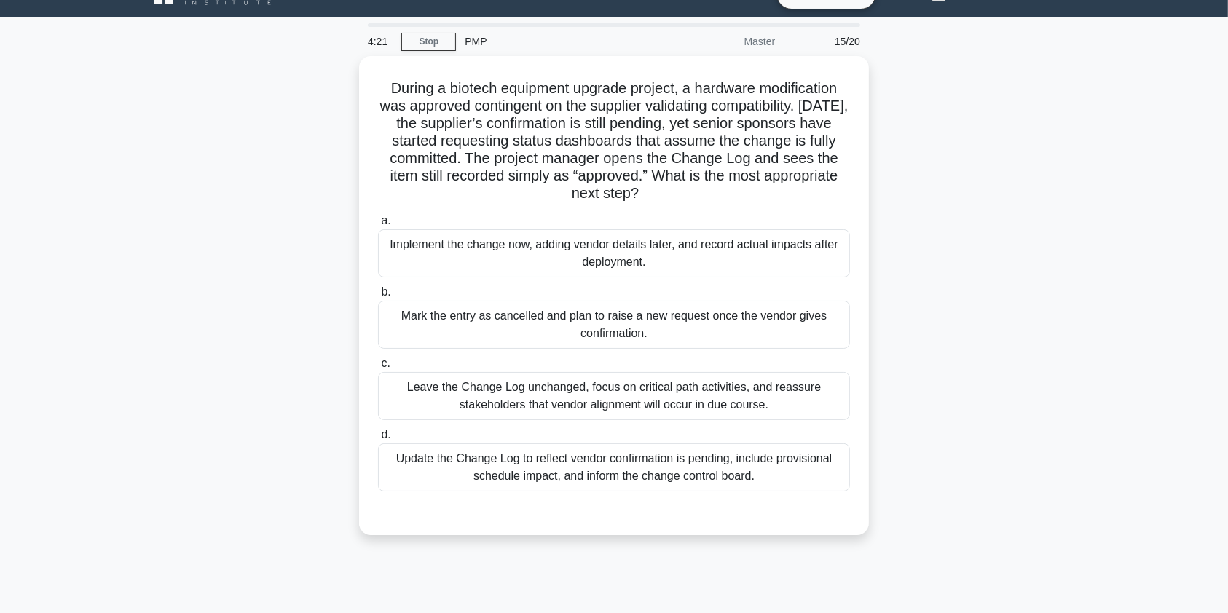
scroll to position [0, 0]
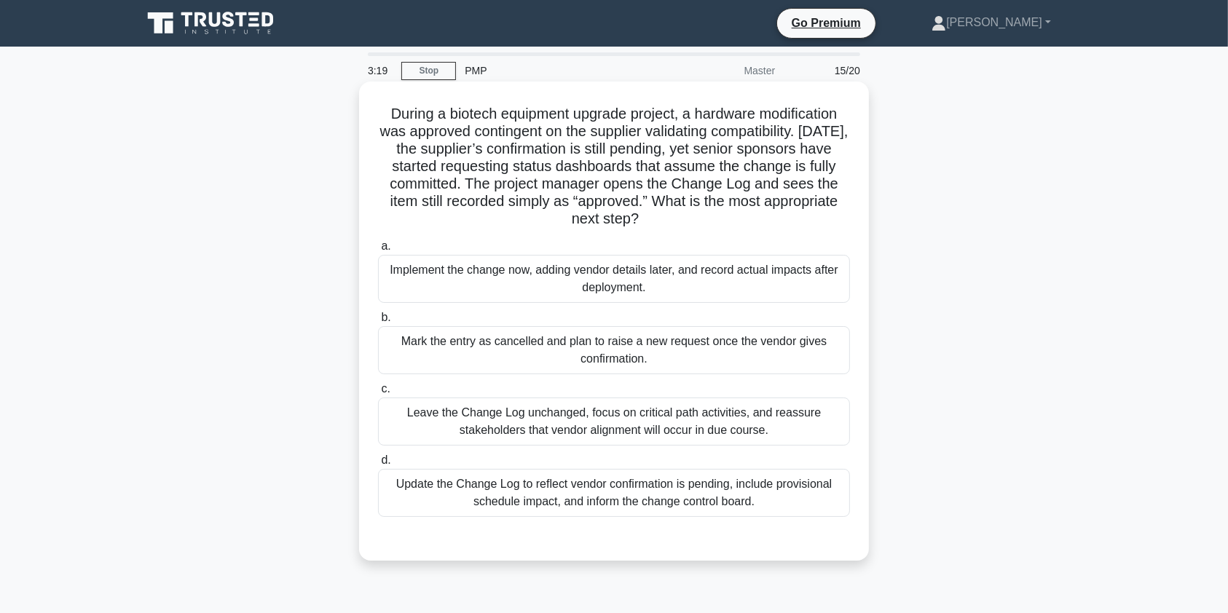
click at [627, 501] on div "Update the Change Log to reflect vendor confirmation is pending, include provis…" at bounding box center [614, 493] width 472 height 48
click at [378, 465] on input "d. Update the Change Log to reflect vendor confirmation is pending, include pro…" at bounding box center [378, 460] width 0 height 9
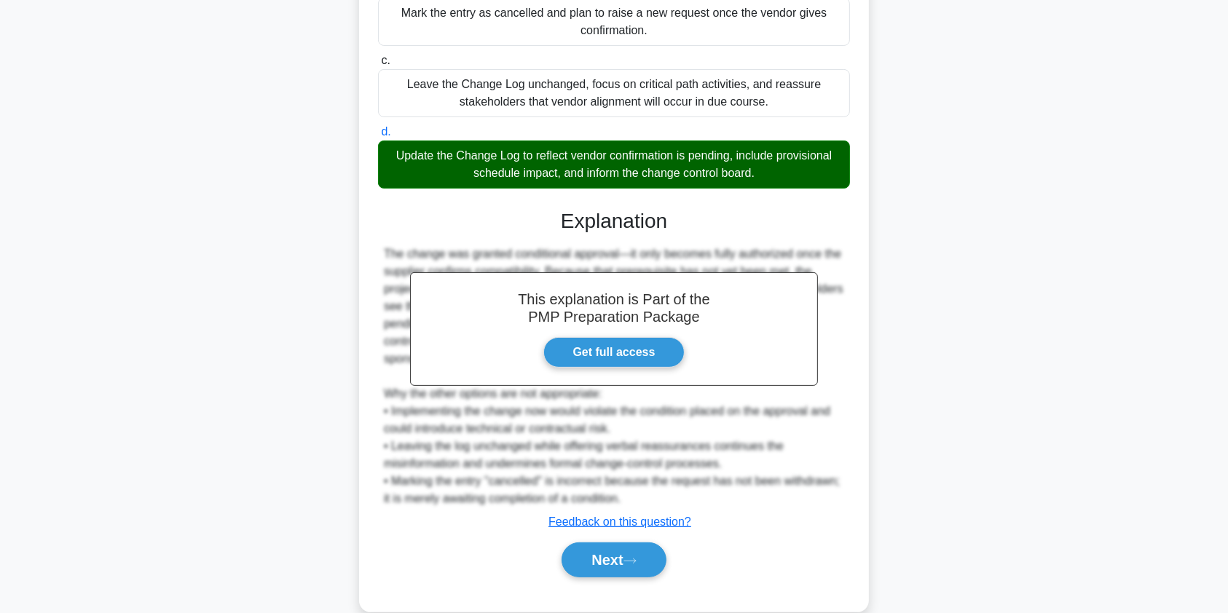
scroll to position [355, 0]
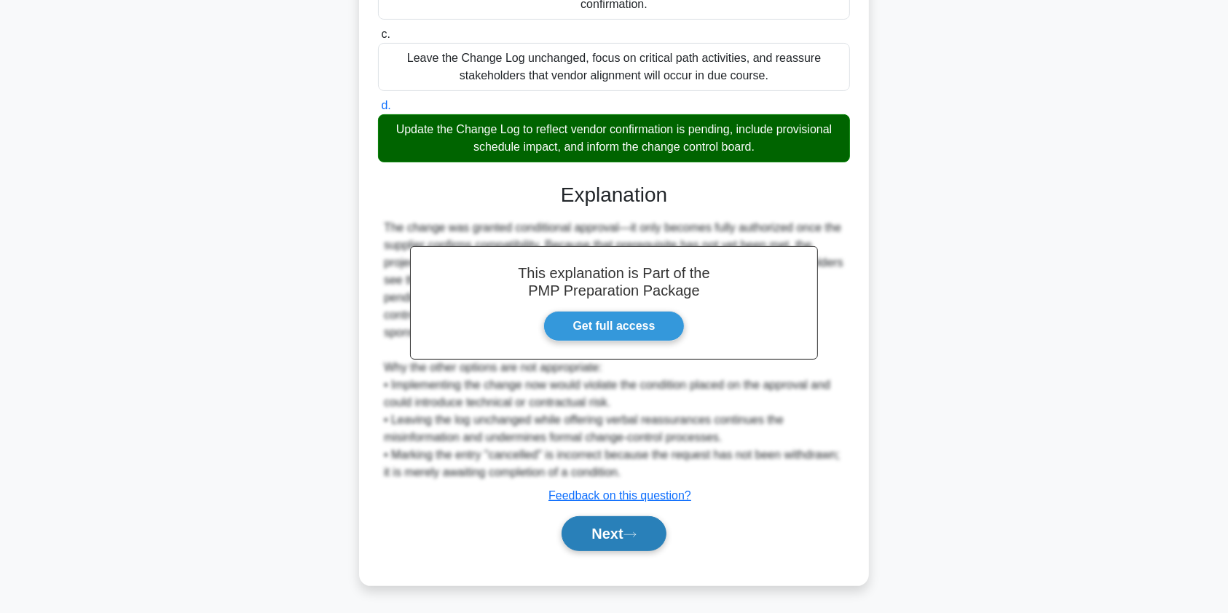
click at [624, 537] on button "Next" at bounding box center [614, 533] width 104 height 35
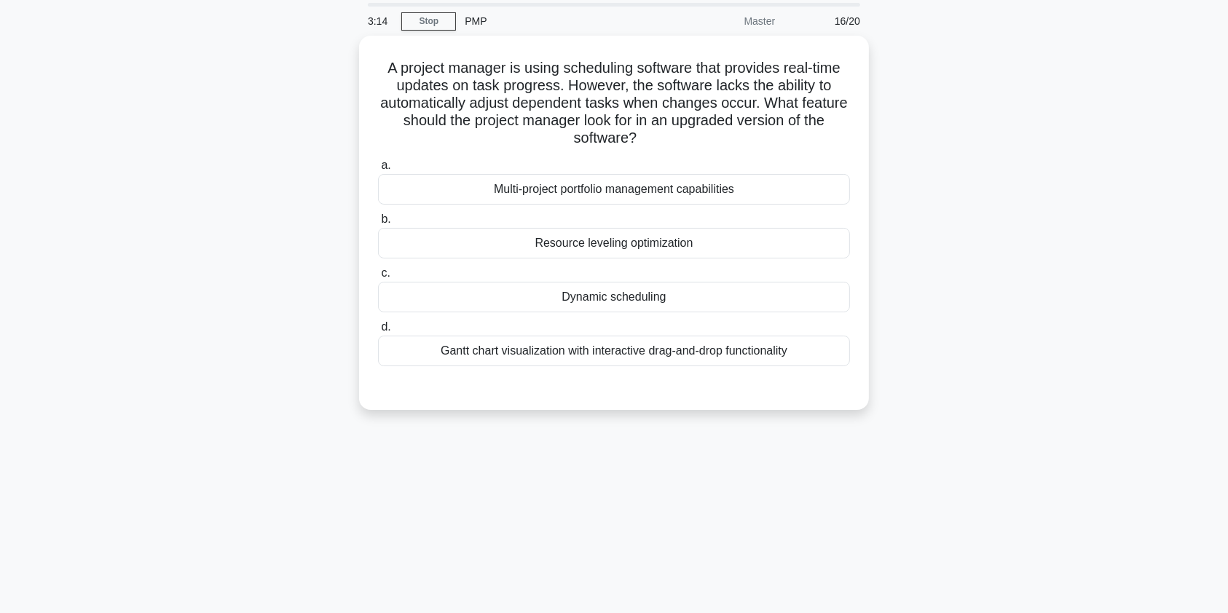
scroll to position [0, 0]
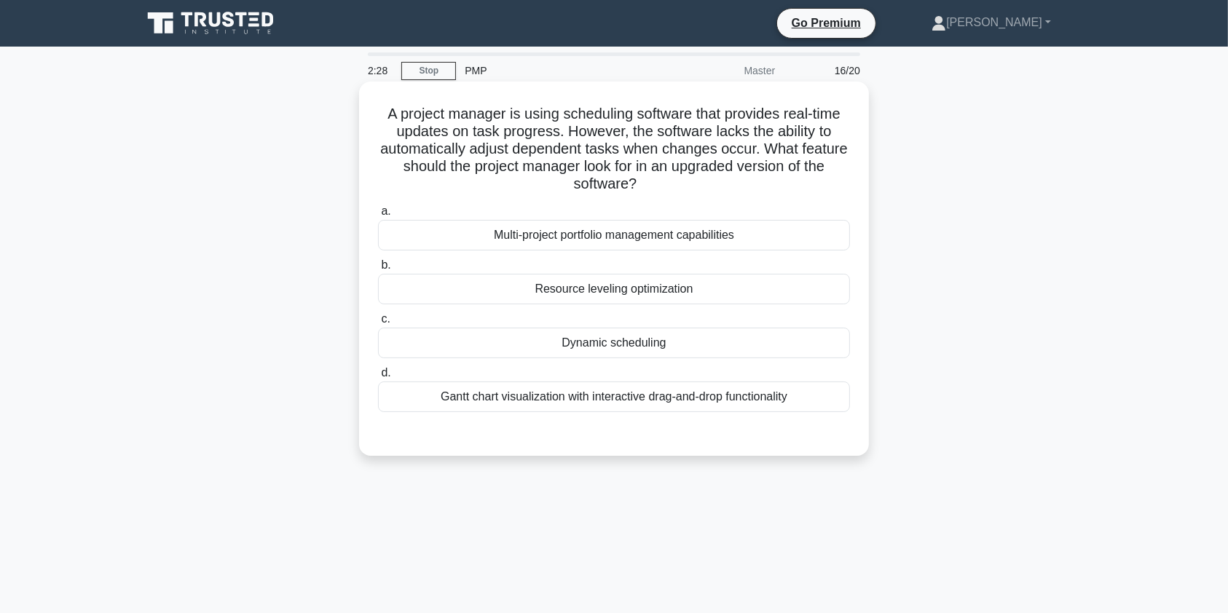
click at [716, 349] on div "Dynamic scheduling" at bounding box center [614, 343] width 472 height 31
click at [378, 324] on input "c. Dynamic scheduling" at bounding box center [378, 319] width 0 height 9
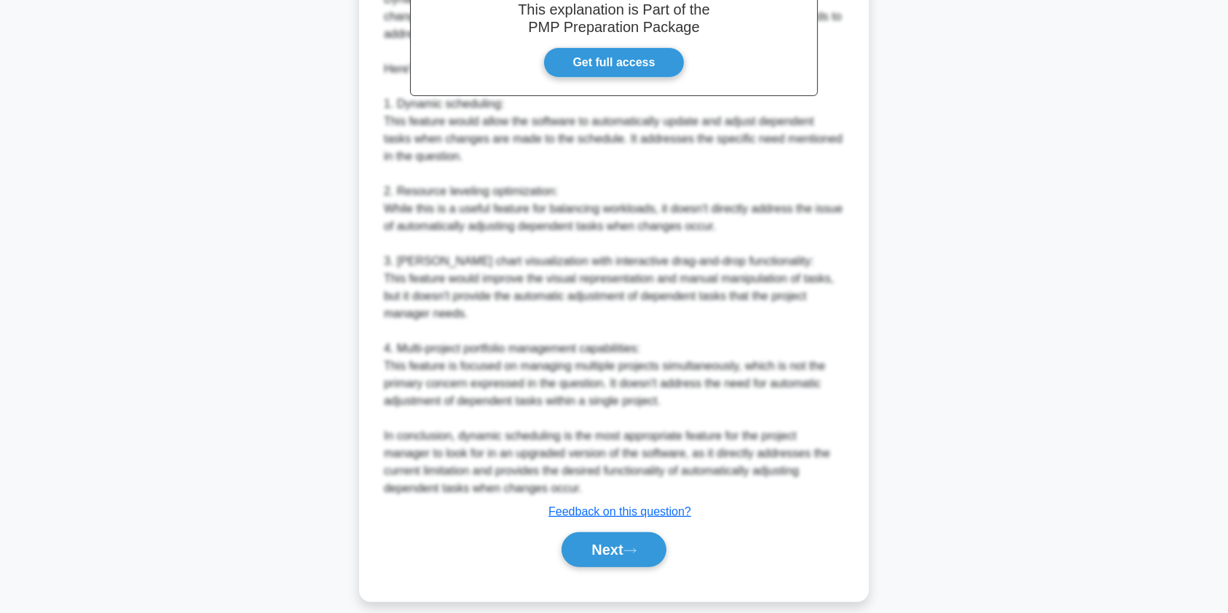
scroll to position [530, 0]
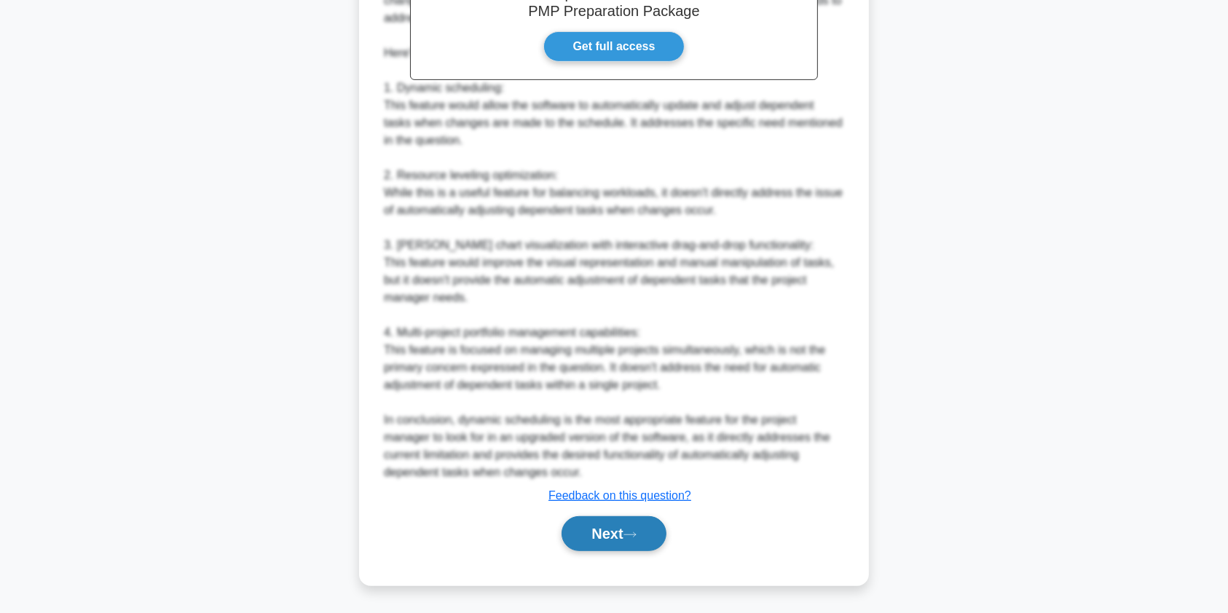
click at [618, 532] on button "Next" at bounding box center [614, 533] width 104 height 35
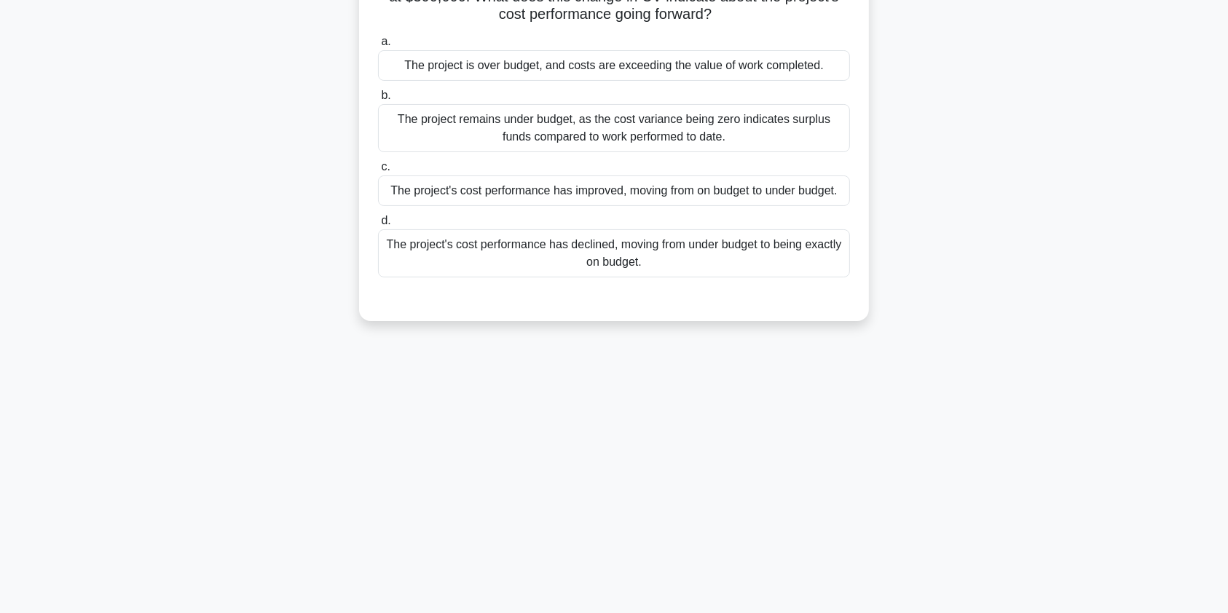
scroll to position [0, 0]
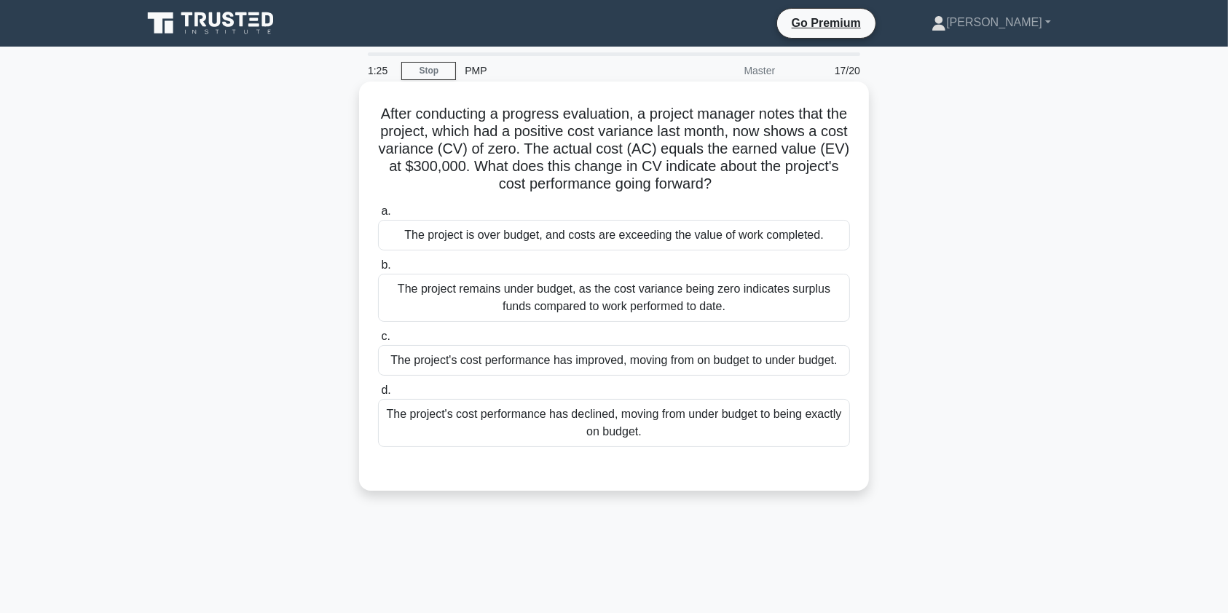
click at [696, 426] on div "The project's cost performance has declined, moving from under budget to being …" at bounding box center [614, 423] width 472 height 48
click at [378, 396] on input "d. The project's cost performance has declined, moving from under budget to bei…" at bounding box center [378, 390] width 0 height 9
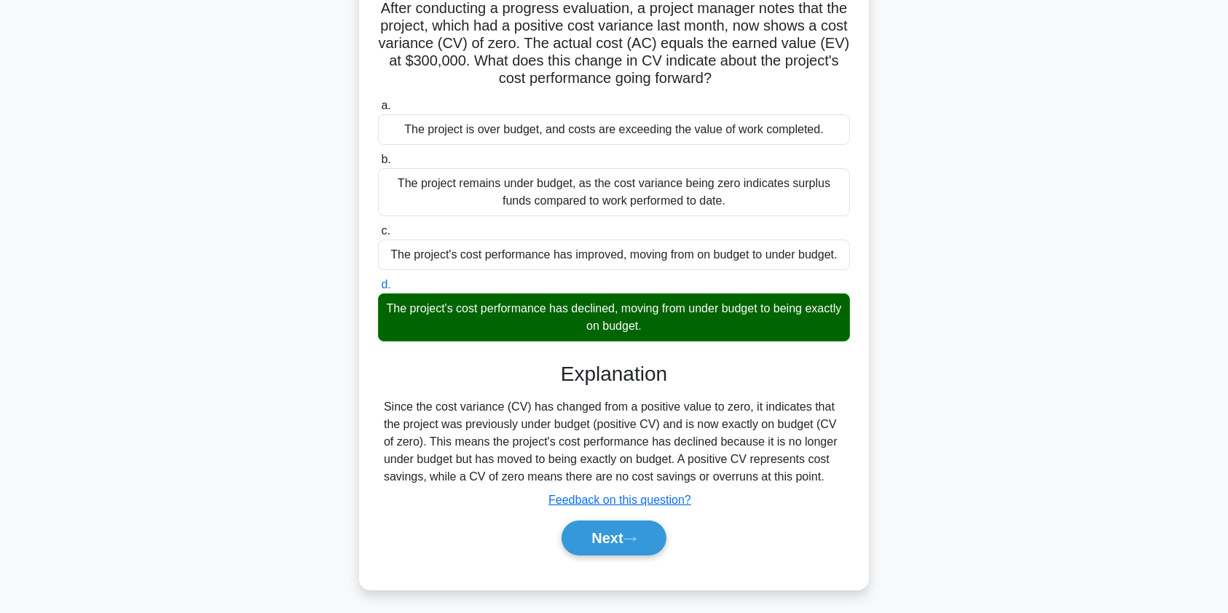
scroll to position [174, 0]
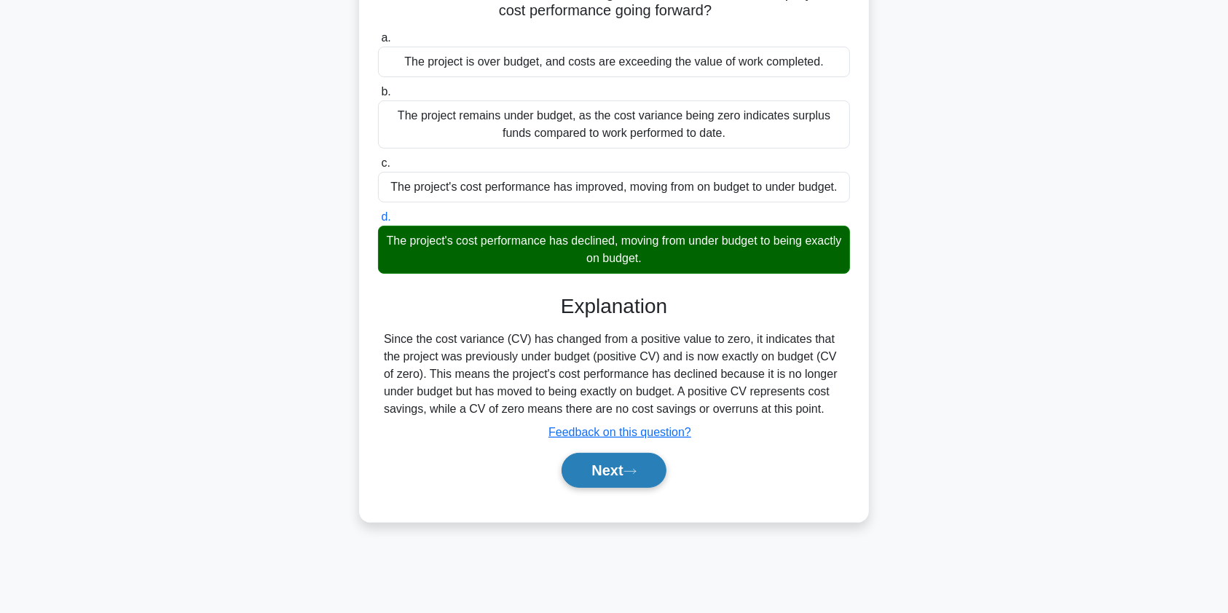
click at [624, 465] on button "Next" at bounding box center [614, 470] width 104 height 35
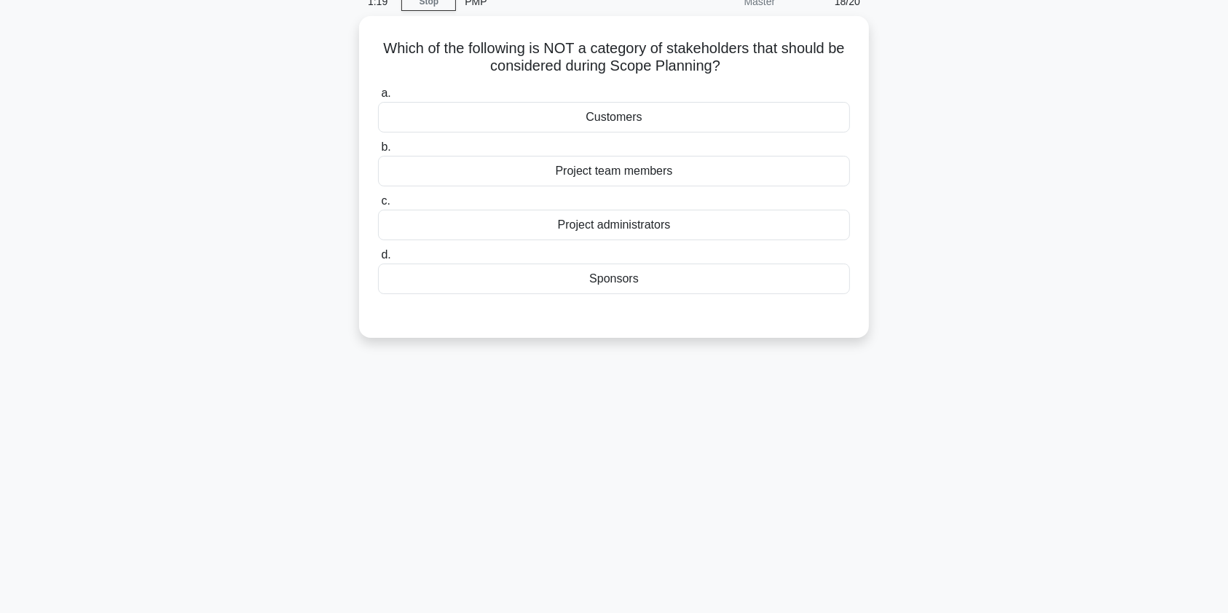
scroll to position [0, 0]
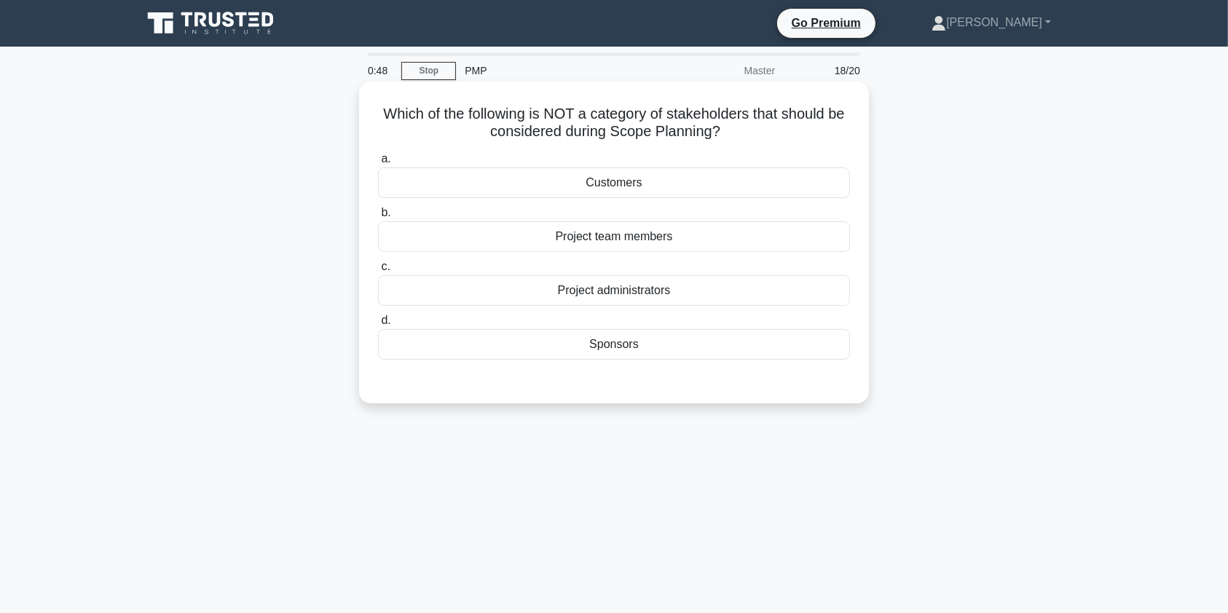
click at [748, 240] on div "Project team members" at bounding box center [614, 236] width 472 height 31
click at [378, 218] on input "b. Project team members" at bounding box center [378, 212] width 0 height 9
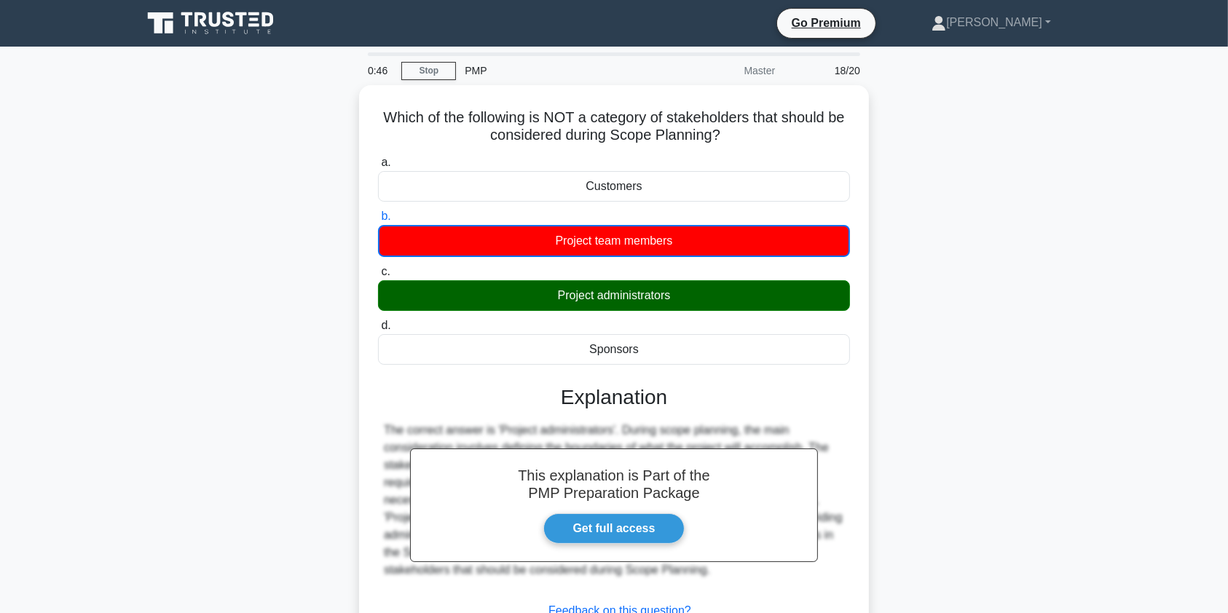
scroll to position [174, 0]
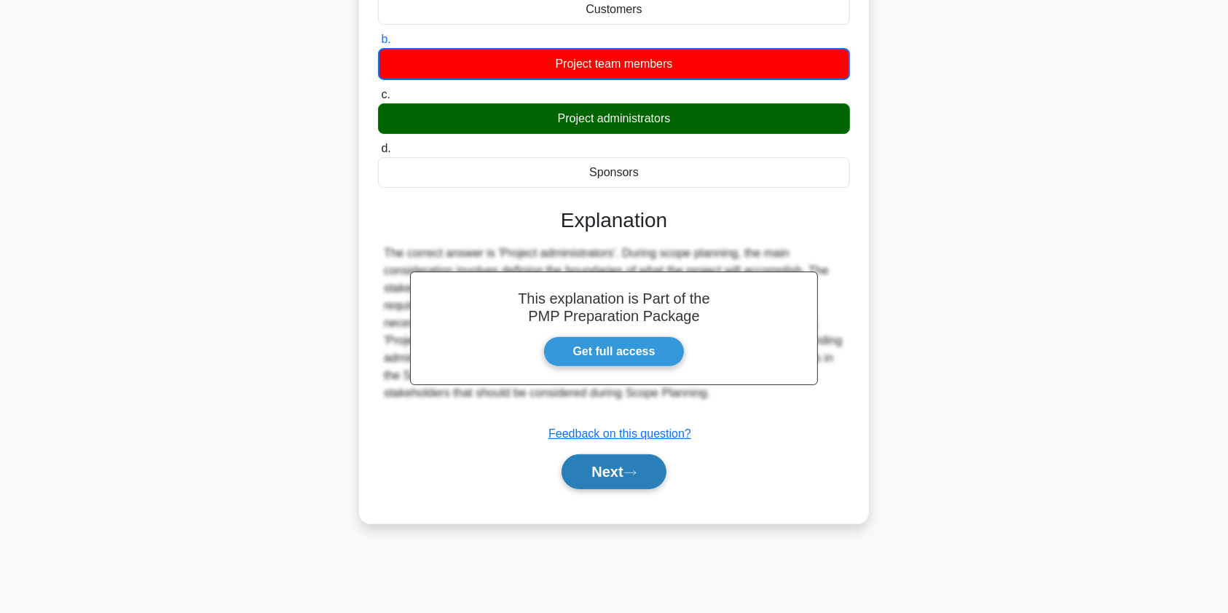
click at [624, 467] on button "Next" at bounding box center [614, 472] width 104 height 35
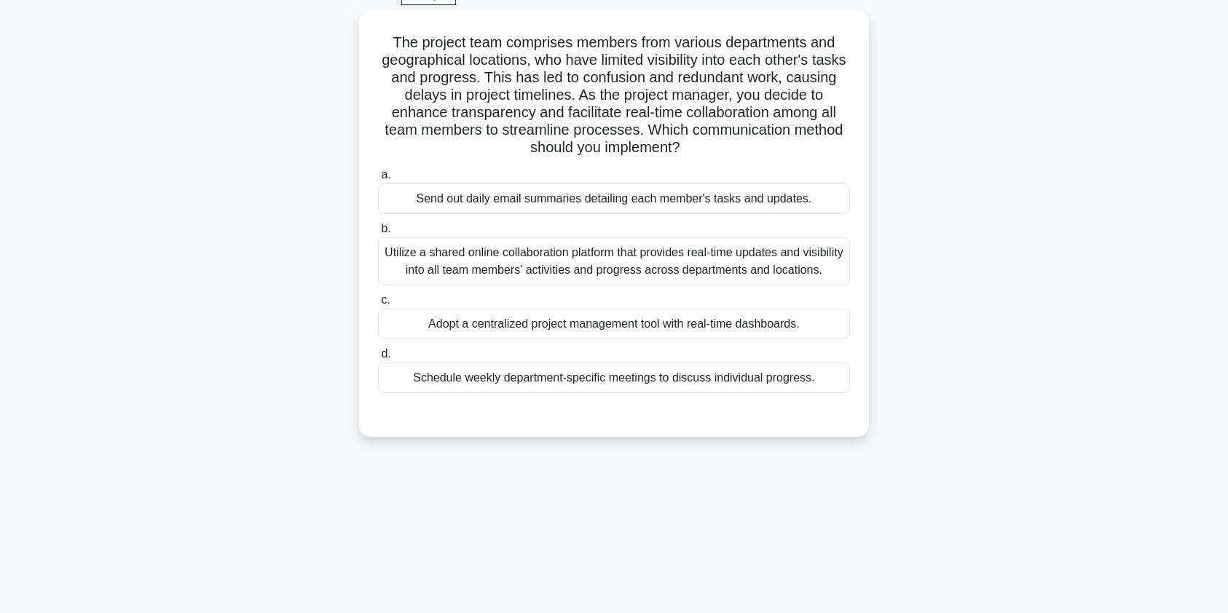
scroll to position [0, 0]
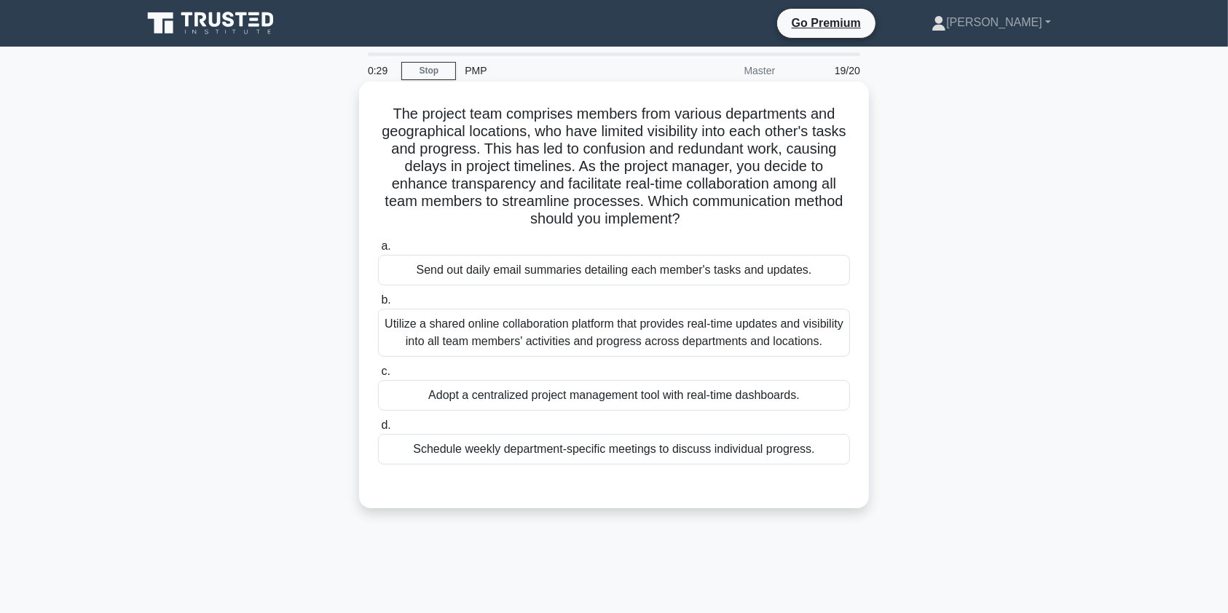
click at [774, 398] on div "Adopt a centralized project management tool with real-time dashboards." at bounding box center [614, 395] width 472 height 31
click at [378, 377] on input "c. Adopt a centralized project management tool with real-time dashboards." at bounding box center [378, 371] width 0 height 9
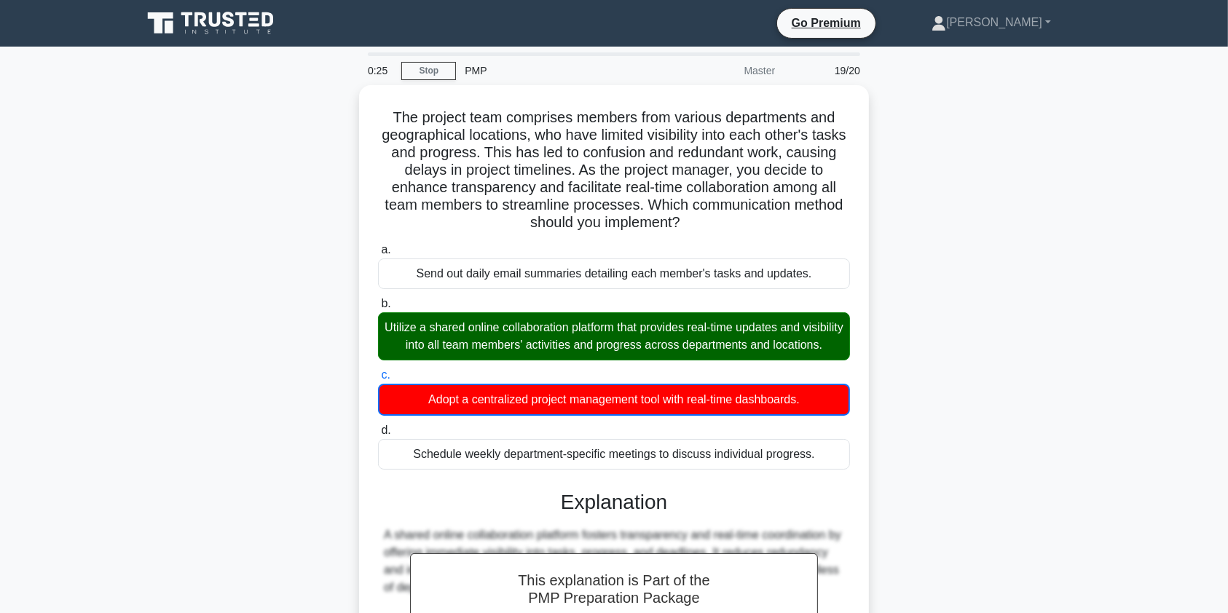
scroll to position [233, 0]
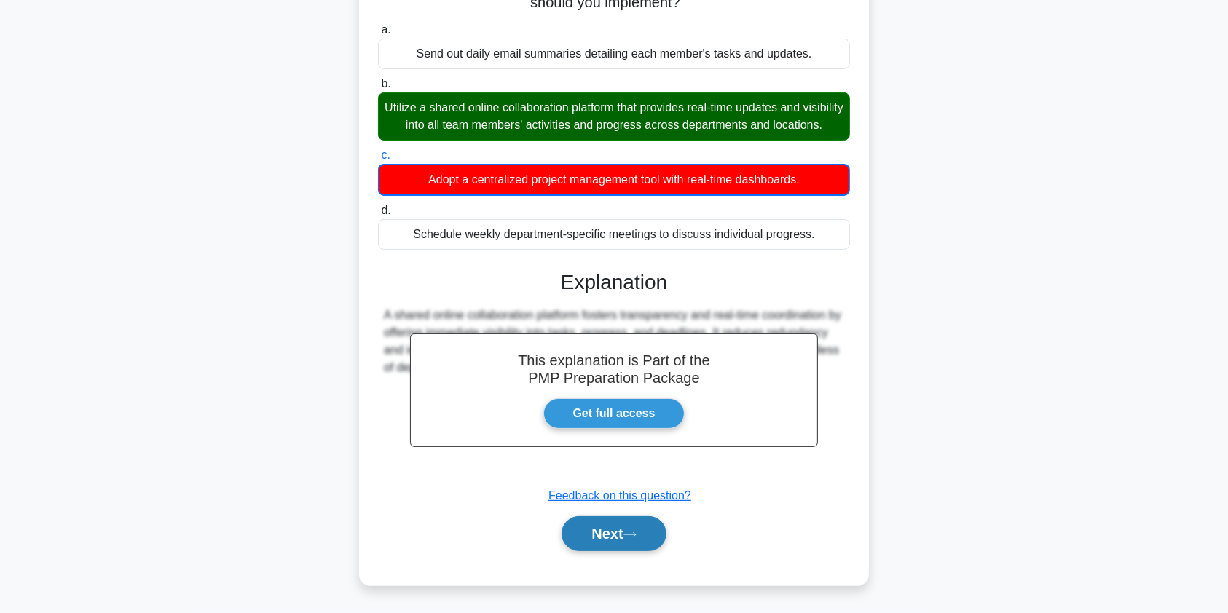
click at [626, 534] on button "Next" at bounding box center [614, 533] width 104 height 35
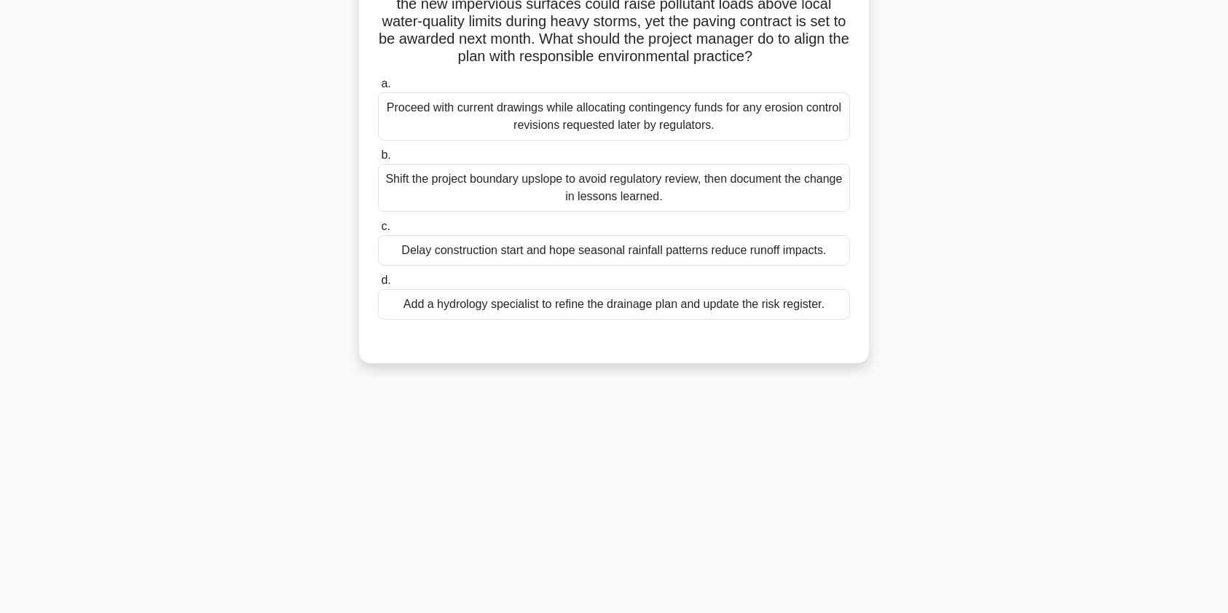
scroll to position [0, 0]
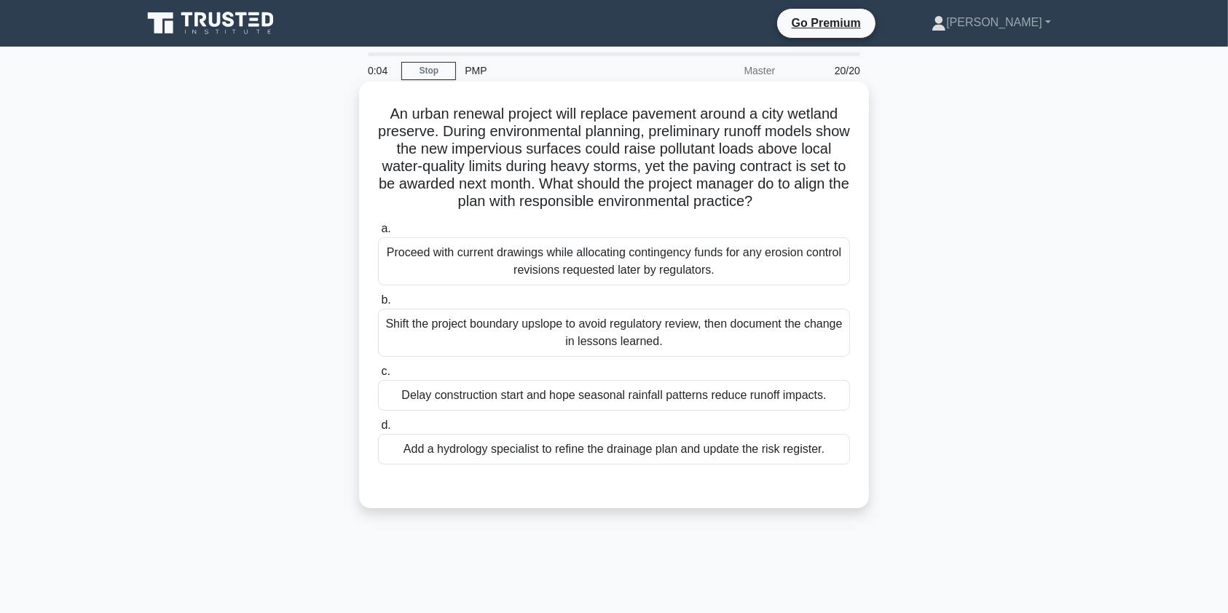
click at [704, 452] on div "Add a hydrology specialist to refine the drainage plan and update the risk regi…" at bounding box center [614, 449] width 472 height 31
click at [378, 431] on input "d. Add a hydrology specialist to refine the drainage plan and update the risk r…" at bounding box center [378, 425] width 0 height 9
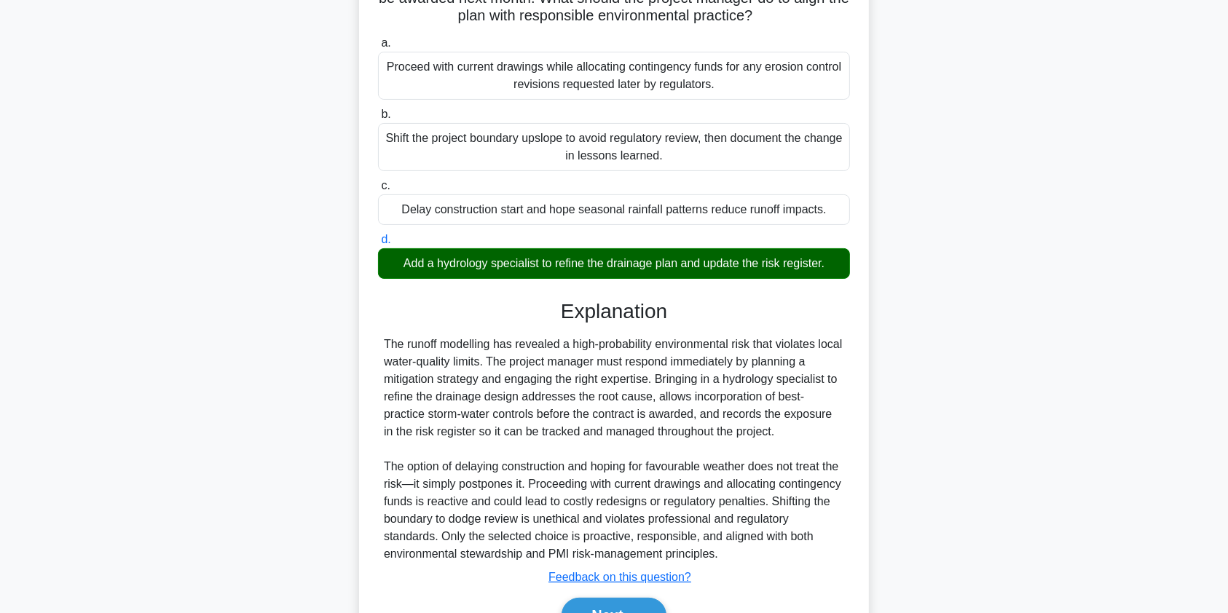
scroll to position [267, 0]
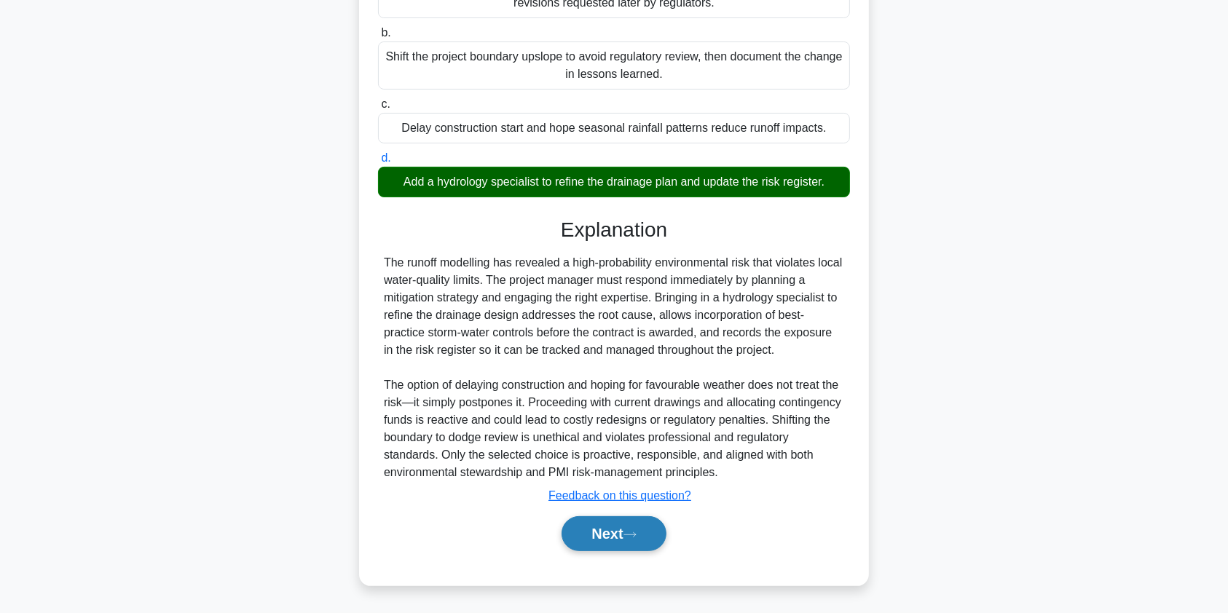
click at [626, 530] on button "Next" at bounding box center [614, 533] width 104 height 35
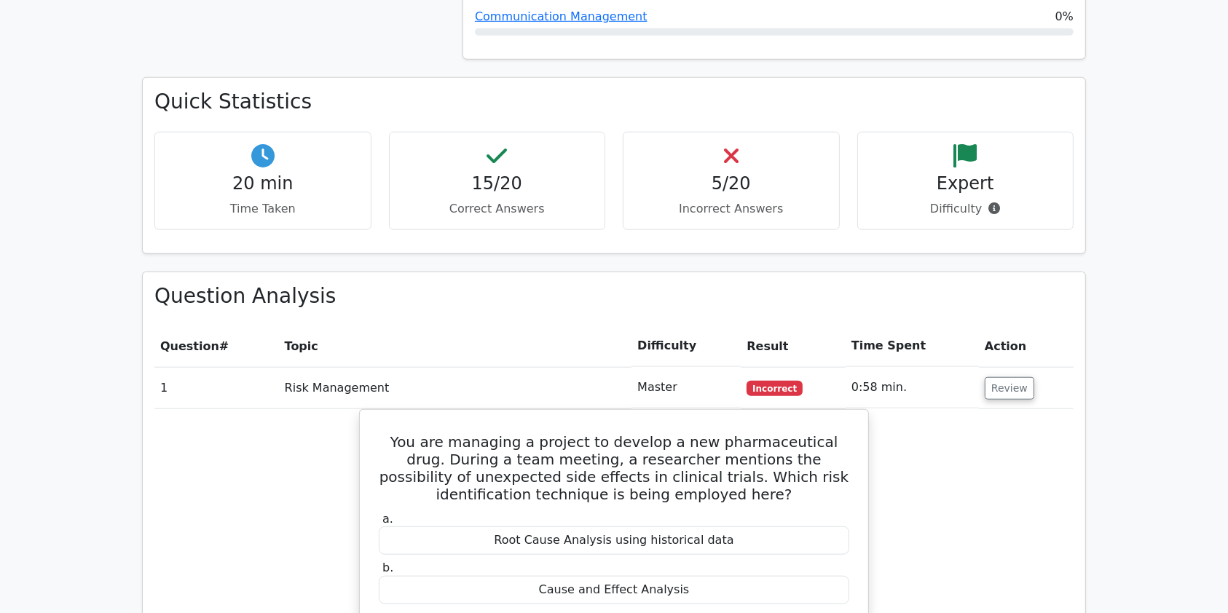
scroll to position [1341, 0]
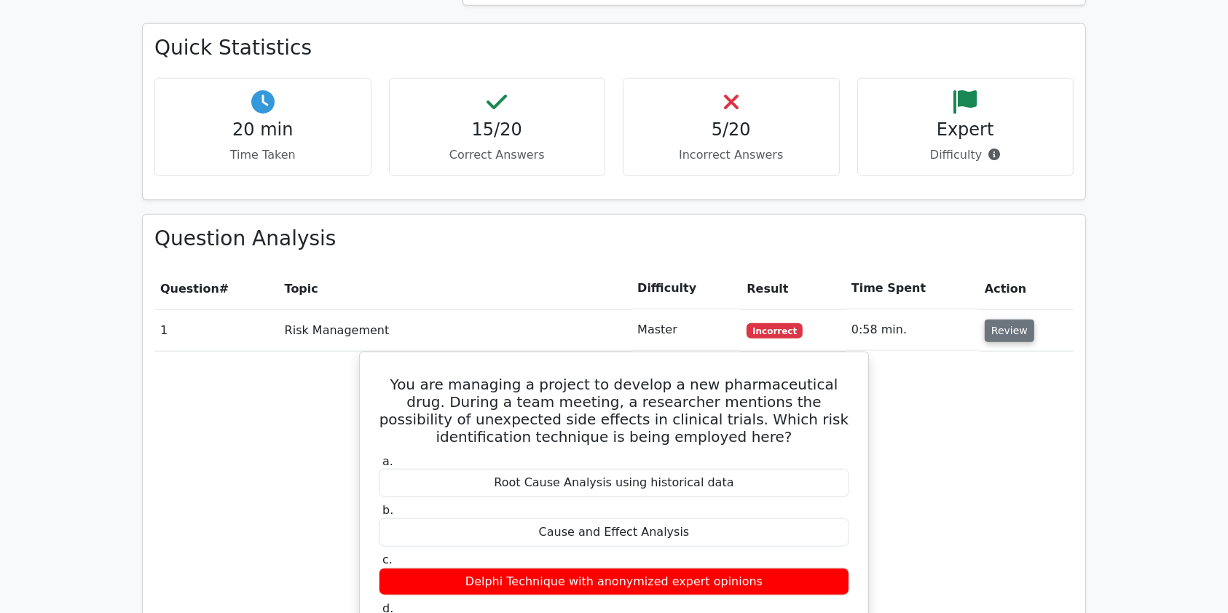
click at [1002, 320] on button "Review" at bounding box center [1010, 331] width 50 height 23
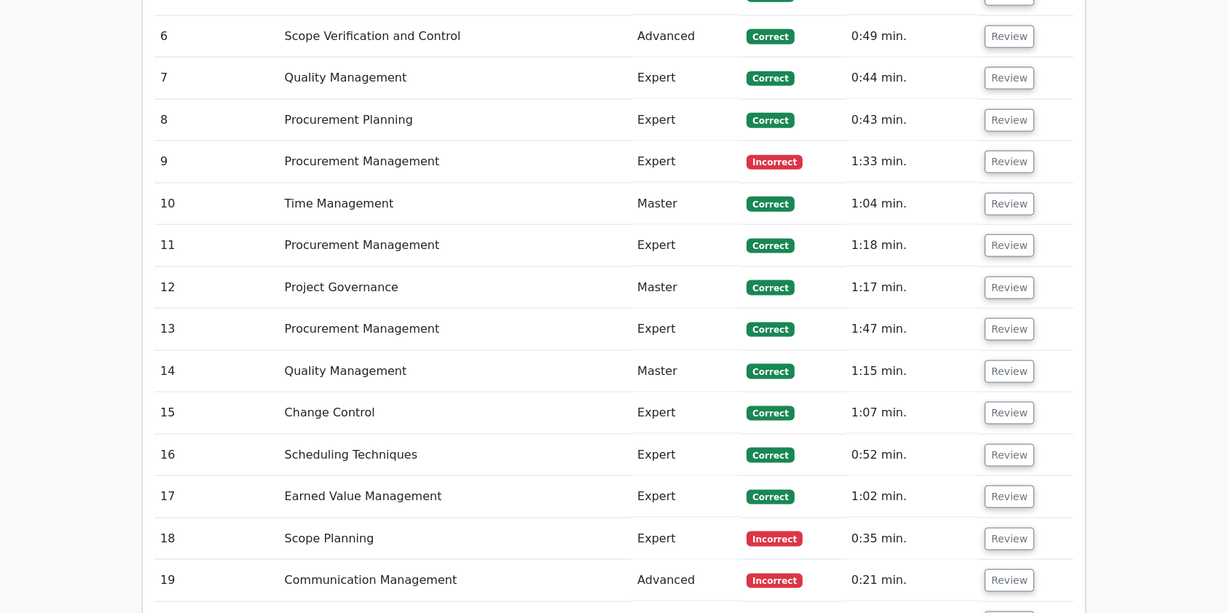
scroll to position [1911, 0]
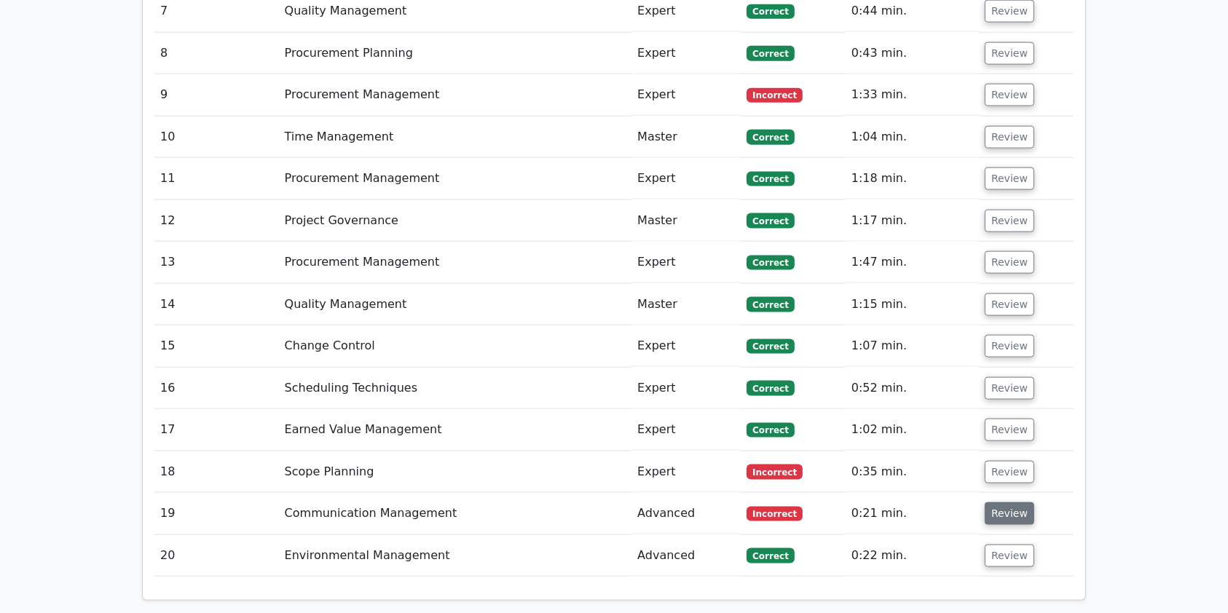
click at [1003, 503] on button "Review" at bounding box center [1010, 514] width 50 height 23
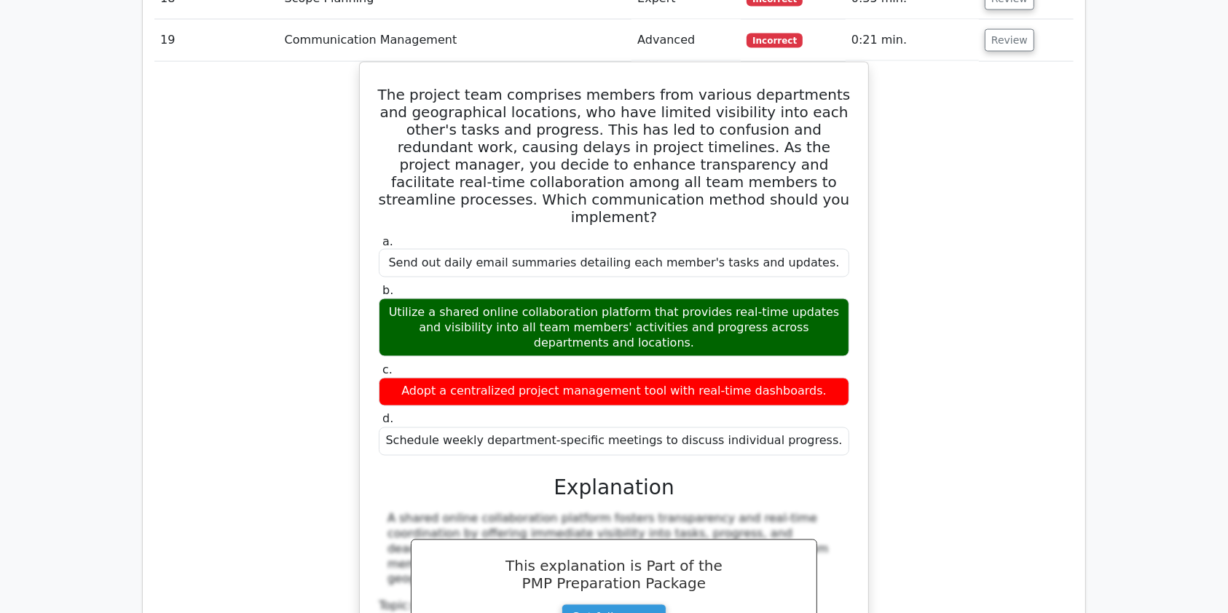
scroll to position [2331, 0]
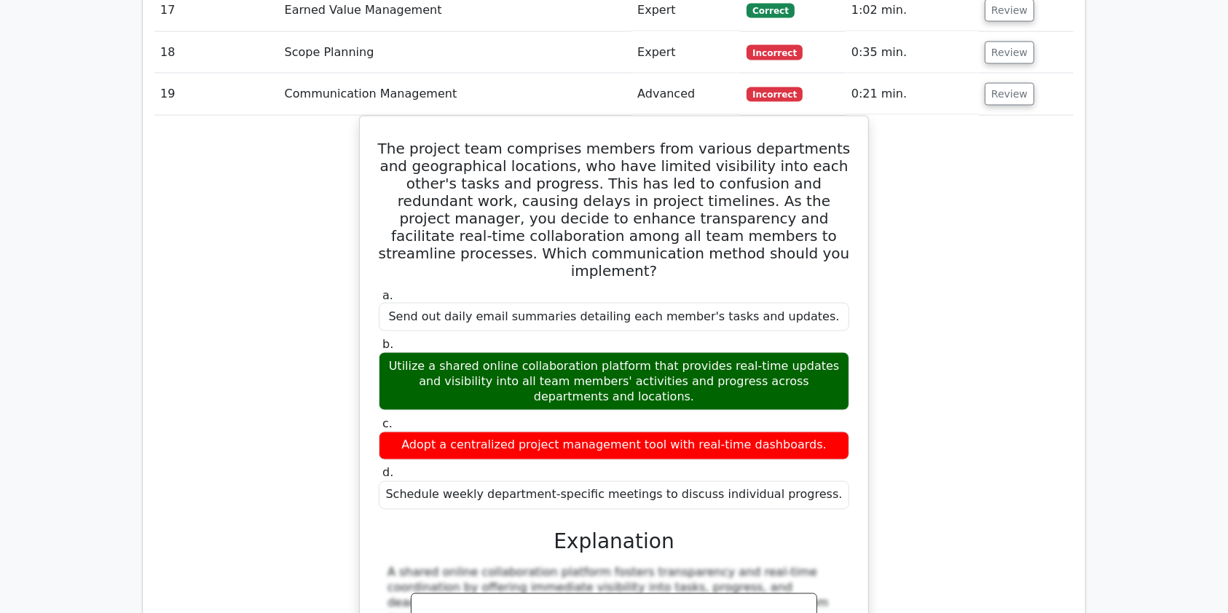
drag, startPoint x: 1235, startPoint y: 414, endPoint x: 1026, endPoint y: 496, distance: 224.4
click at [1026, 496] on div "The project team comprises members from various departments and geographical lo…" at bounding box center [613, 461] width 919 height 691
click at [991, 83] on button "Review" at bounding box center [1010, 94] width 50 height 23
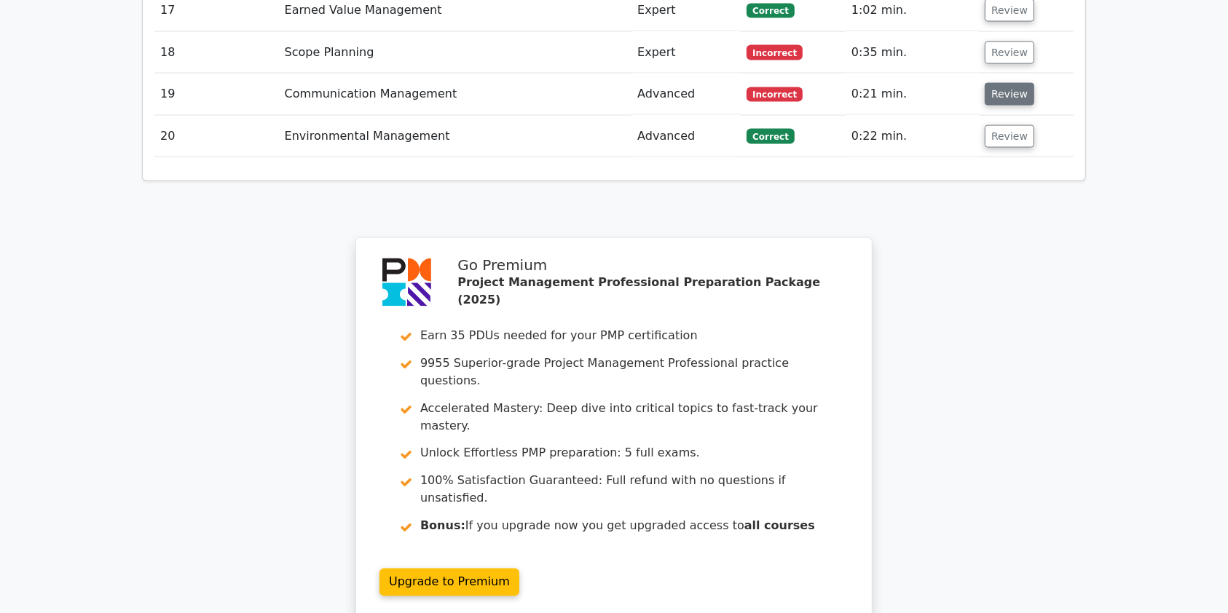
click at [991, 83] on button "Review" at bounding box center [1010, 94] width 50 height 23
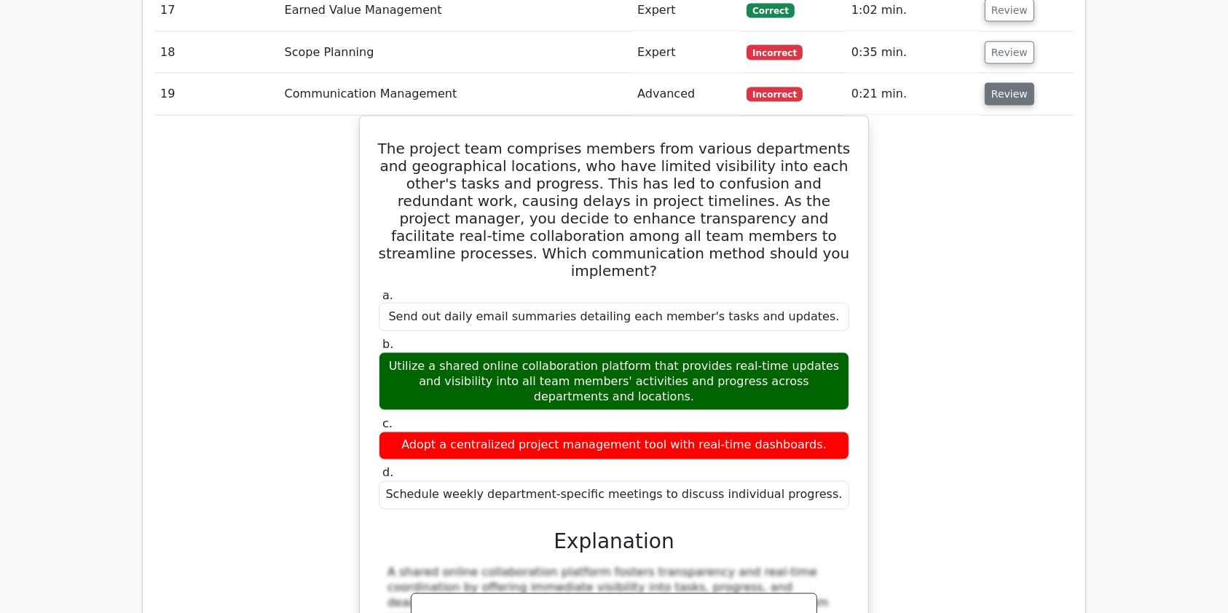
click at [991, 83] on button "Review" at bounding box center [1010, 94] width 50 height 23
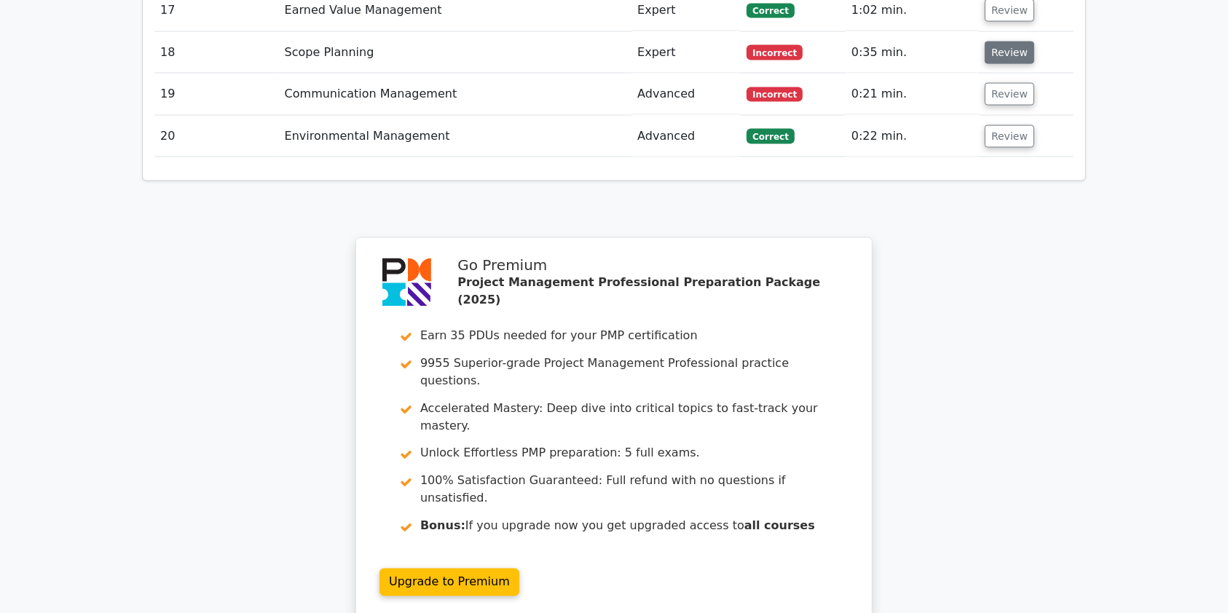
click at [997, 42] on button "Review" at bounding box center [1010, 53] width 50 height 23
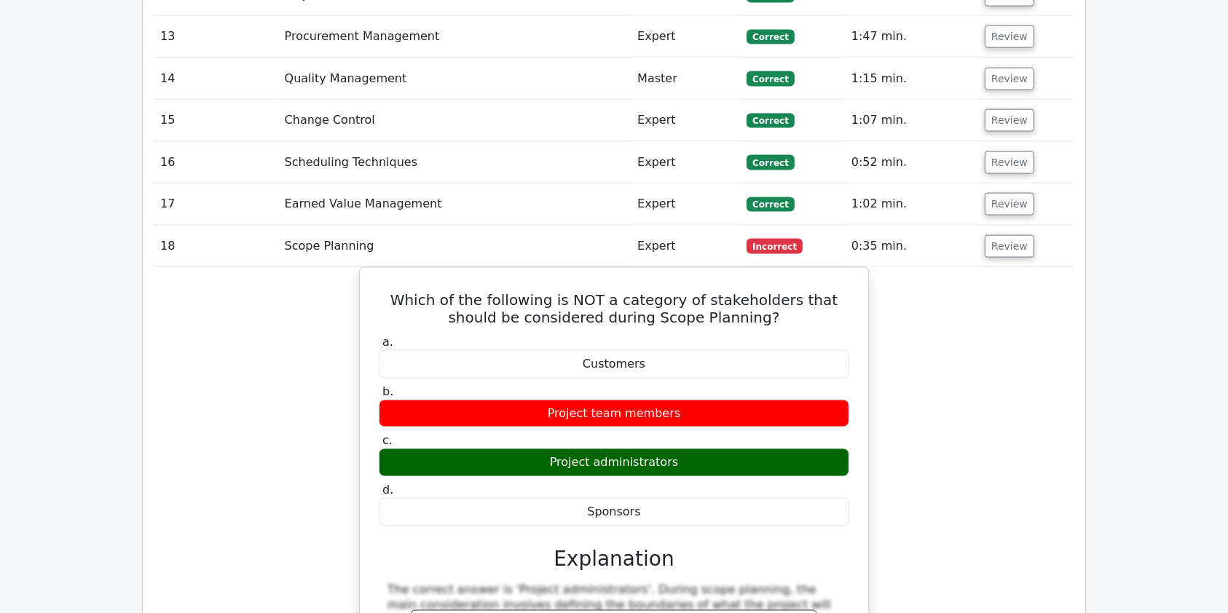
scroll to position [2112, 0]
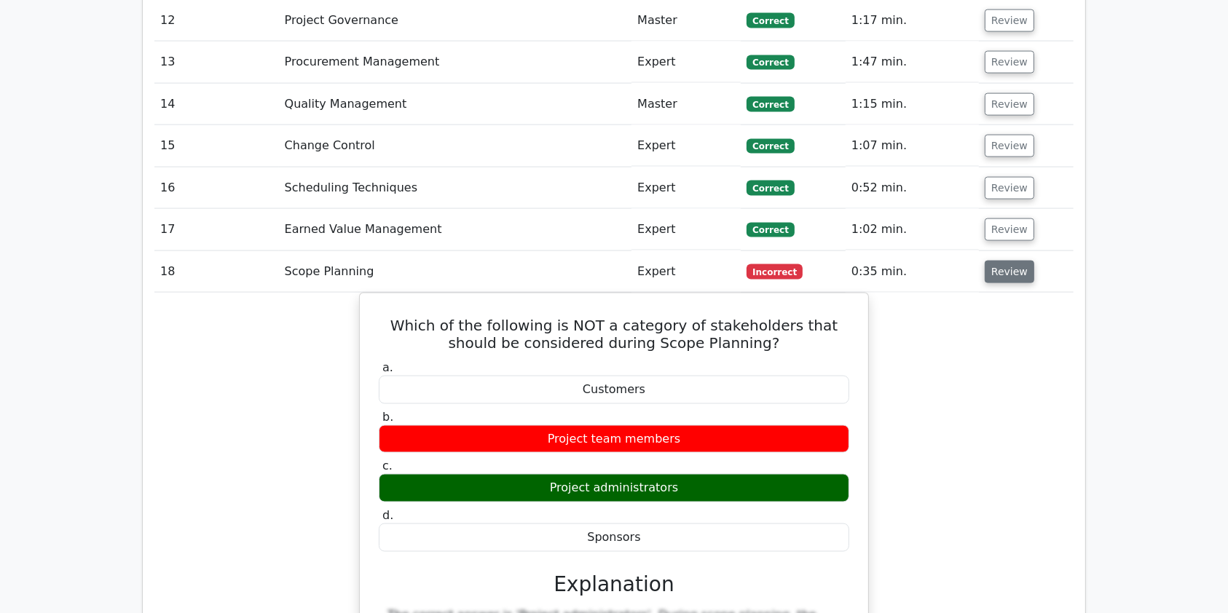
click at [1008, 261] on button "Review" at bounding box center [1010, 272] width 50 height 23
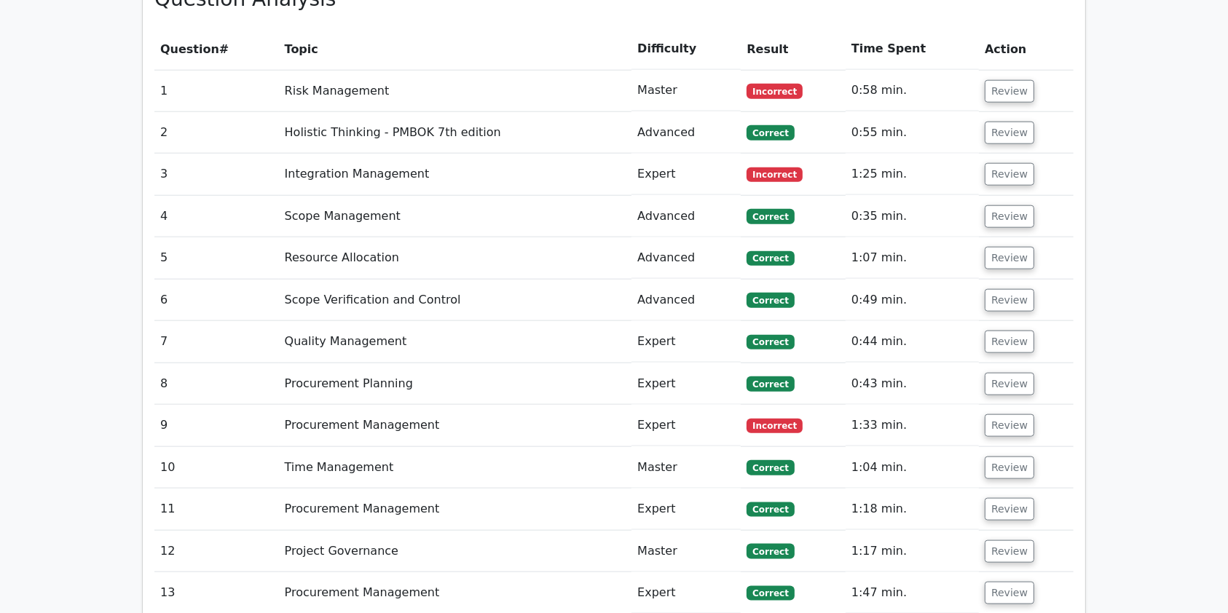
scroll to position [1581, 0]
click at [1005, 414] on button "Review" at bounding box center [1010, 425] width 50 height 23
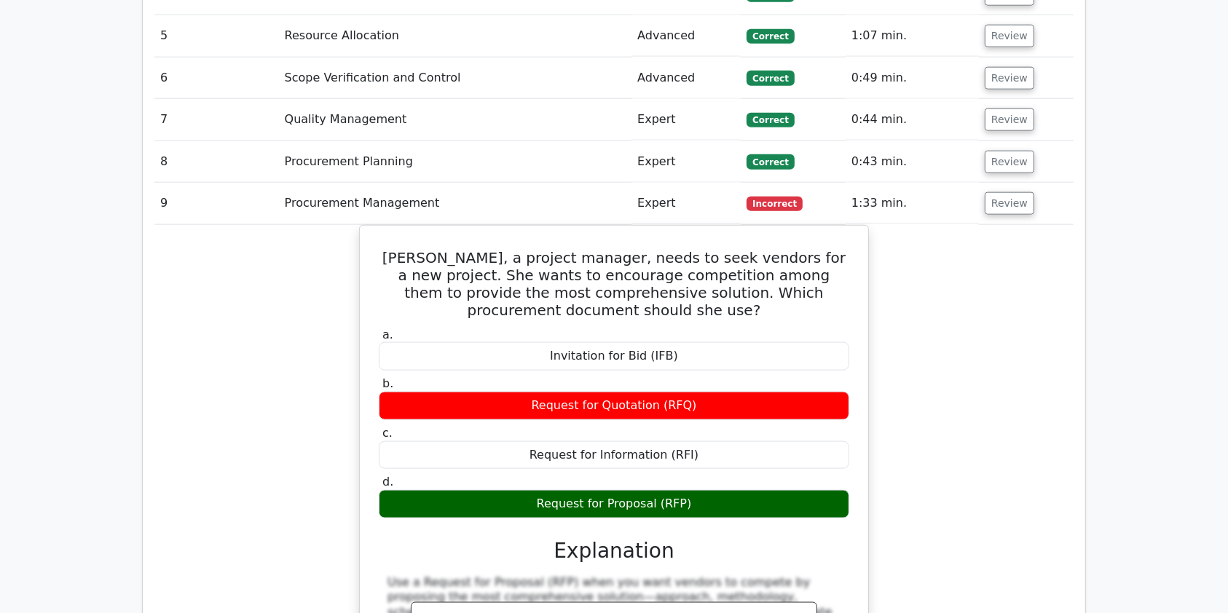
scroll to position [1916, 0]
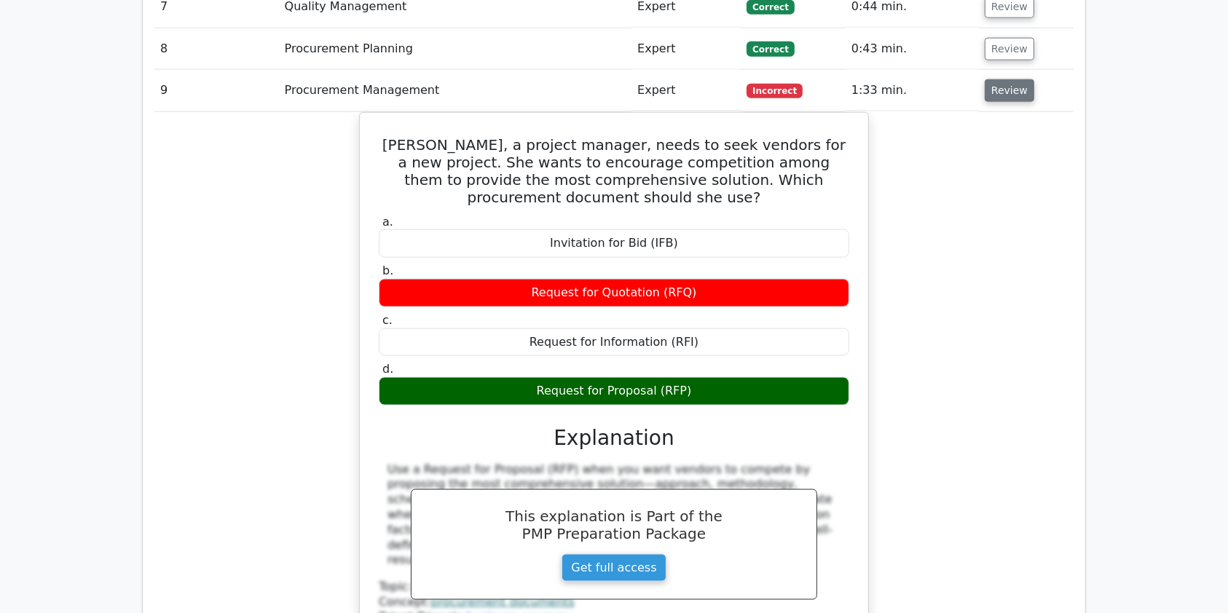
click at [1003, 79] on button "Review" at bounding box center [1010, 90] width 50 height 23
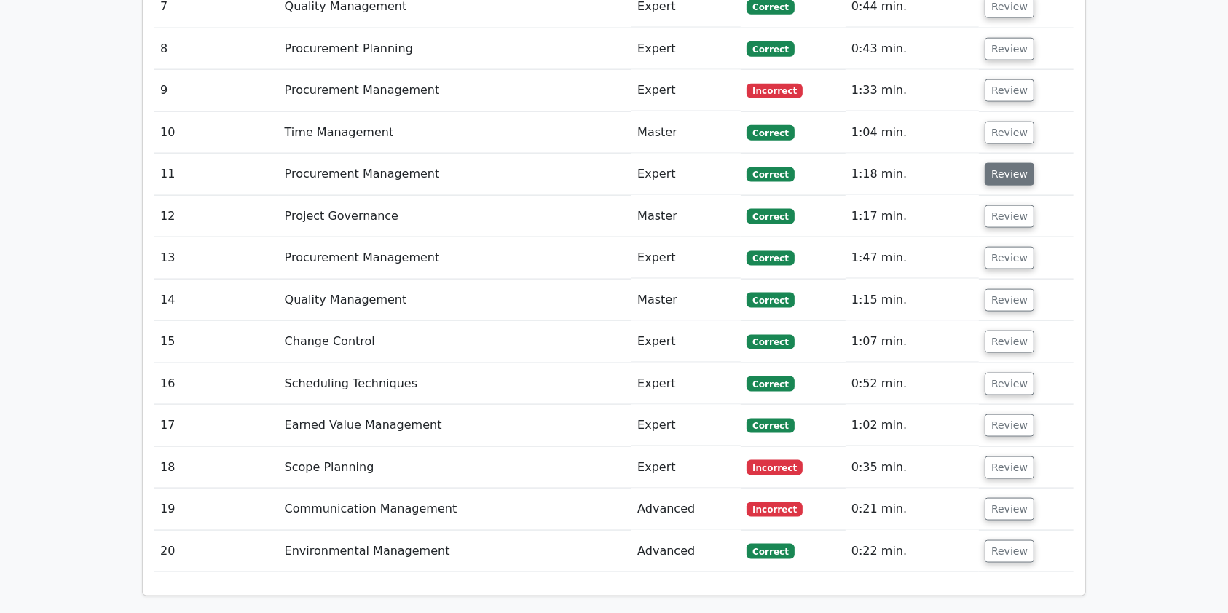
click at [1014, 163] on button "Review" at bounding box center [1010, 174] width 50 height 23
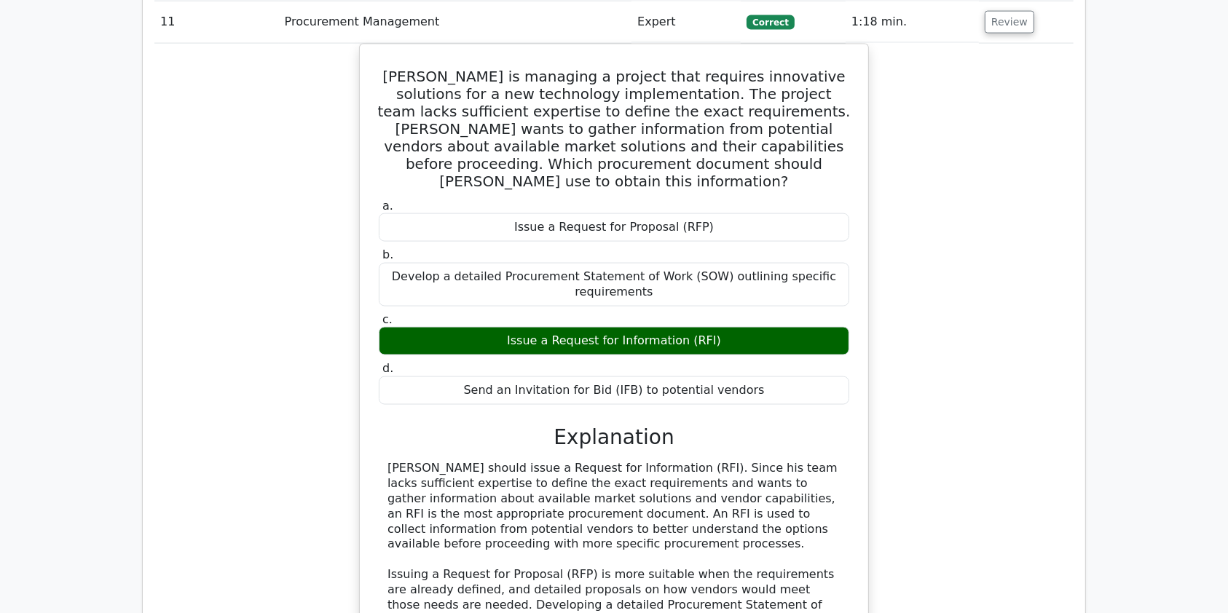
scroll to position [2085, 0]
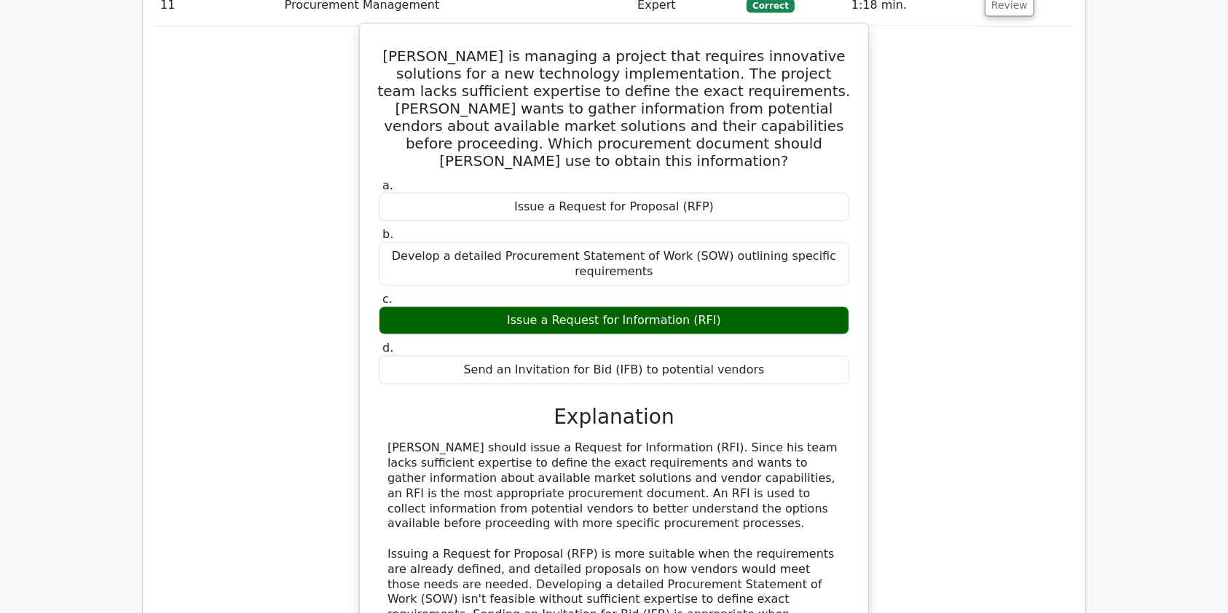
click at [699, 466] on div "[PERSON_NAME] should issue a Request for Information (RFI). Since his team lack…" at bounding box center [614, 547] width 453 height 212
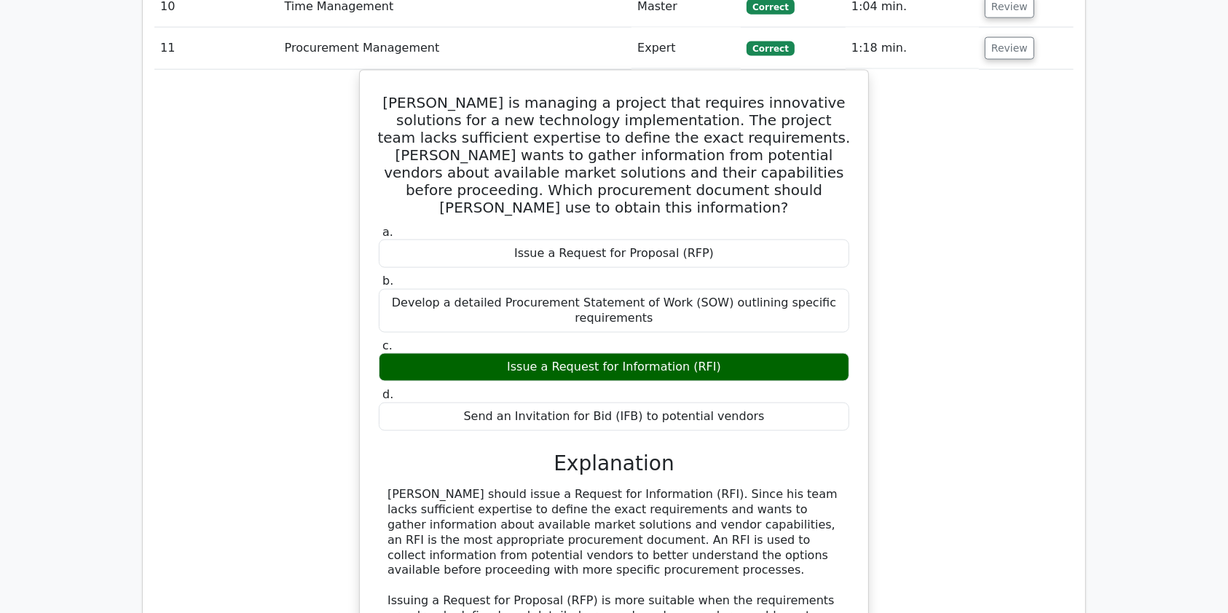
scroll to position [2007, 0]
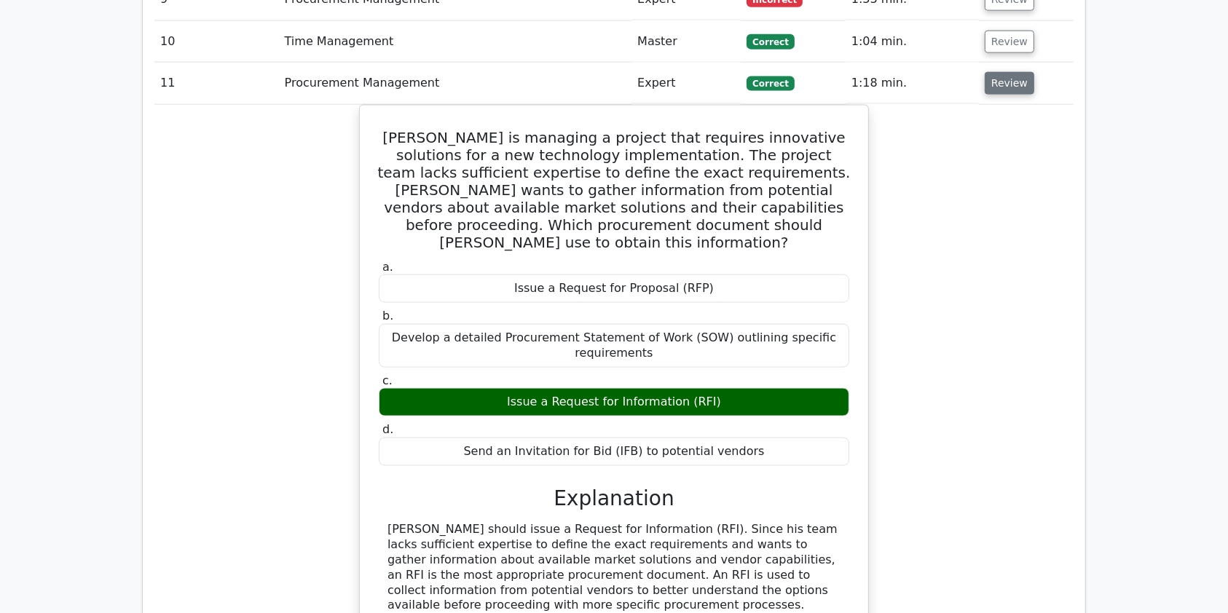
click at [1005, 72] on button "Review" at bounding box center [1010, 83] width 50 height 23
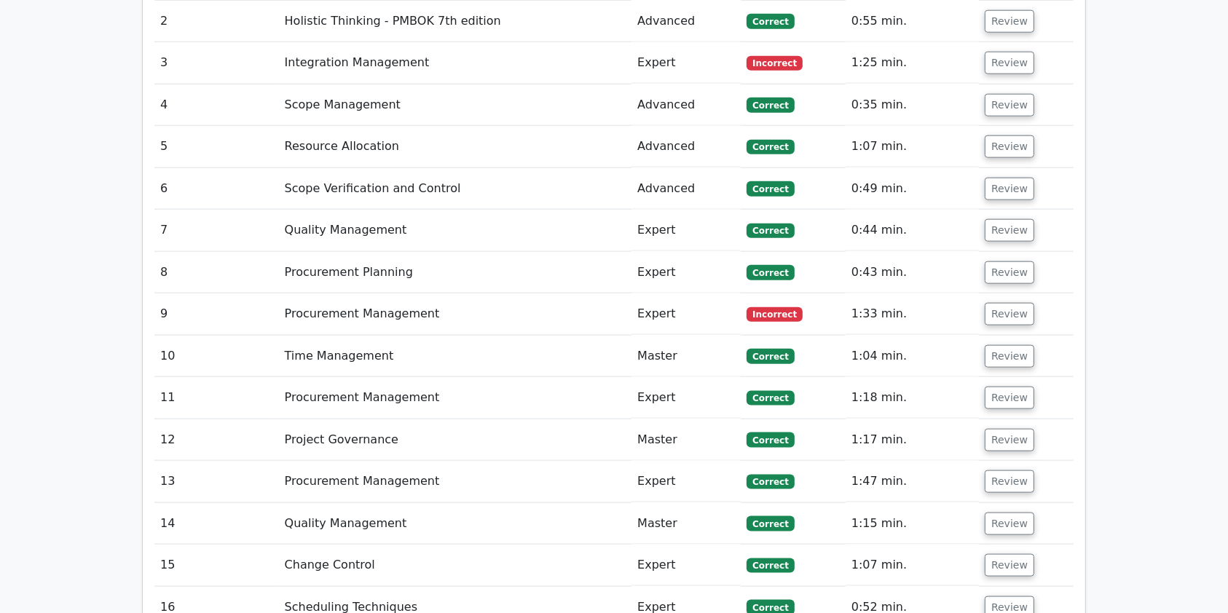
scroll to position [1632, 0]
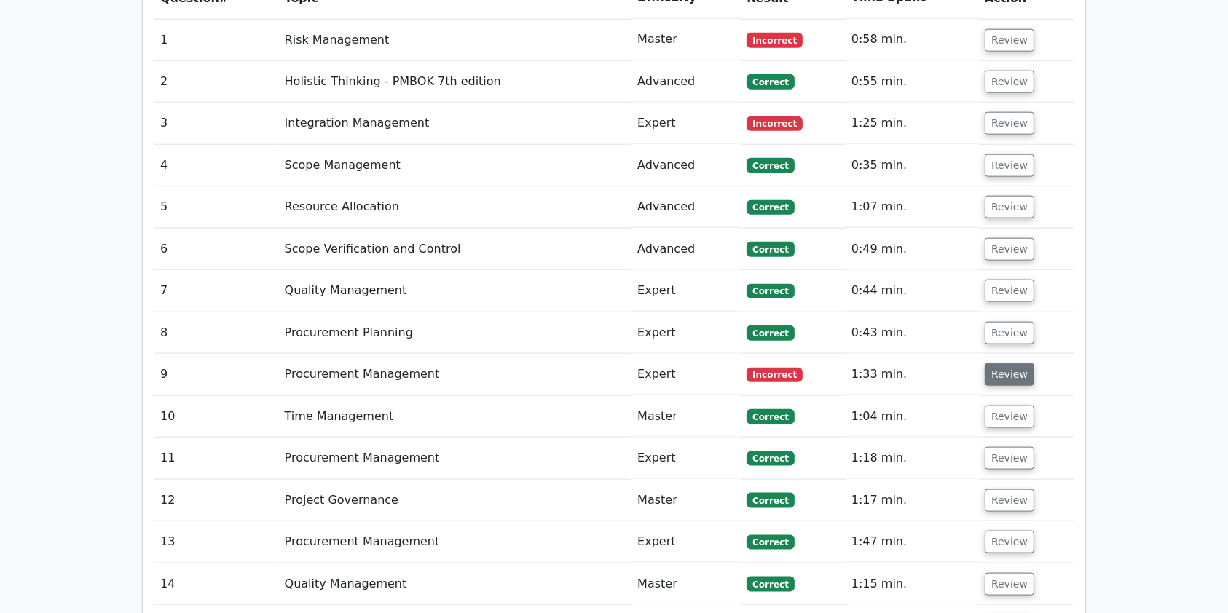
click at [1018, 363] on button "Review" at bounding box center [1010, 374] width 50 height 23
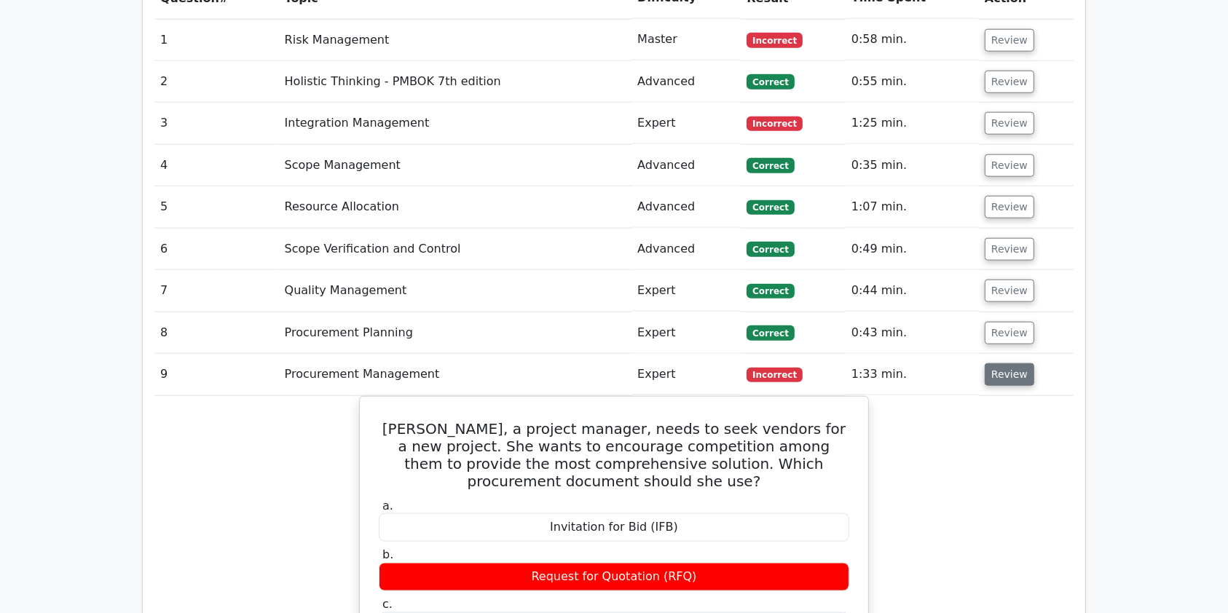
click at [1018, 363] on button "Review" at bounding box center [1010, 374] width 50 height 23
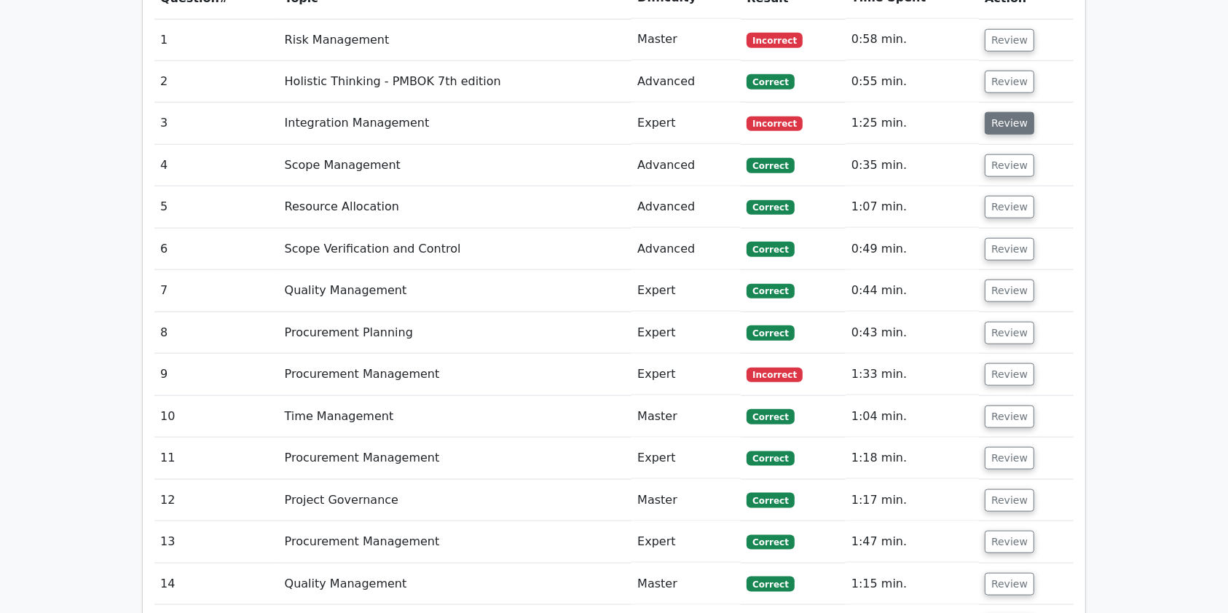
click at [1012, 112] on button "Review" at bounding box center [1010, 123] width 50 height 23
